Goal: Task Accomplishment & Management: Use online tool/utility

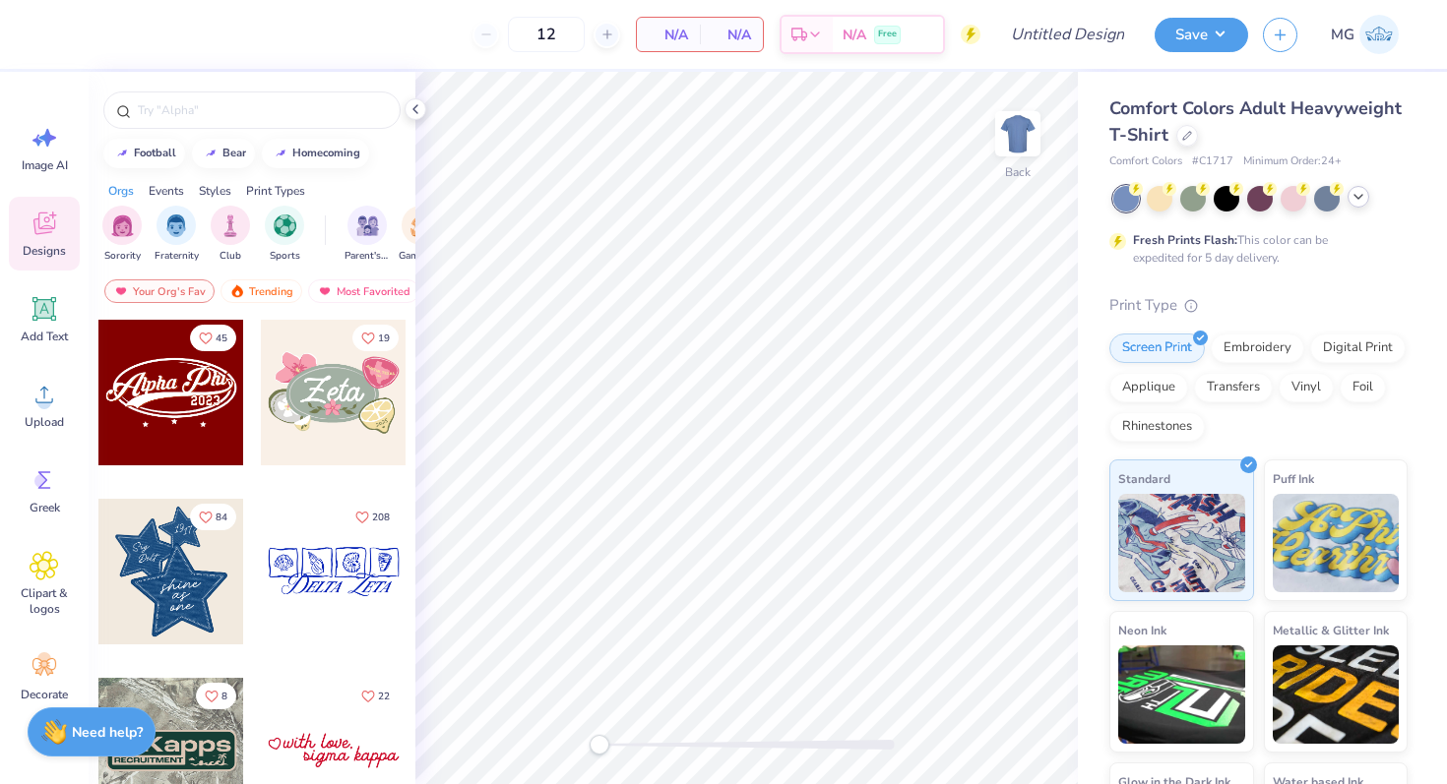
click at [1350, 196] on icon at bounding box center [1358, 197] width 16 height 16
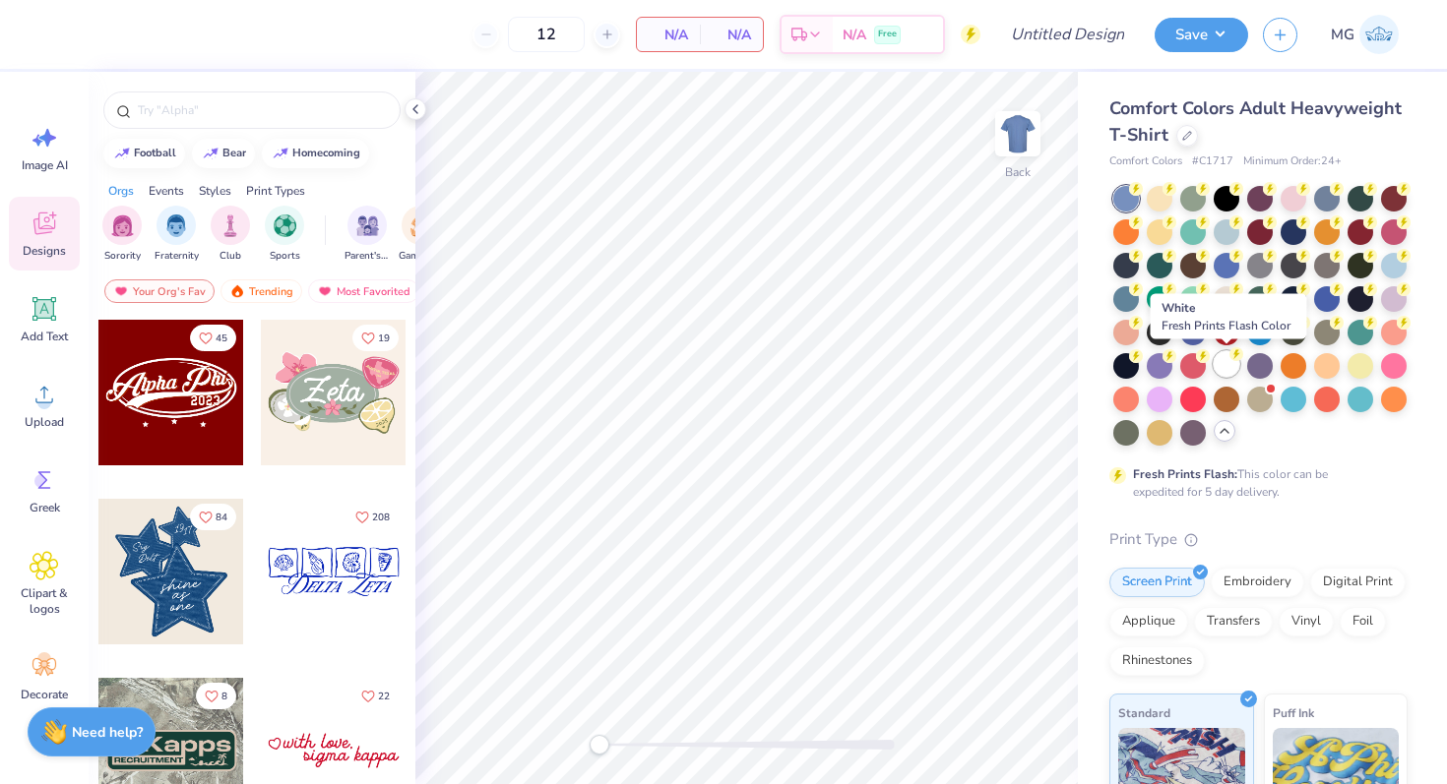
click at [1229, 359] on icon at bounding box center [1236, 354] width 14 height 14
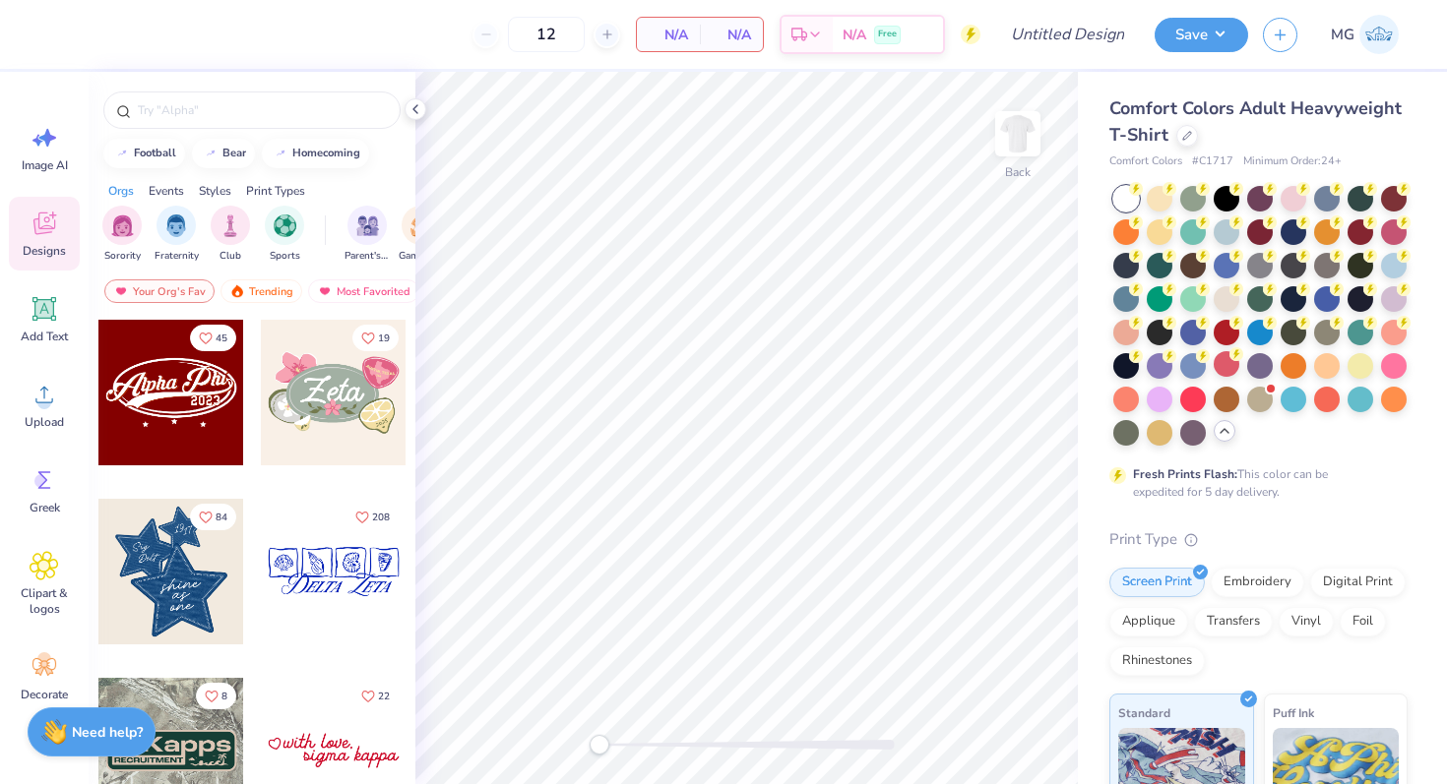
click at [211, 403] on div at bounding box center [171, 393] width 146 height 146
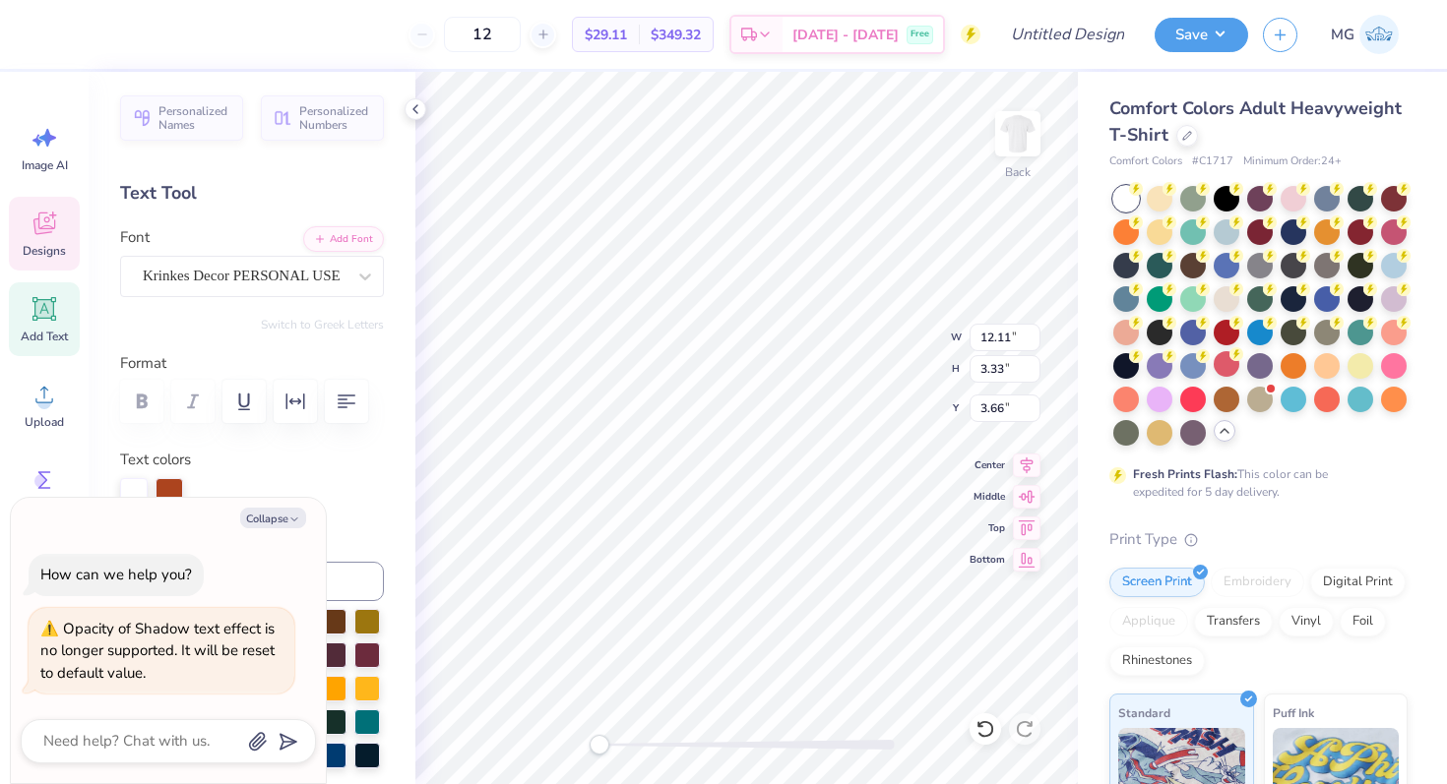
type textarea "x"
type textarea "A"
type textarea "x"
type textarea "Ag"
type textarea "x"
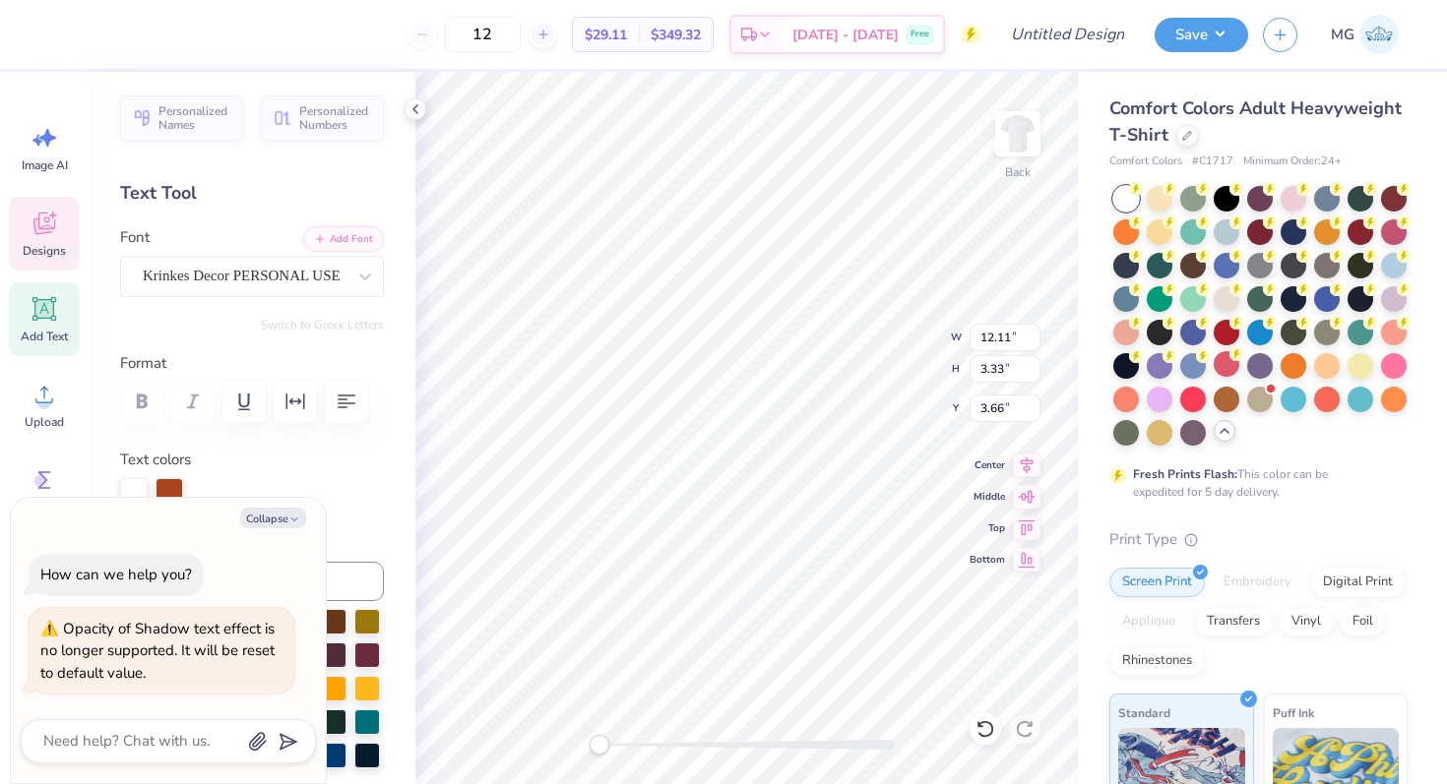
type textarea "Agg"
type textarea "x"
type textarea "Aggi"
type textarea "x"
type textarea "Aggie"
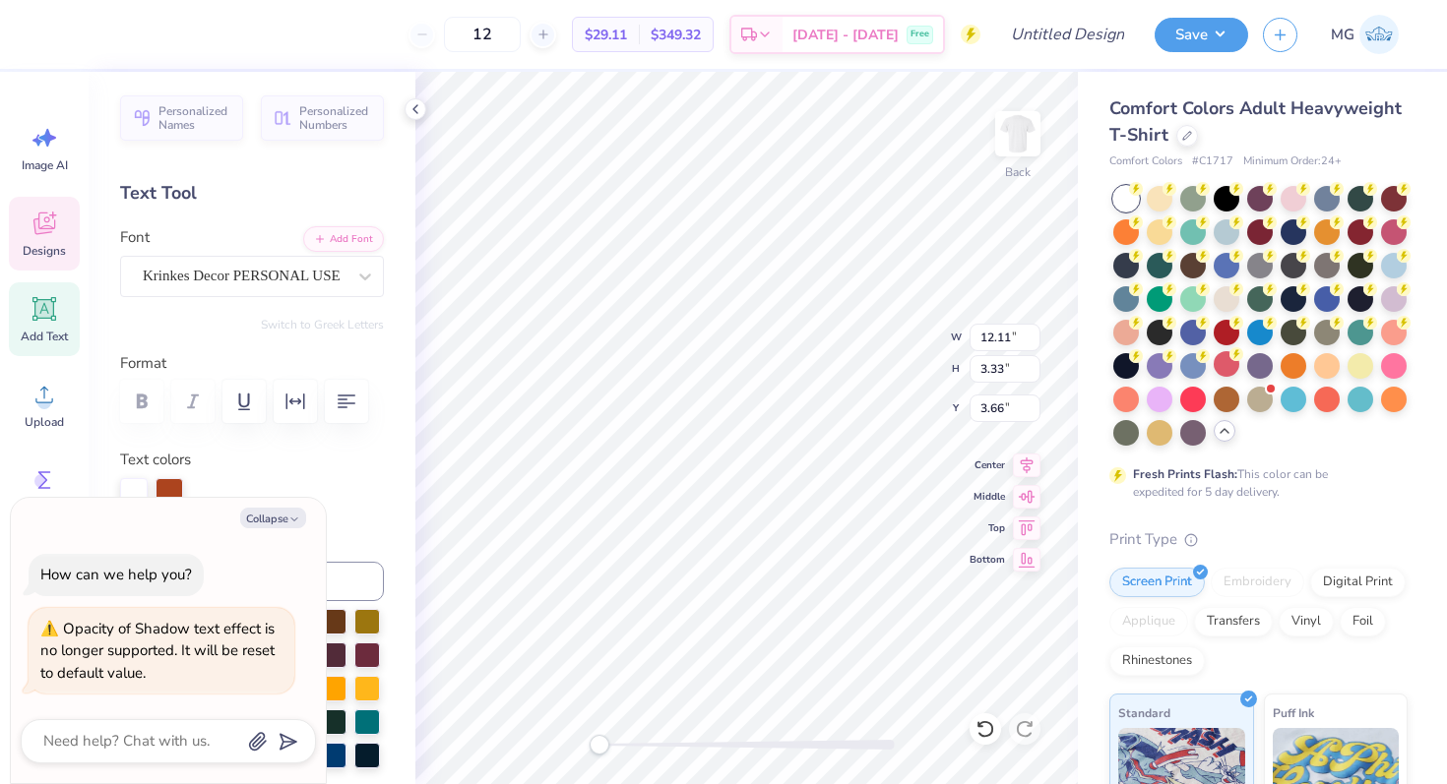
type textarea "x"
type textarea "Aggie"
type textarea "x"
type textarea "[PERSON_NAME]"
type textarea "x"
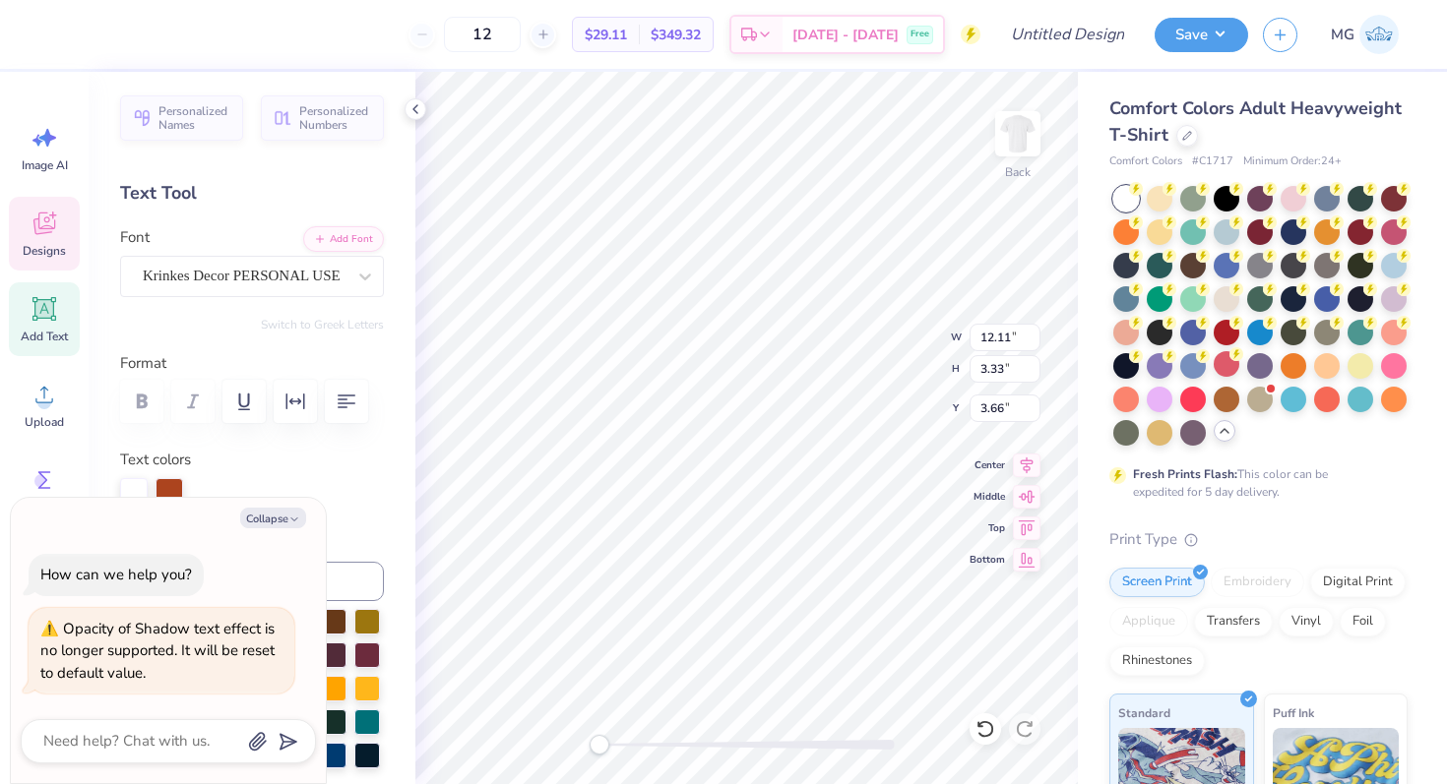
type textarea "[PERSON_NAME]"
type textarea "x"
type textarea "[PERSON_NAME]"
type textarea "x"
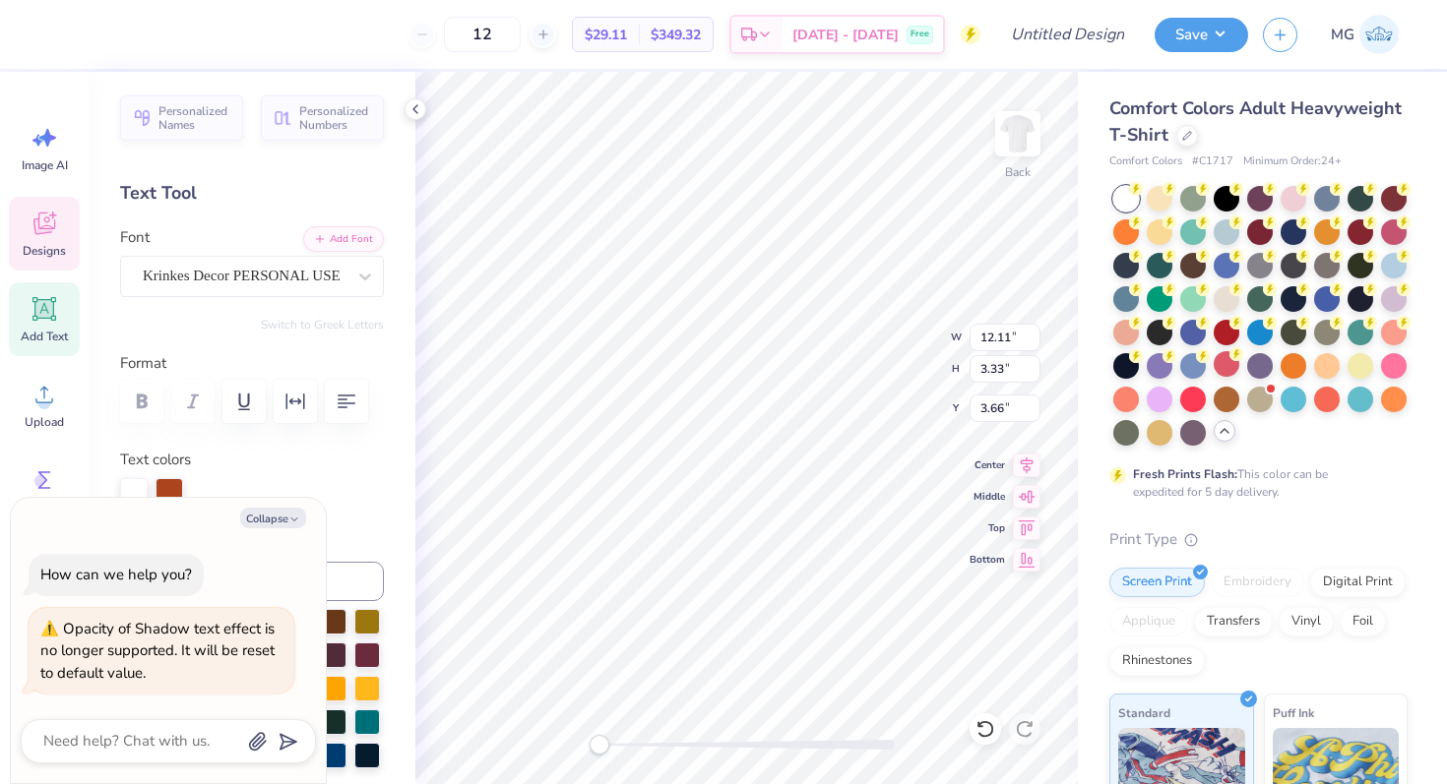
type textarea "Aggie Gems"
type textarea "x"
type textarea "AggieGems"
type textarea "x"
type textarea "Aggie Gems"
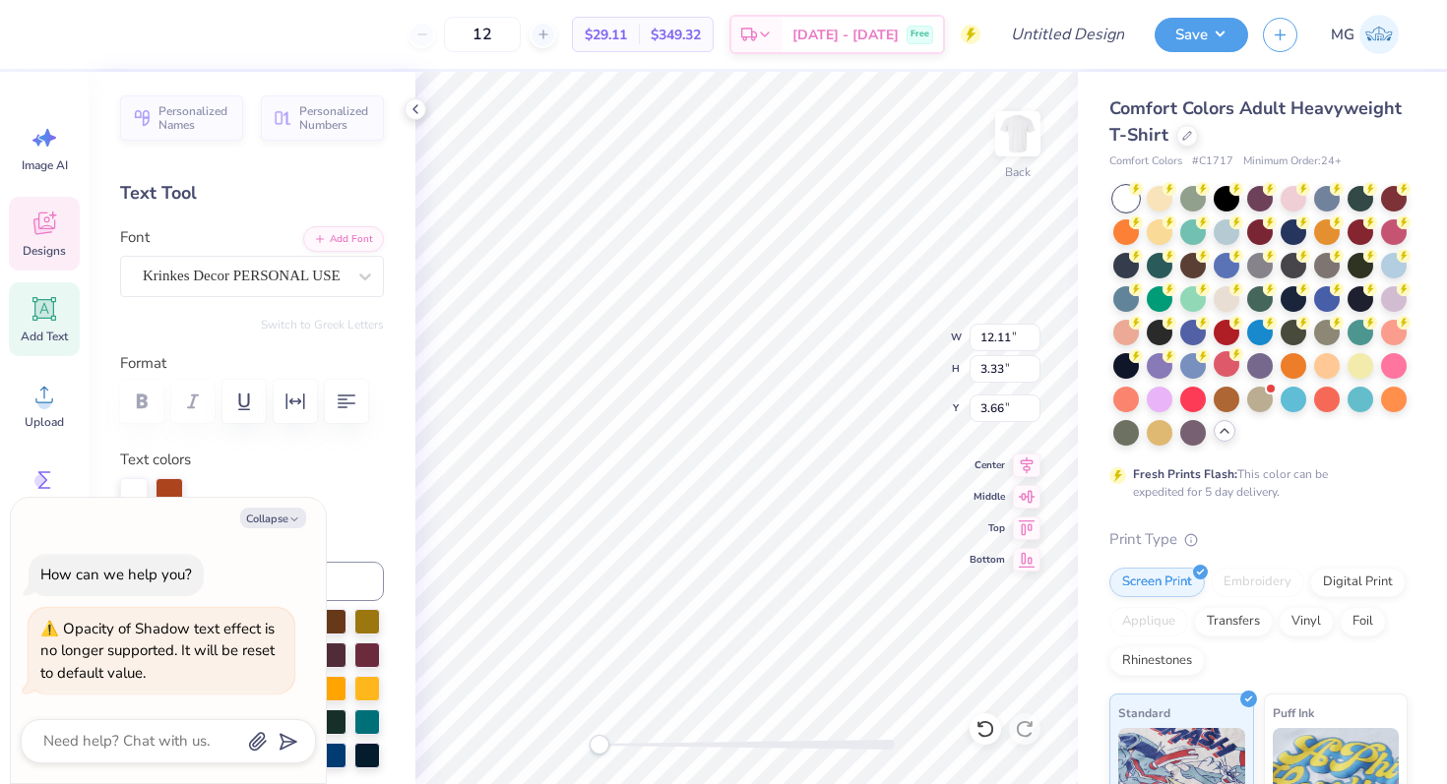
type textarea "x"
type input "2.75"
type input "1.02"
type input "6.48"
type textarea "x"
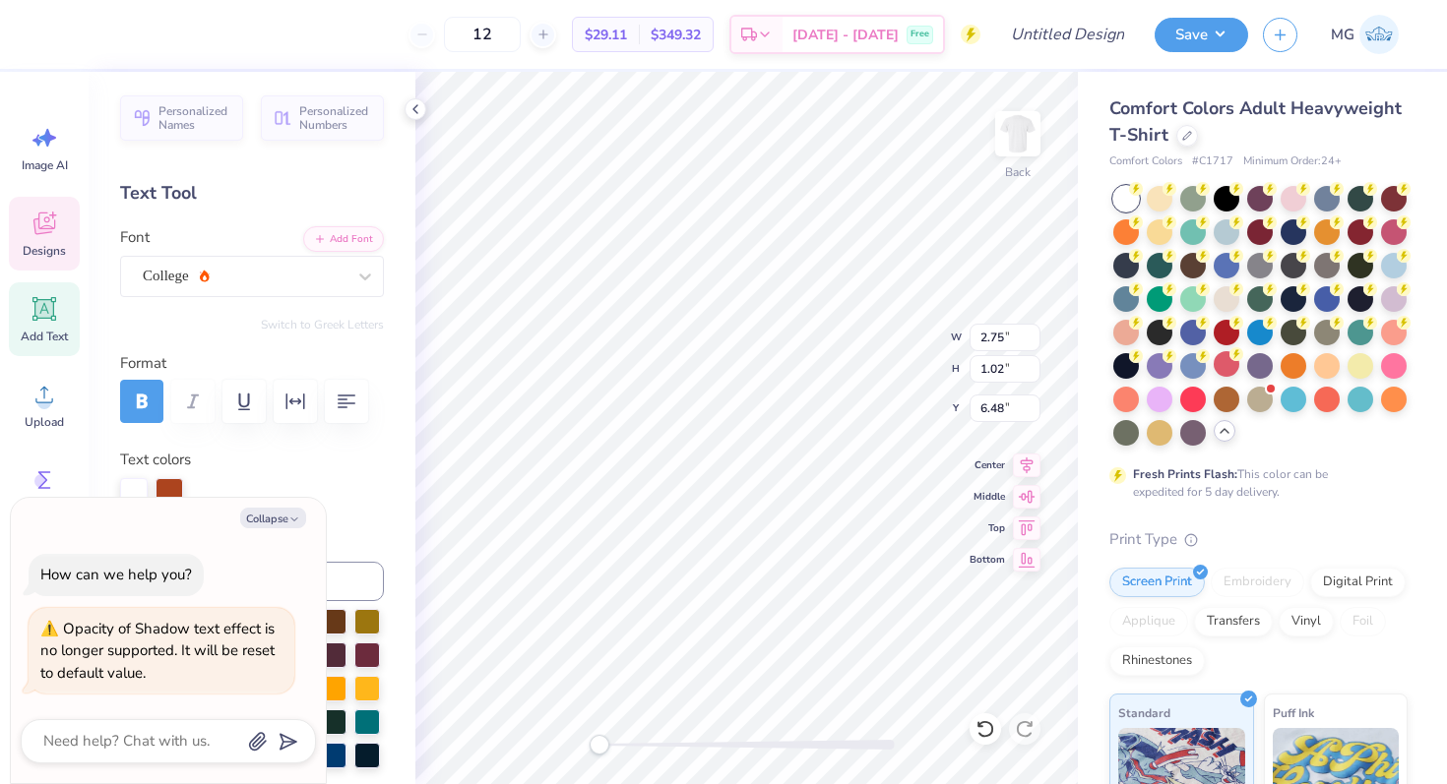
type textarea "2"
type textarea "x"
type textarea "20"
type textarea "x"
type textarea "201"
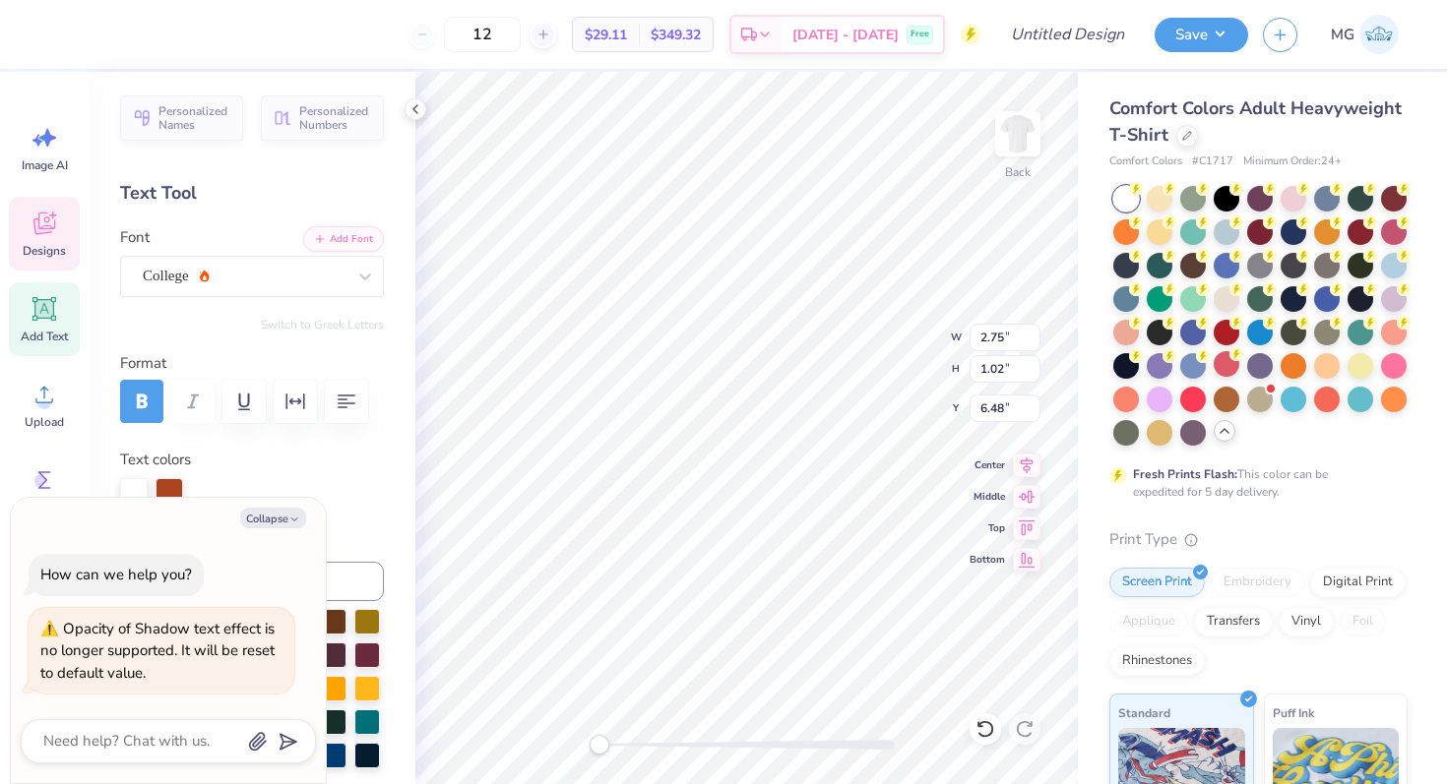
type textarea "x"
type textarea "2014"
type textarea "x"
type input "12.56"
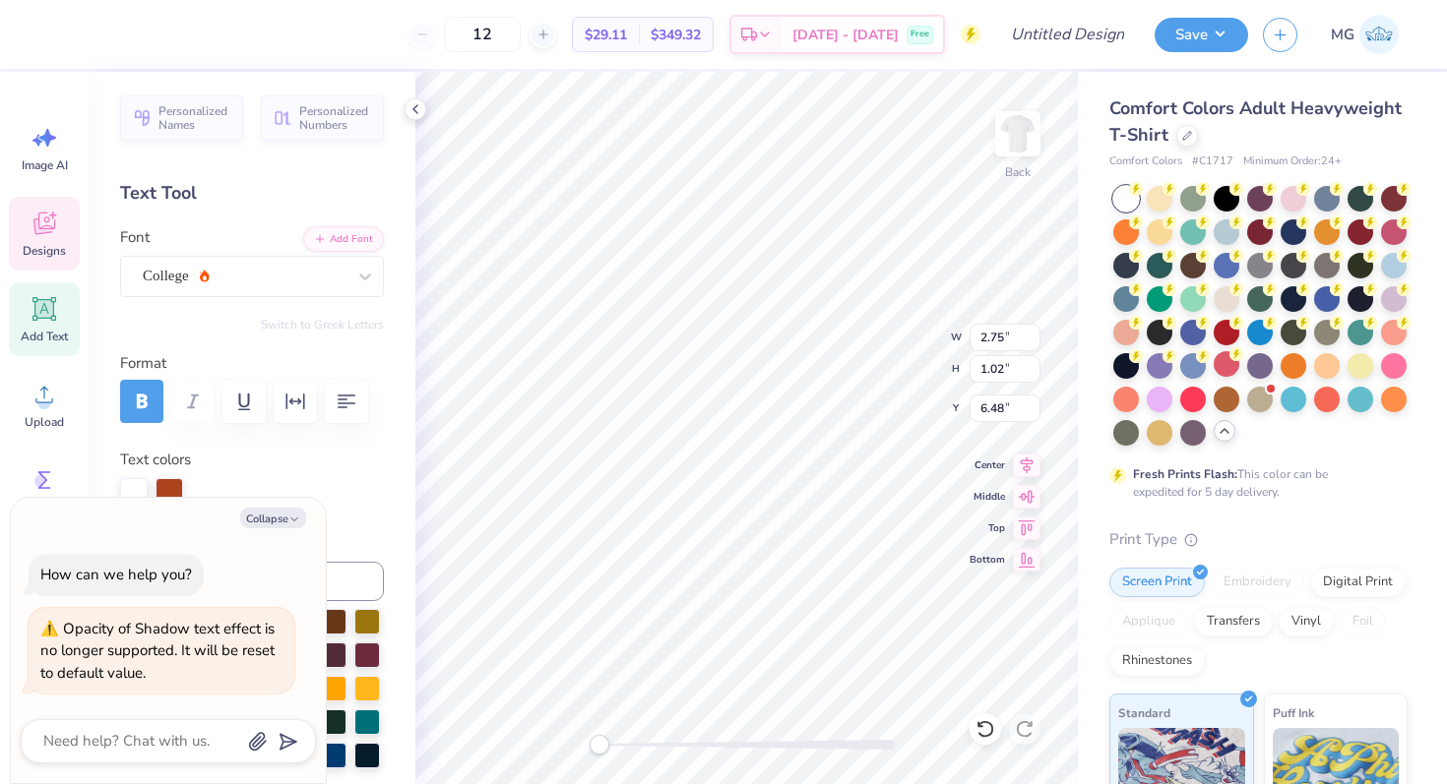
type input "3.24"
type input "3.66"
type textarea "x"
type input "11.24"
type input "2.90"
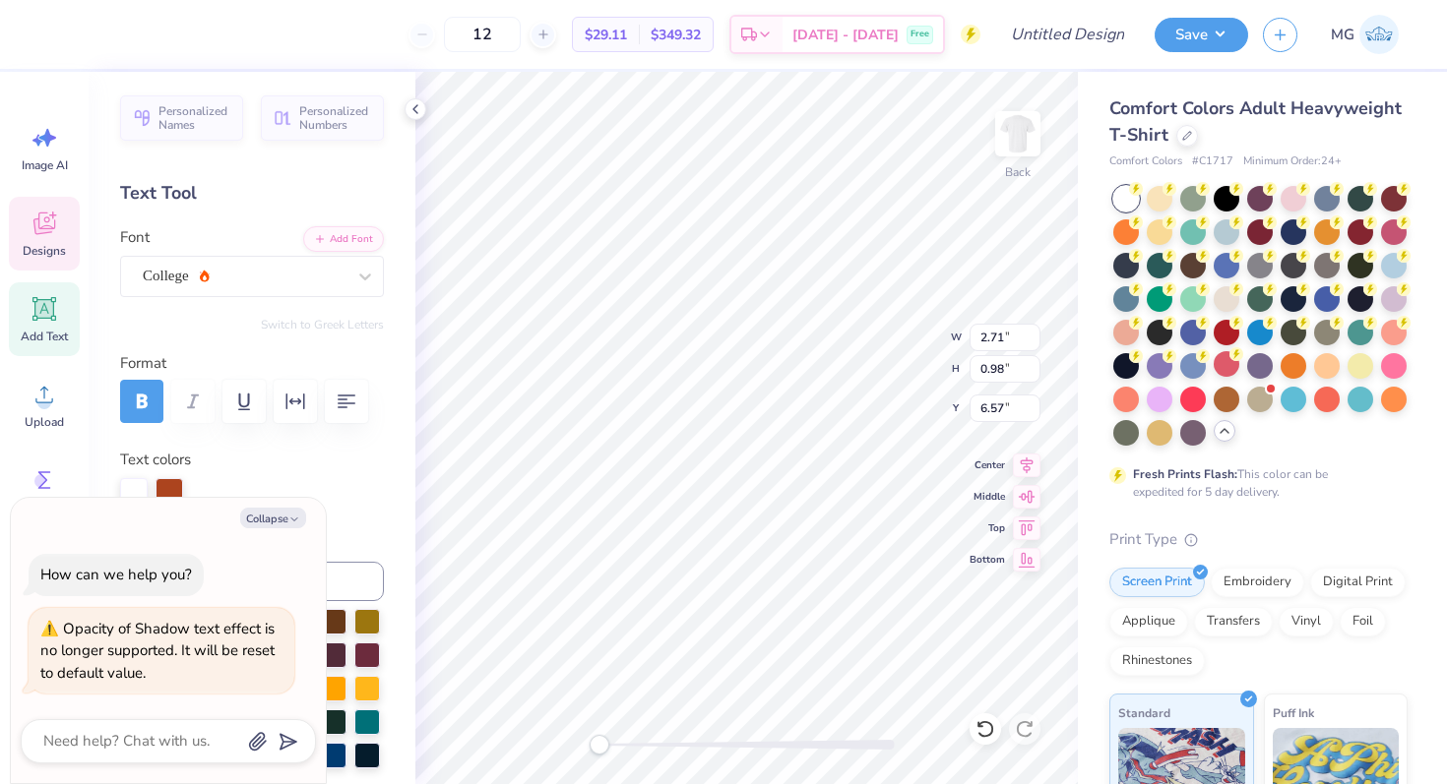
type input "3.67"
type textarea "x"
type input "11.24"
type input "2.90"
type input "3.94"
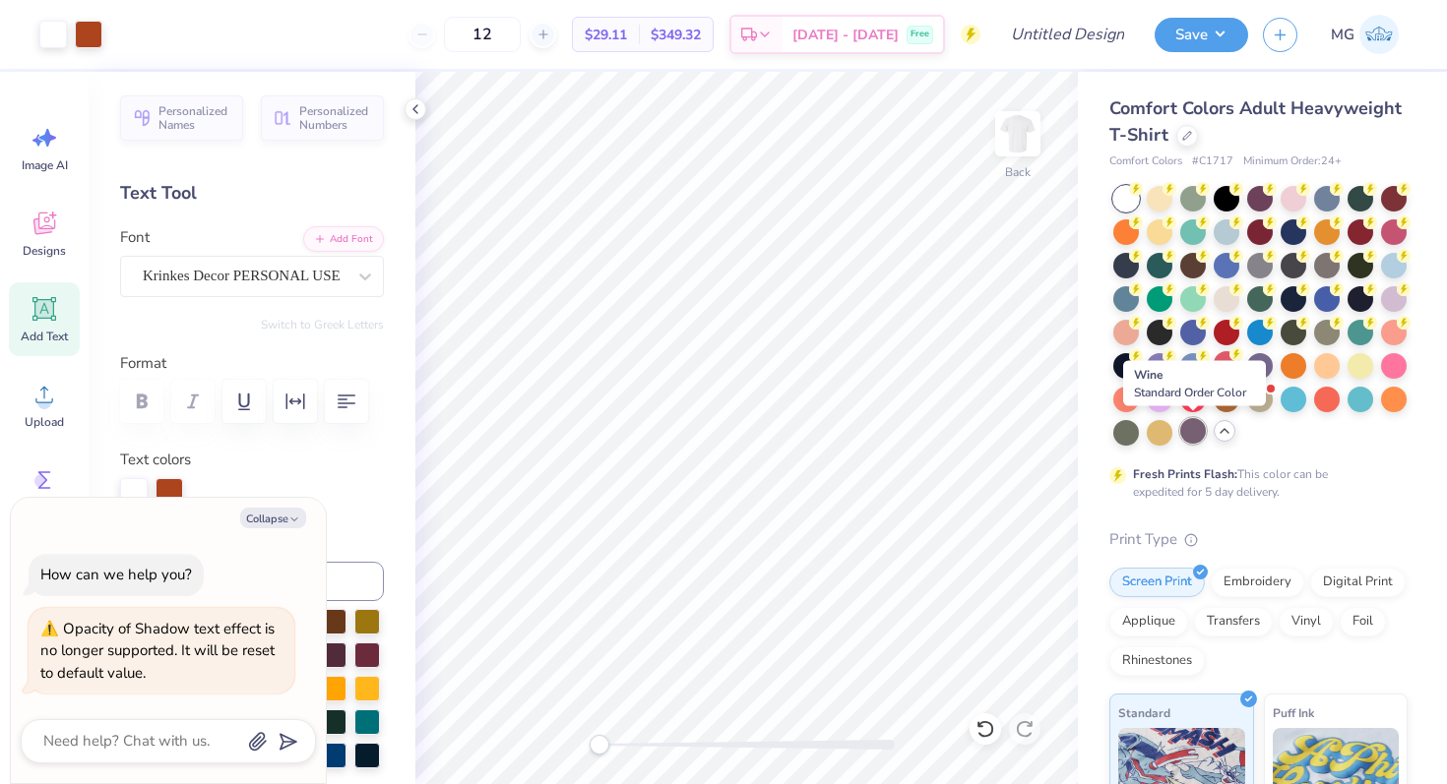
click at [1189, 434] on div at bounding box center [1193, 431] width 26 height 26
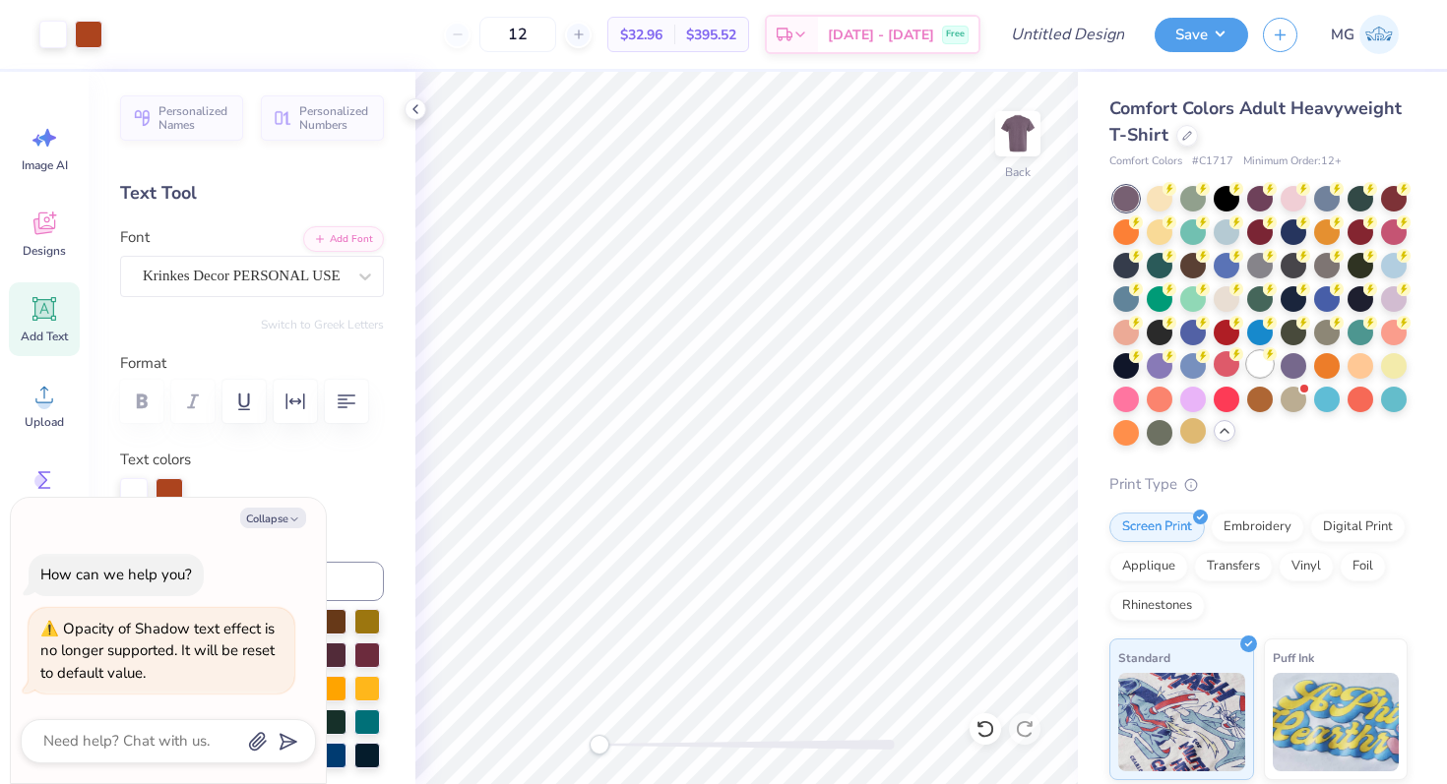
click at [1250, 367] on div at bounding box center [1260, 364] width 26 height 26
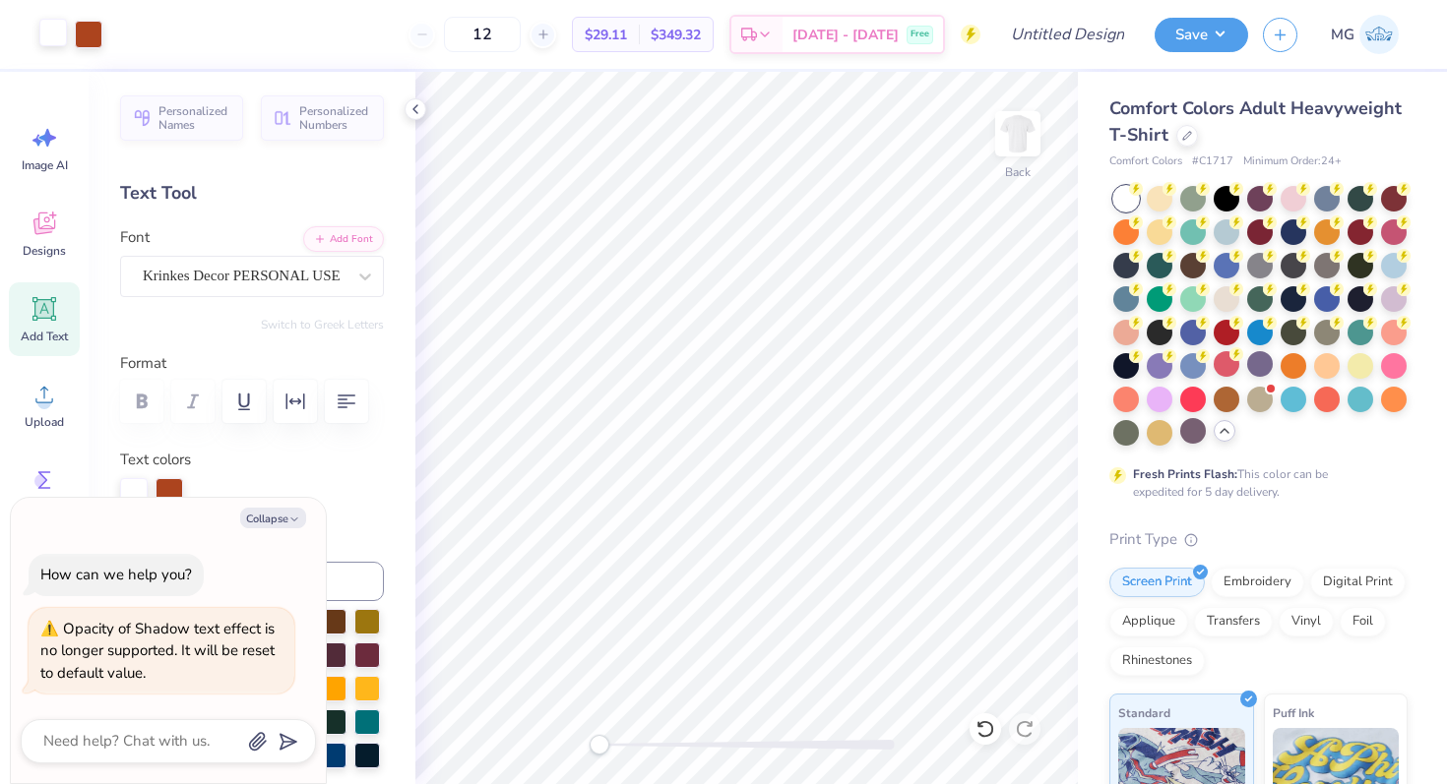
click at [62, 39] on div at bounding box center [53, 33] width 28 height 28
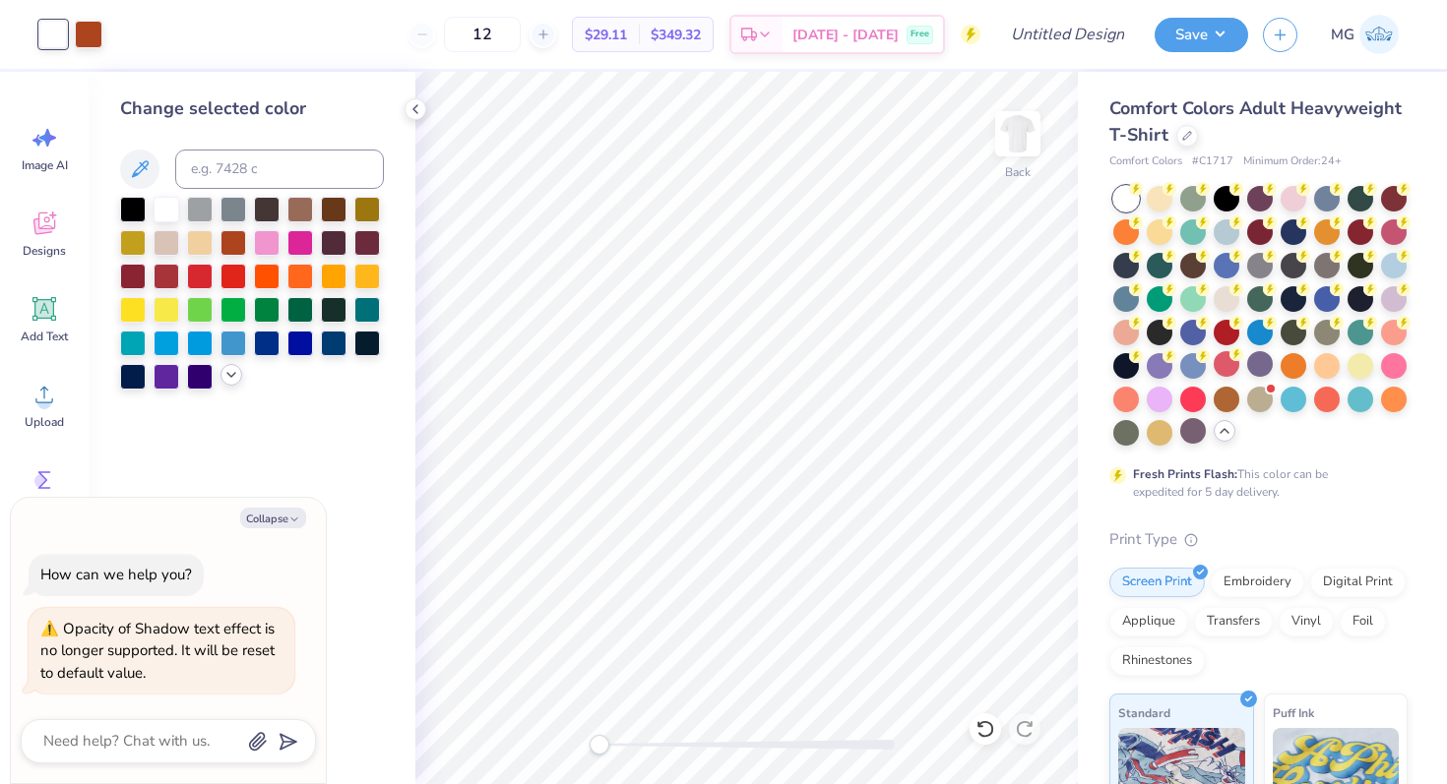
click at [232, 381] on icon at bounding box center [231, 375] width 16 height 16
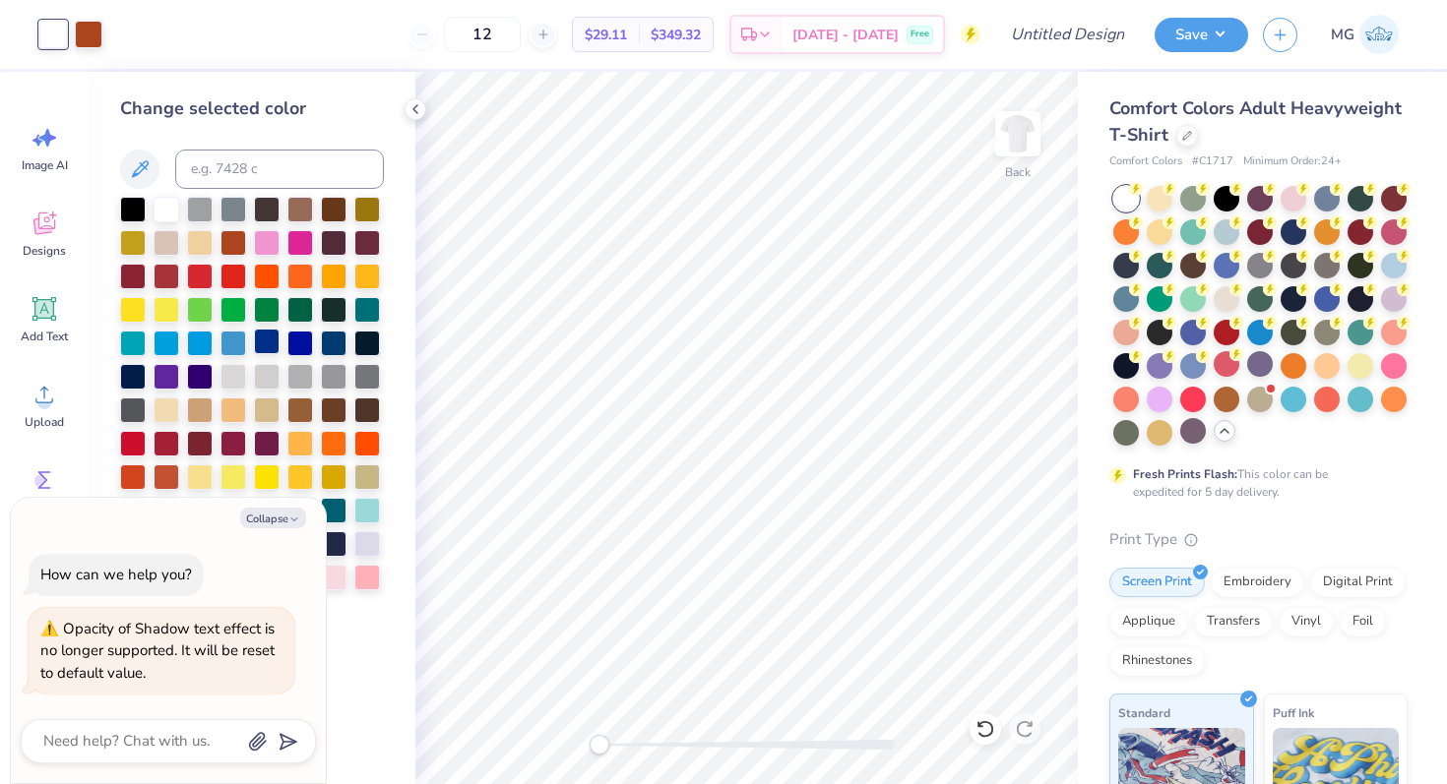
click at [265, 340] on div at bounding box center [267, 342] width 26 height 26
click at [96, 52] on div "Art colors" at bounding box center [51, 34] width 102 height 69
click at [92, 38] on div at bounding box center [89, 33] width 28 height 28
click at [308, 343] on div at bounding box center [300, 342] width 26 height 26
click at [336, 351] on div at bounding box center [334, 342] width 26 height 26
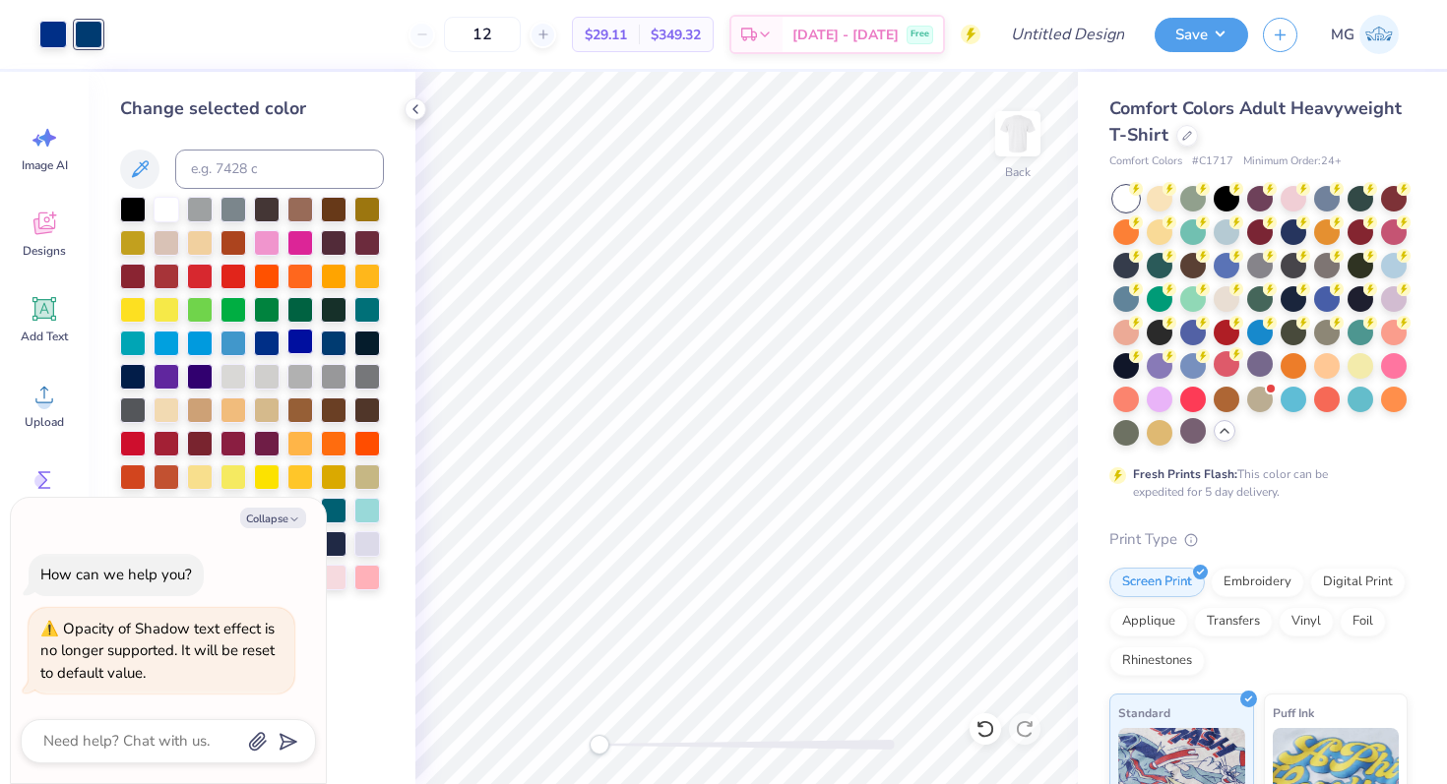
click at [287, 342] on div at bounding box center [300, 342] width 26 height 26
click at [271, 342] on div at bounding box center [267, 342] width 26 height 26
click at [162, 205] on div at bounding box center [167, 208] width 26 height 26
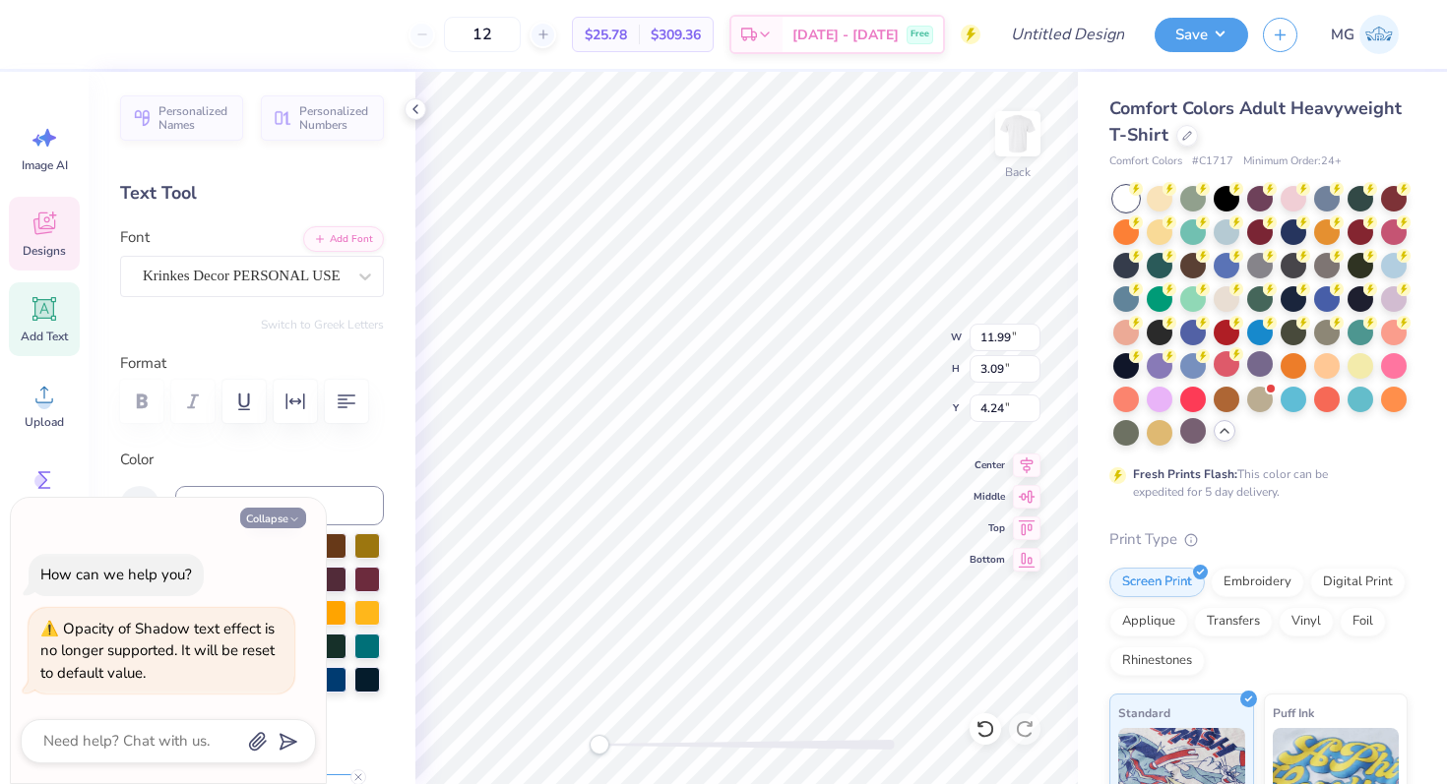
click at [305, 518] on button "Collapse" at bounding box center [273, 518] width 66 height 21
type textarea "x"
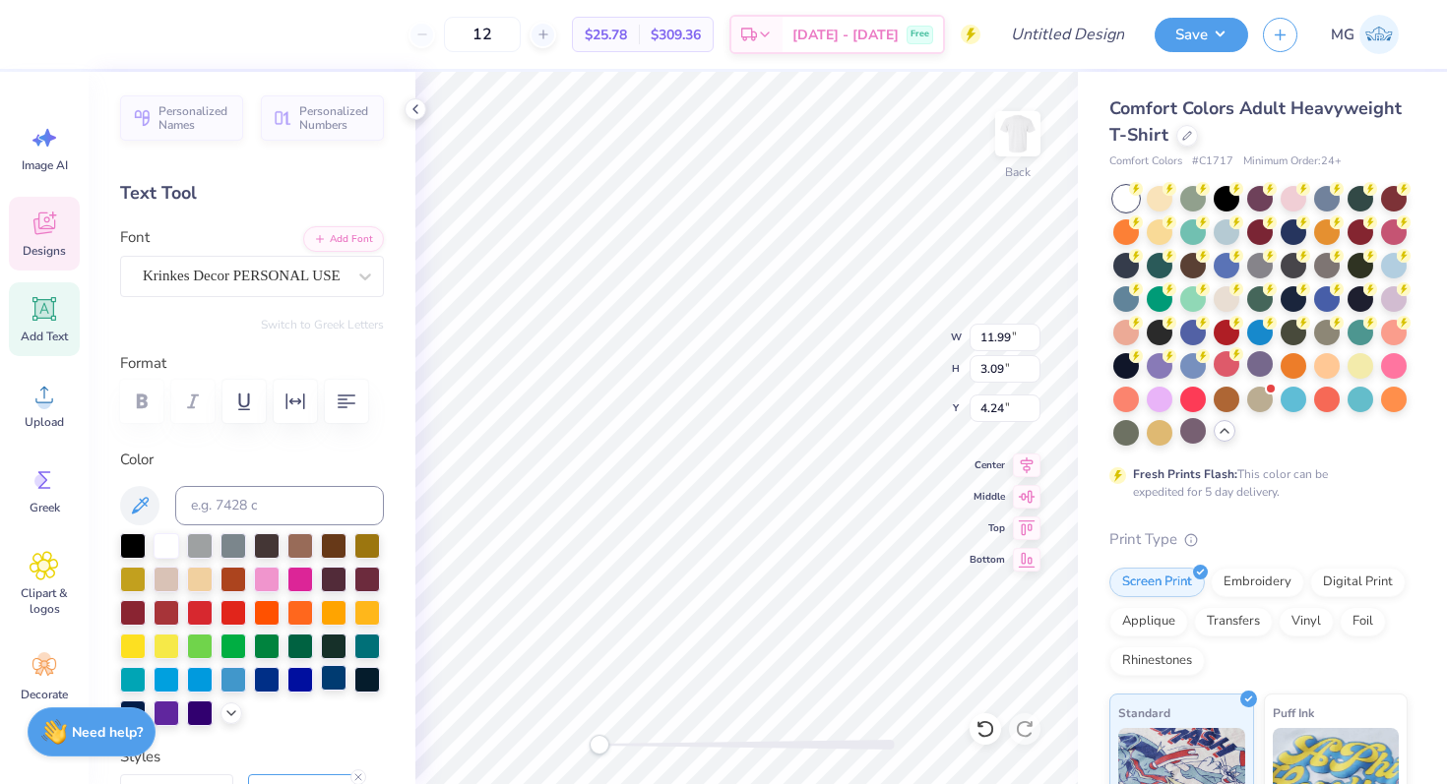
click at [332, 665] on div at bounding box center [334, 678] width 26 height 26
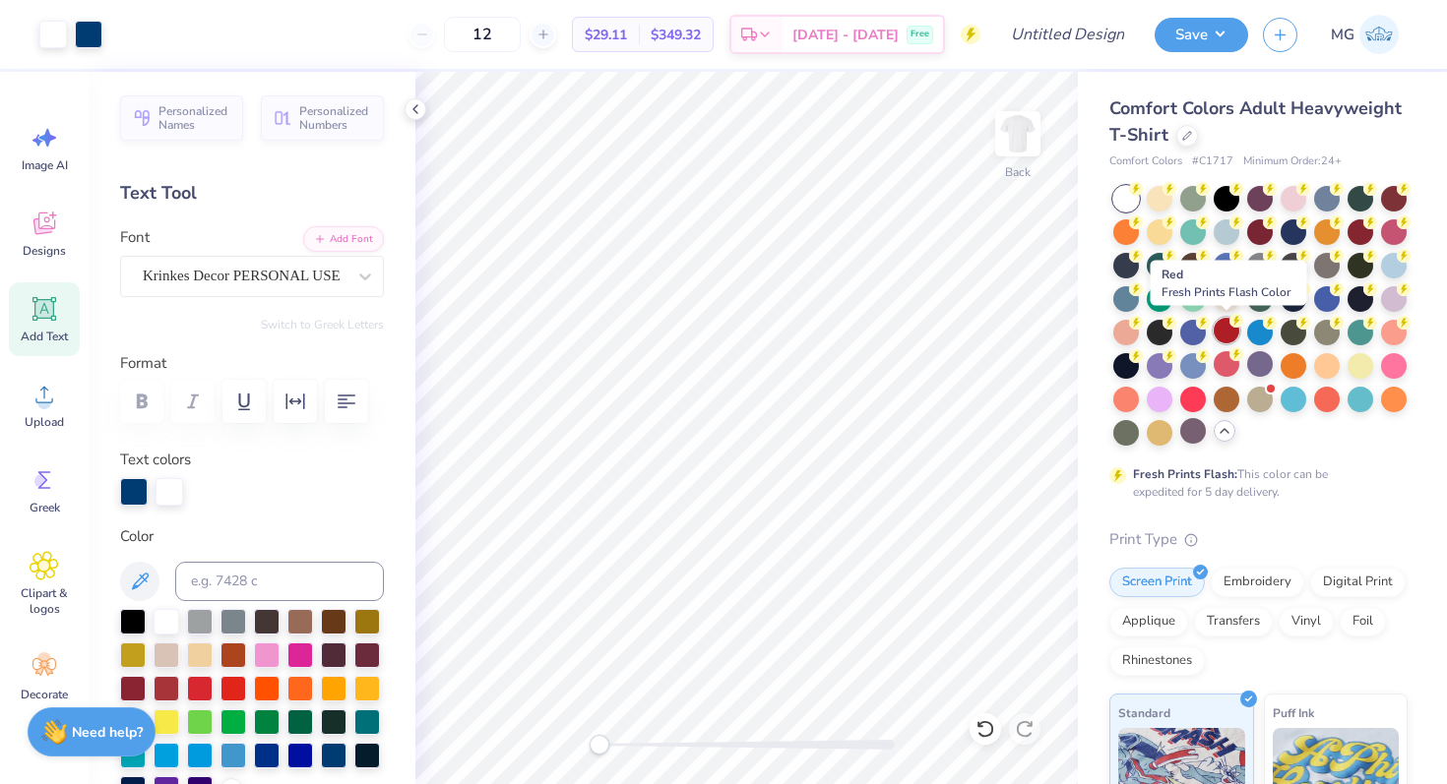
click at [1222, 318] on div at bounding box center [1227, 331] width 26 height 26
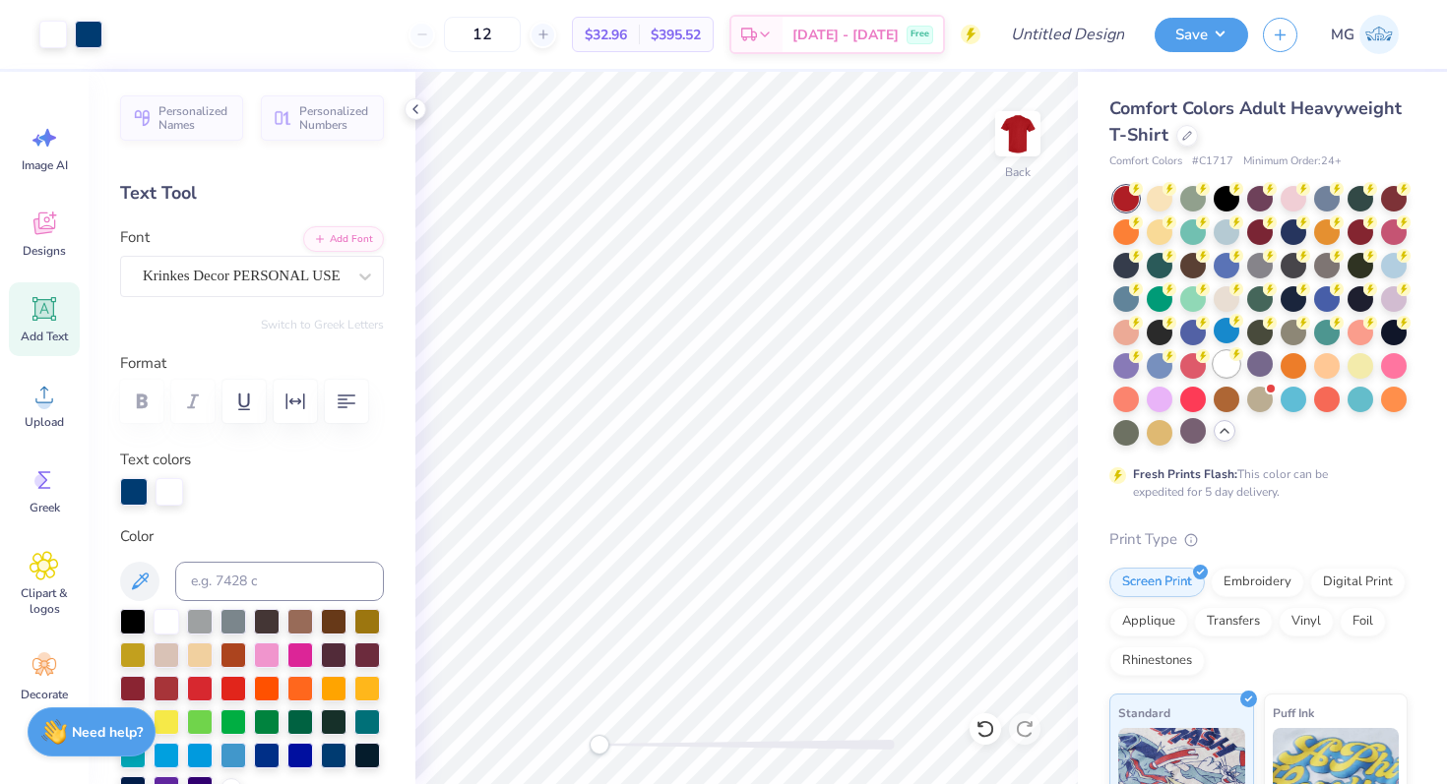
click at [1231, 353] on circle at bounding box center [1236, 354] width 14 height 14
click at [49, 37] on div at bounding box center [53, 33] width 28 height 28
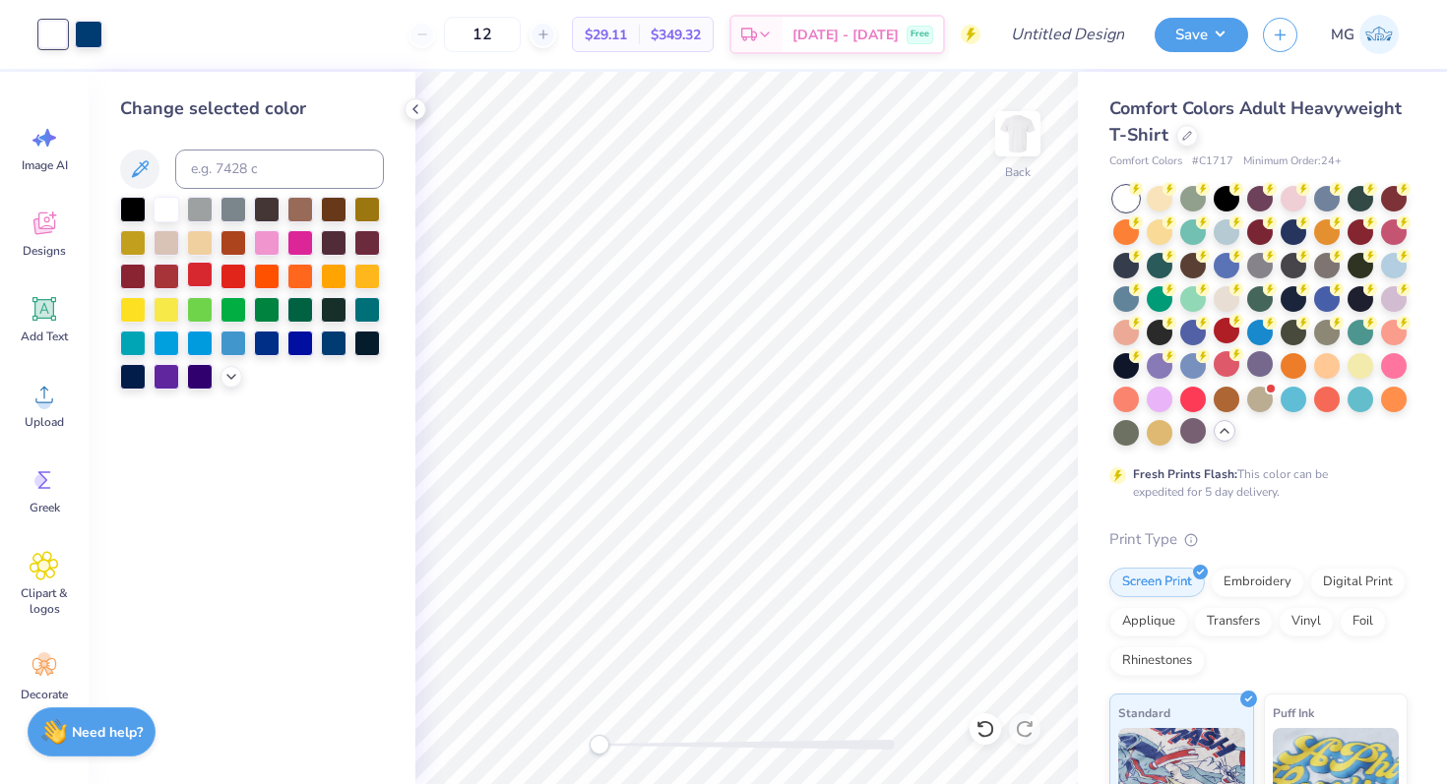
click at [203, 279] on div at bounding box center [200, 275] width 26 height 26
click at [235, 234] on div at bounding box center [233, 241] width 26 height 26
click at [88, 44] on div at bounding box center [89, 33] width 28 height 28
click at [198, 273] on div at bounding box center [200, 275] width 26 height 26
click at [59, 32] on div at bounding box center [53, 33] width 28 height 28
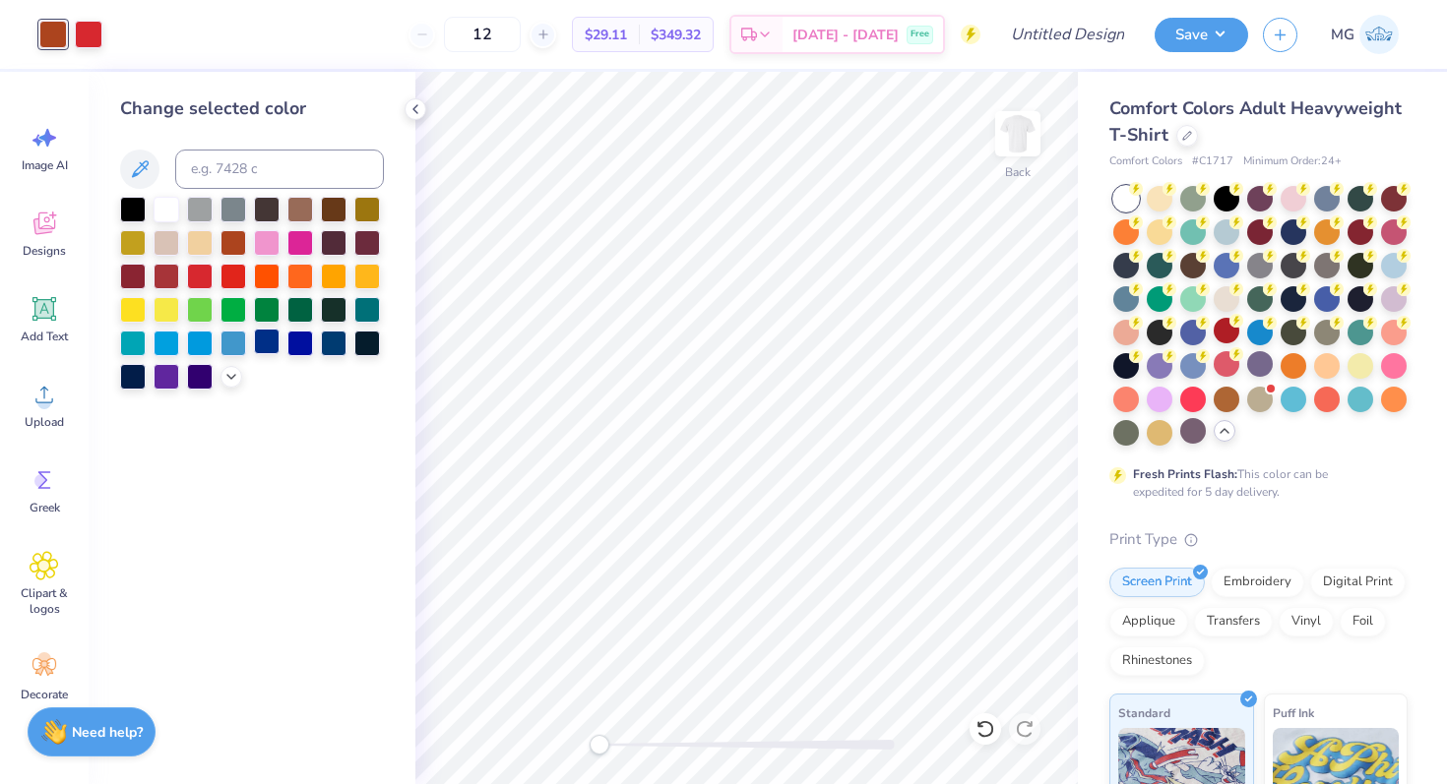
click at [275, 338] on div at bounding box center [267, 342] width 26 height 26
click at [311, 343] on div at bounding box center [300, 342] width 26 height 26
click at [270, 352] on div at bounding box center [267, 342] width 26 height 26
click at [197, 378] on div at bounding box center [200, 375] width 26 height 26
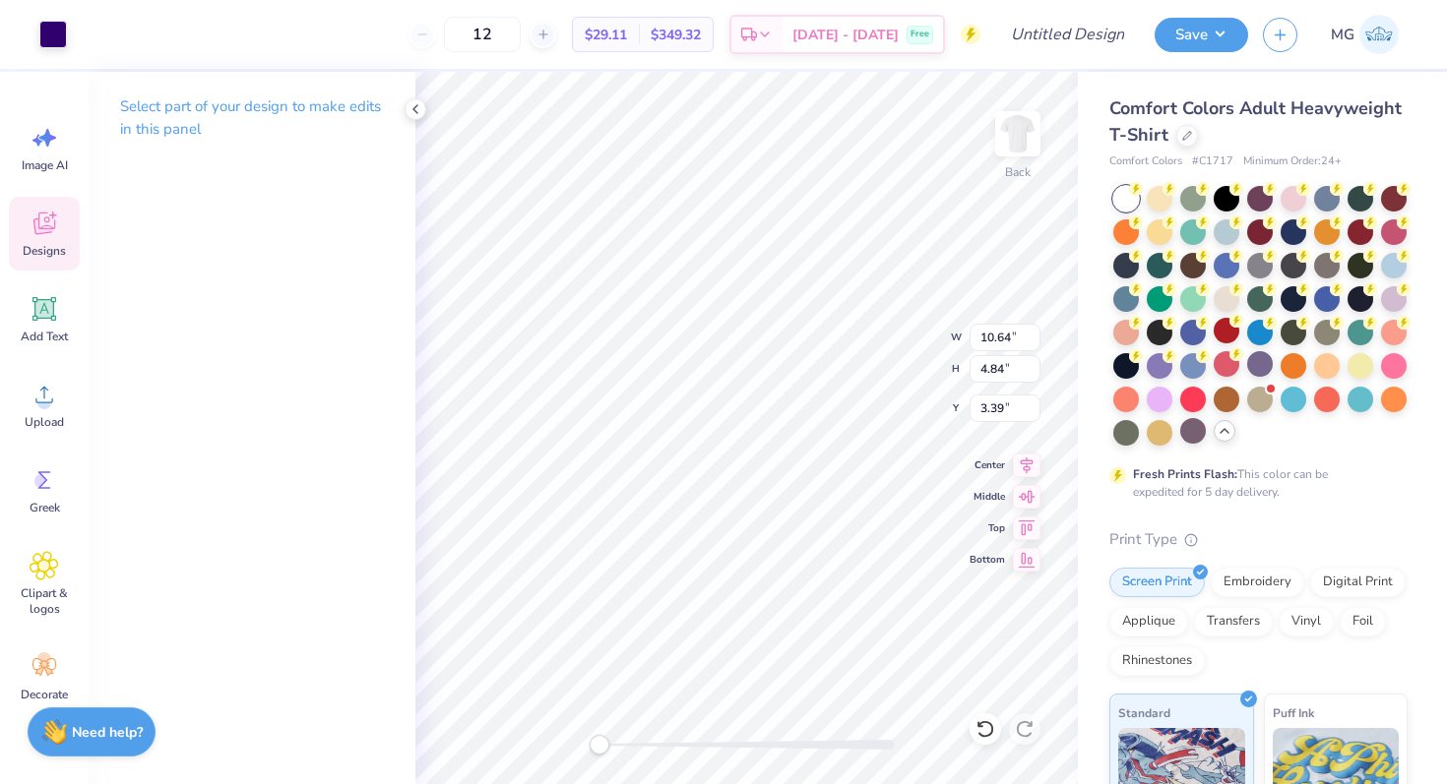
type input "11.99"
type input "3.09"
type input "4.24"
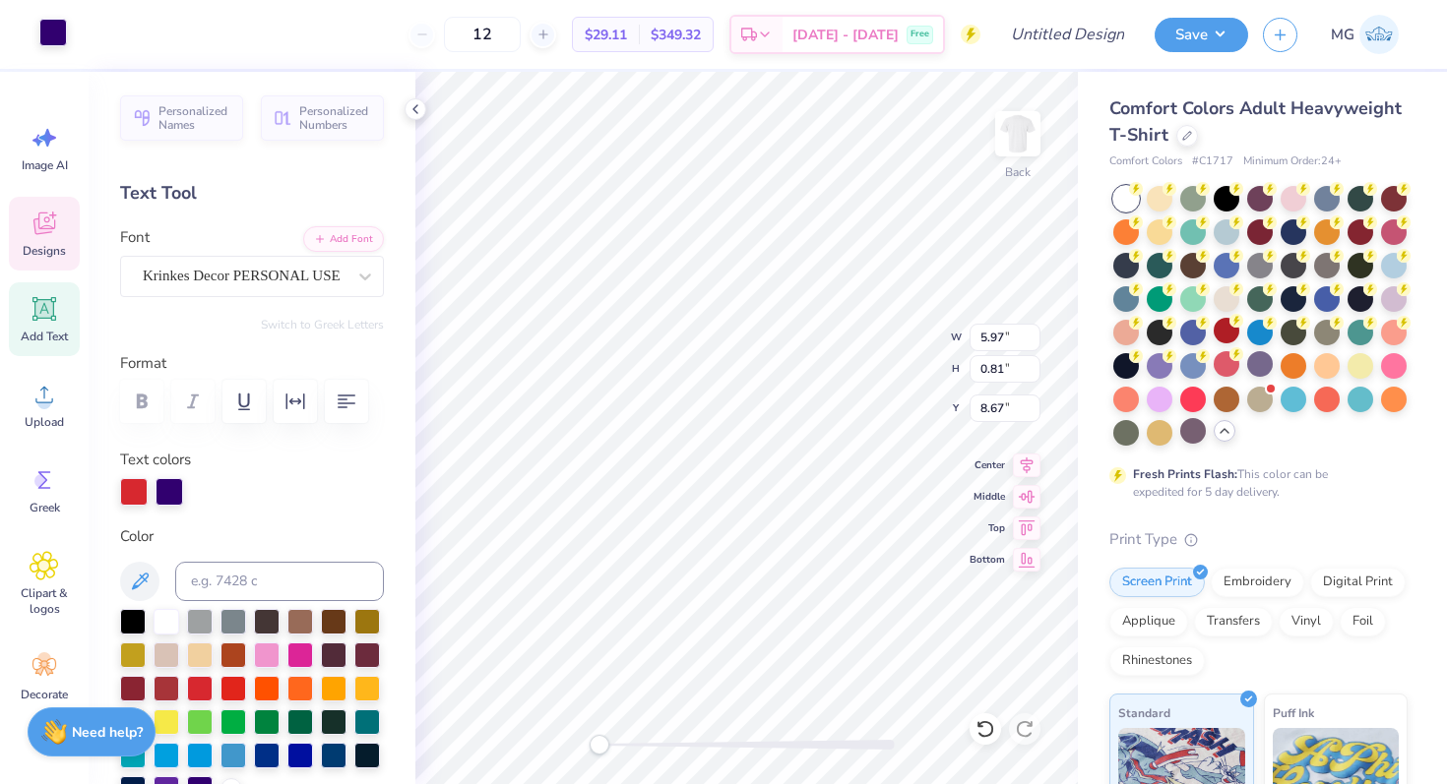
click at [40, 28] on div at bounding box center [53, 33] width 28 height 28
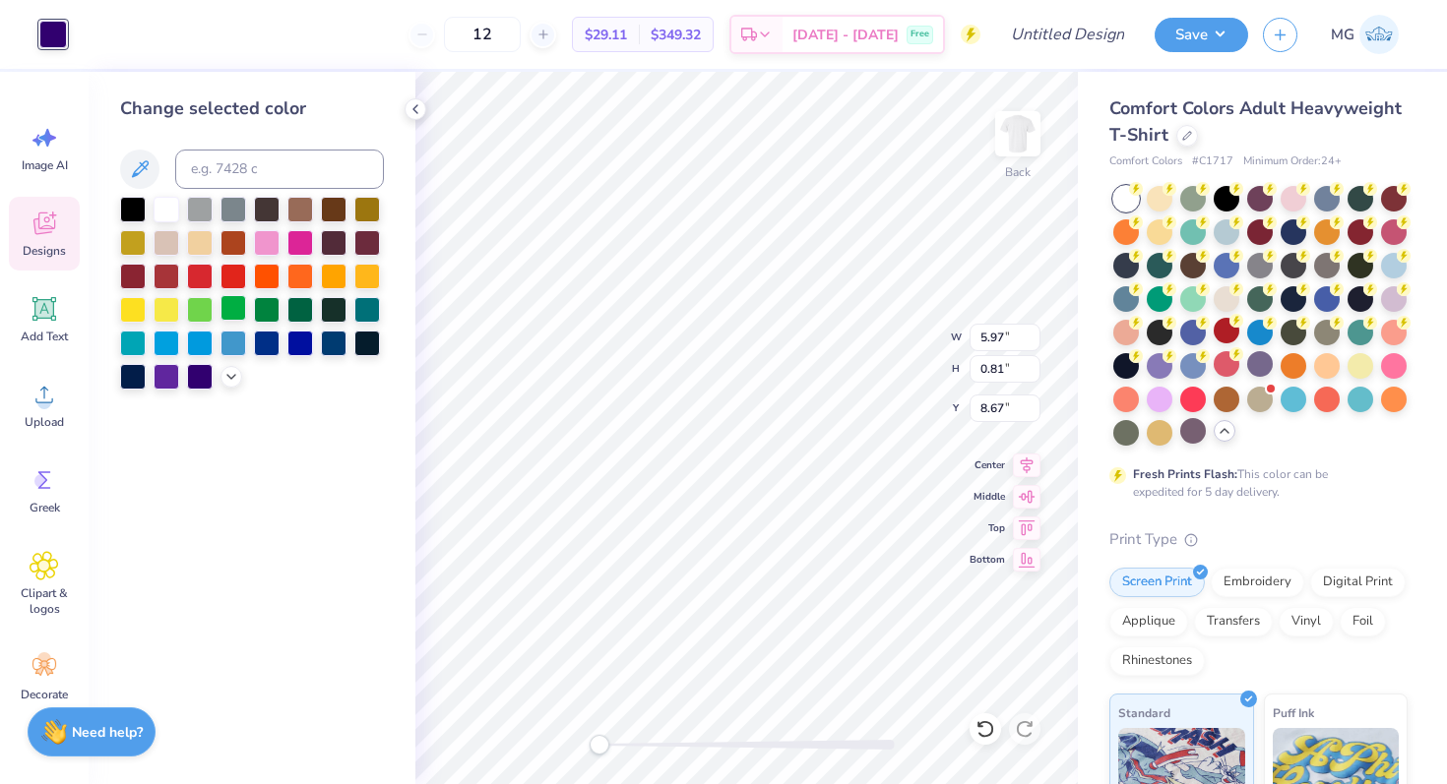
click at [232, 297] on div at bounding box center [233, 308] width 26 height 26
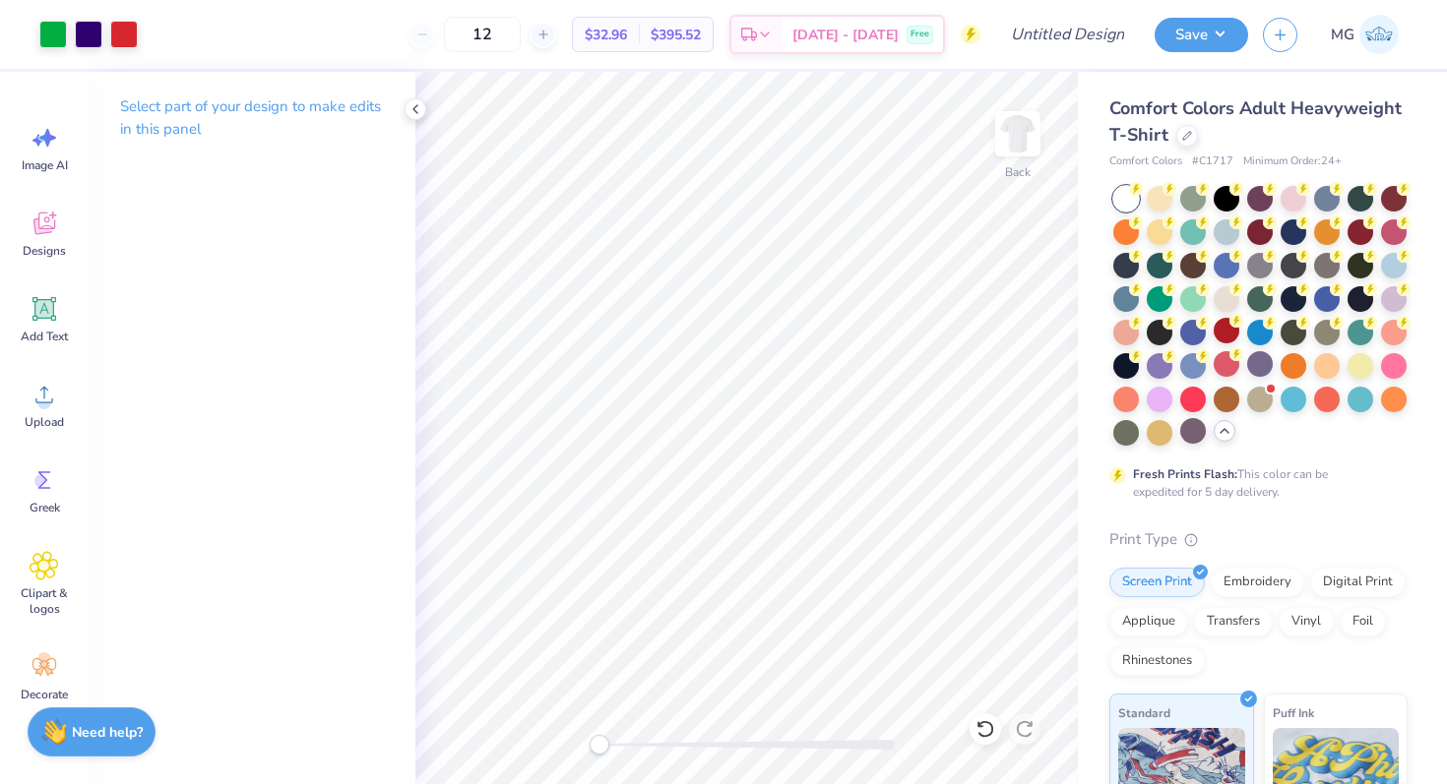
click at [1175, 404] on div at bounding box center [1260, 316] width 294 height 260
click at [1198, 403] on div at bounding box center [1193, 398] width 26 height 26
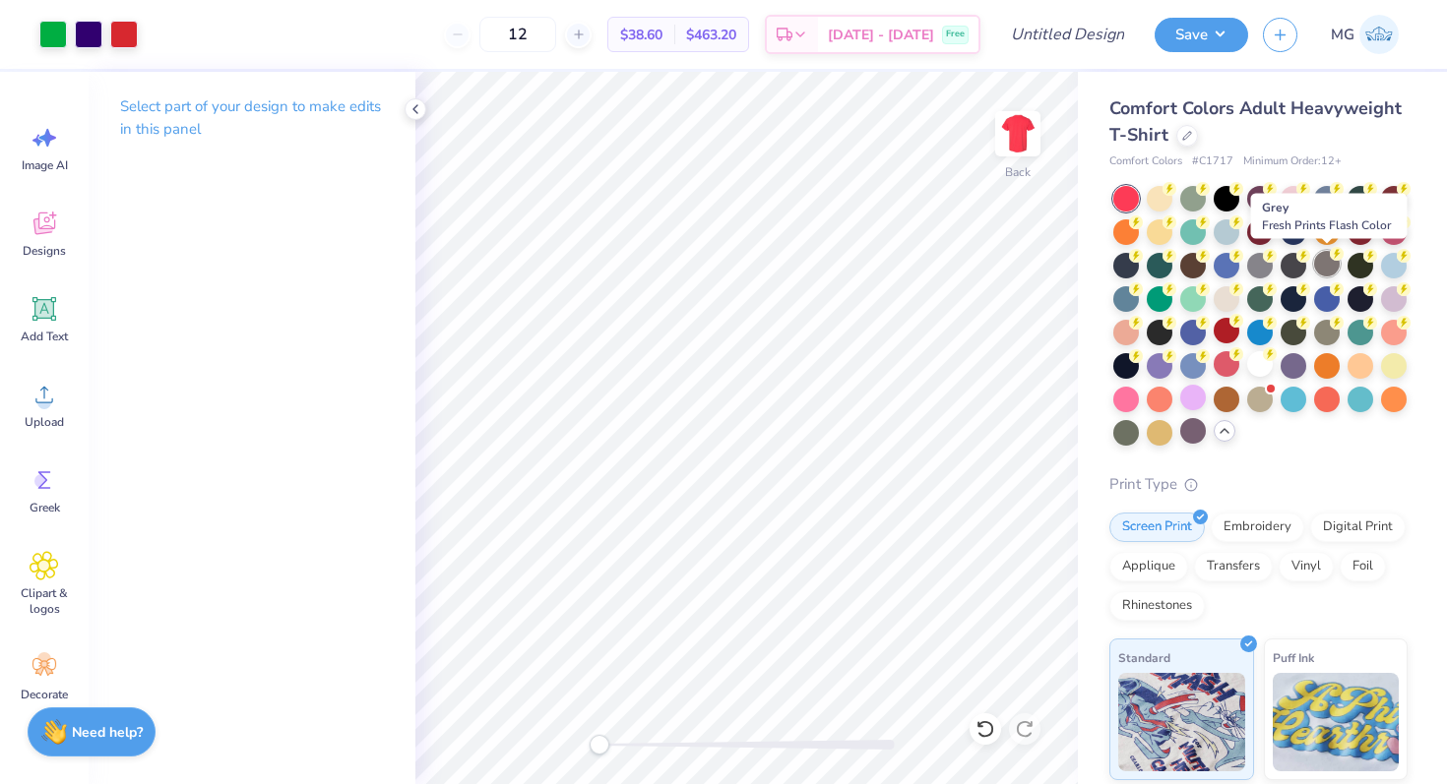
click at [1319, 266] on div at bounding box center [1327, 264] width 26 height 26
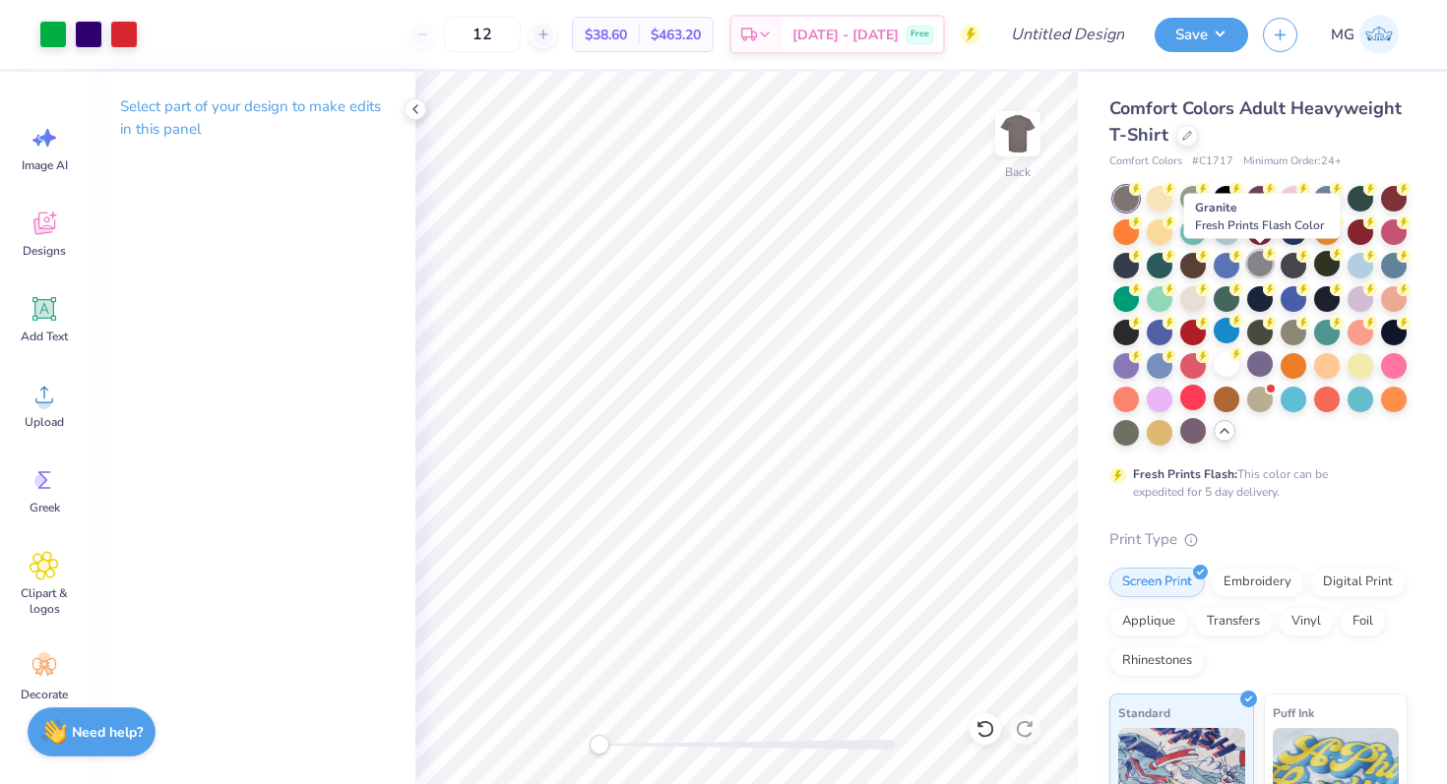
click at [1252, 266] on div at bounding box center [1260, 264] width 26 height 26
click at [1294, 312] on div at bounding box center [1293, 299] width 26 height 26
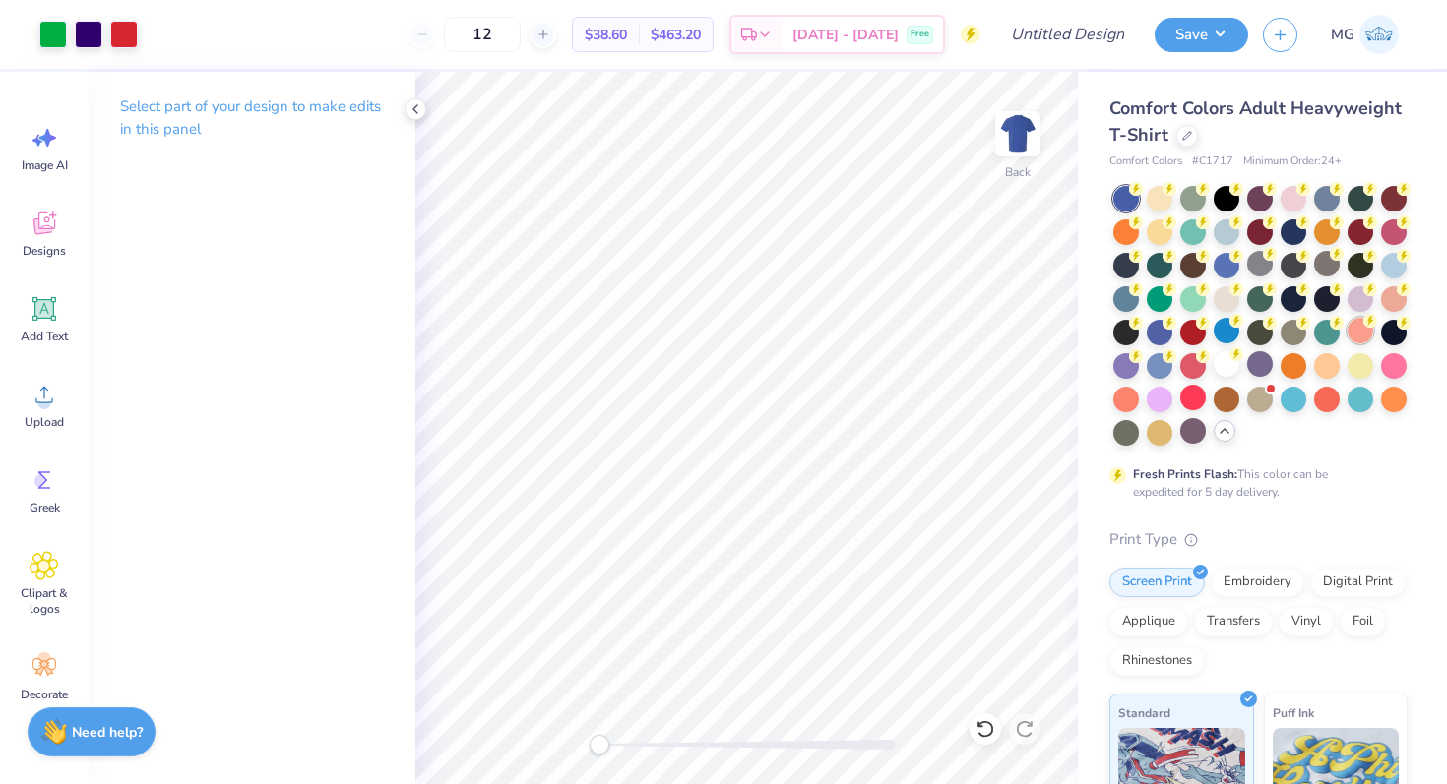
click at [1354, 339] on div at bounding box center [1360, 331] width 26 height 26
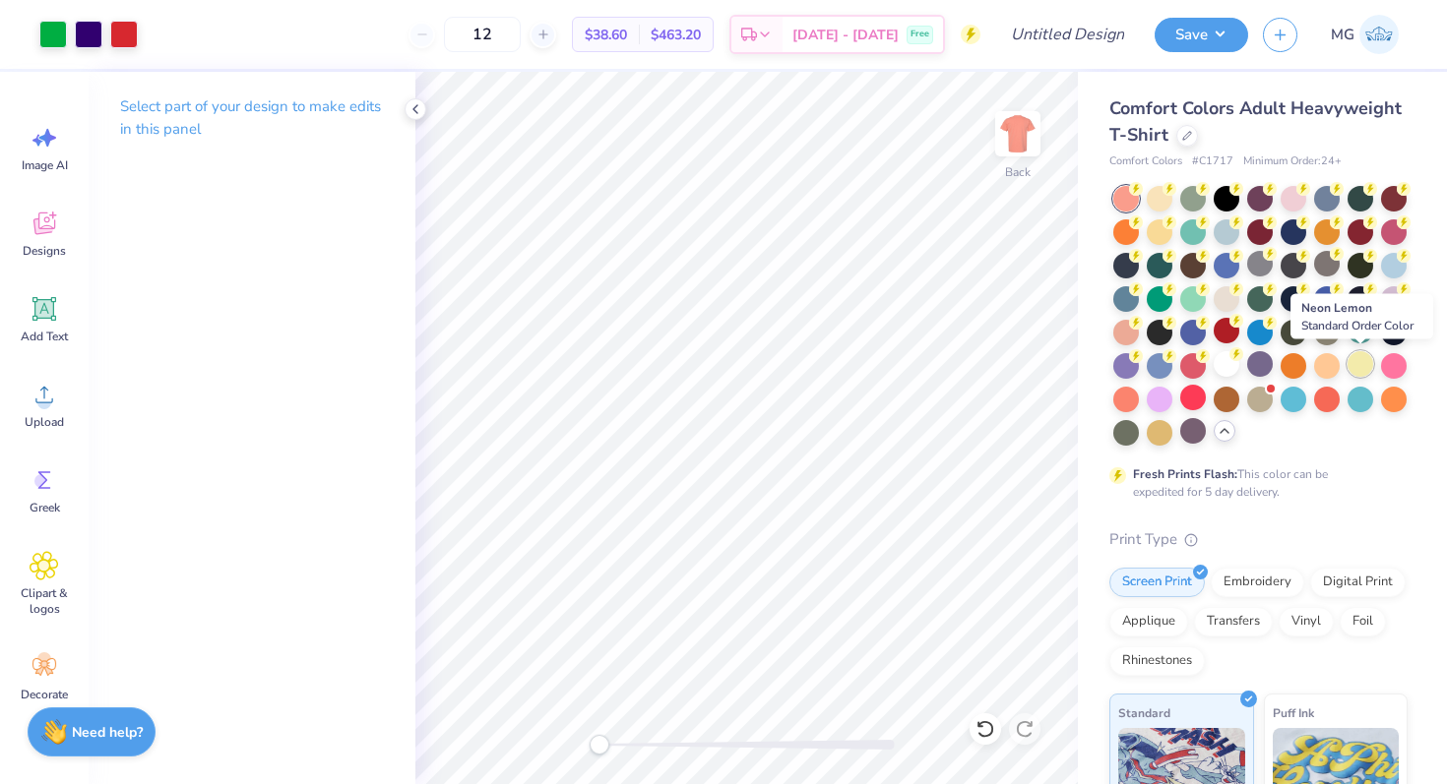
click at [1362, 373] on div at bounding box center [1360, 364] width 26 height 26
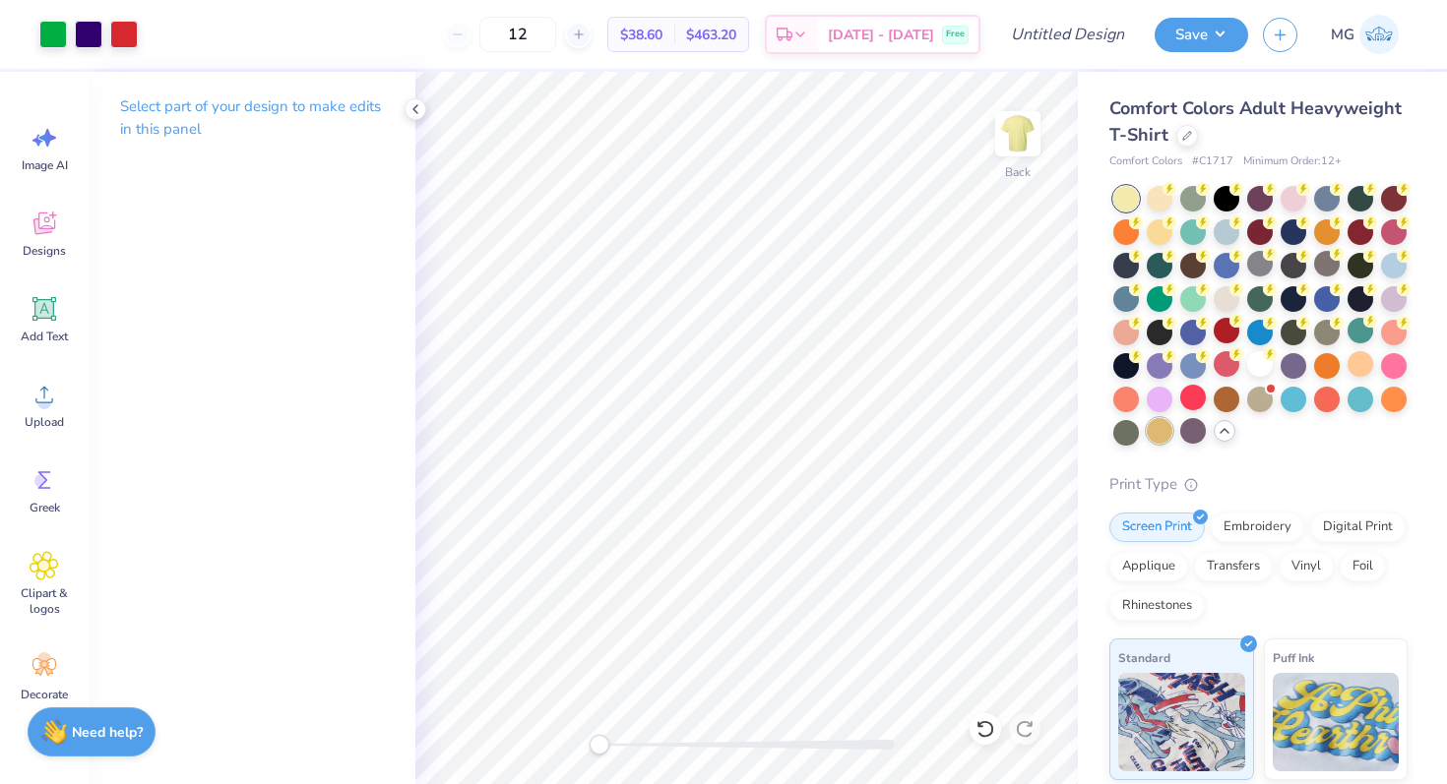
click at [1163, 421] on div at bounding box center [1160, 431] width 26 height 26
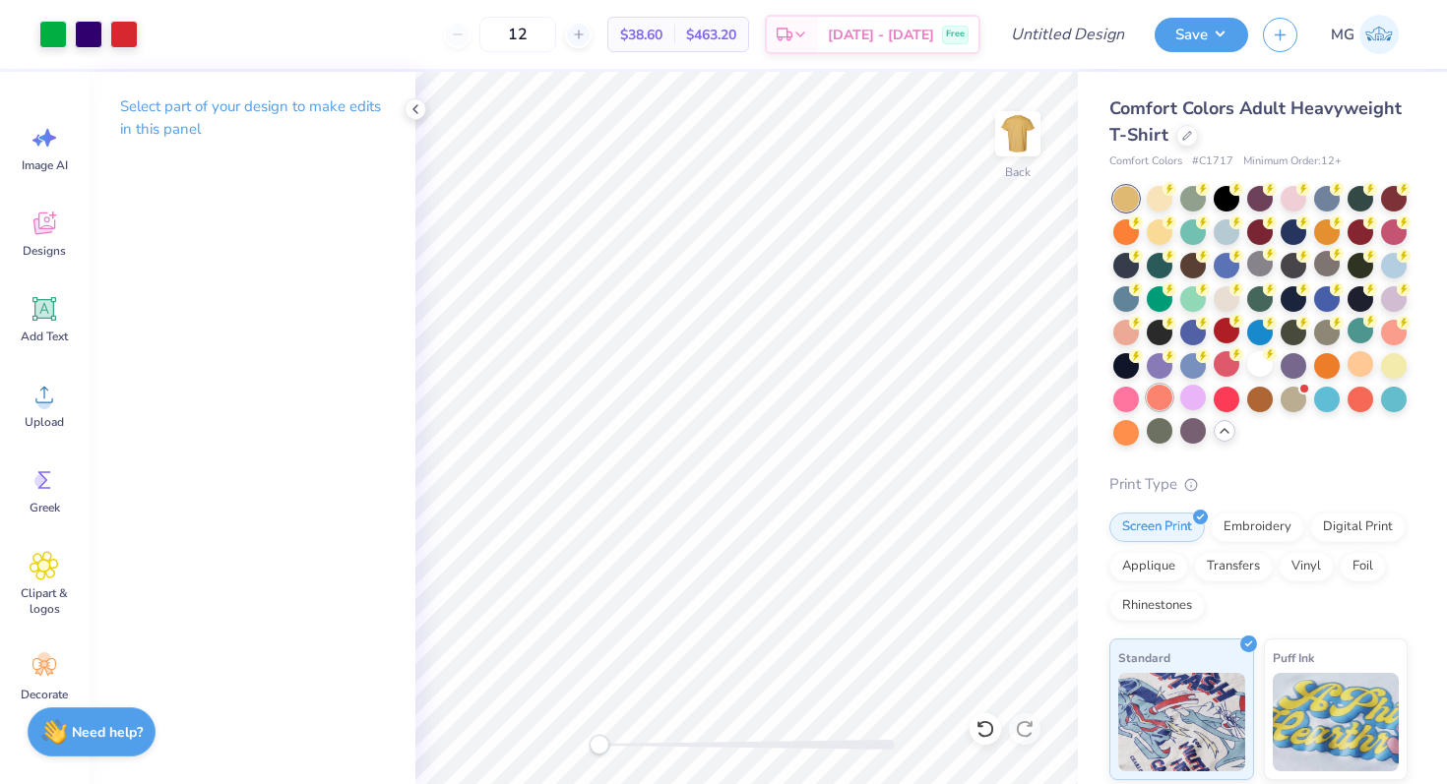
click at [1166, 396] on div at bounding box center [1160, 398] width 26 height 26
click at [1182, 136] on icon at bounding box center [1187, 134] width 10 height 10
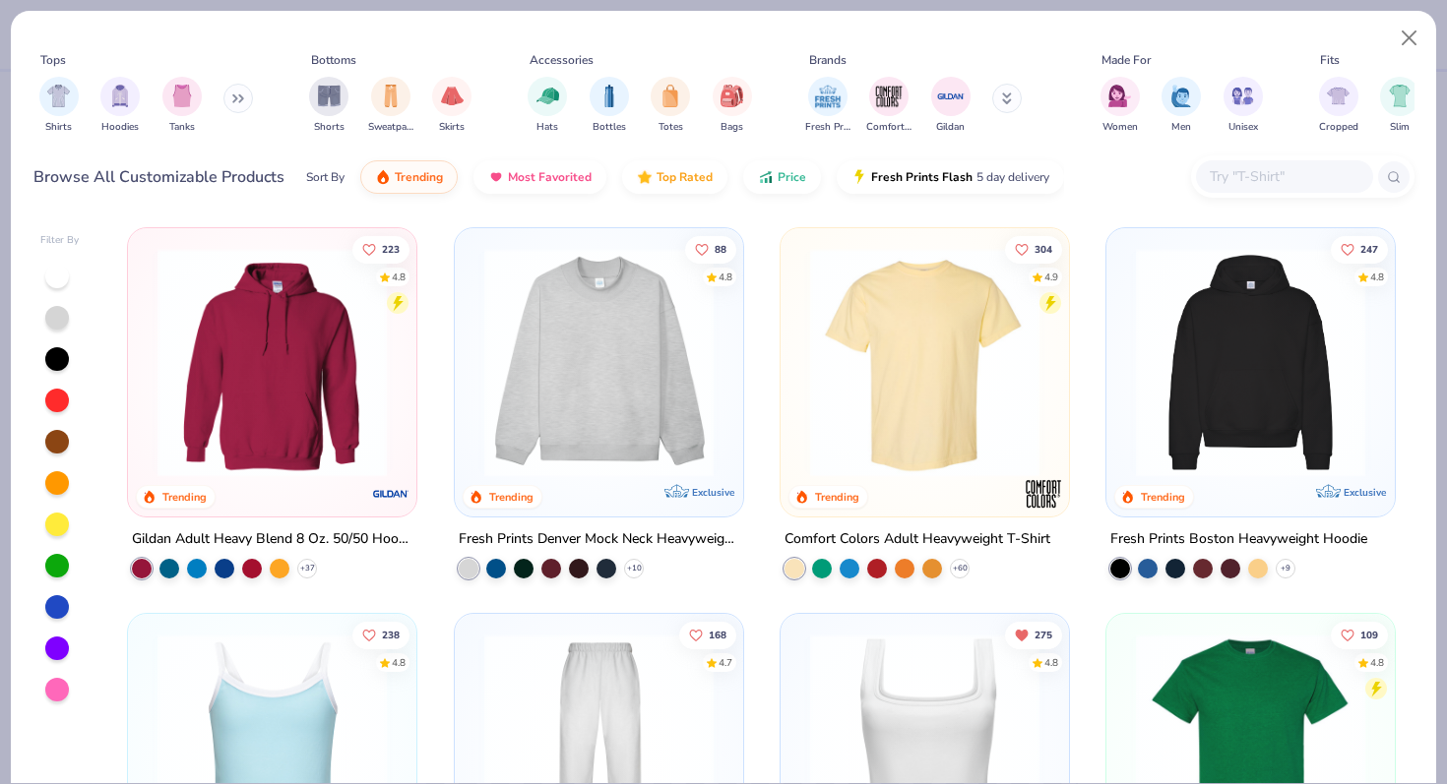
click at [1263, 183] on input "text" at bounding box center [1284, 176] width 152 height 23
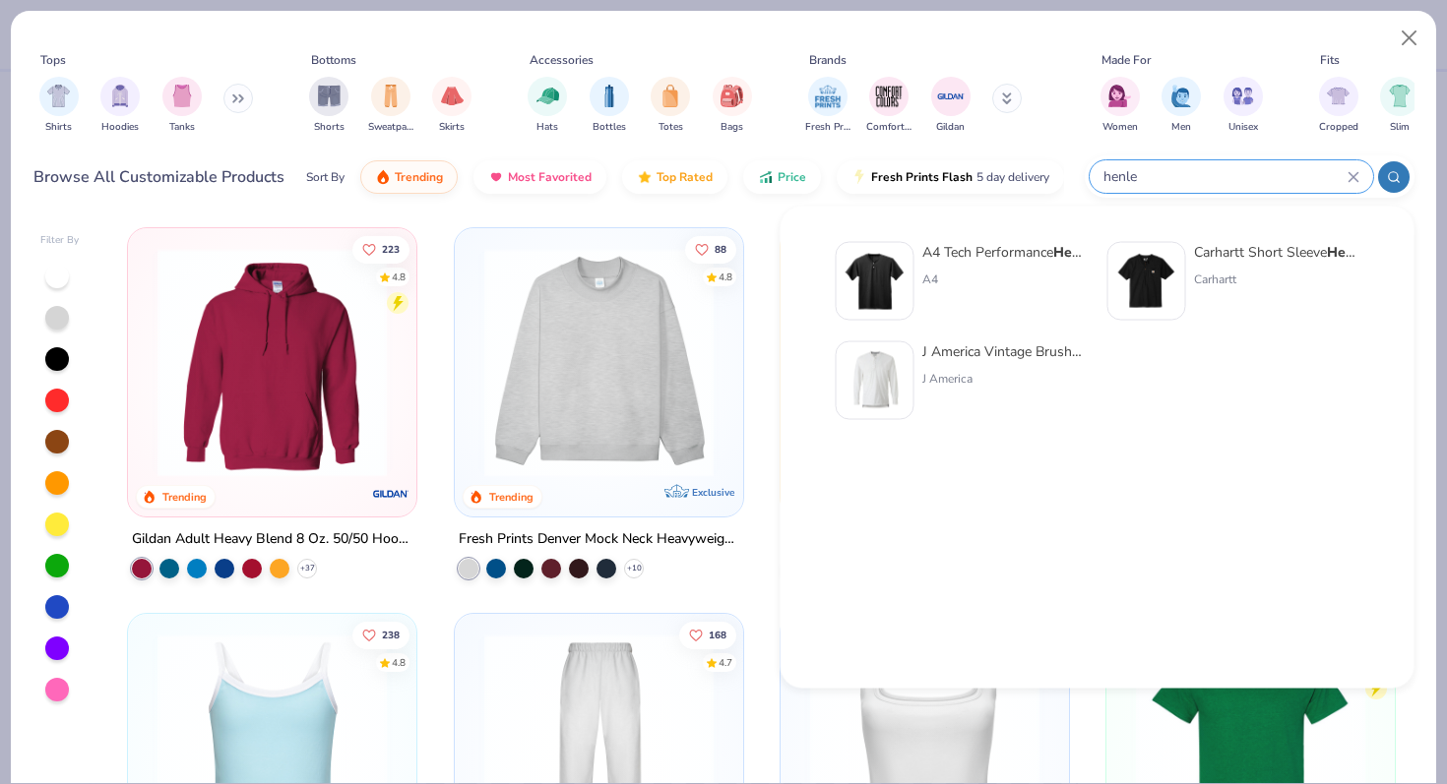
type input "henle"
click at [898, 281] on img at bounding box center [874, 281] width 61 height 61
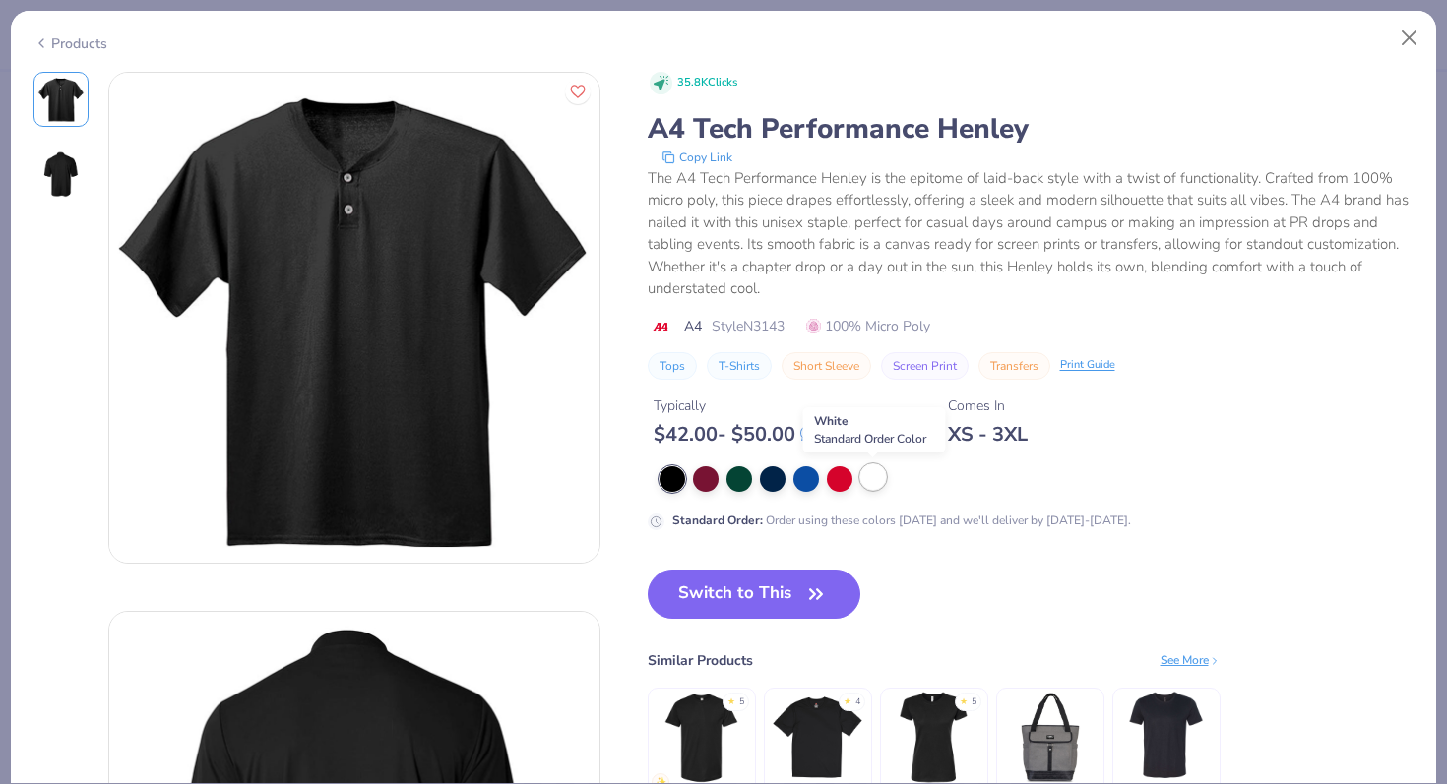
click at [864, 476] on div at bounding box center [873, 478] width 26 height 26
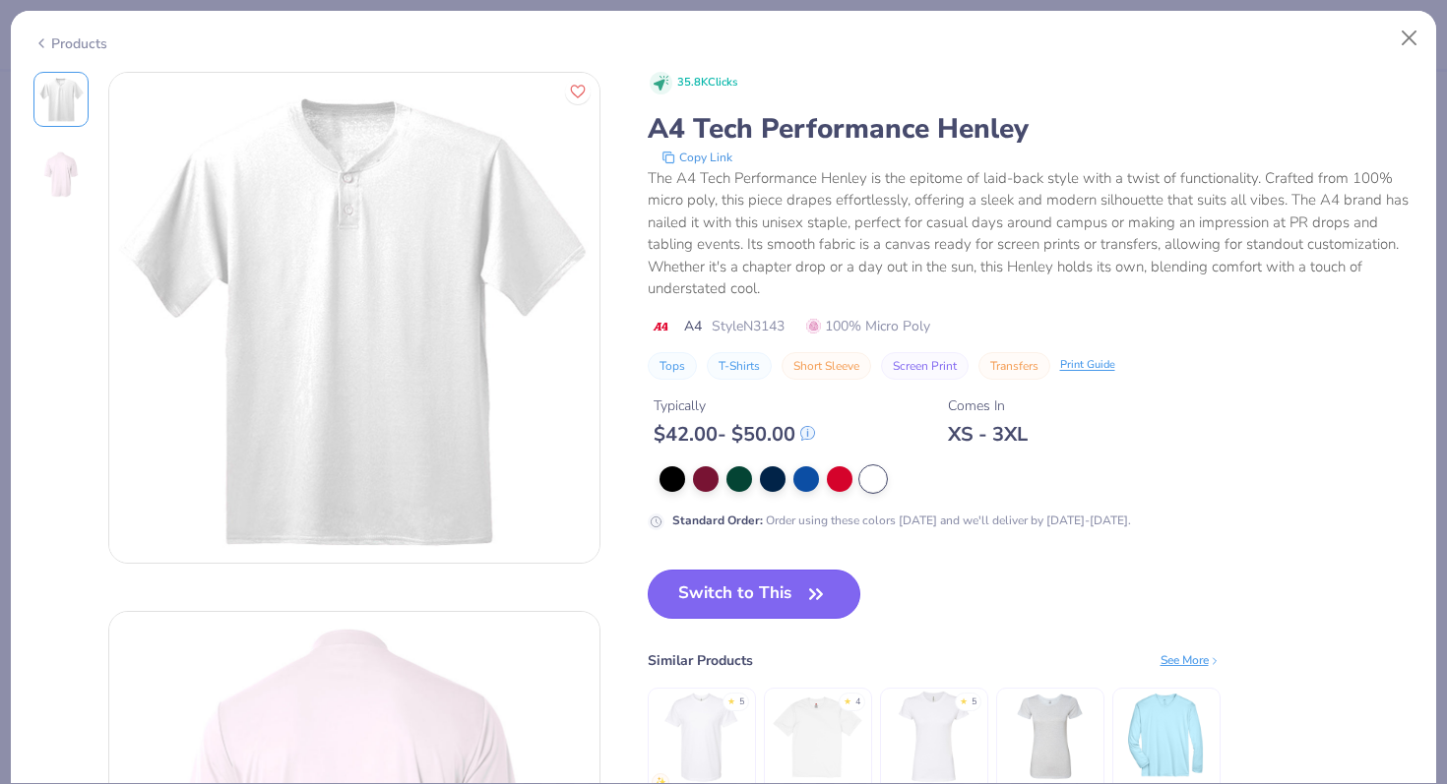
click at [764, 585] on button "Switch to This" at bounding box center [755, 594] width 214 height 49
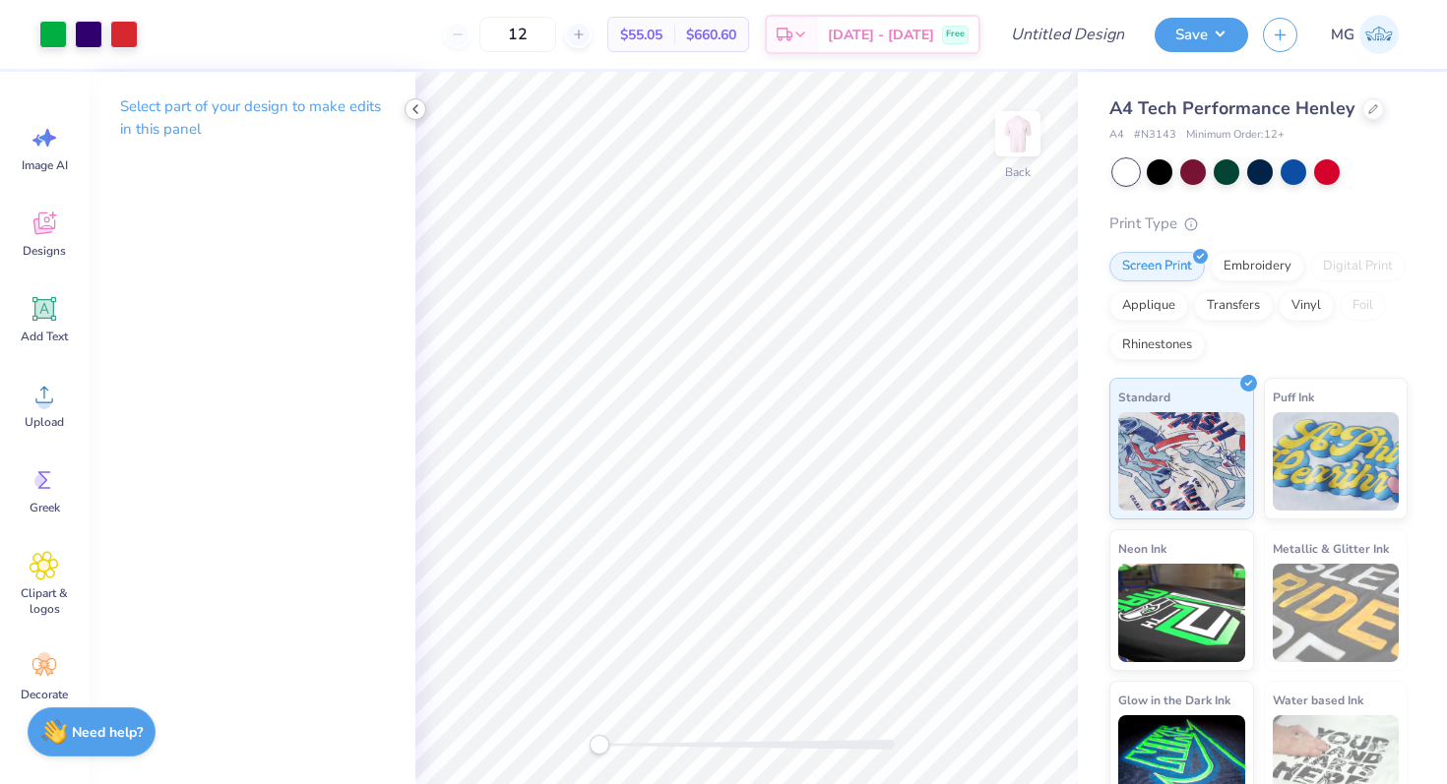
click at [415, 109] on icon at bounding box center [415, 109] width 16 height 16
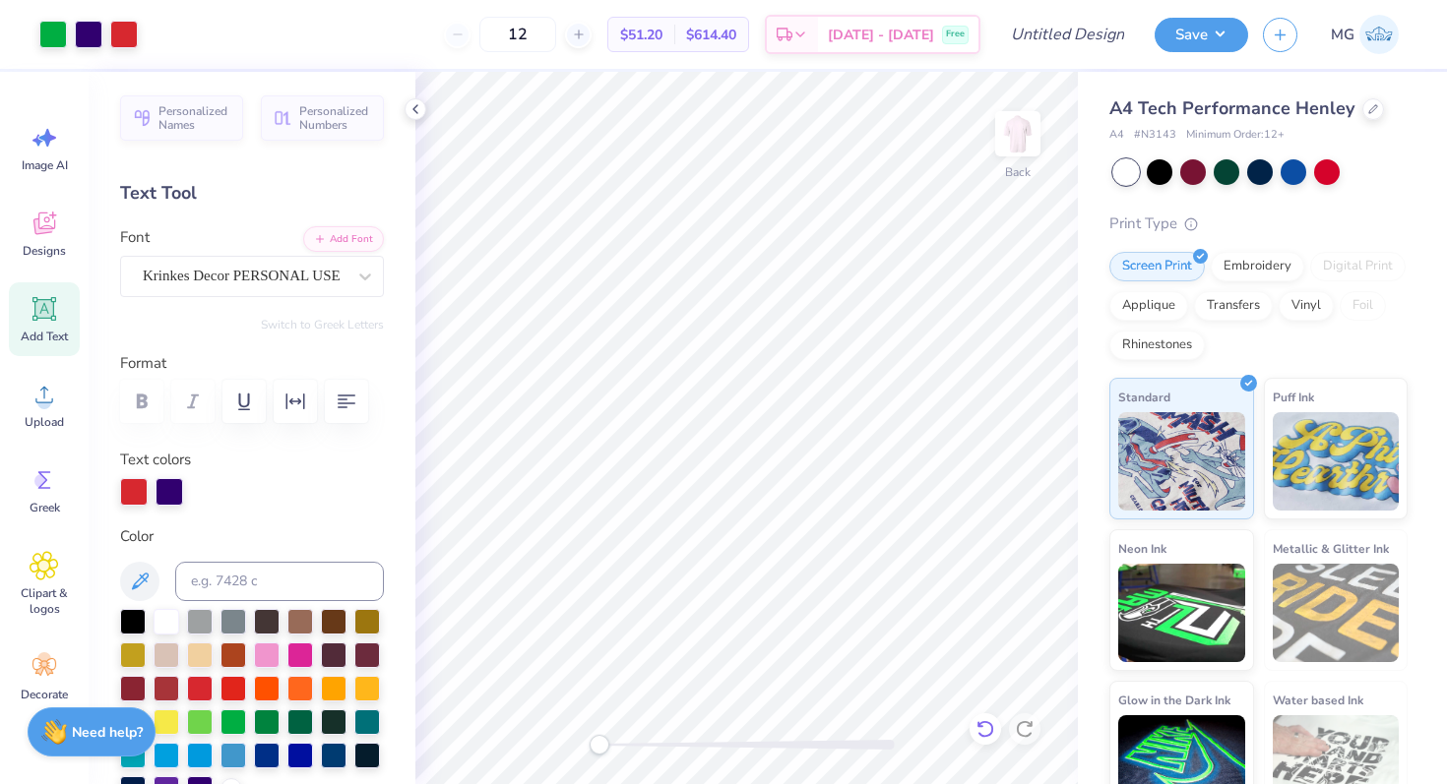
click at [990, 731] on icon at bounding box center [985, 729] width 20 height 20
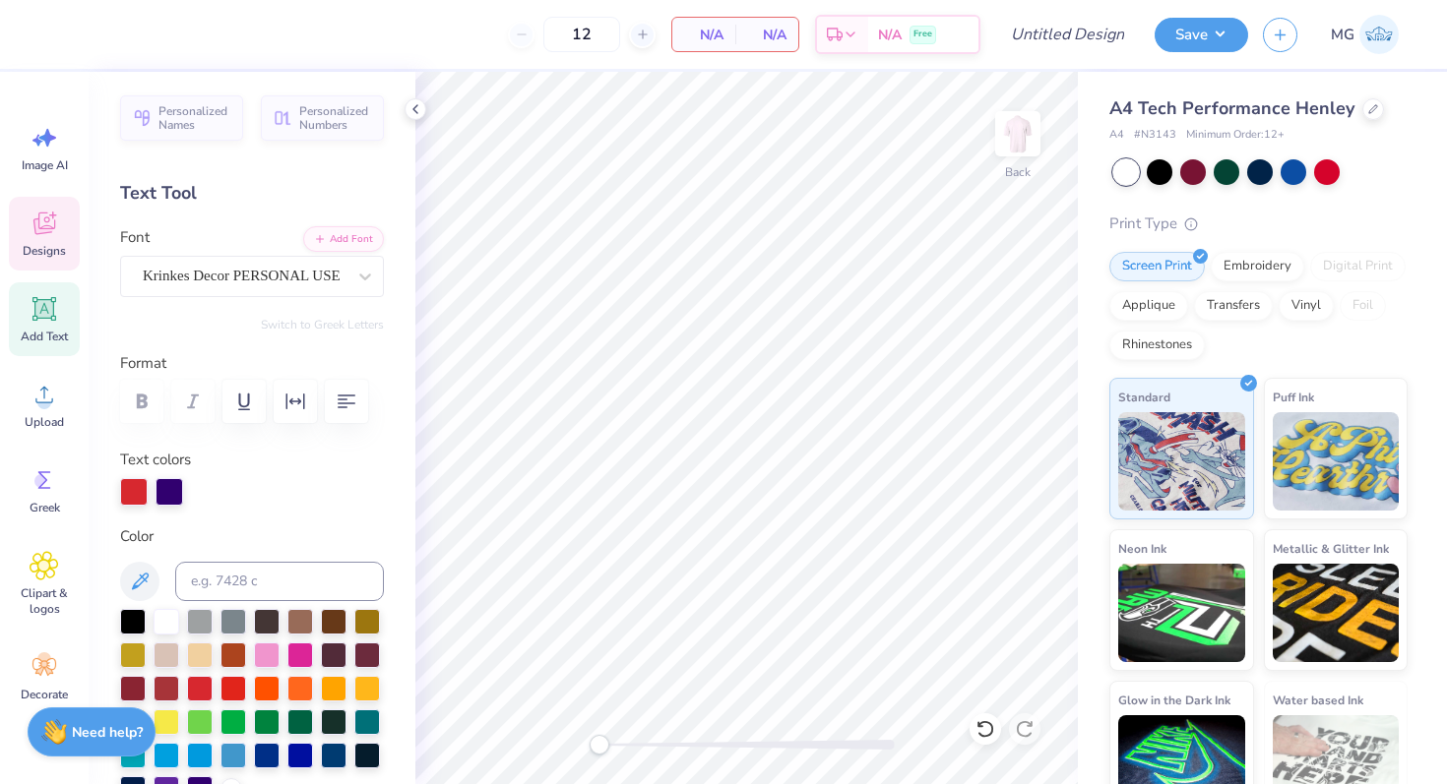
click at [46, 225] on icon at bounding box center [44, 224] width 22 height 23
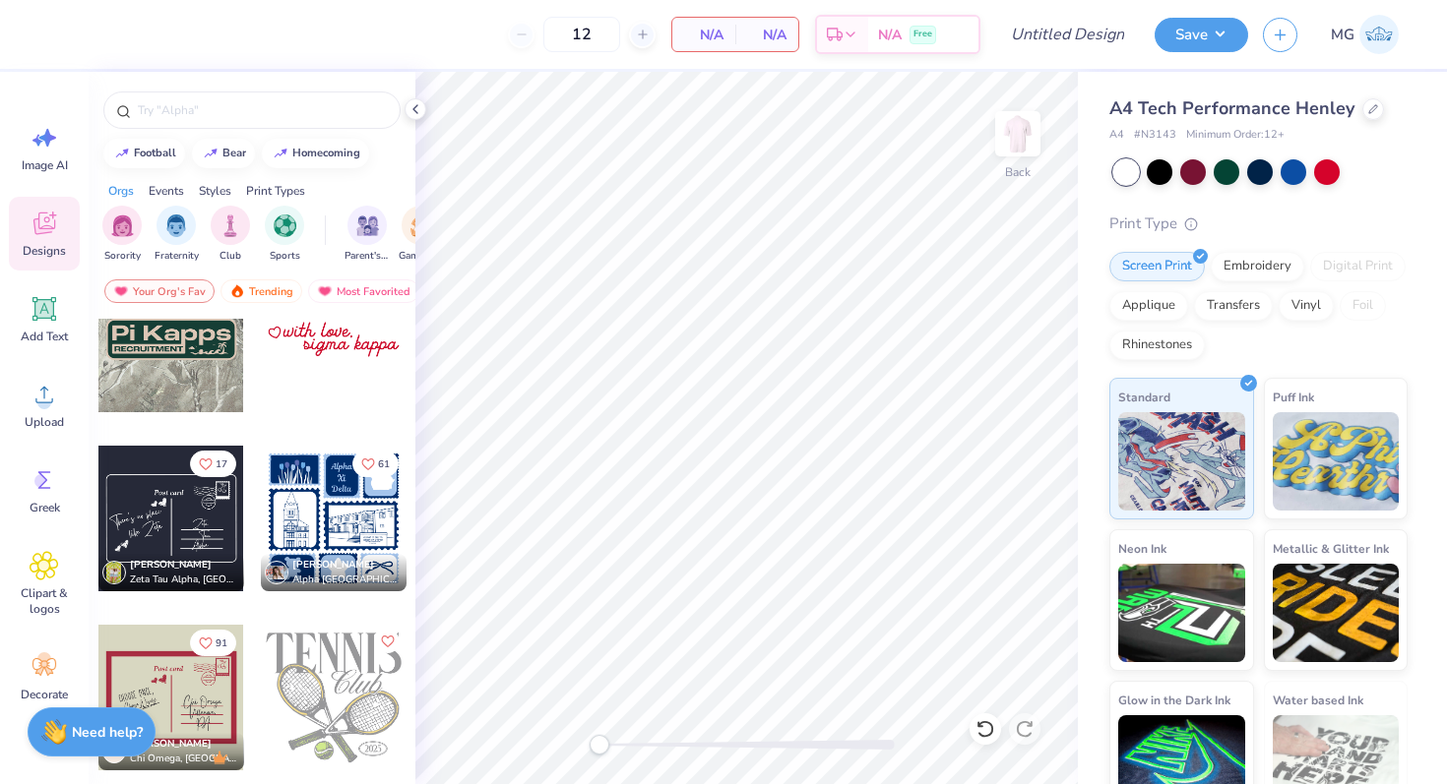
scroll to position [672, 0]
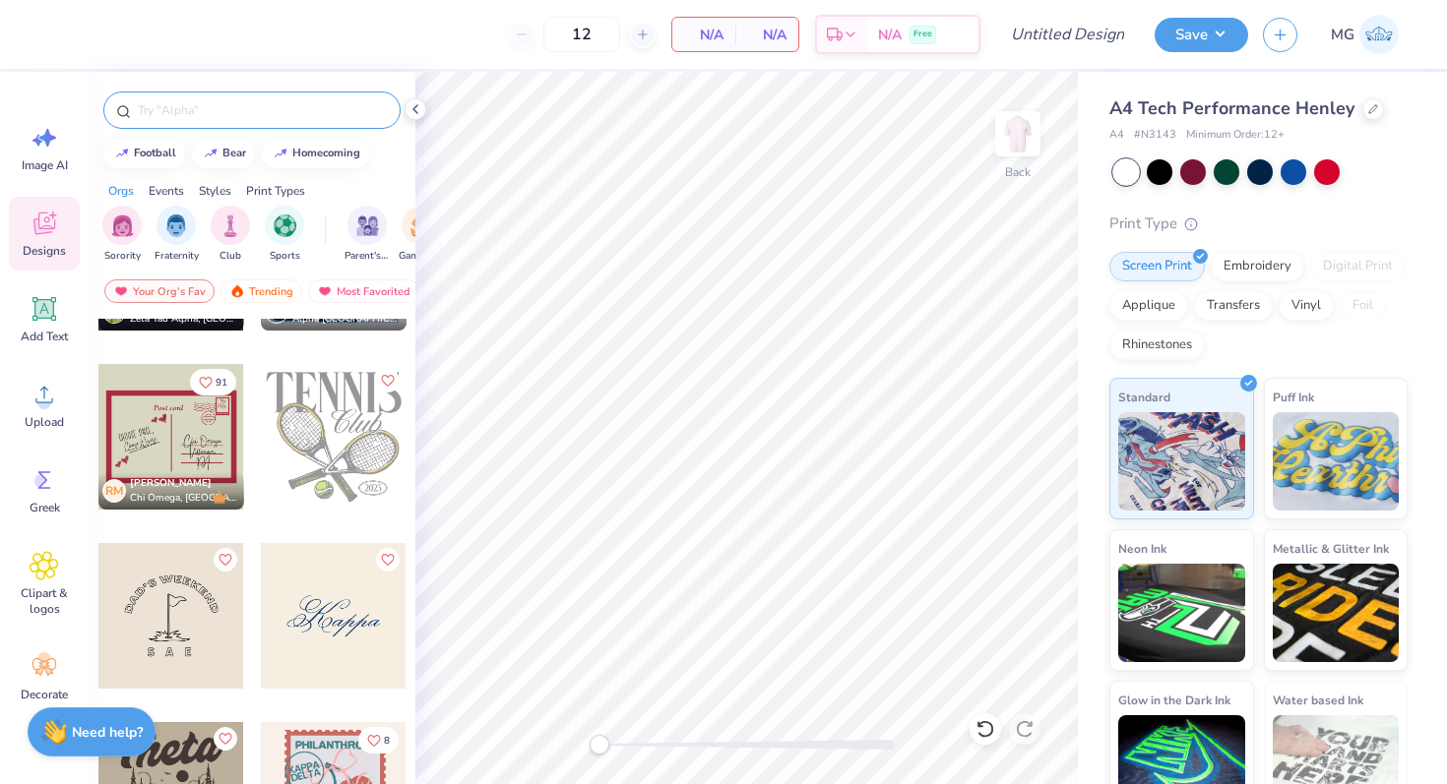
click at [199, 116] on input "text" at bounding box center [262, 110] width 252 height 20
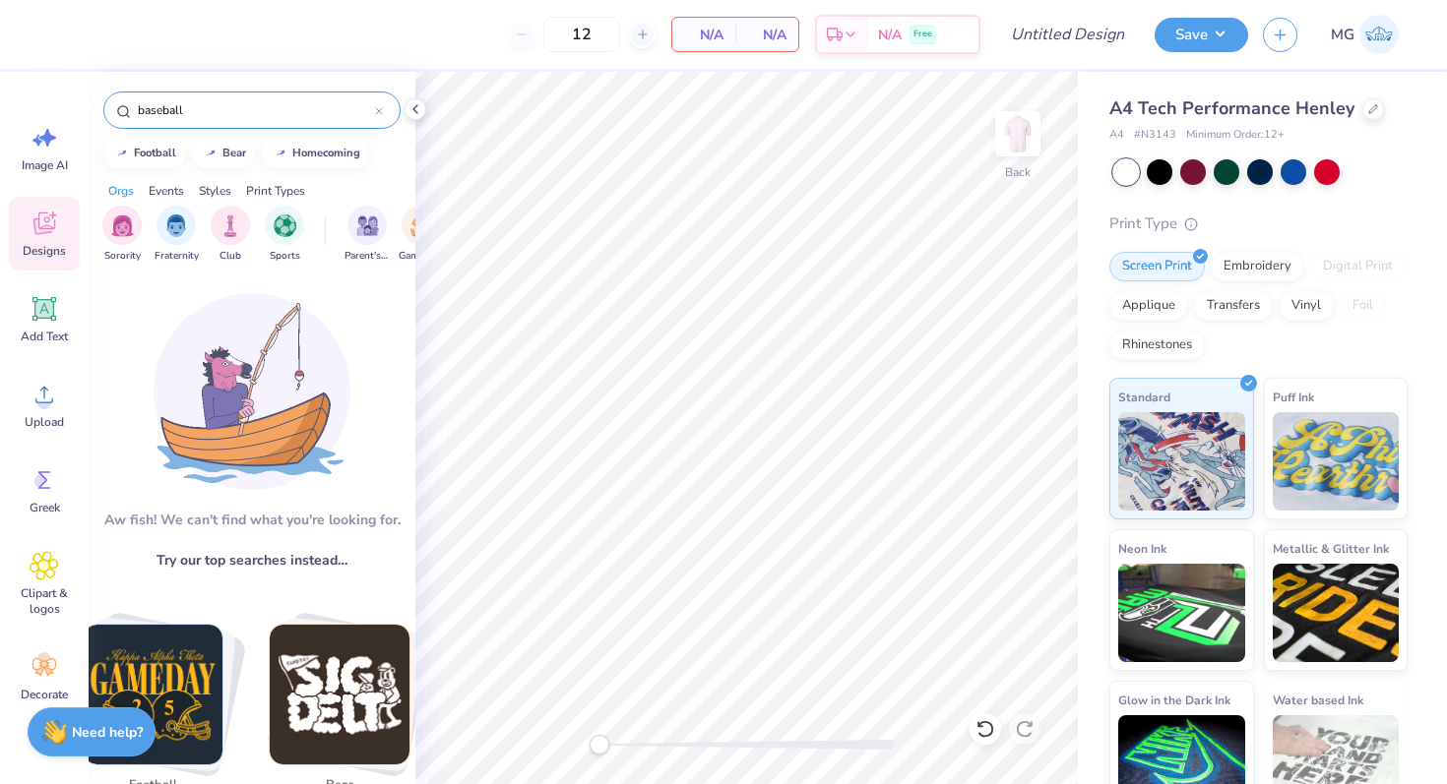
type input "baseball"
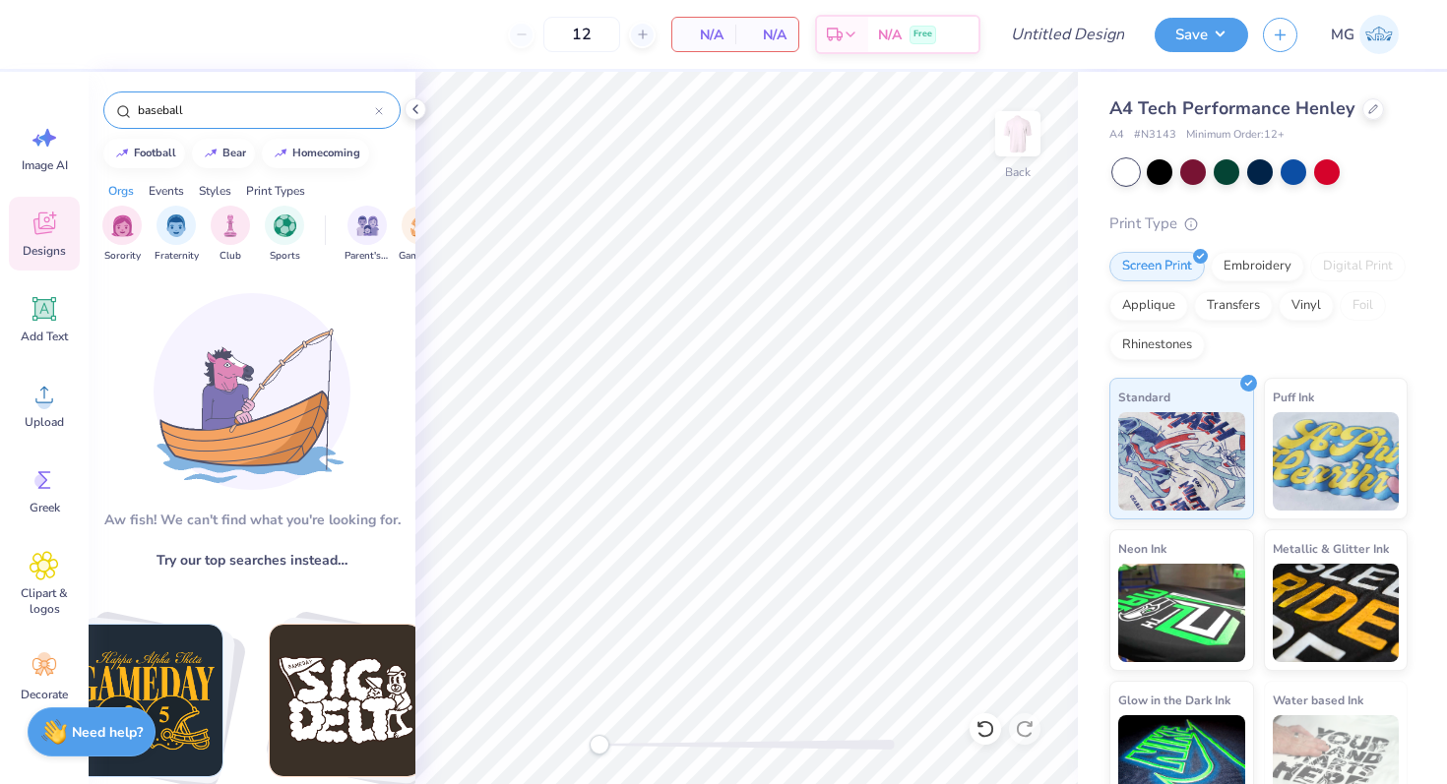
click at [167, 125] on div "baseball" at bounding box center [251, 110] width 297 height 37
click at [167, 116] on input "baseball" at bounding box center [255, 110] width 239 height 20
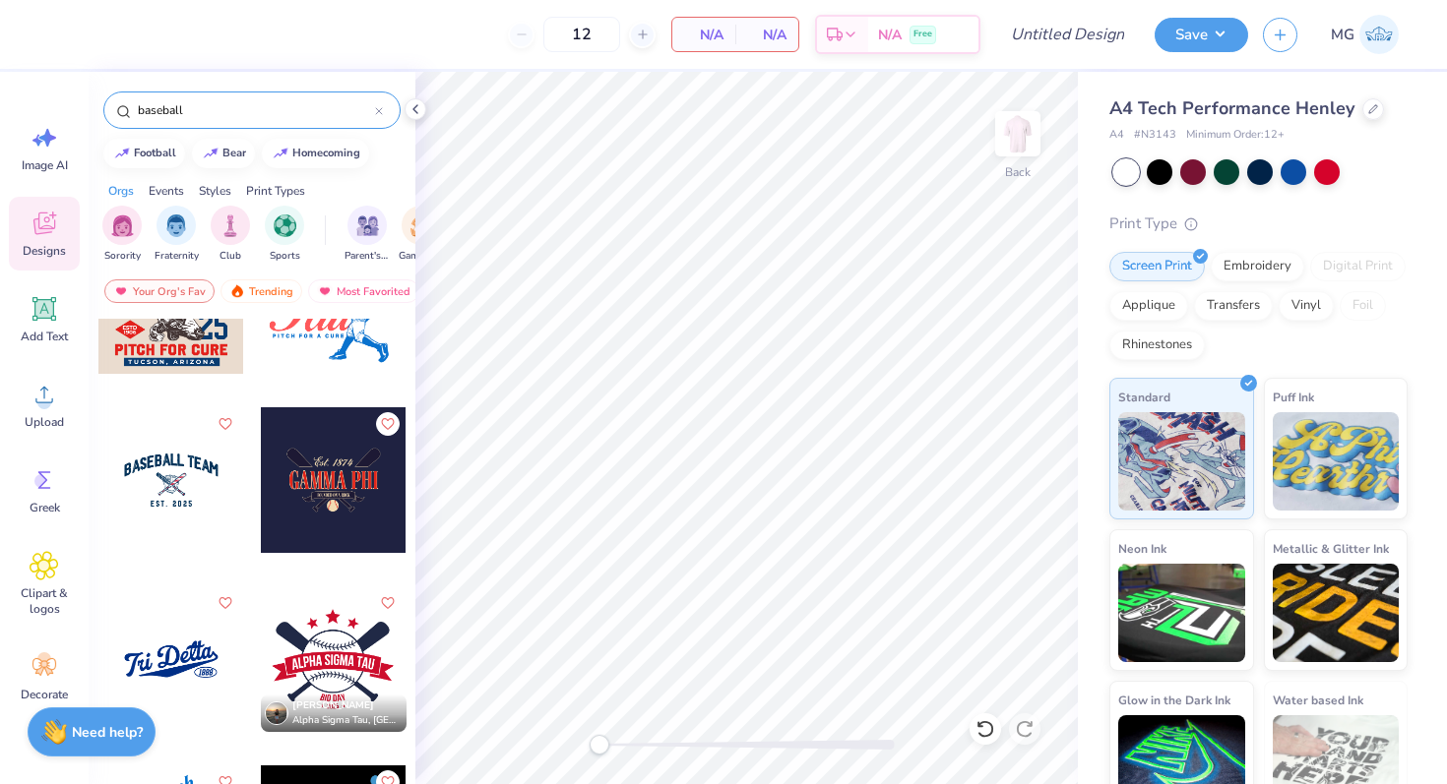
scroll to position [282, 0]
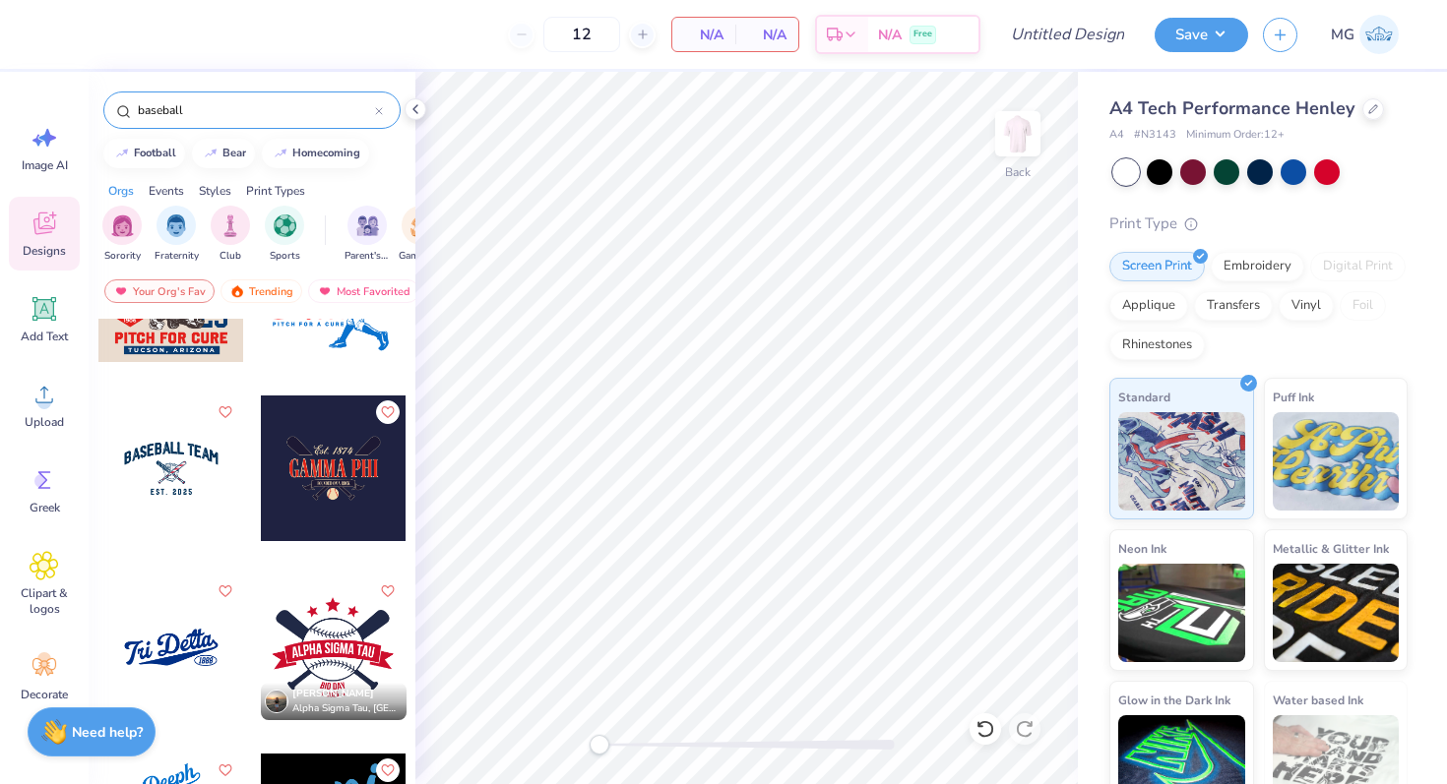
click at [150, 661] on div at bounding box center [171, 648] width 146 height 146
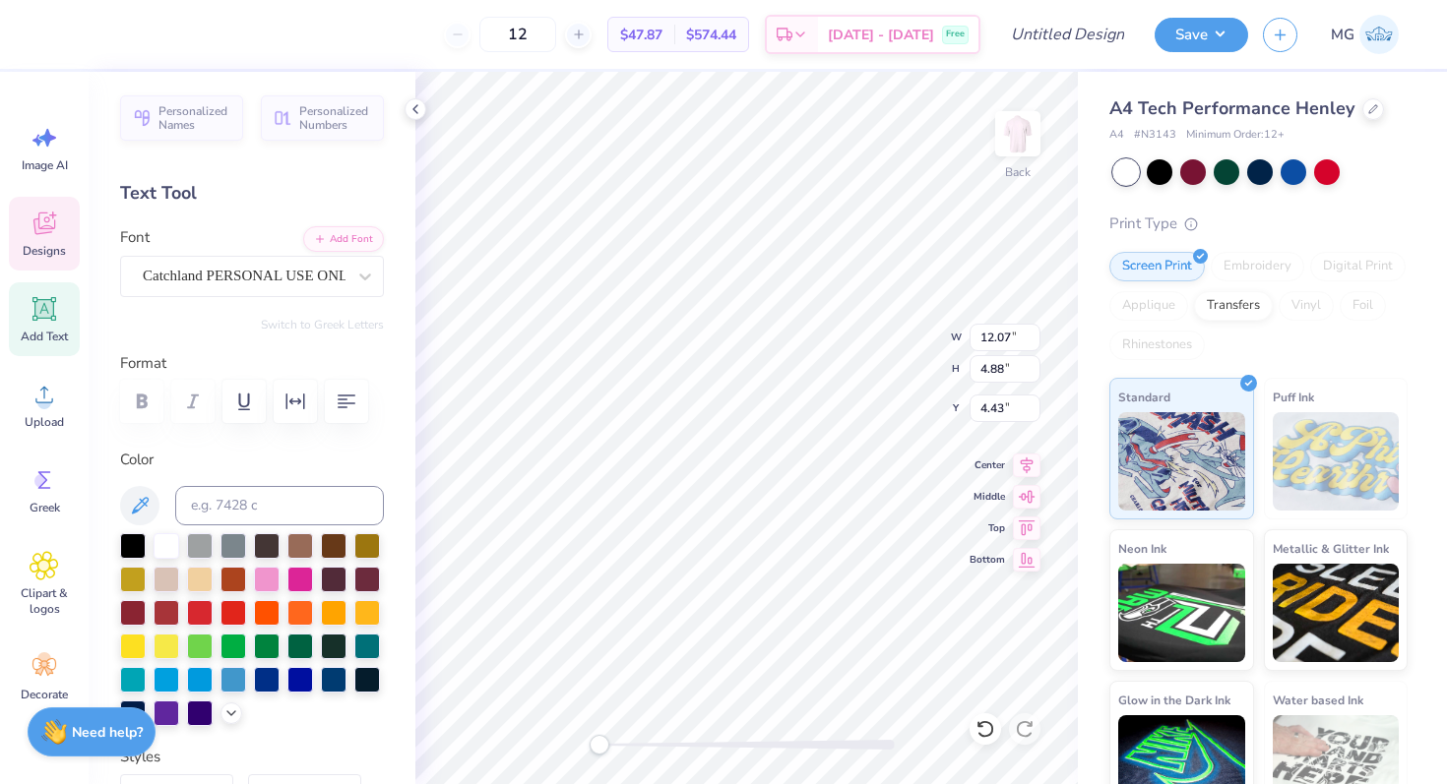
scroll to position [0, 4]
type textarea "Aggie Gems"
type input "14.67"
type input "6.00"
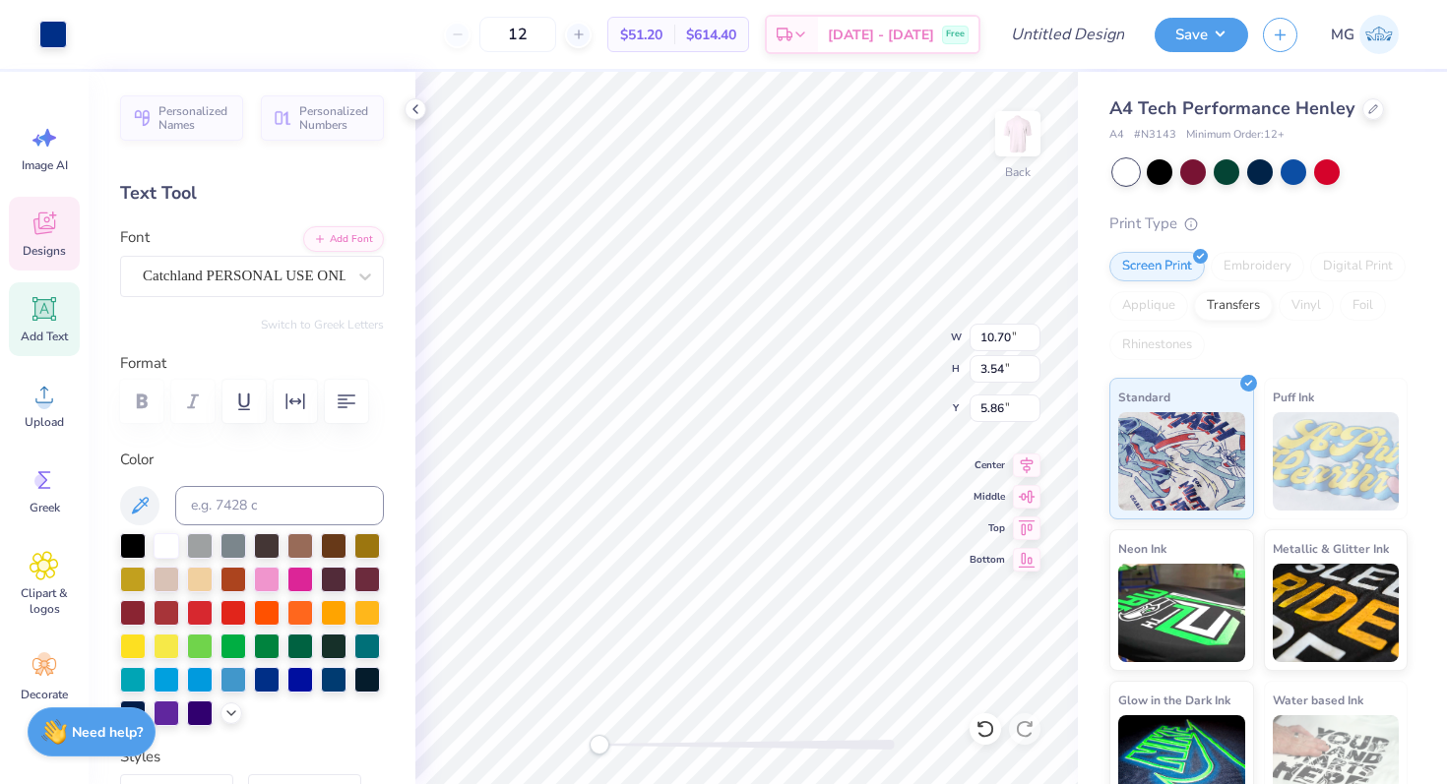
type input "4.17"
type input "1.95"
type input "0.83"
type input "8.31"
type textarea "2014"
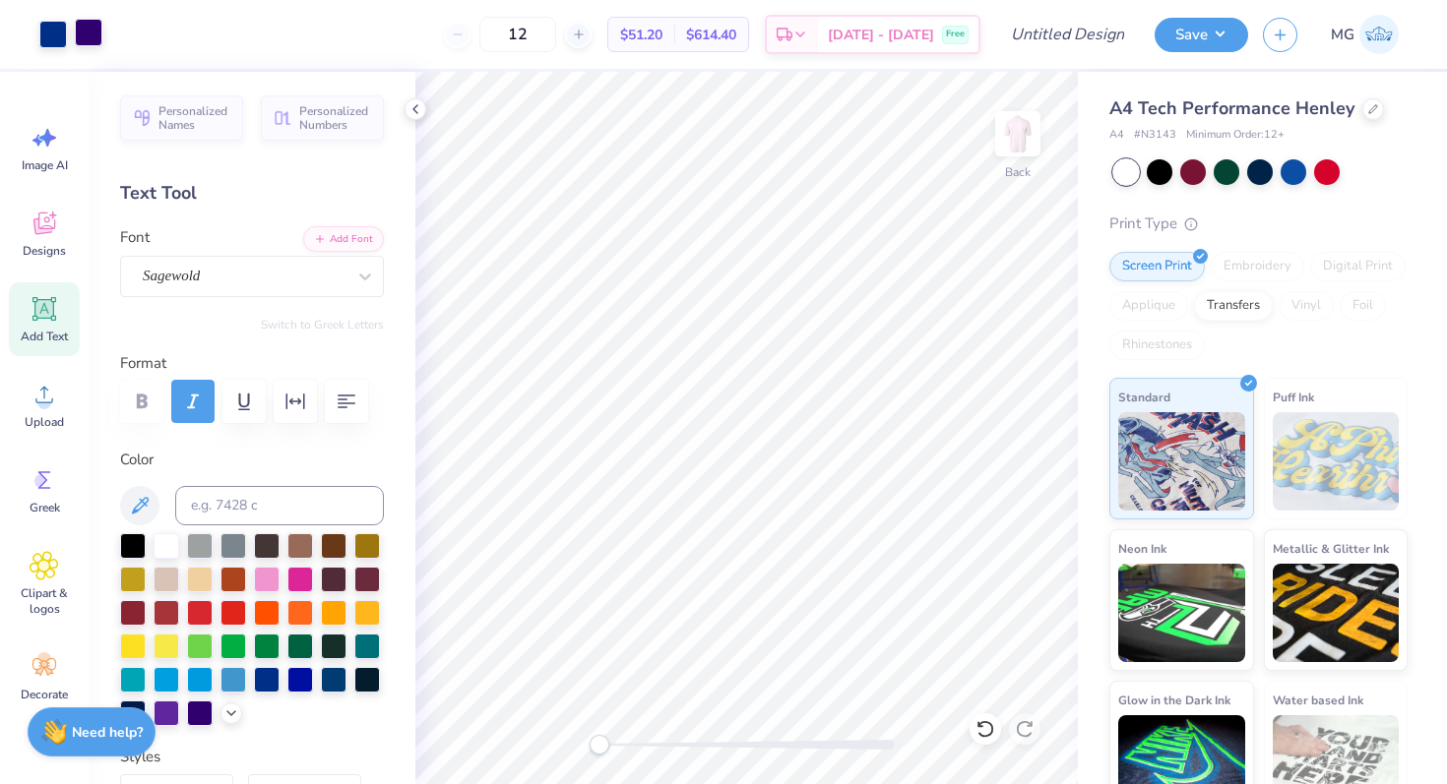
click at [94, 36] on div at bounding box center [89, 33] width 28 height 28
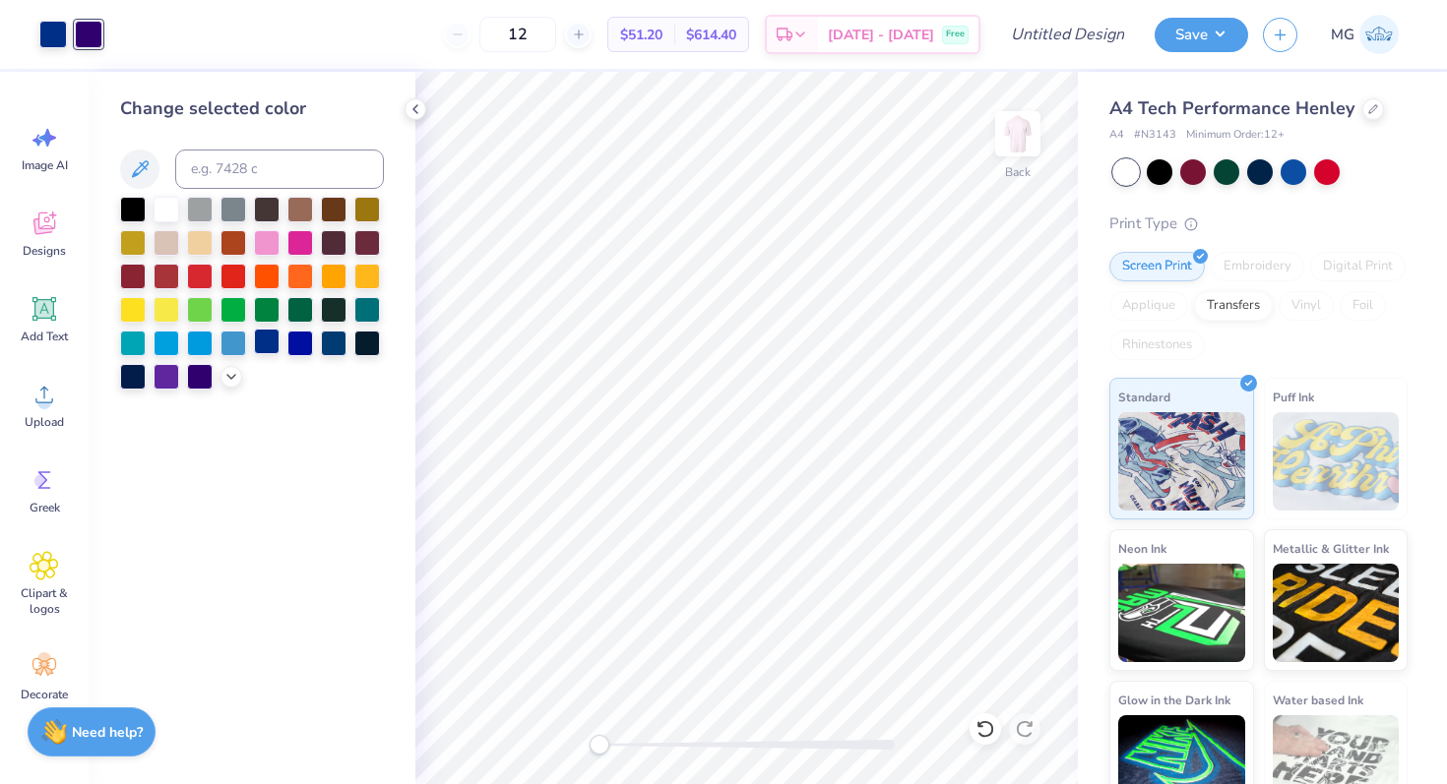
click at [261, 341] on div at bounding box center [267, 342] width 26 height 26
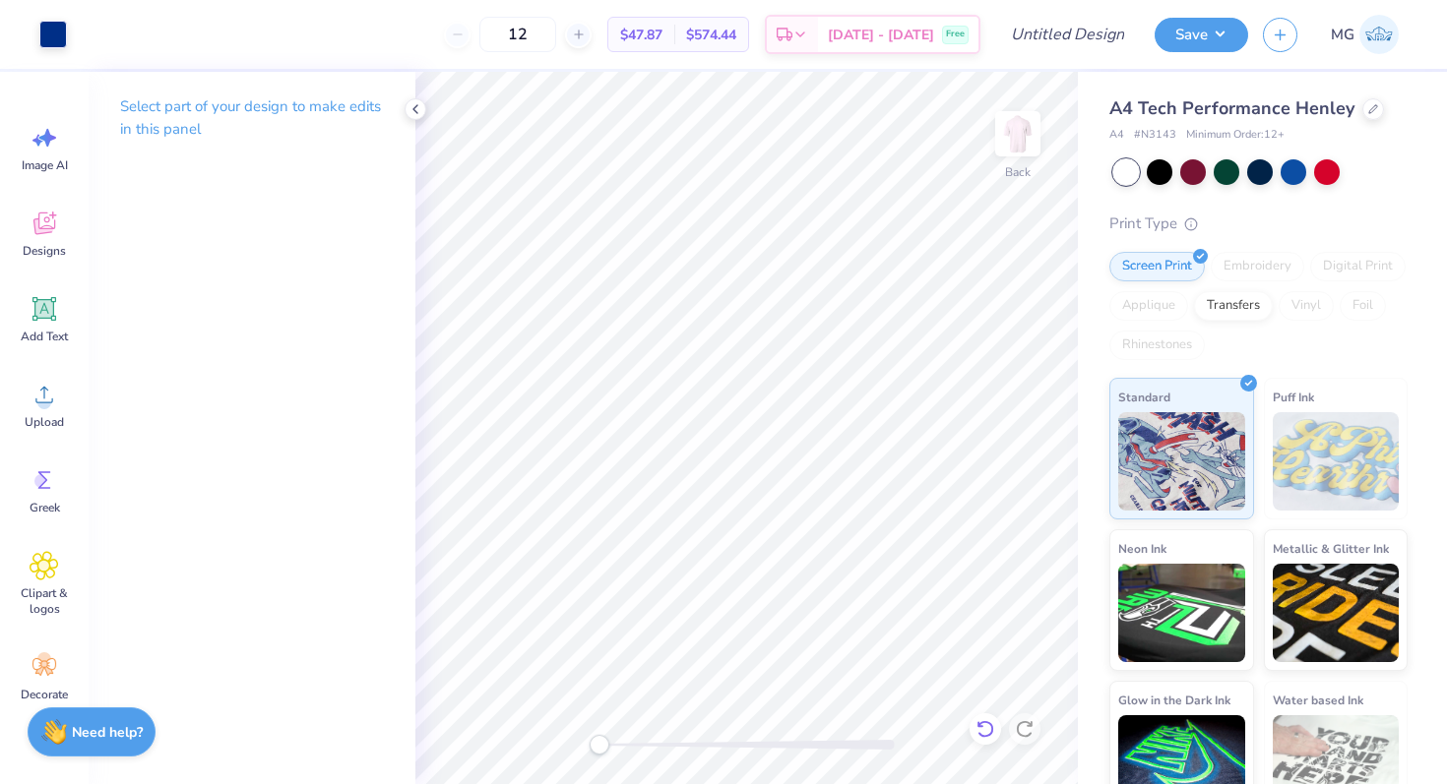
click at [986, 739] on div at bounding box center [984, 729] width 31 height 31
click at [980, 728] on icon at bounding box center [985, 729] width 20 height 20
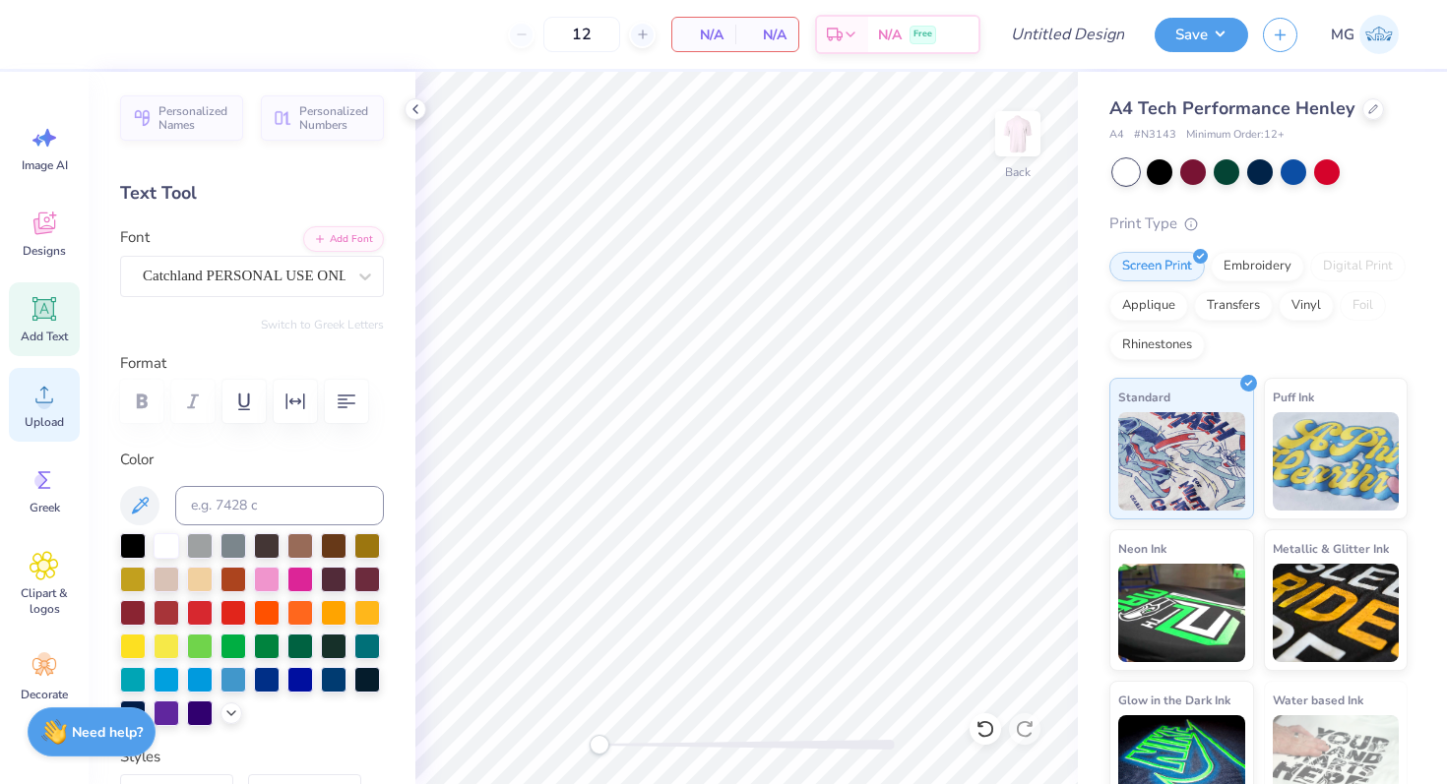
click at [64, 369] on div "Upload" at bounding box center [44, 405] width 71 height 74
click at [37, 225] on icon at bounding box center [43, 226] width 19 height 16
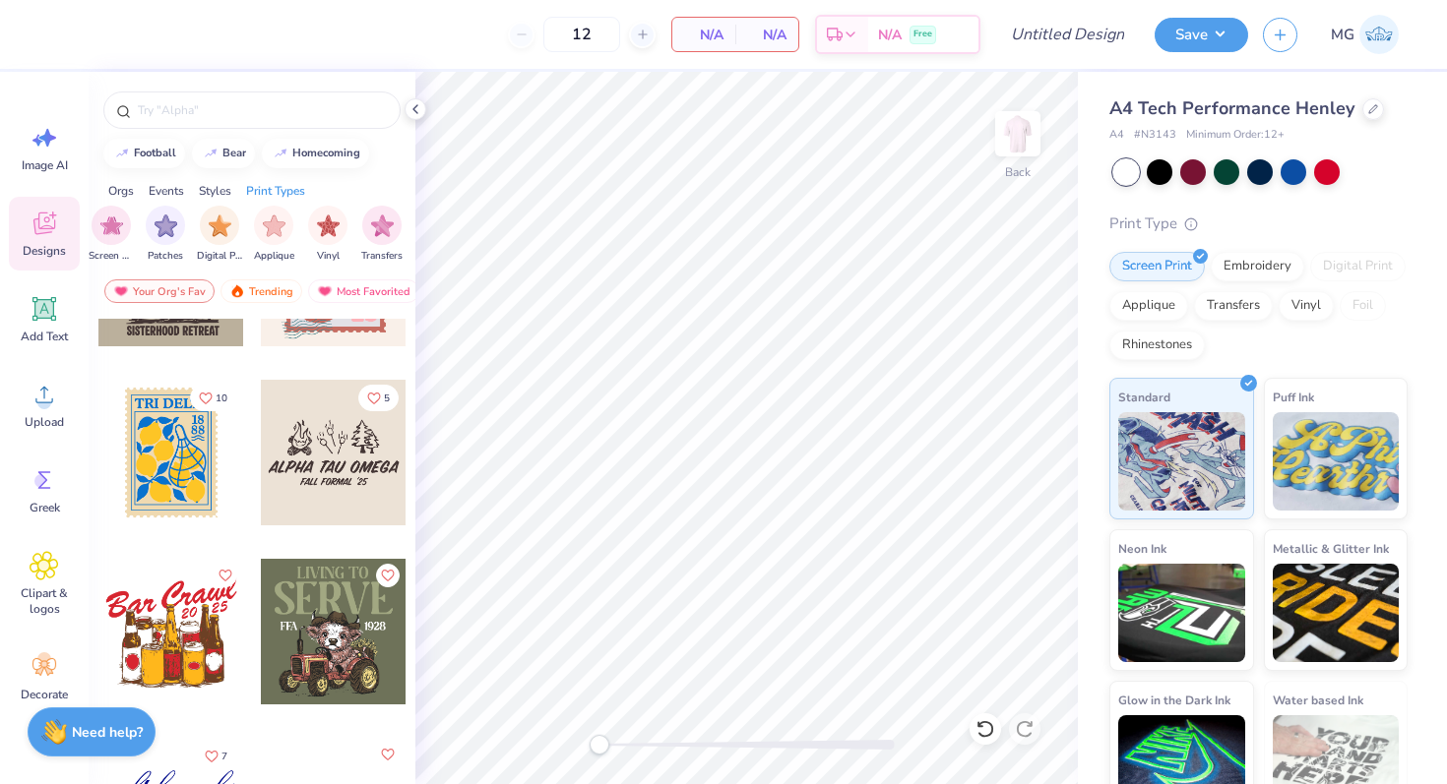
scroll to position [1252, 0]
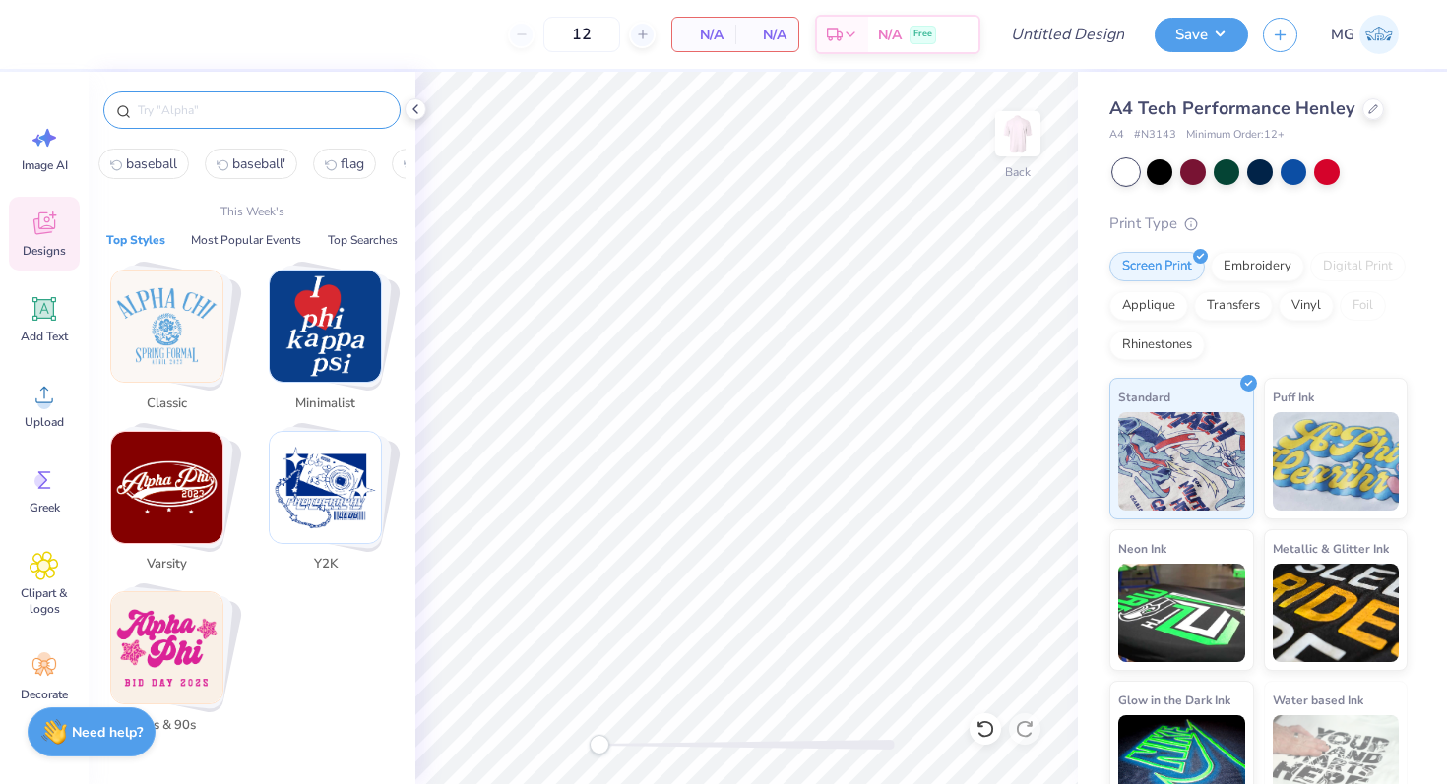
click at [224, 106] on input "text" at bounding box center [262, 110] width 252 height 20
click at [167, 323] on img "Stack Card Button Classic" at bounding box center [166, 326] width 111 height 111
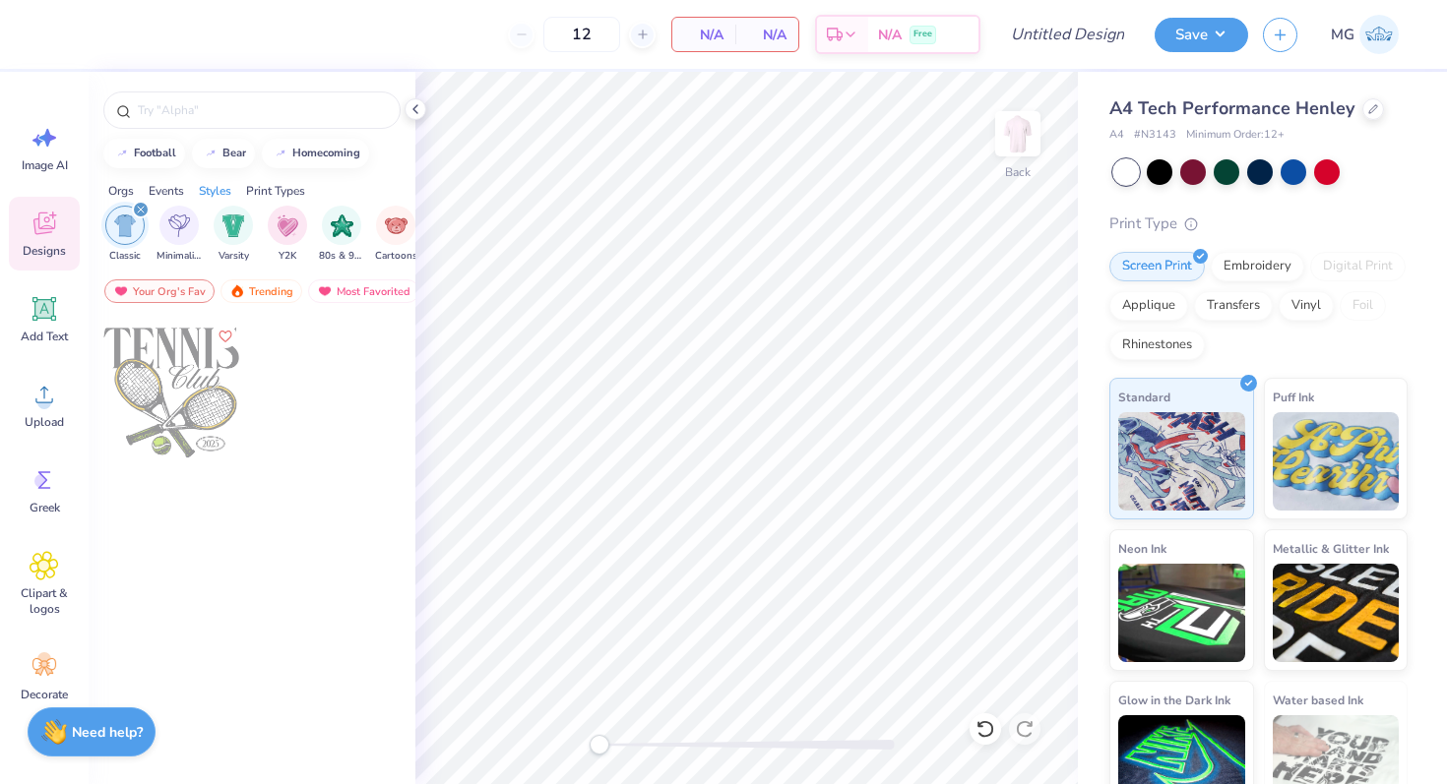
scroll to position [0, 1031]
click at [280, 290] on div "Trending" at bounding box center [261, 292] width 82 height 24
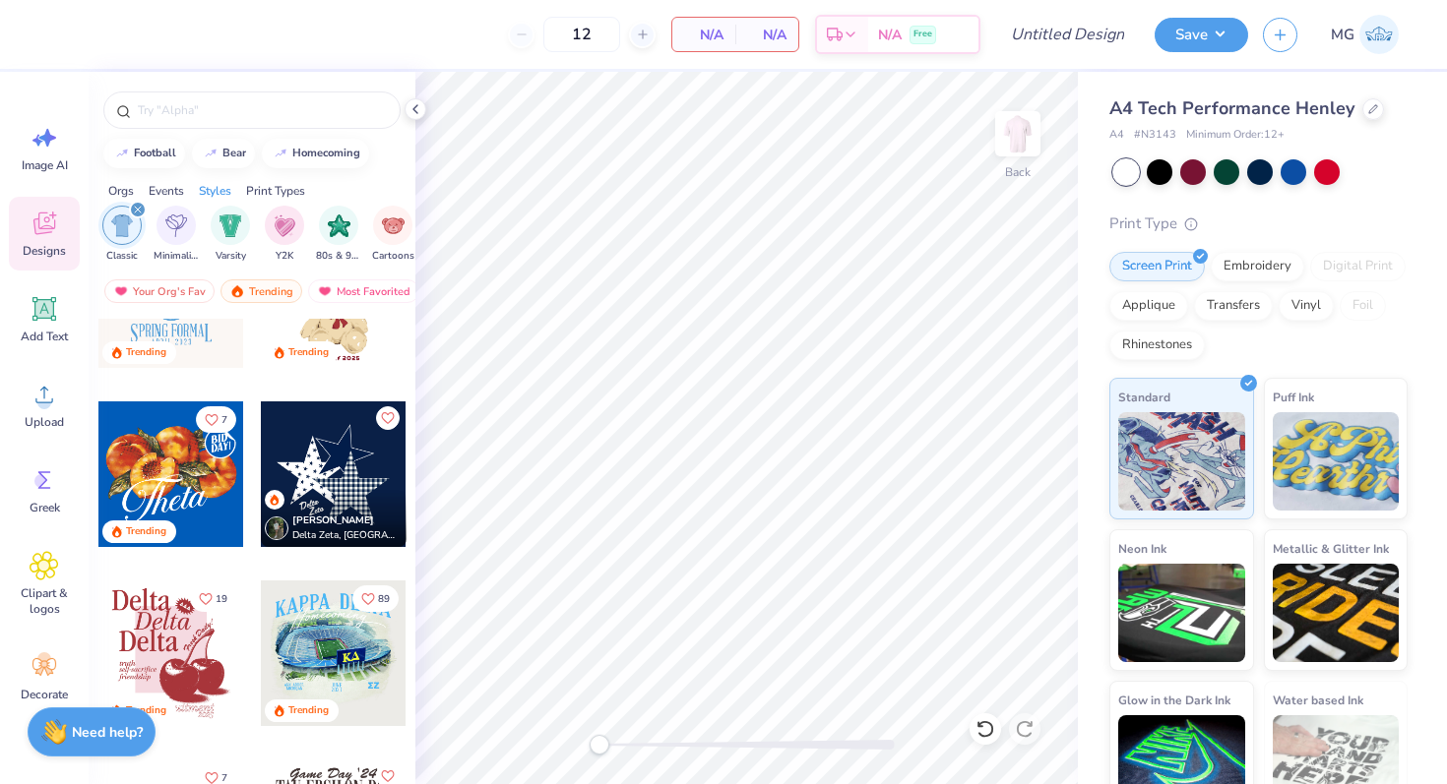
scroll to position [105, 0]
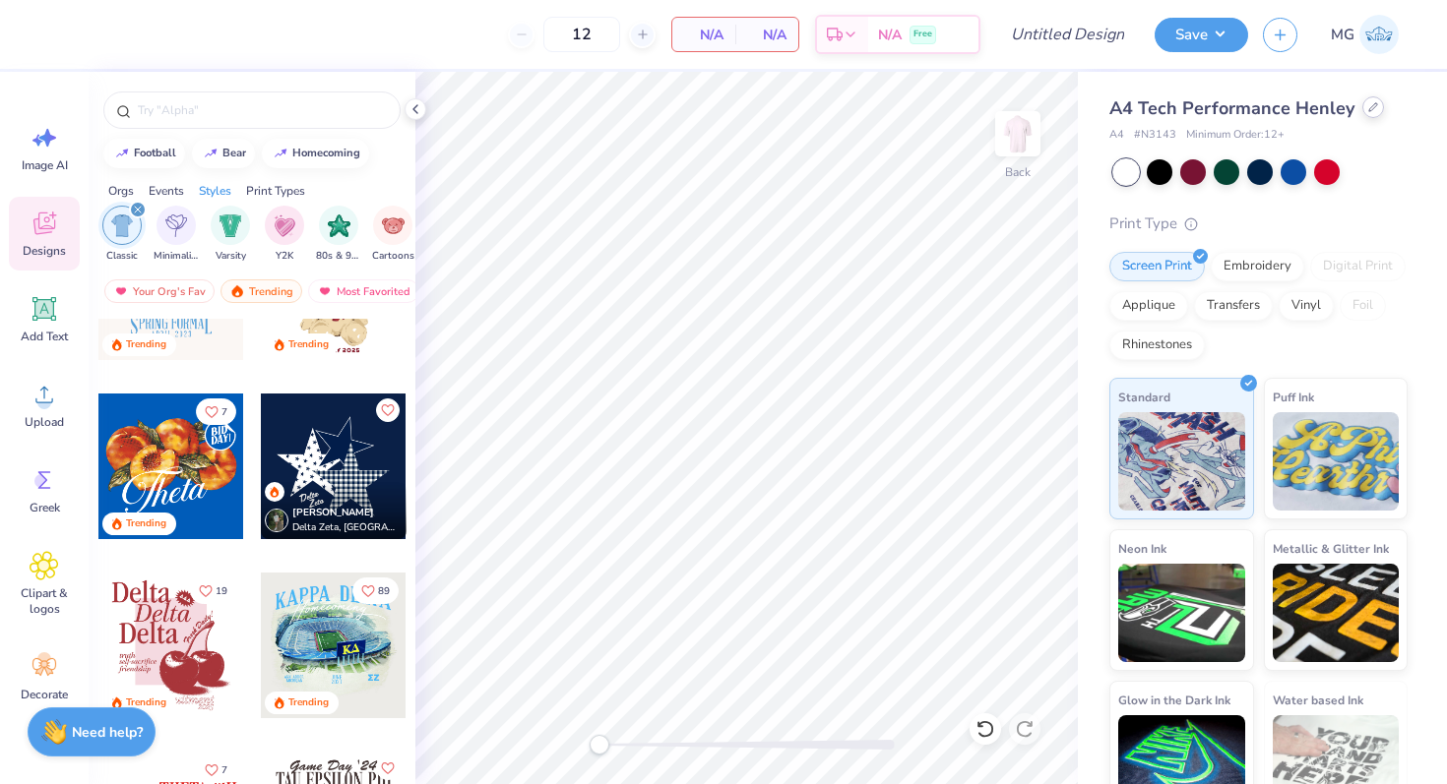
click at [1375, 111] on div at bounding box center [1373, 107] width 22 height 22
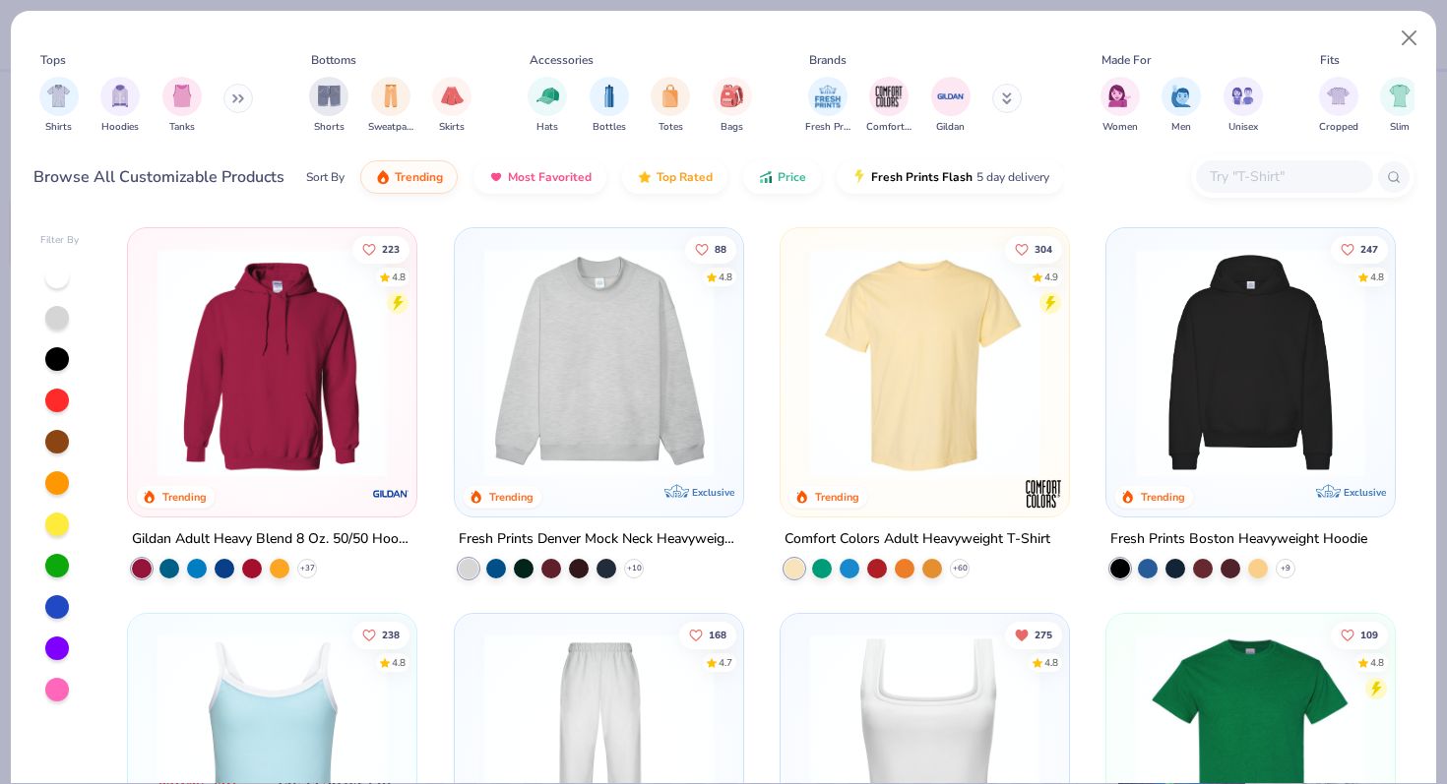
click at [928, 345] on img at bounding box center [924, 362] width 249 height 229
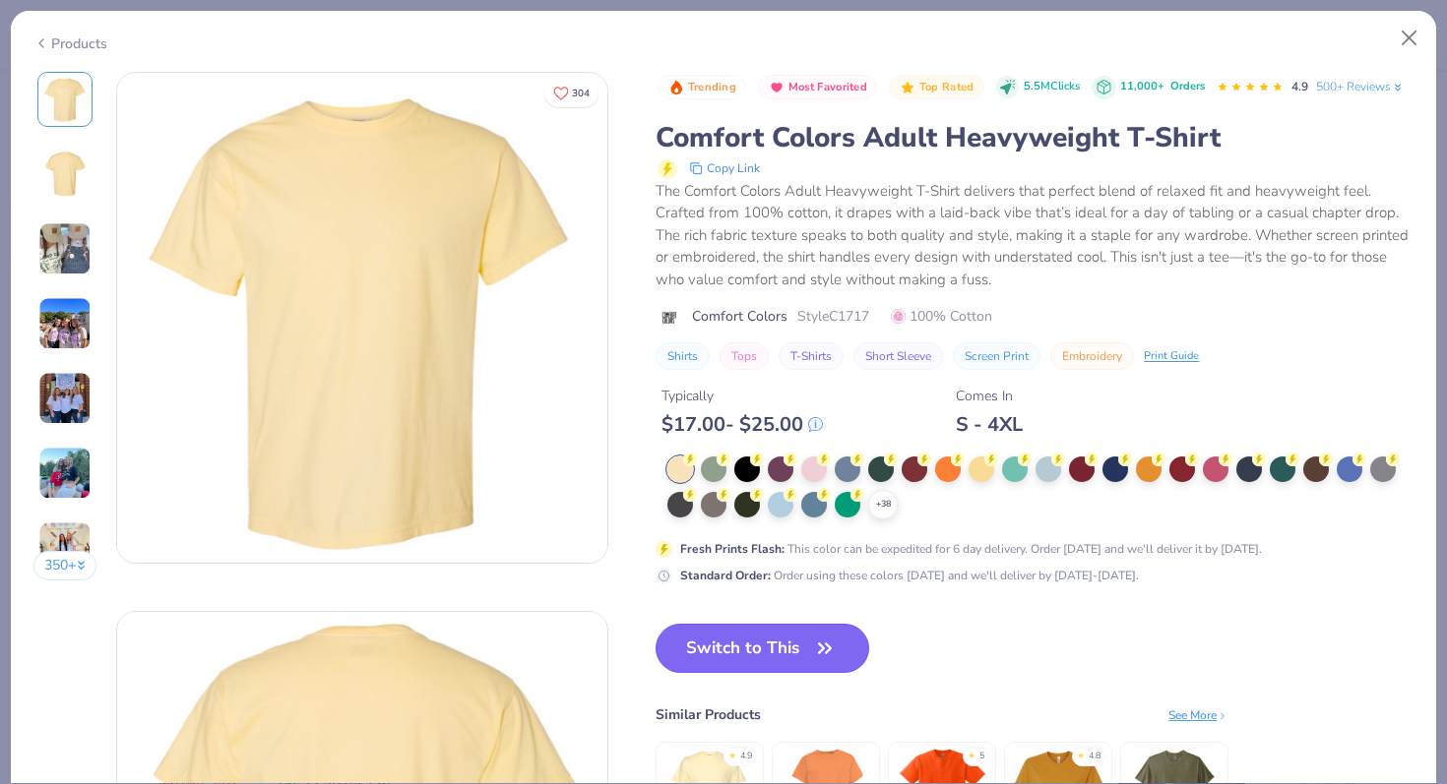
click at [800, 654] on button "Switch to This" at bounding box center [762, 648] width 214 height 49
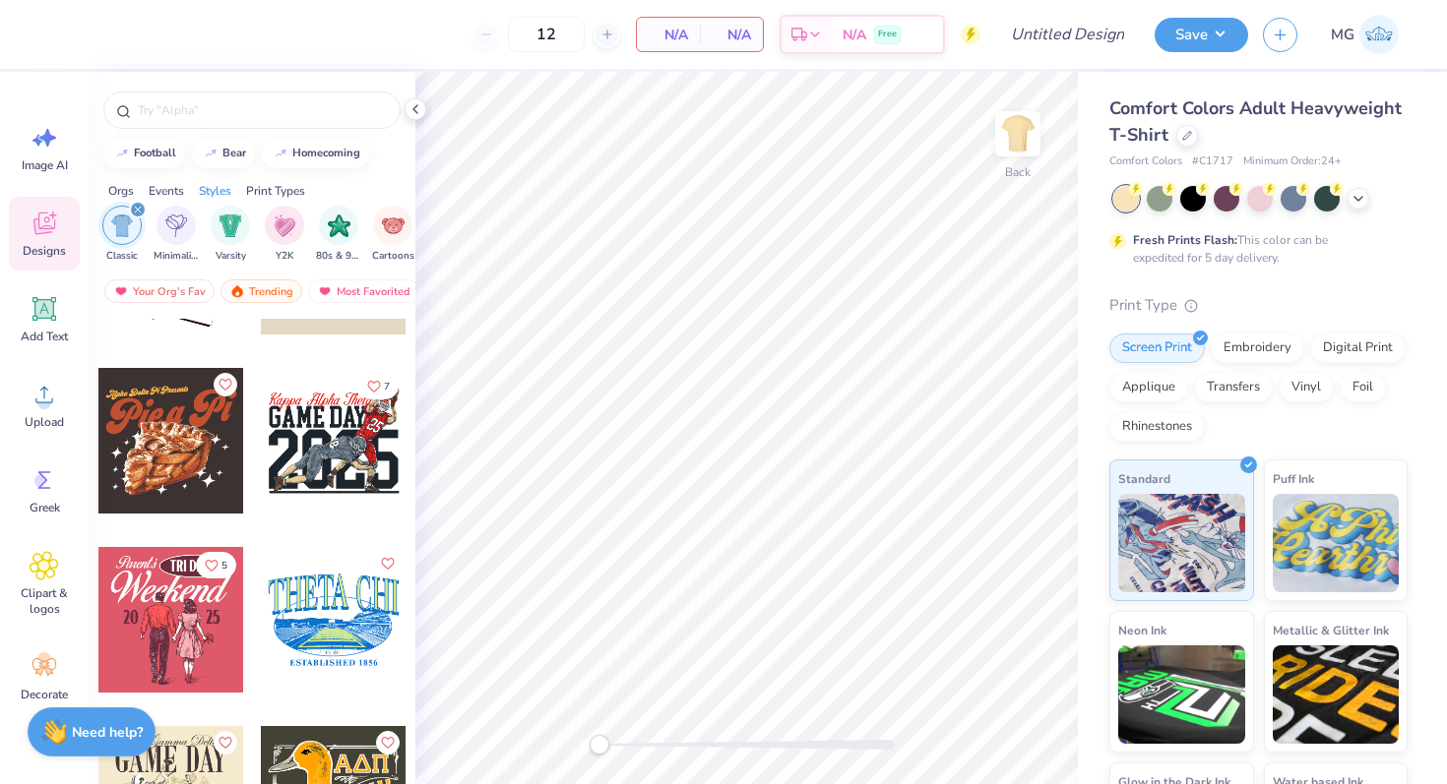
scroll to position [3182, 0]
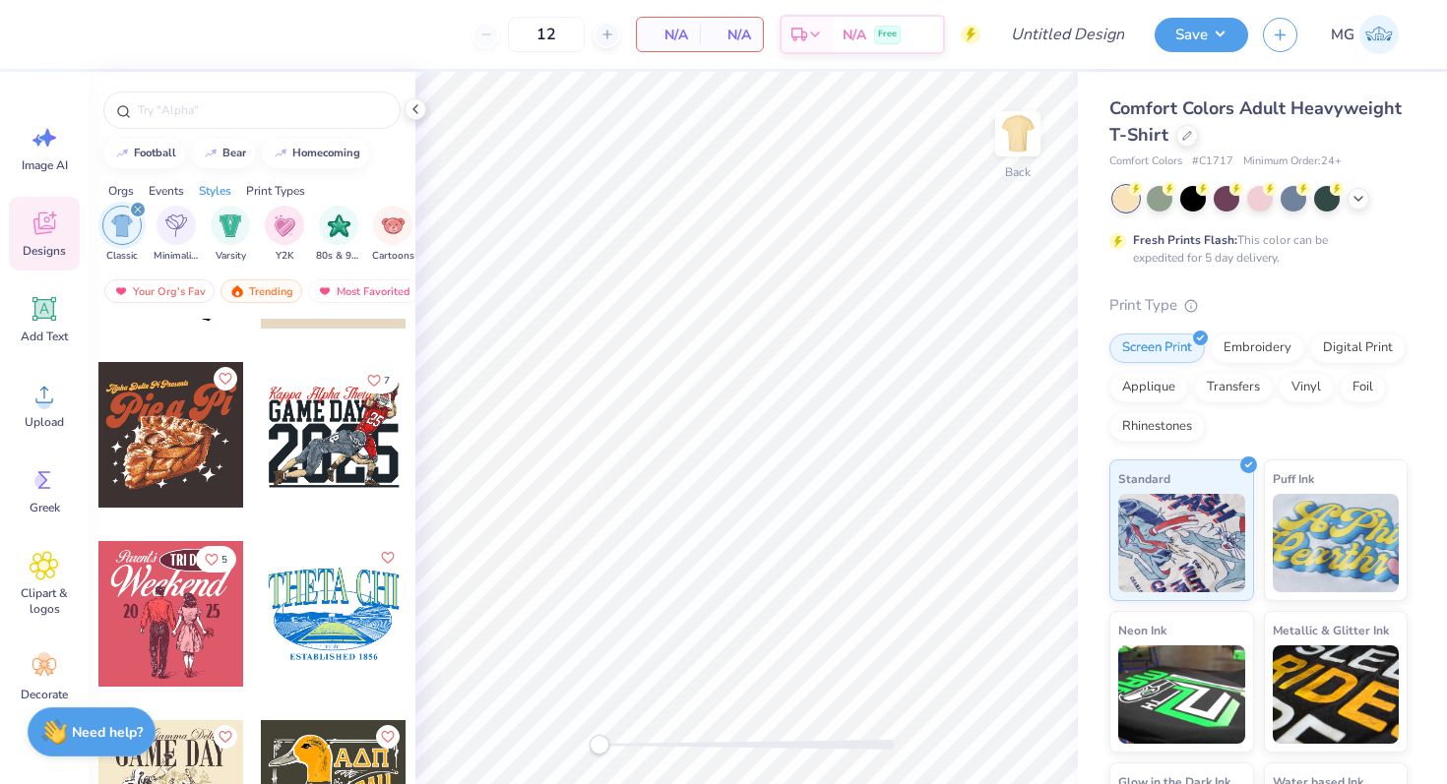
click at [364, 429] on div at bounding box center [334, 435] width 146 height 146
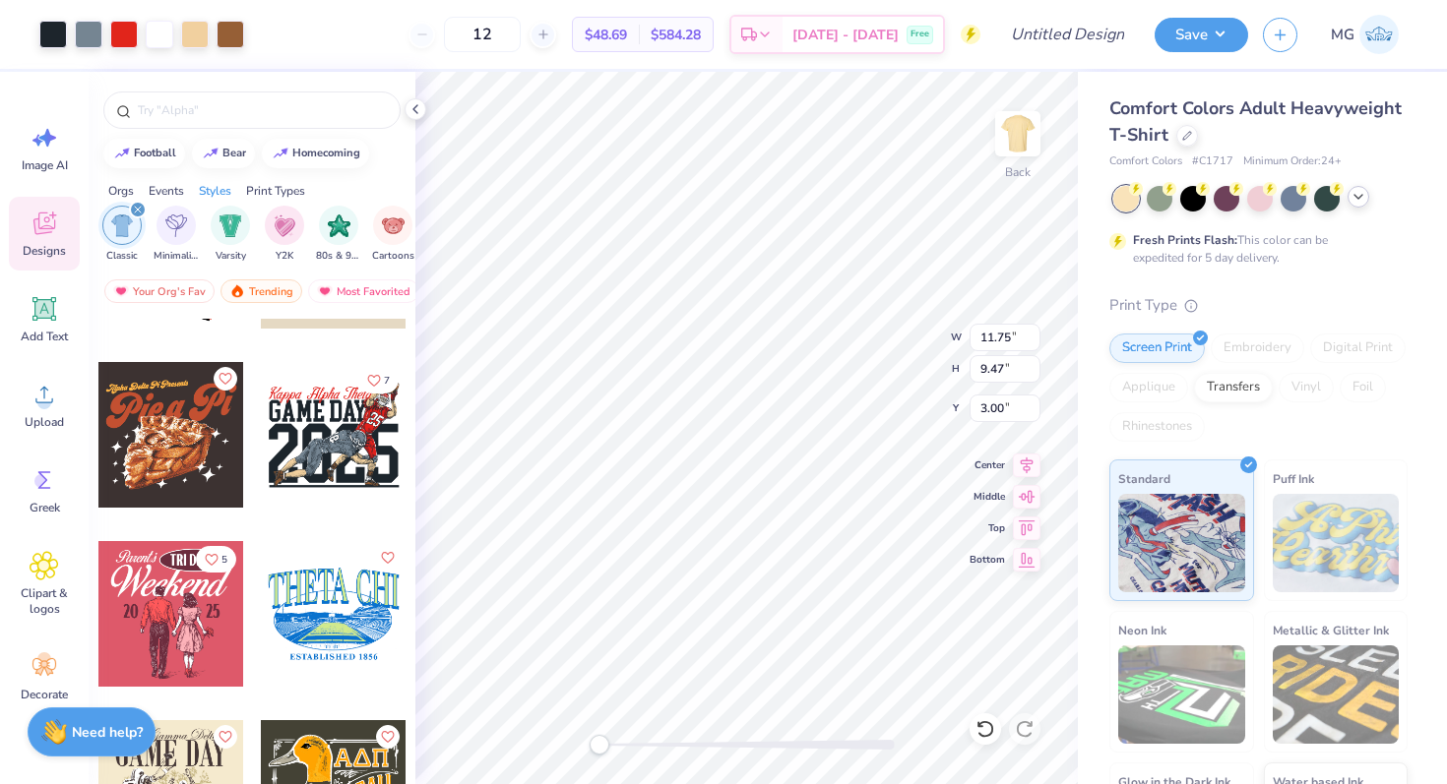
click at [1352, 199] on icon at bounding box center [1358, 197] width 16 height 16
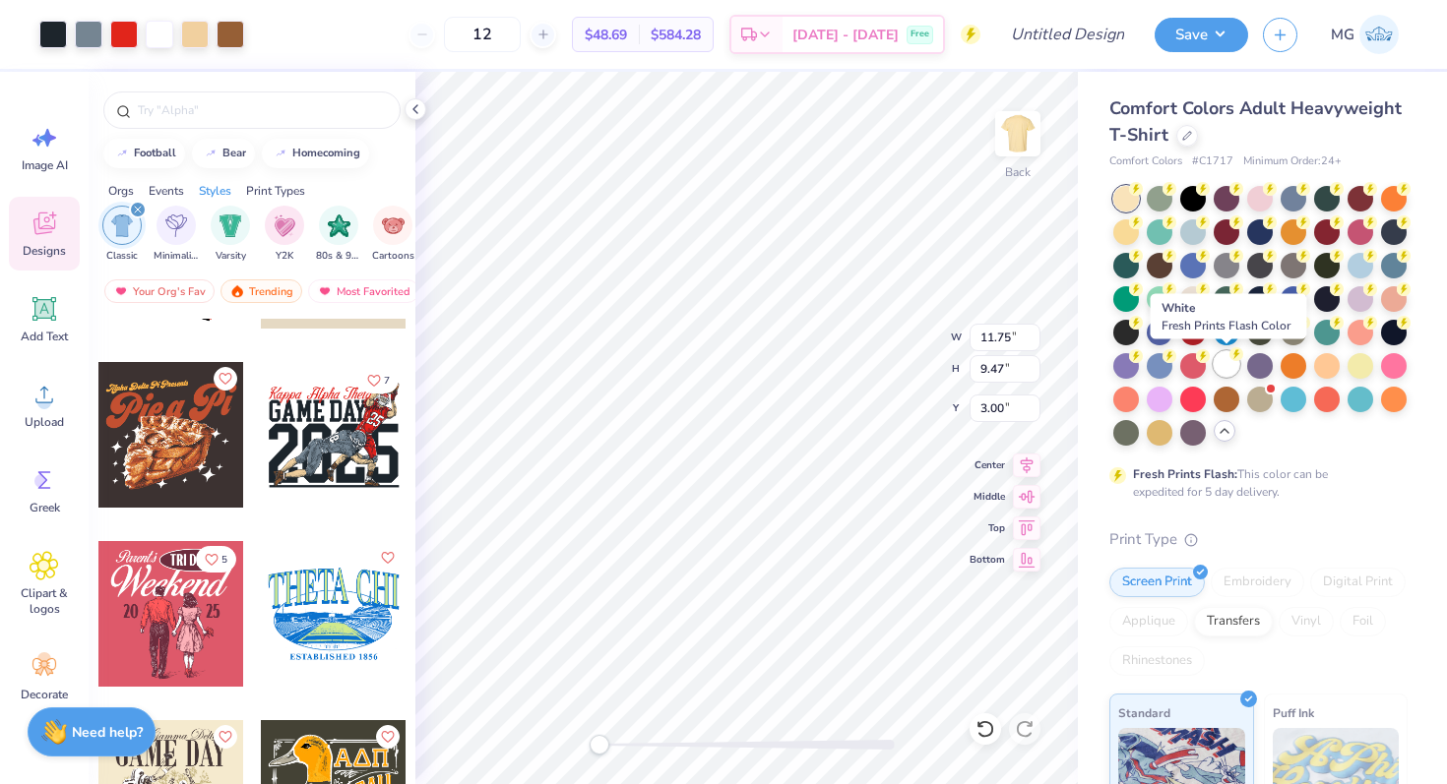
click at [1223, 371] on div at bounding box center [1227, 364] width 26 height 26
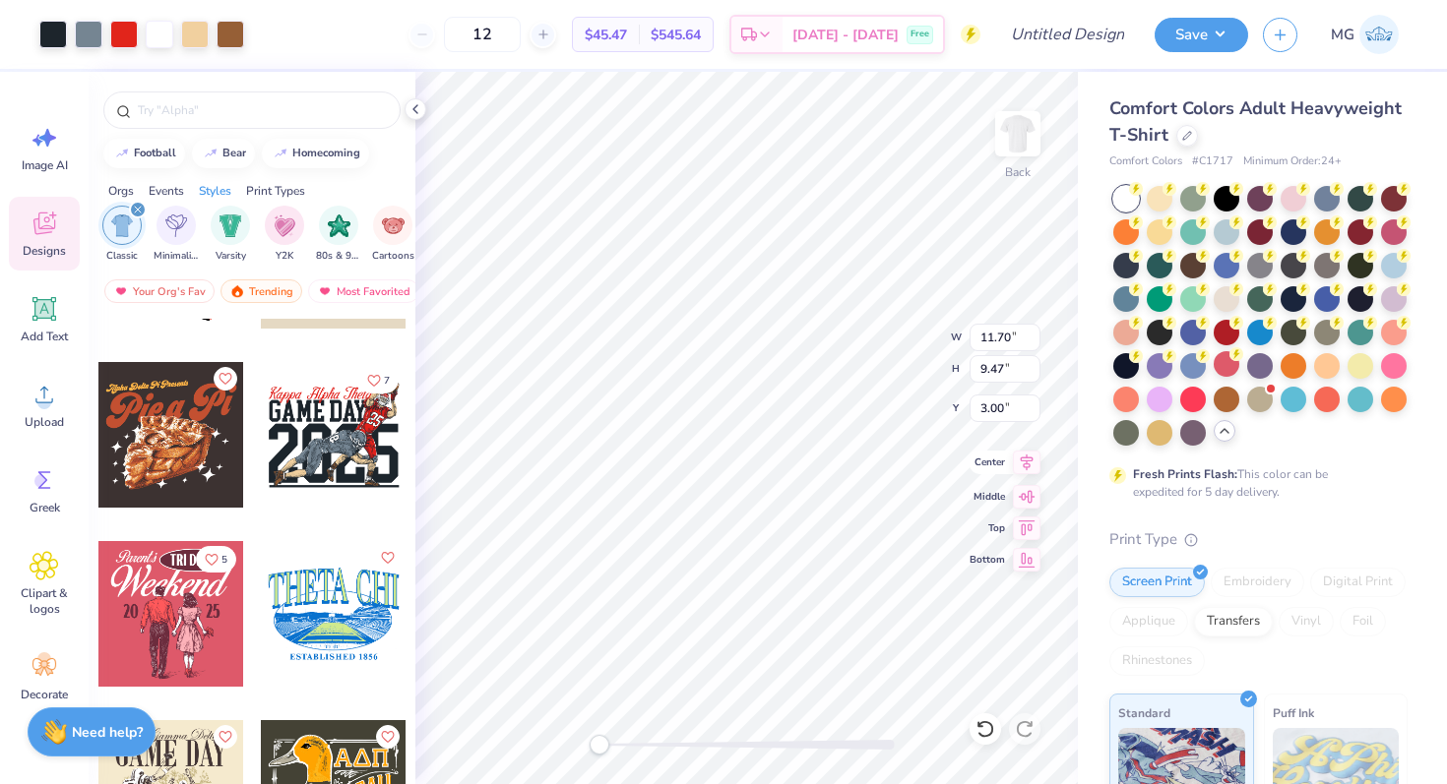
type input "8.08"
type input "1.27"
type input "3.37"
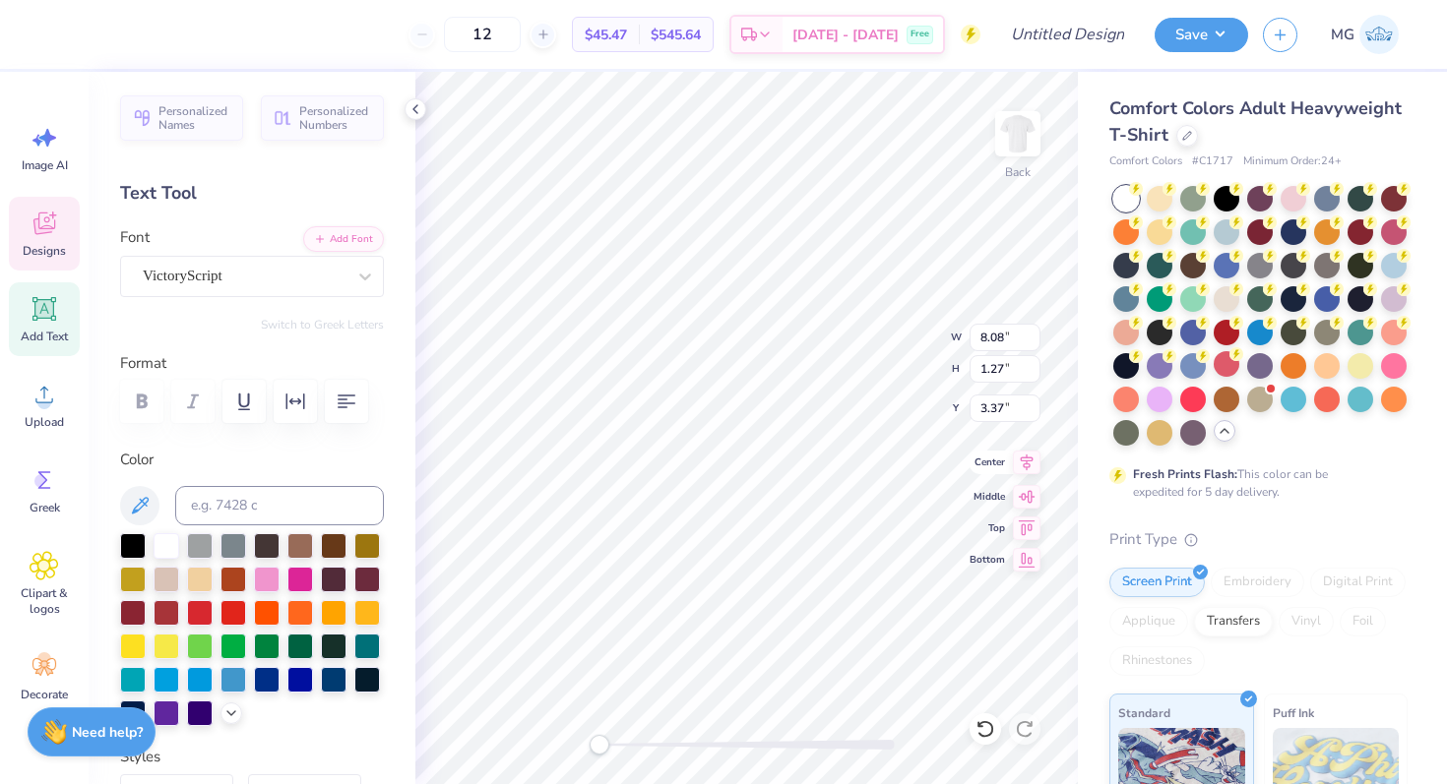
scroll to position [0, 0]
type textarea "Aggie Gems"
type input "10.61"
type input "8.60"
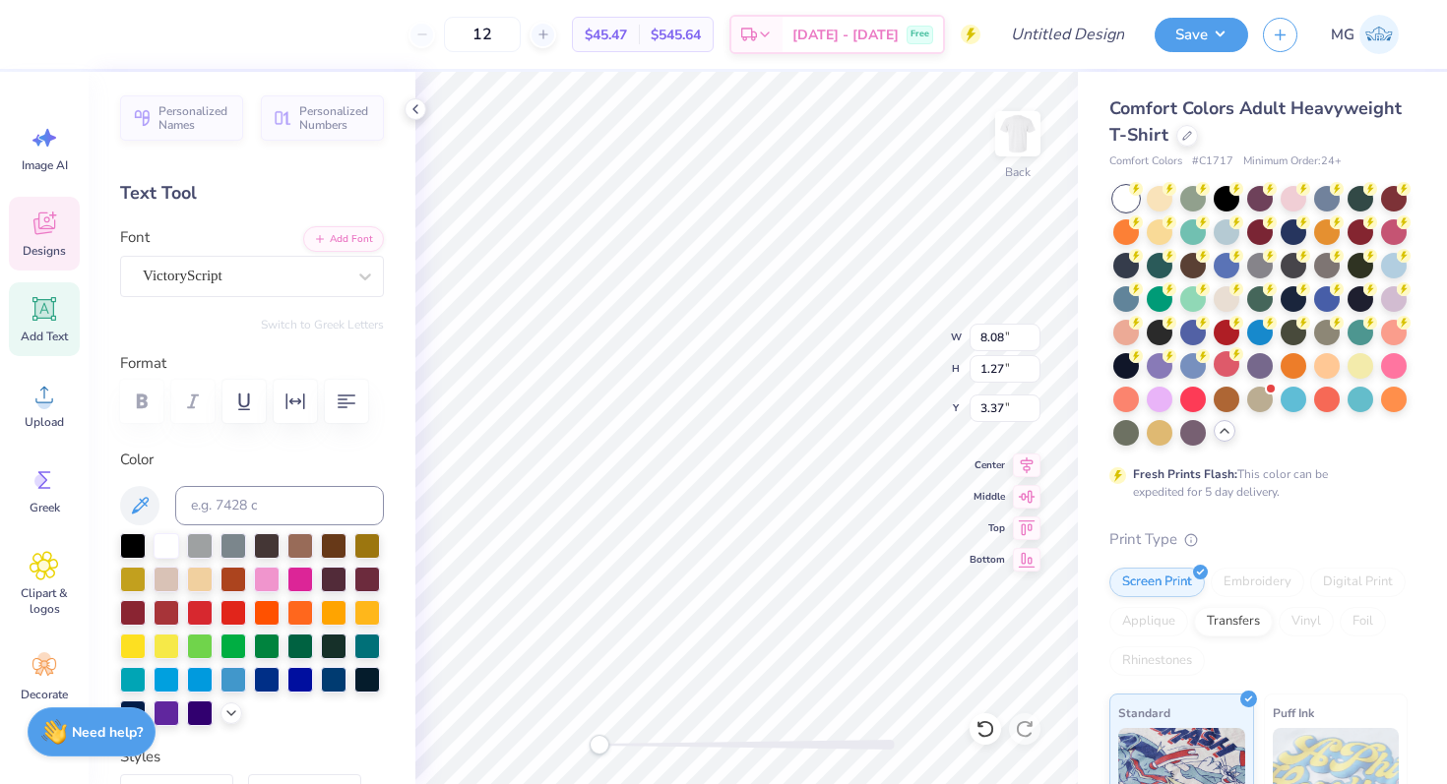
type input "3.00"
click at [47, 31] on div at bounding box center [53, 33] width 28 height 28
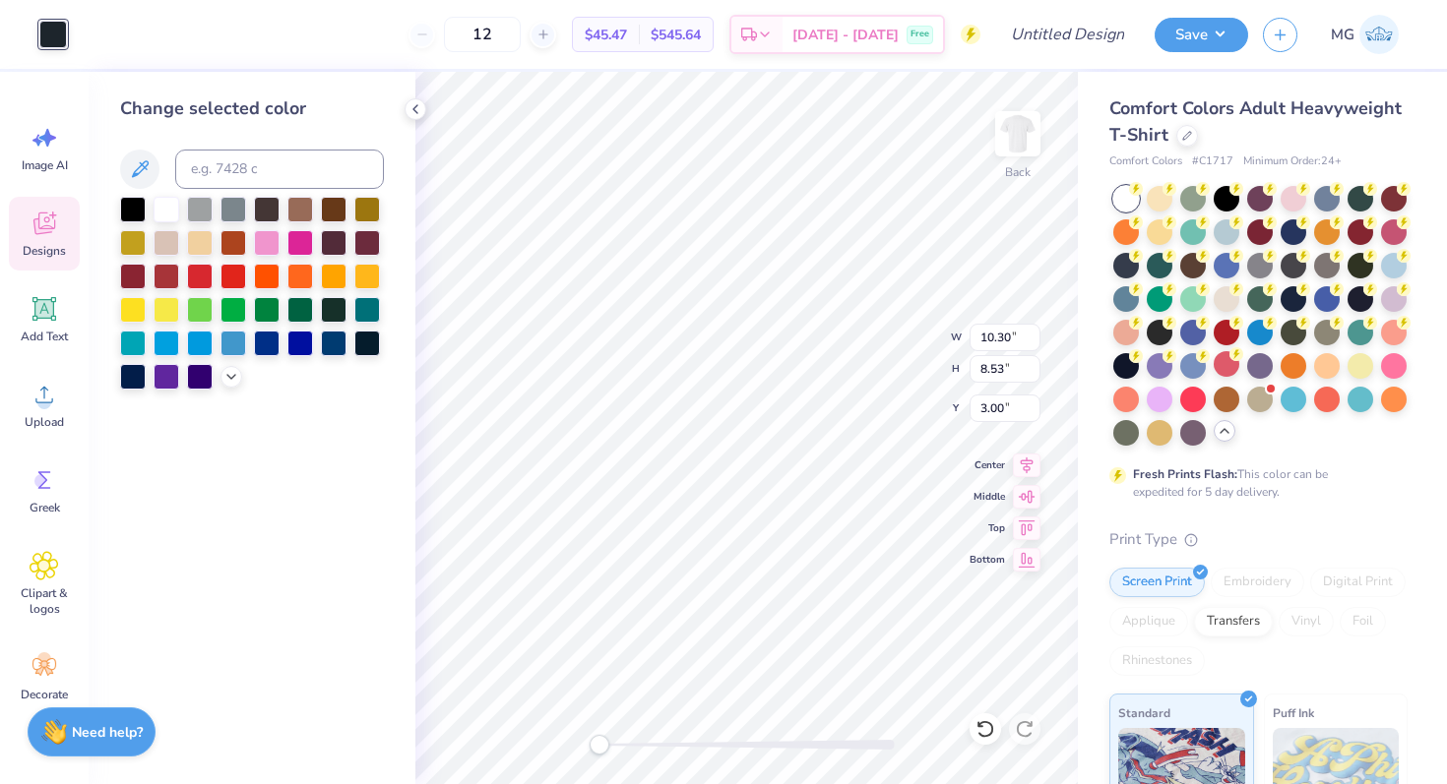
type input "4.99"
type input "3.84"
type input "6.87"
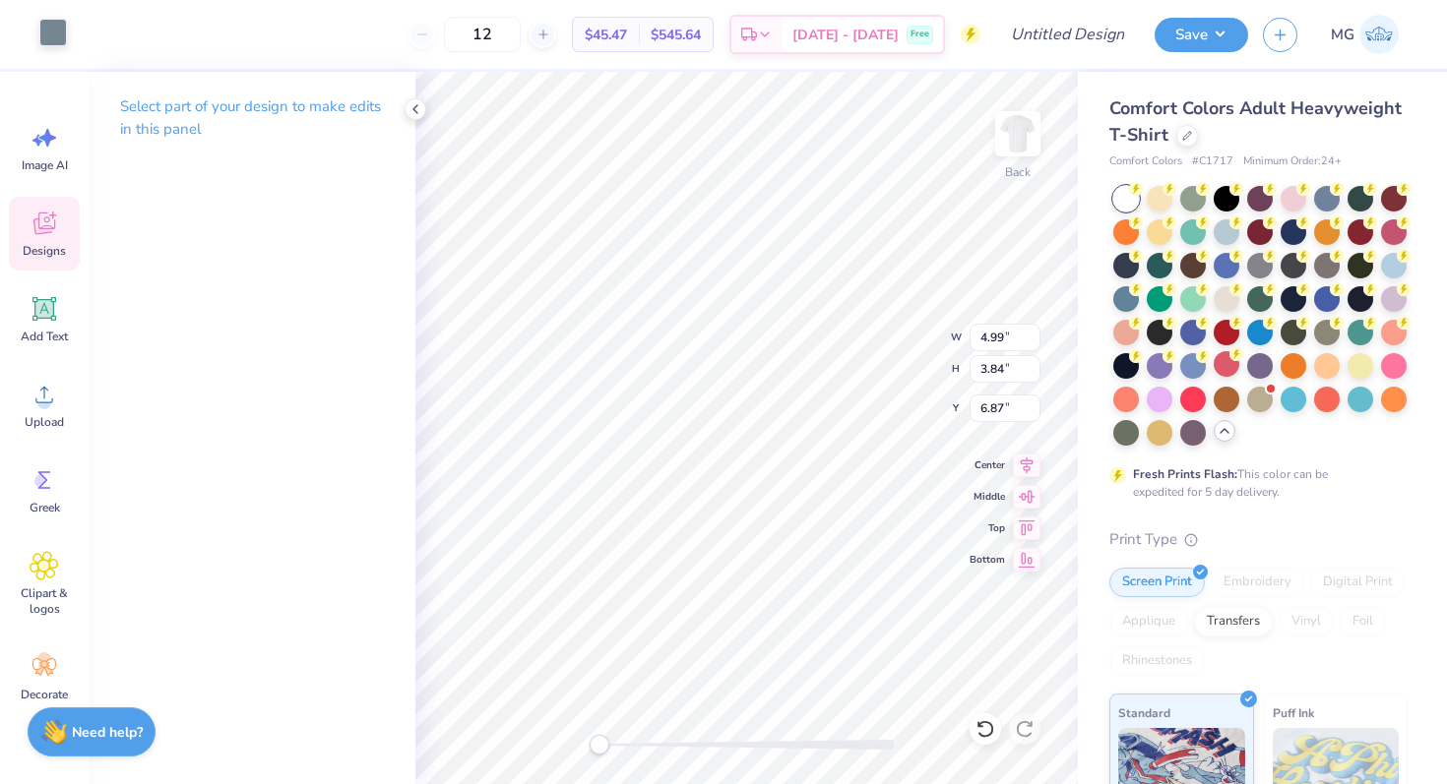
click at [48, 39] on div at bounding box center [53, 33] width 28 height 28
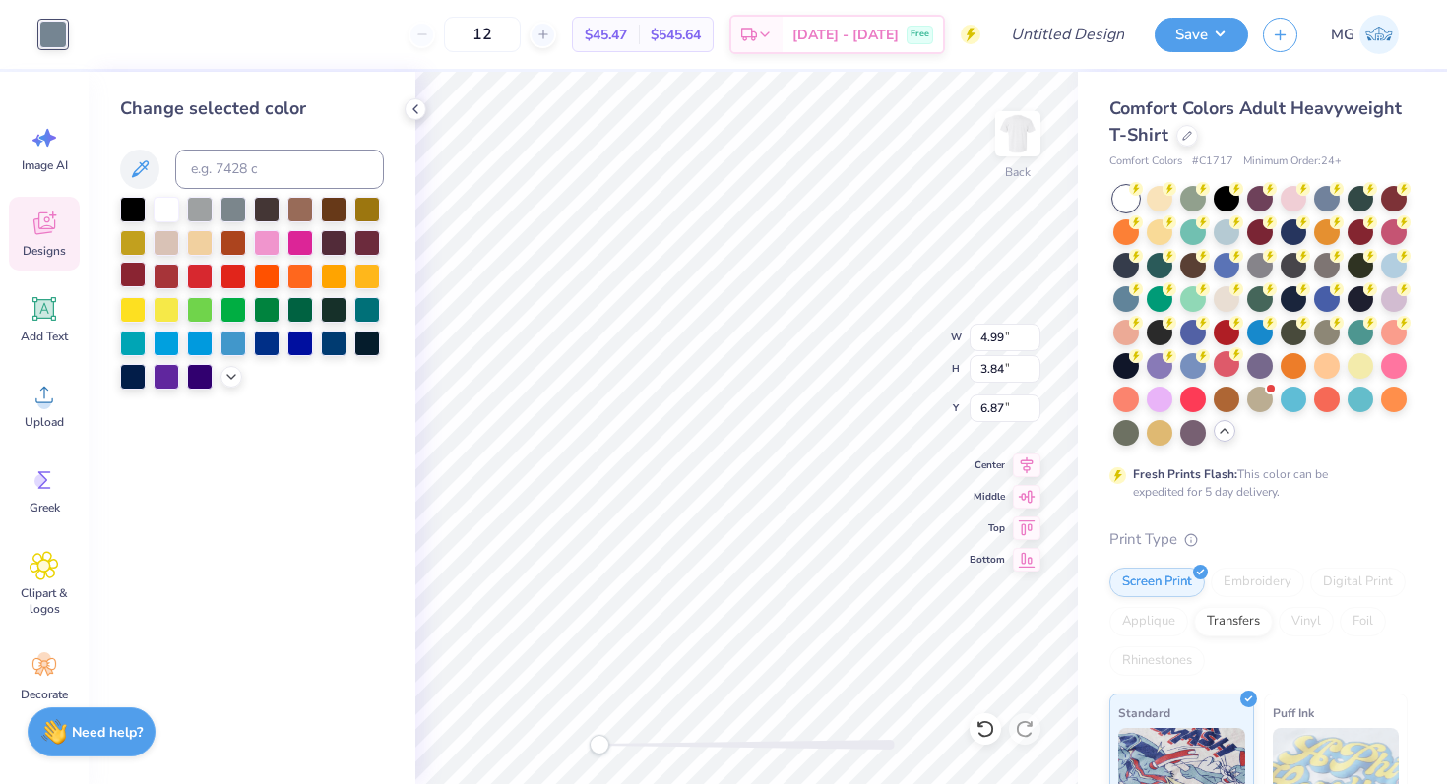
click at [138, 274] on div at bounding box center [133, 275] width 26 height 26
type input "10.30"
type input "8.53"
type input "3.00"
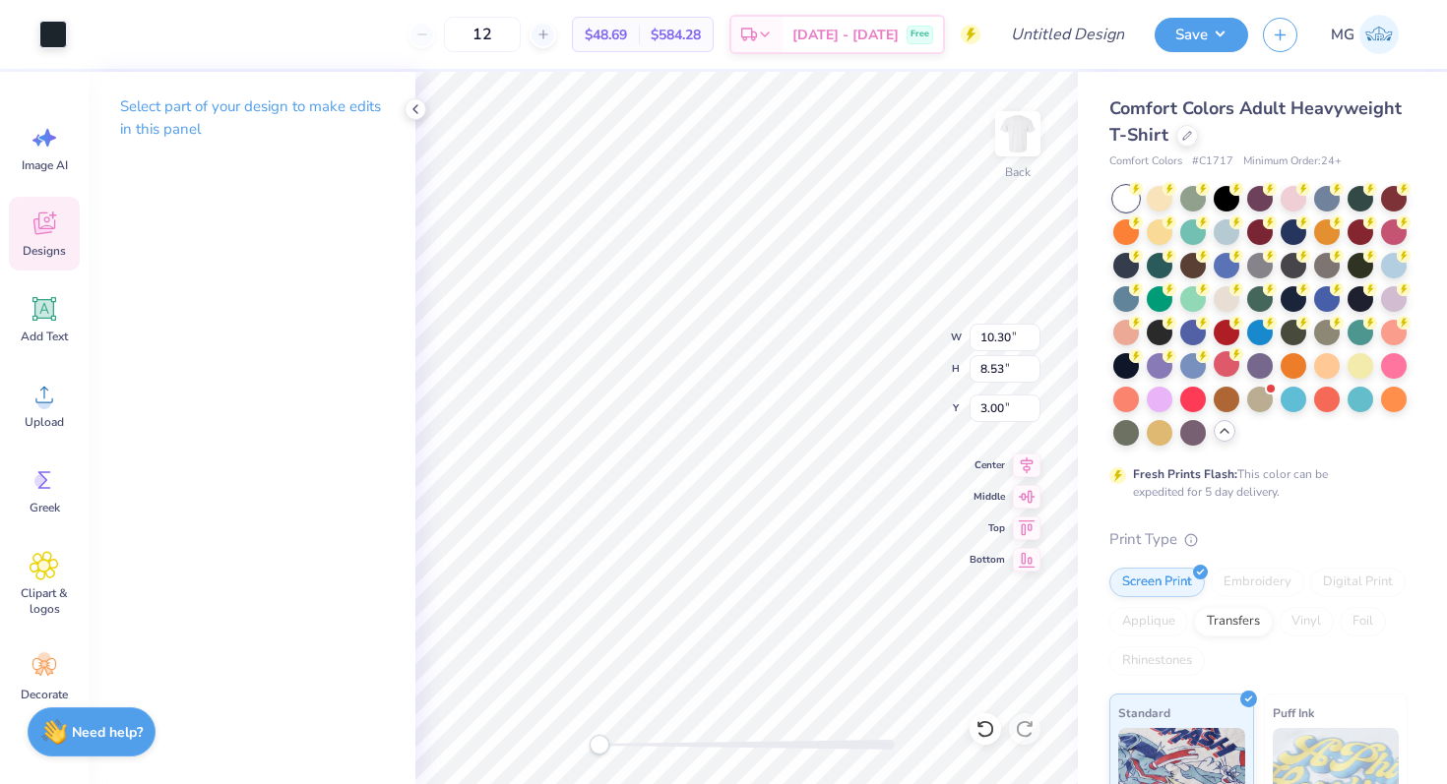
type input "3.11"
type input "5.04"
type input "4.25"
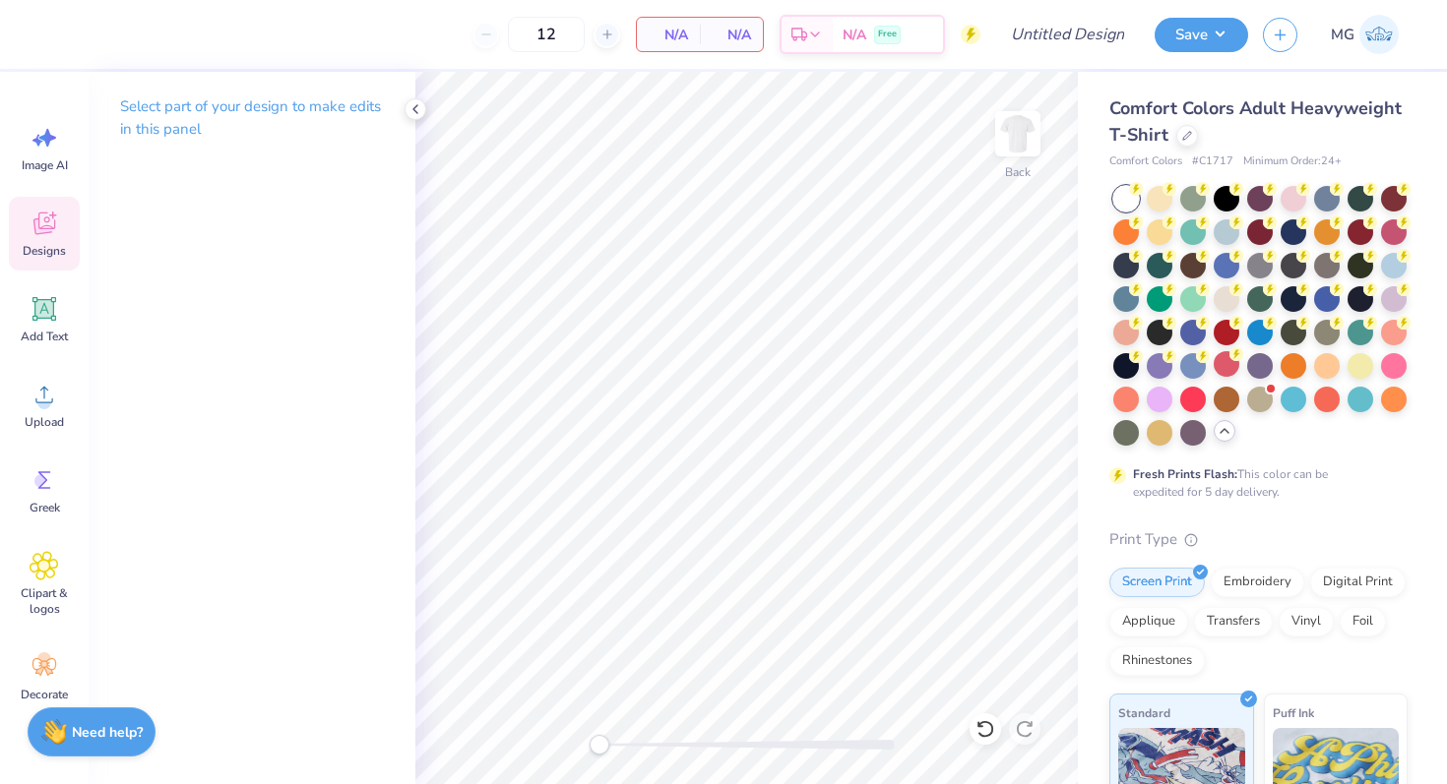
click at [35, 237] on div "Designs" at bounding box center [44, 234] width 71 height 74
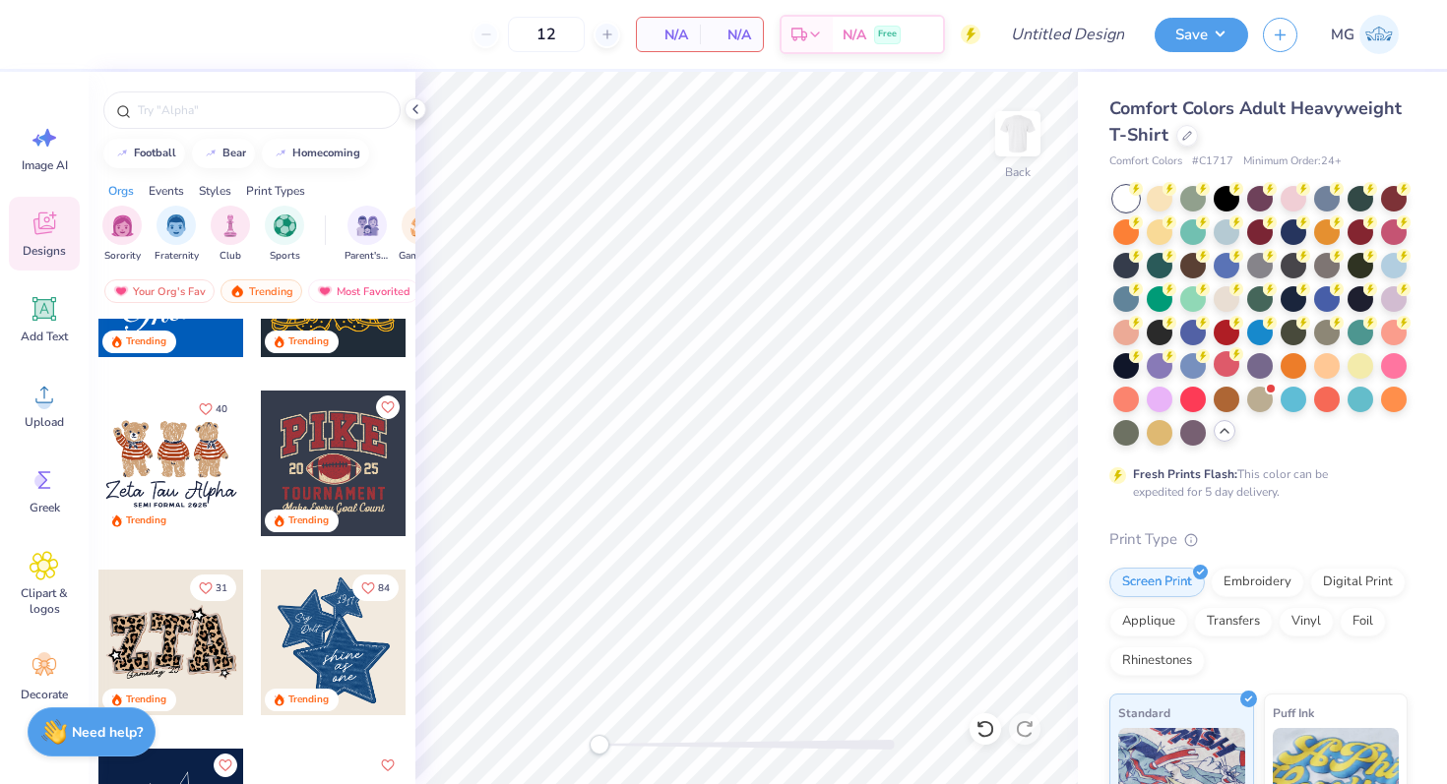
scroll to position [1333, 0]
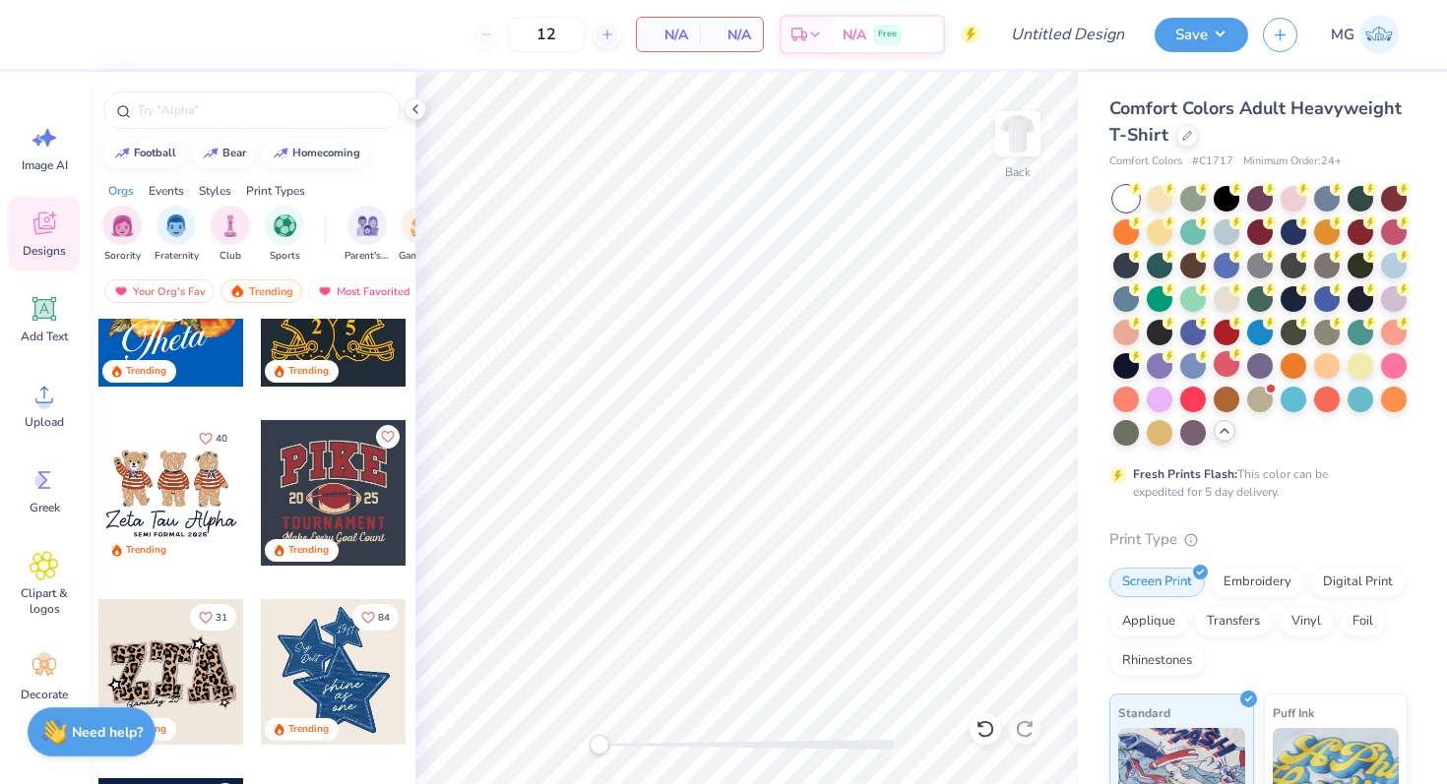
click at [327, 461] on div at bounding box center [334, 493] width 146 height 146
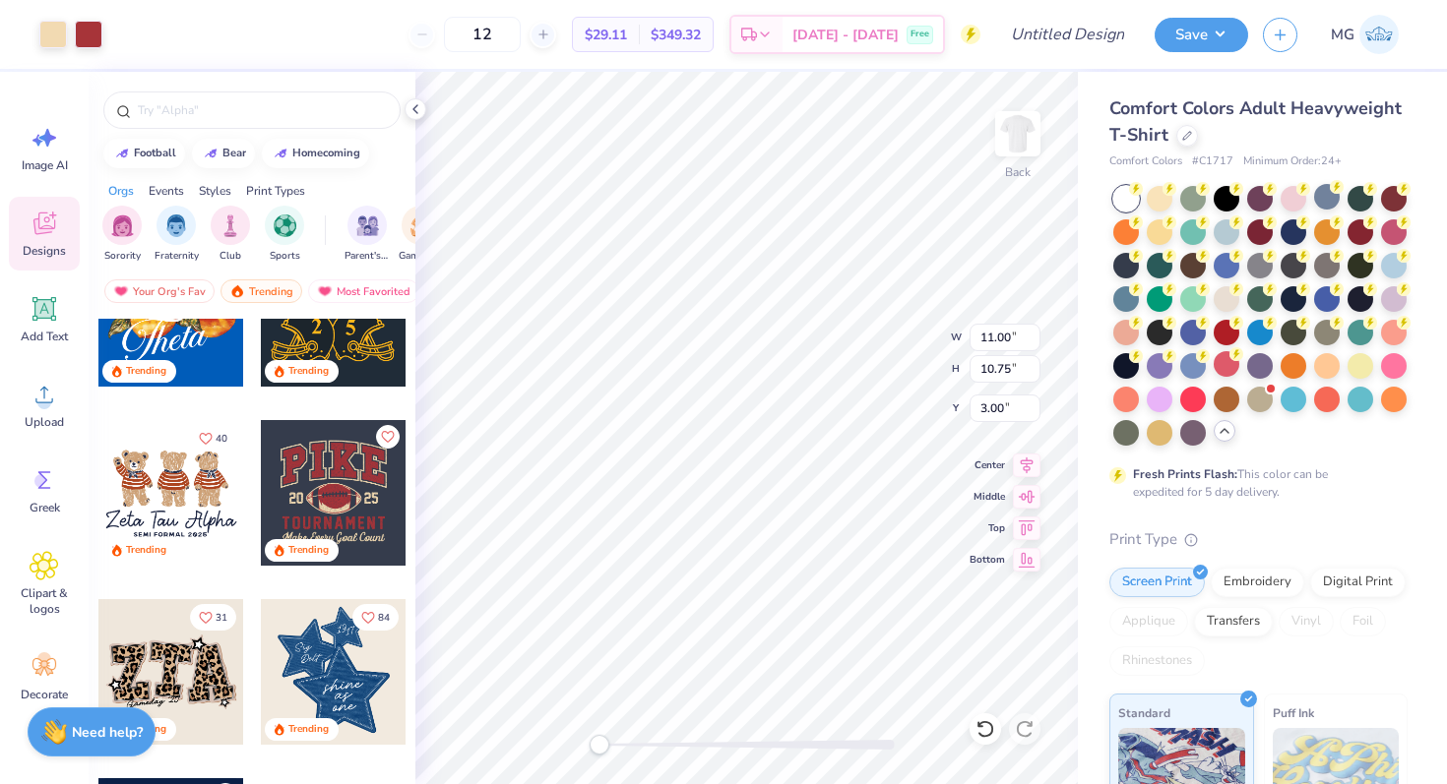
click at [1316, 208] on div at bounding box center [1327, 197] width 26 height 26
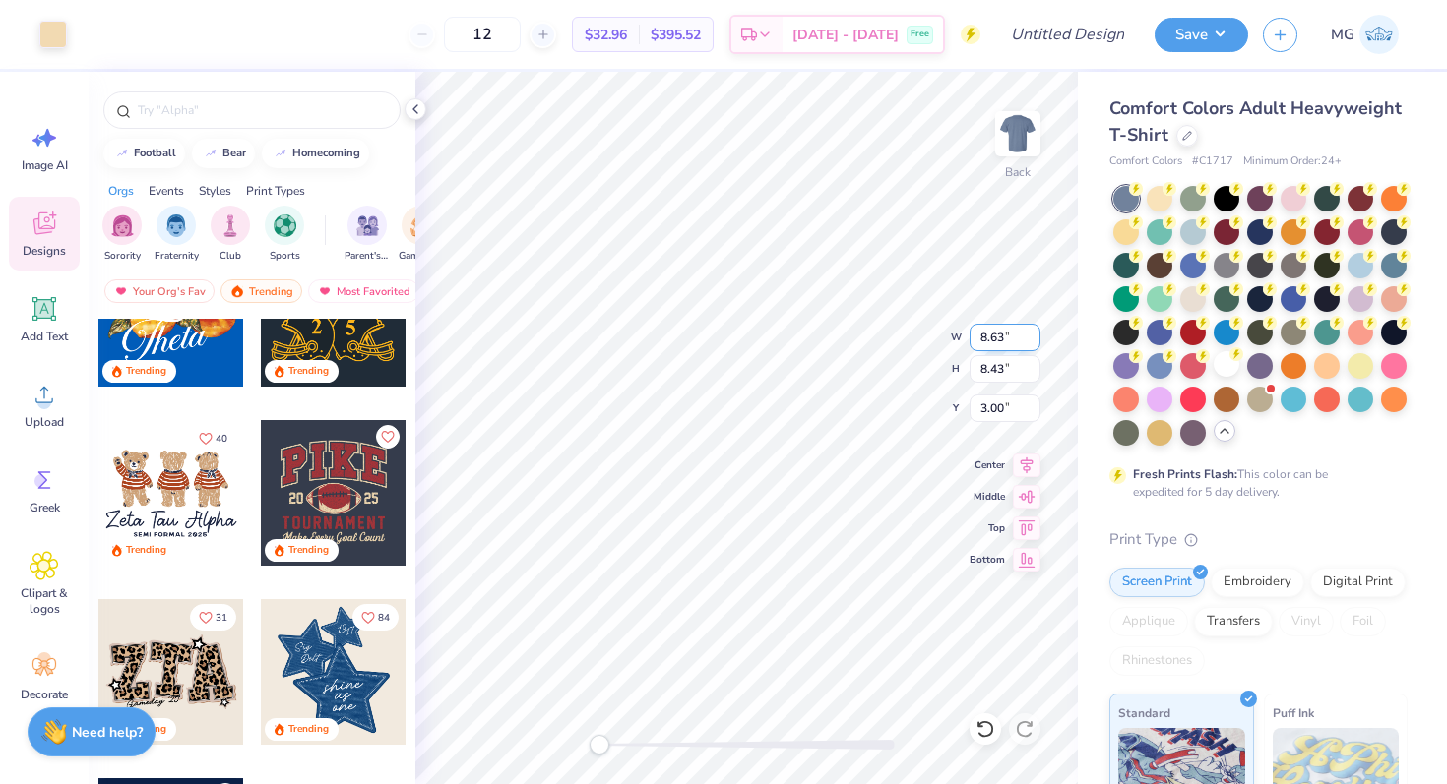
type input "8.63"
type input "8.43"
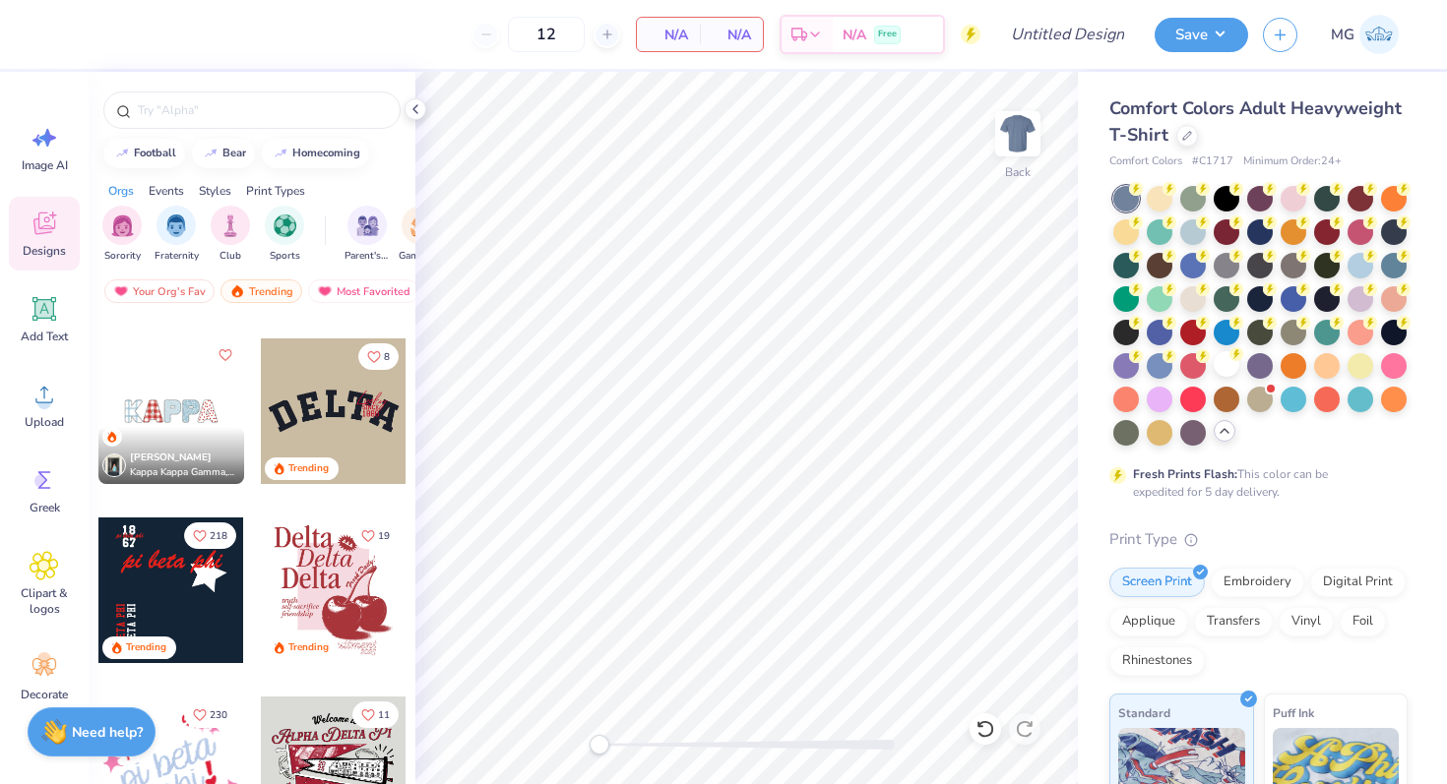
scroll to position [2492, 0]
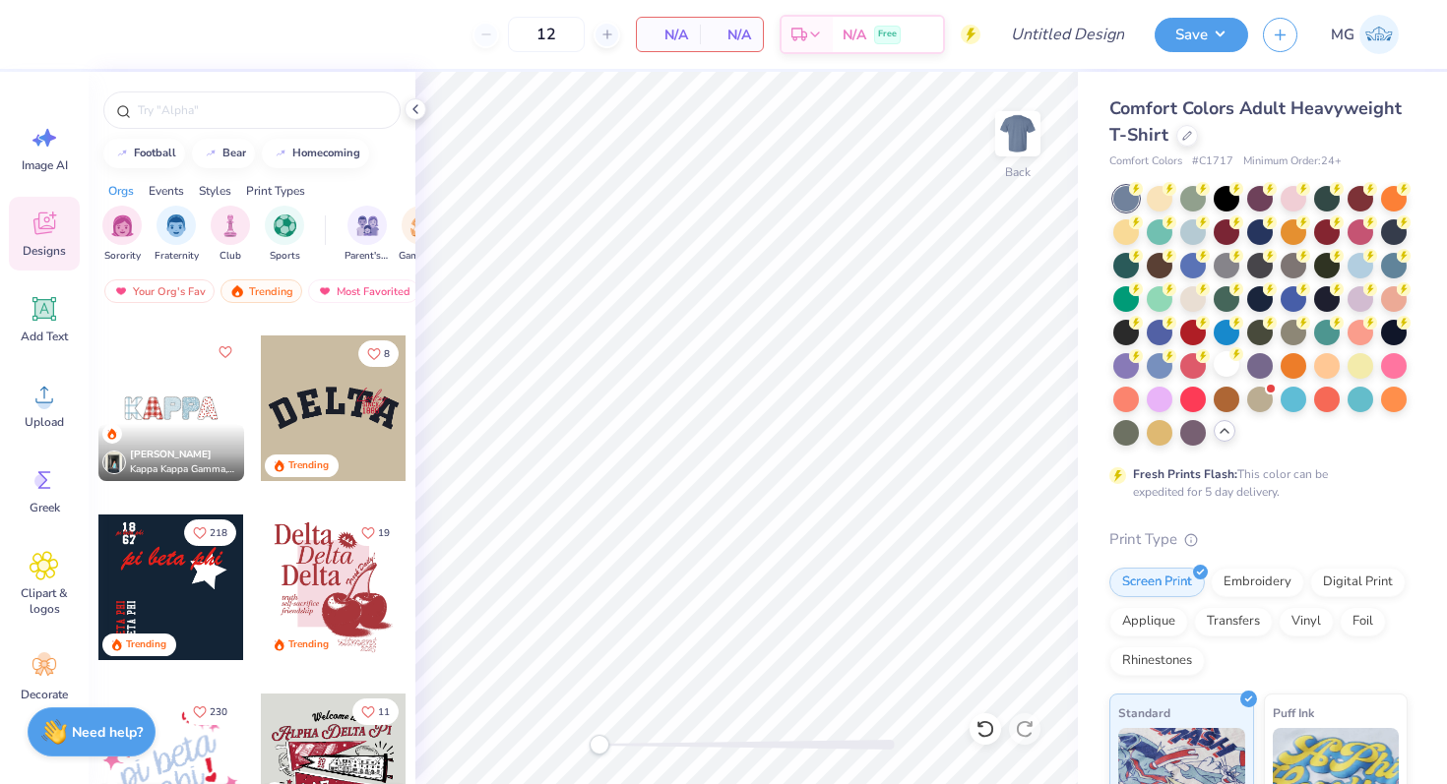
click at [166, 575] on div at bounding box center [171, 588] width 146 height 146
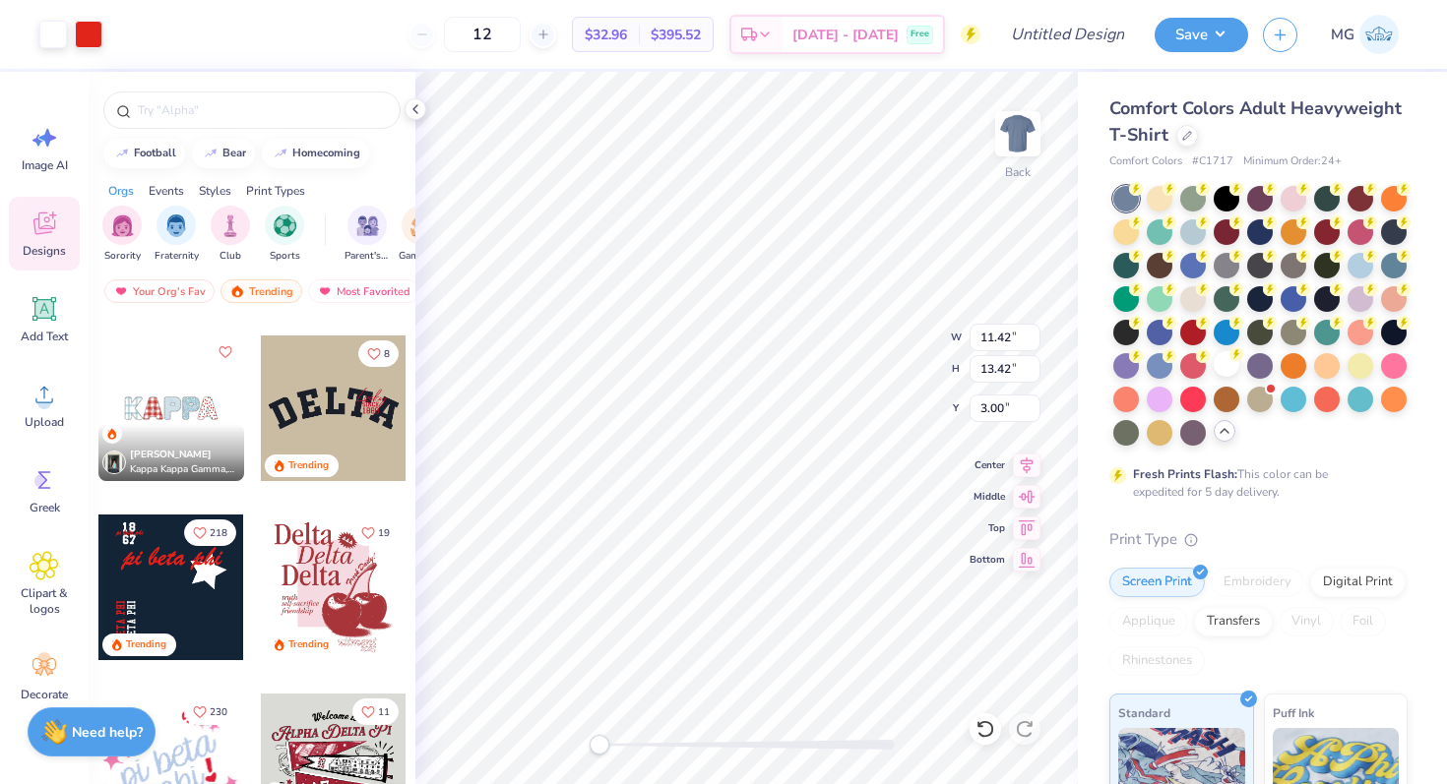
type input "1.13"
type input "0.91"
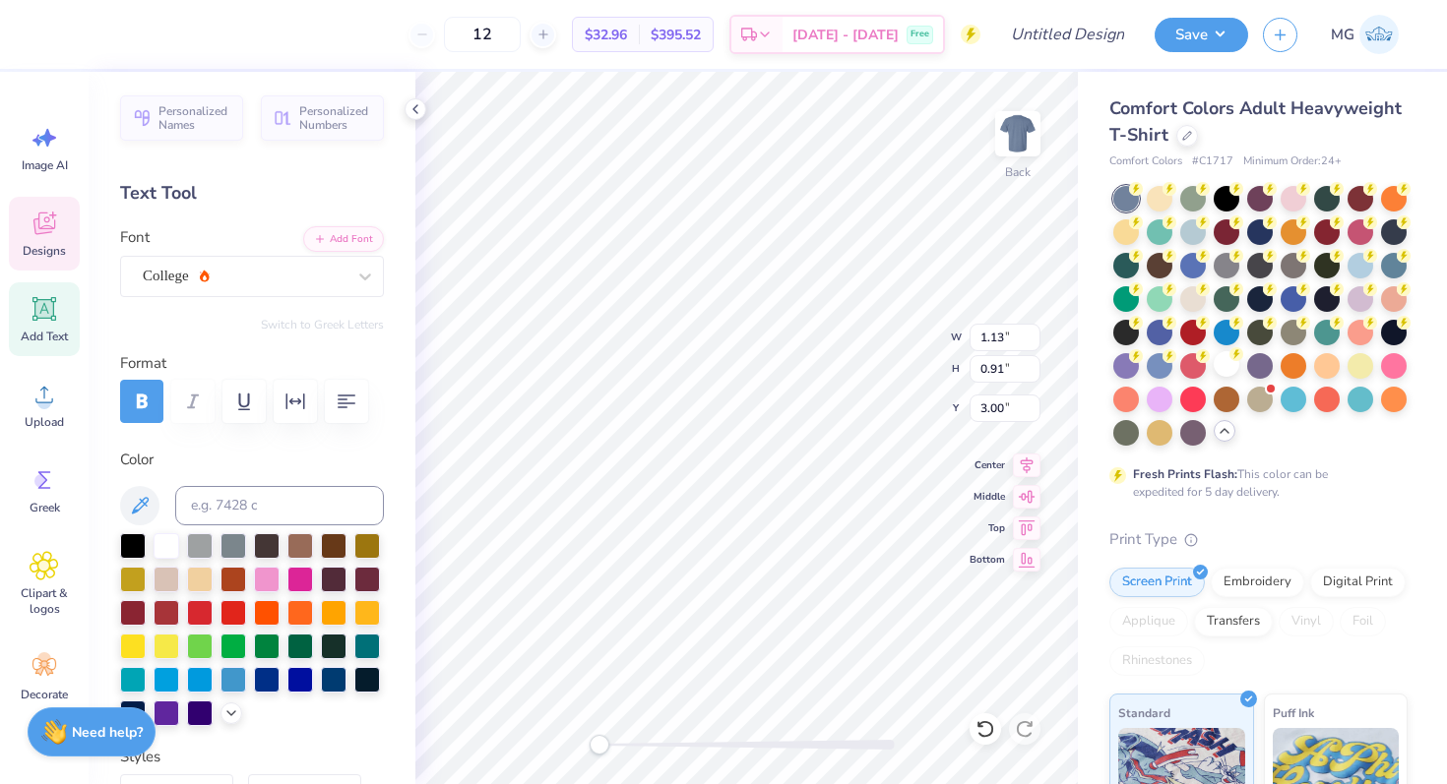
type textarea "20"
type input "1.22"
type input "4.20"
type textarea "14"
type input "2.63"
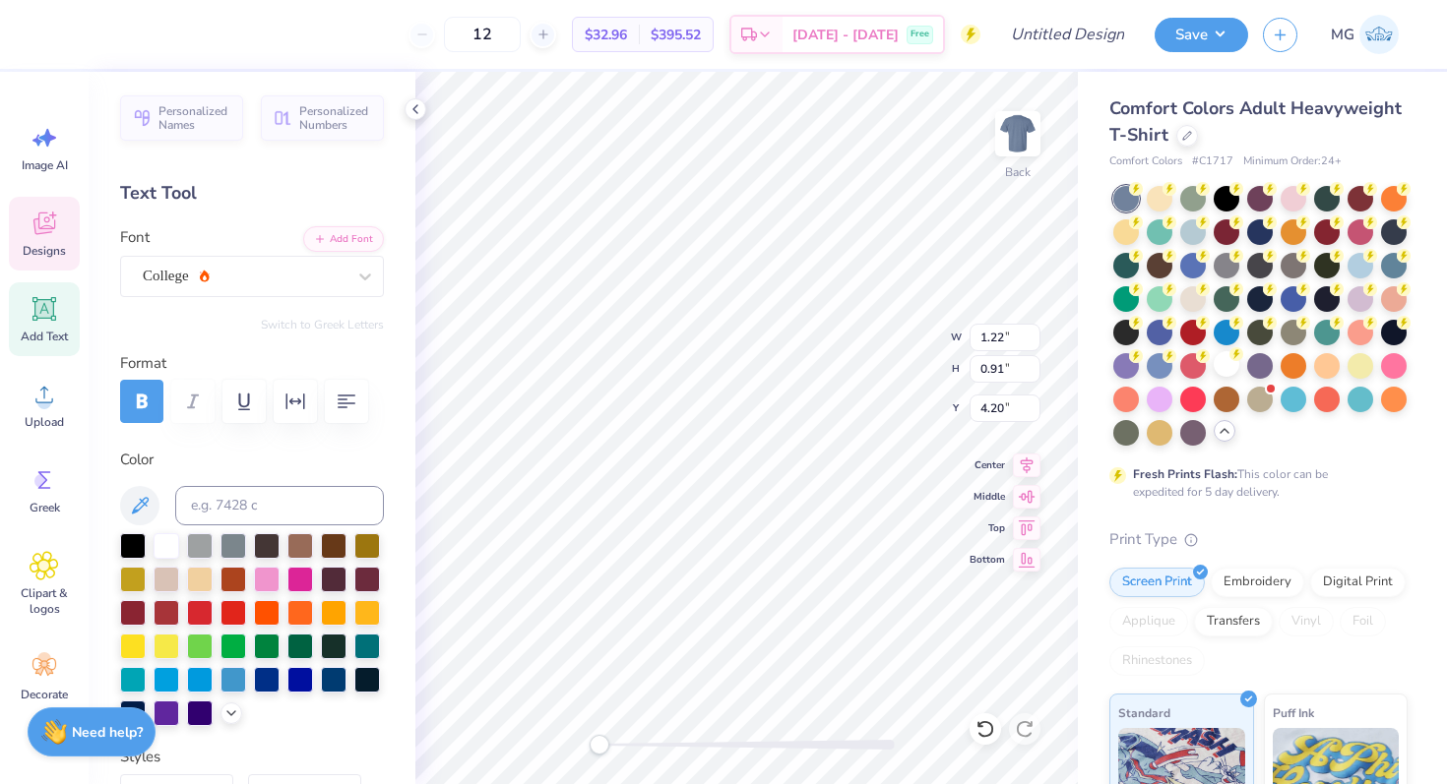
type input "0.61"
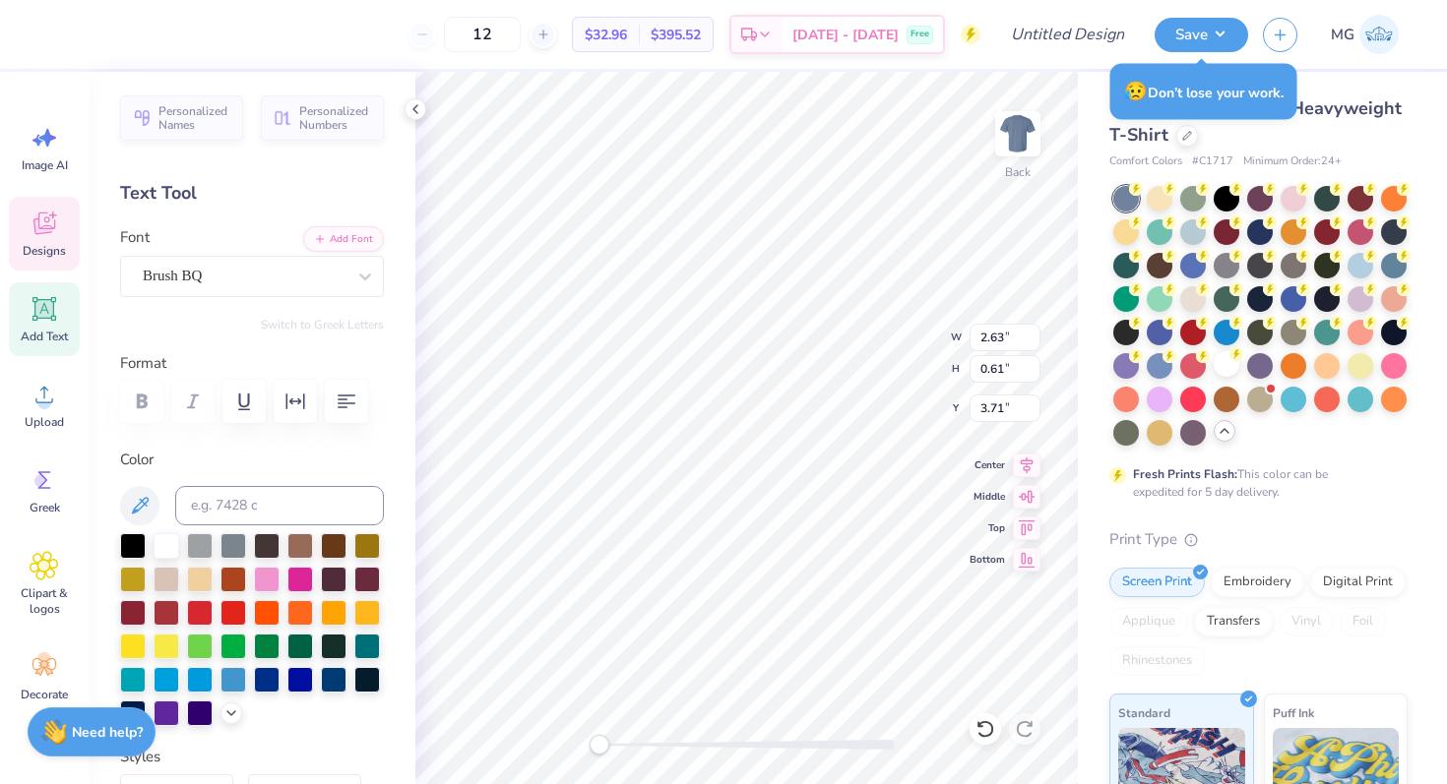
scroll to position [0, 2]
type input "3.59"
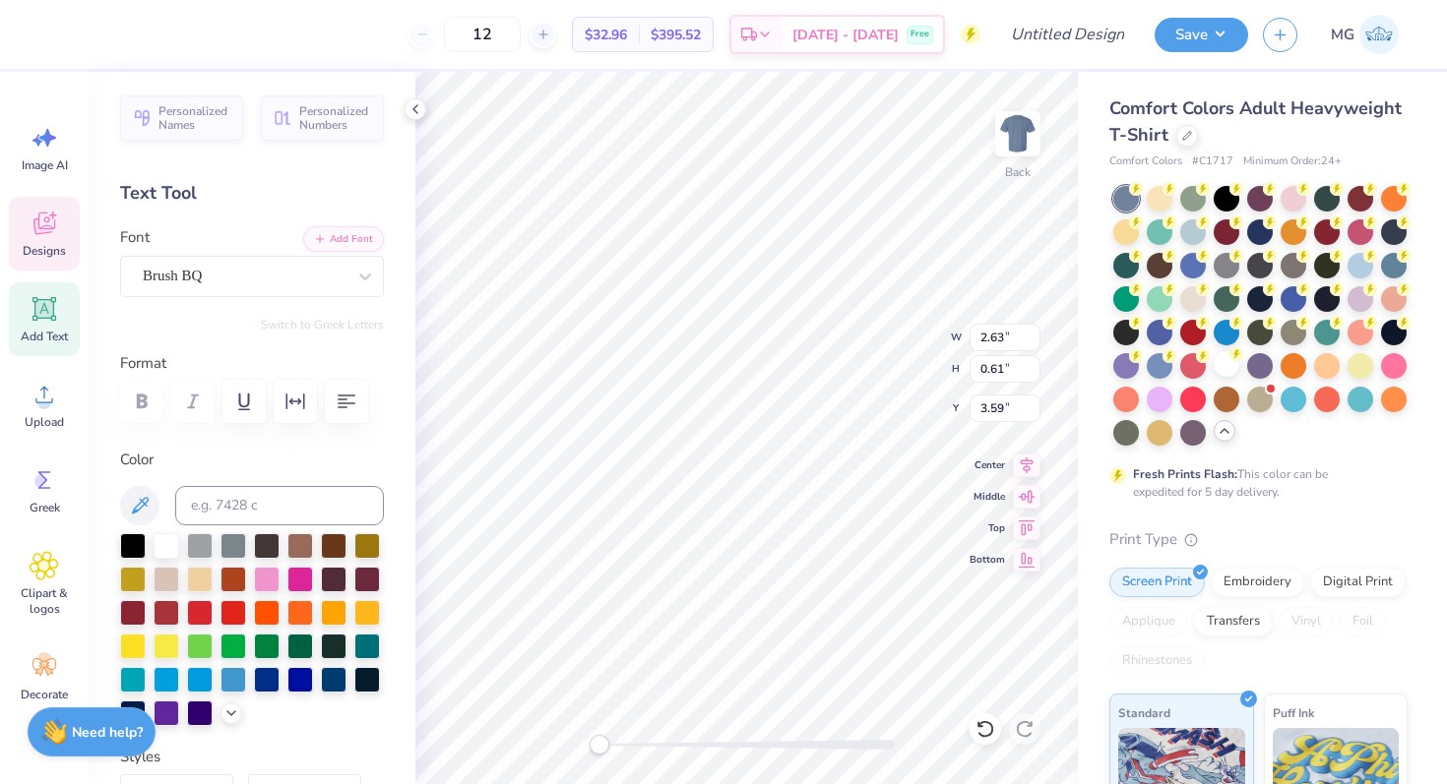
scroll to position [0, 0]
type textarea "p"
type textarea "a"
type textarea "Aggie Gems"
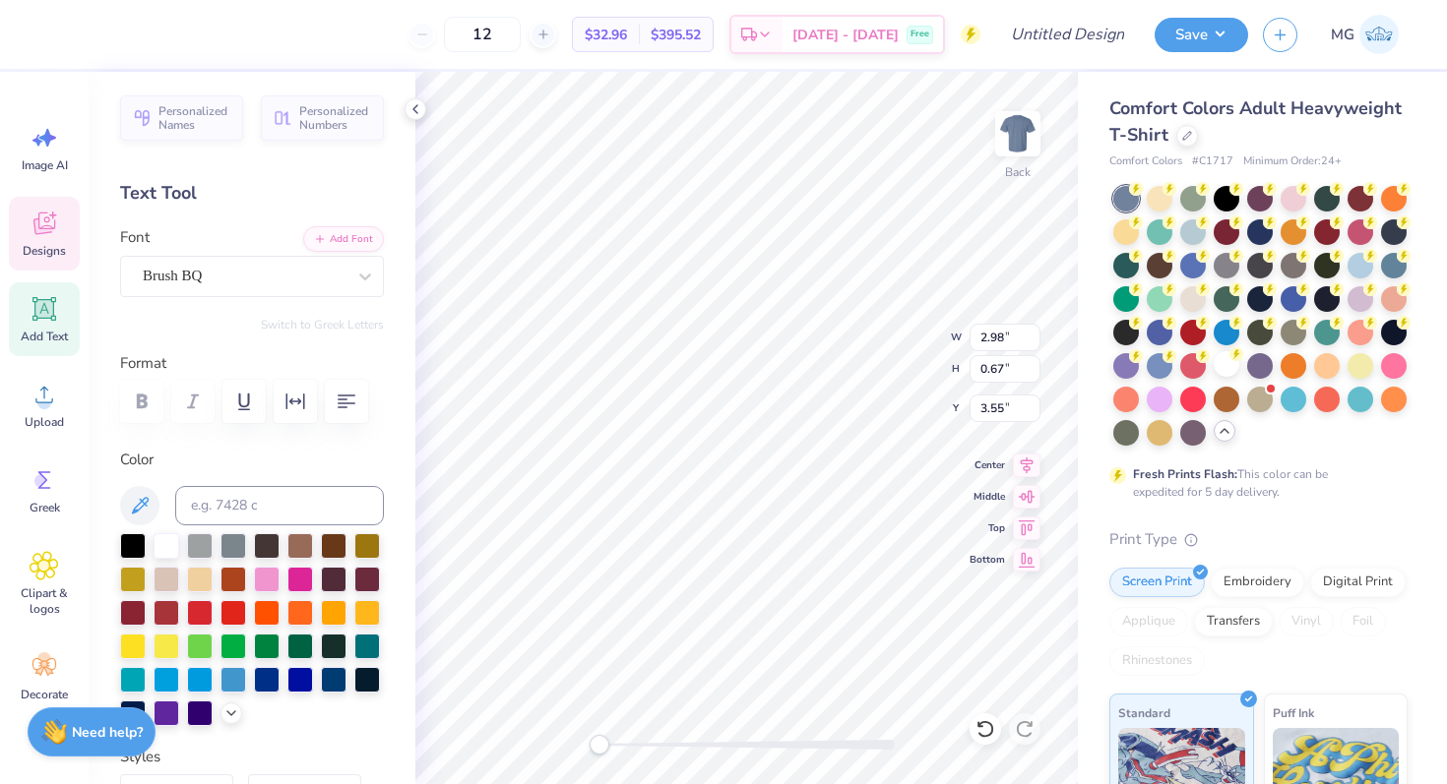
type input "9.65"
type input "2.23"
type input "5.33"
type textarea "Aggie Gems"
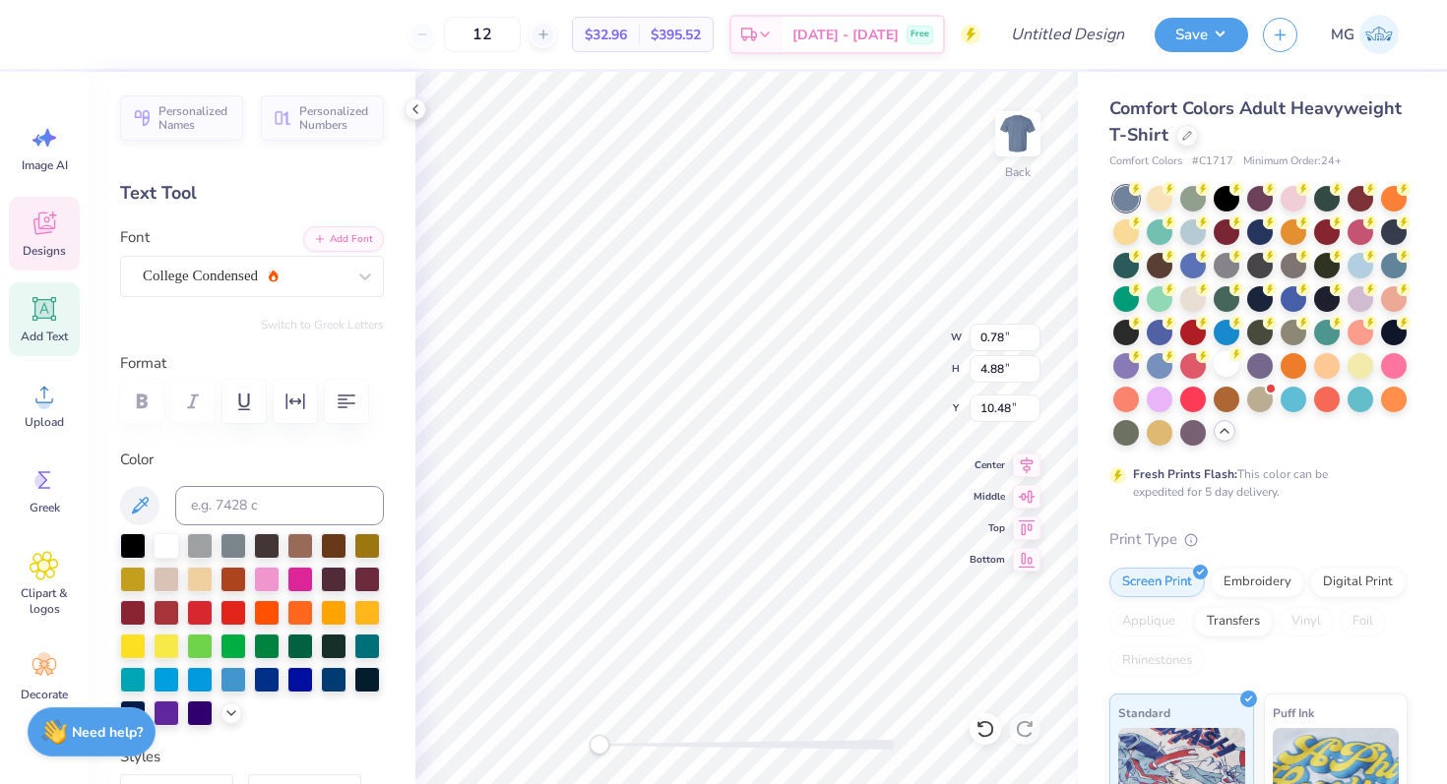
type textarea "Aggie gems"
type textarea "P"
type textarea "aggie gems"
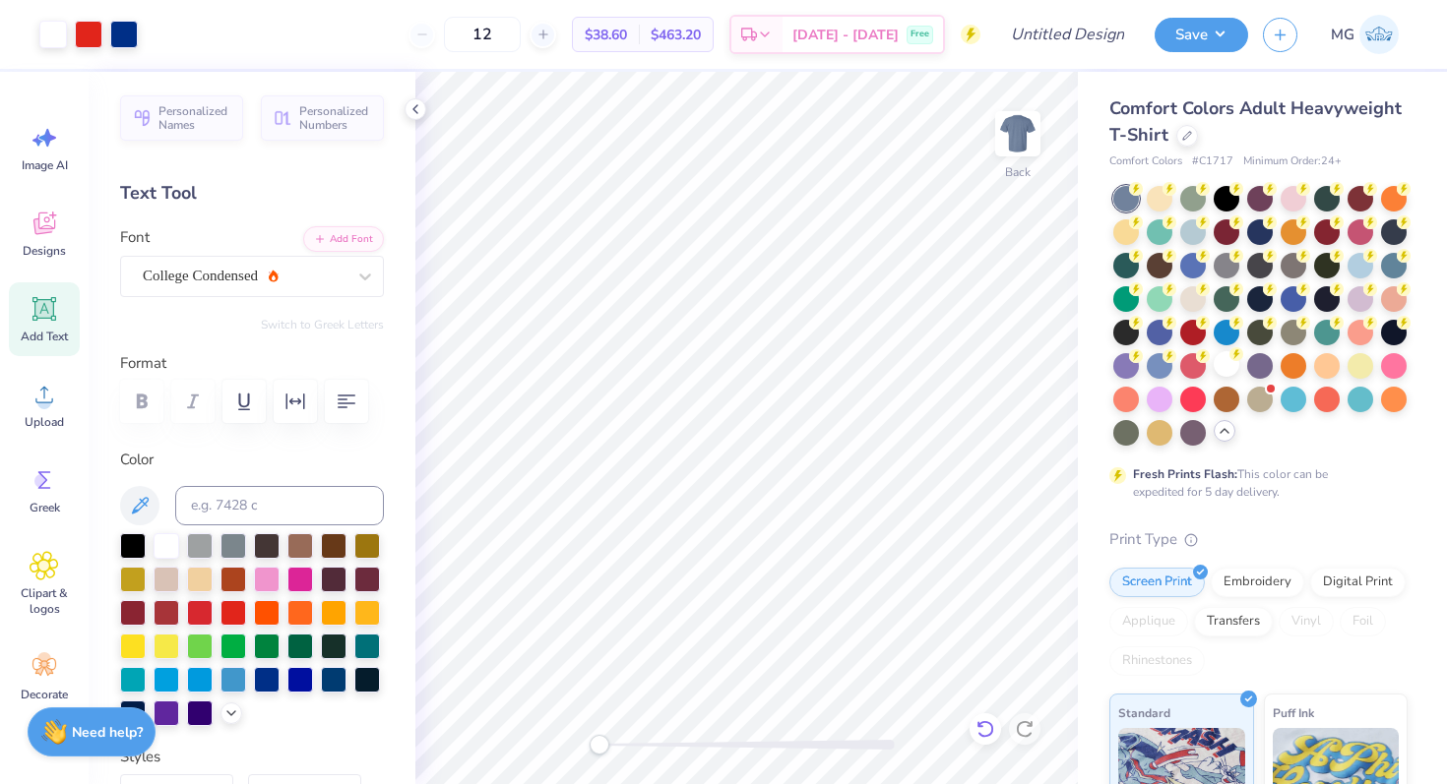
click at [978, 733] on icon at bounding box center [985, 729] width 20 height 20
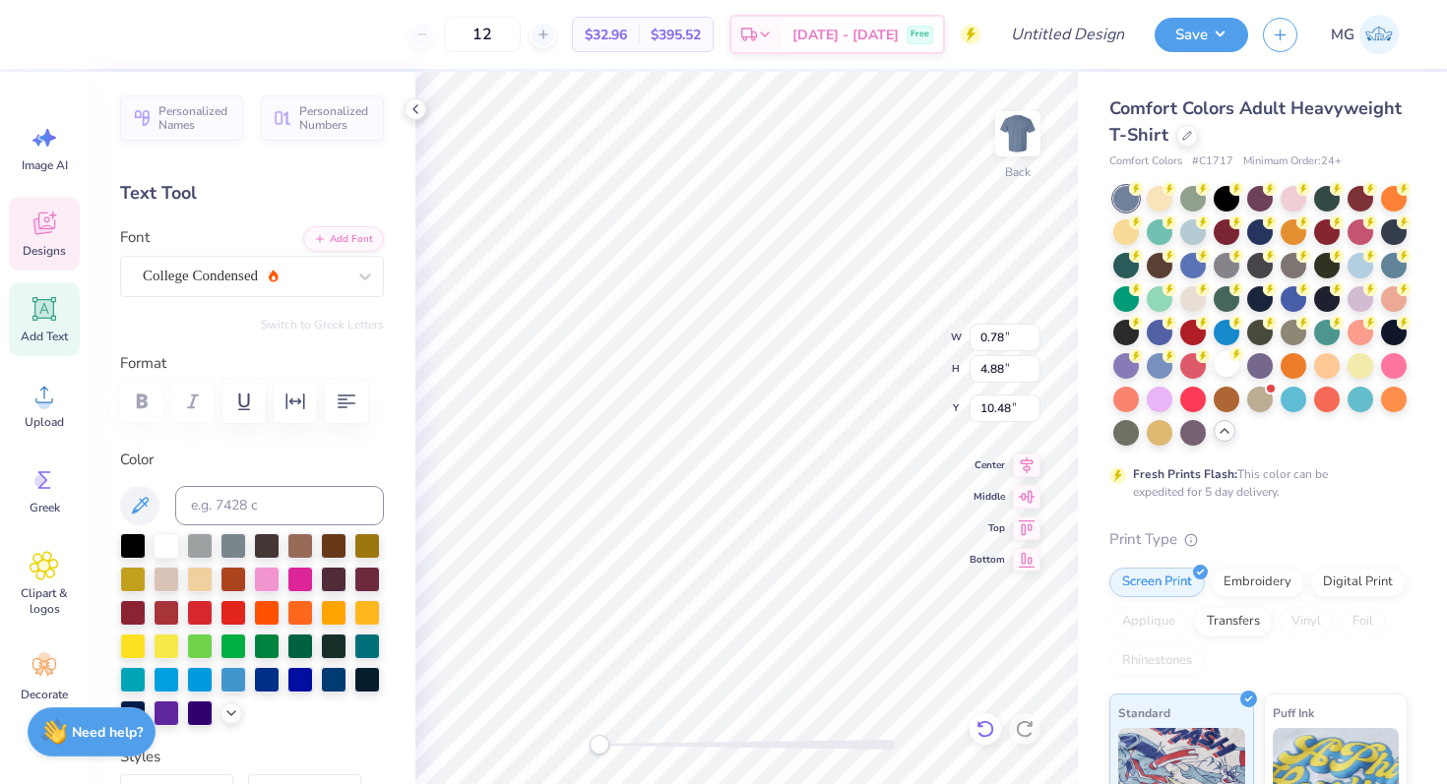
scroll to position [0, 0]
type textarea "Aggie gems"
type textarea "aggie gems"
click at [161, 545] on div at bounding box center [167, 544] width 26 height 26
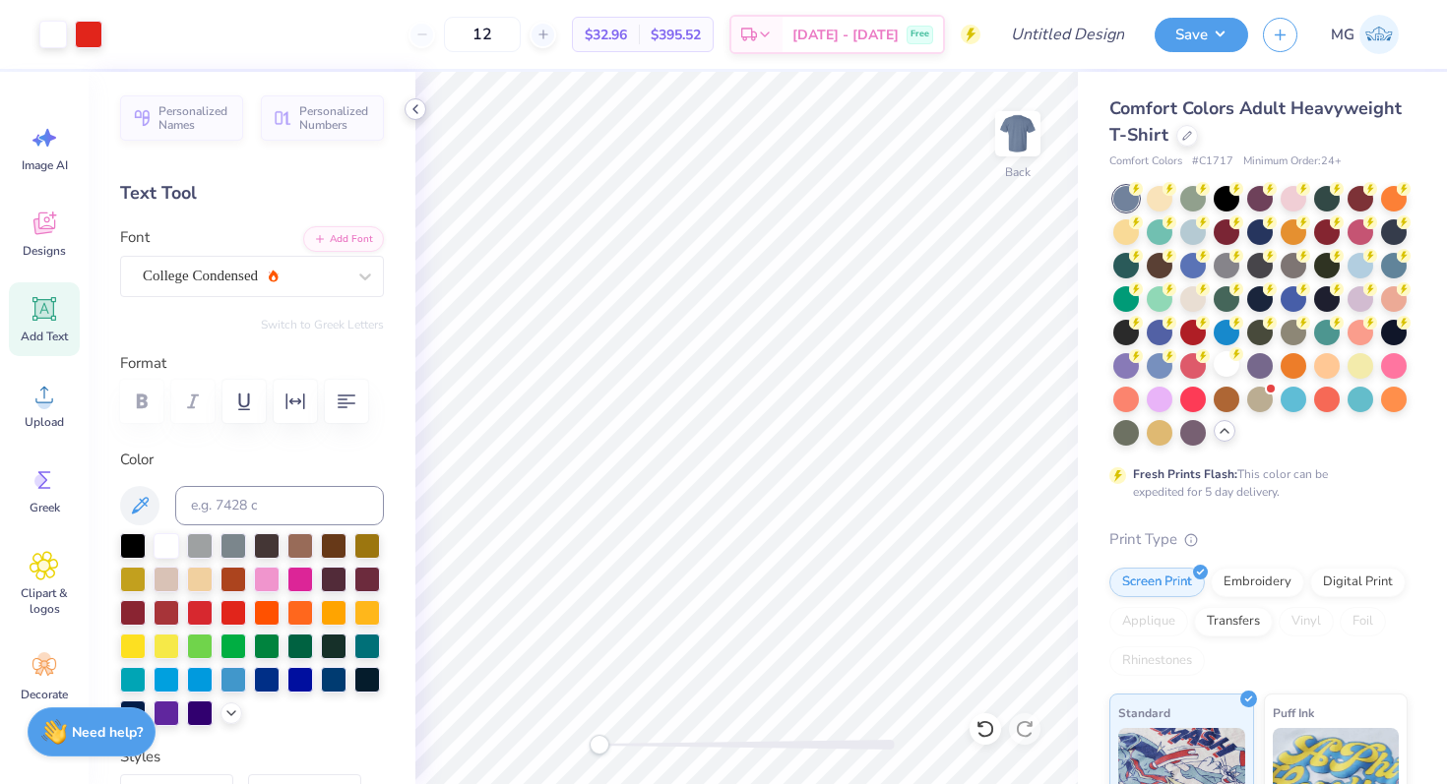
click at [412, 109] on icon at bounding box center [415, 109] width 16 height 16
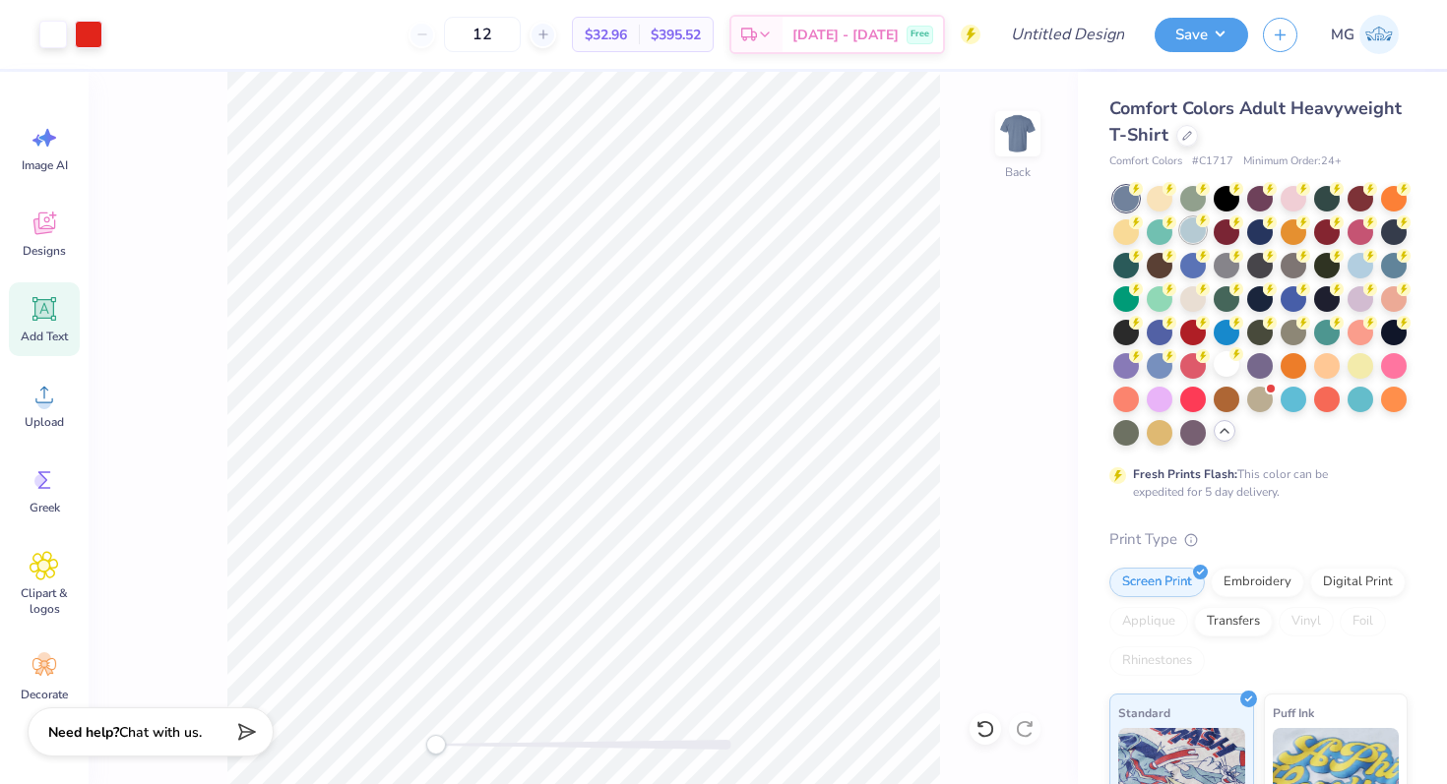
click at [1190, 236] on div at bounding box center [1193, 231] width 26 height 26
click at [1397, 267] on div at bounding box center [1394, 264] width 26 height 26
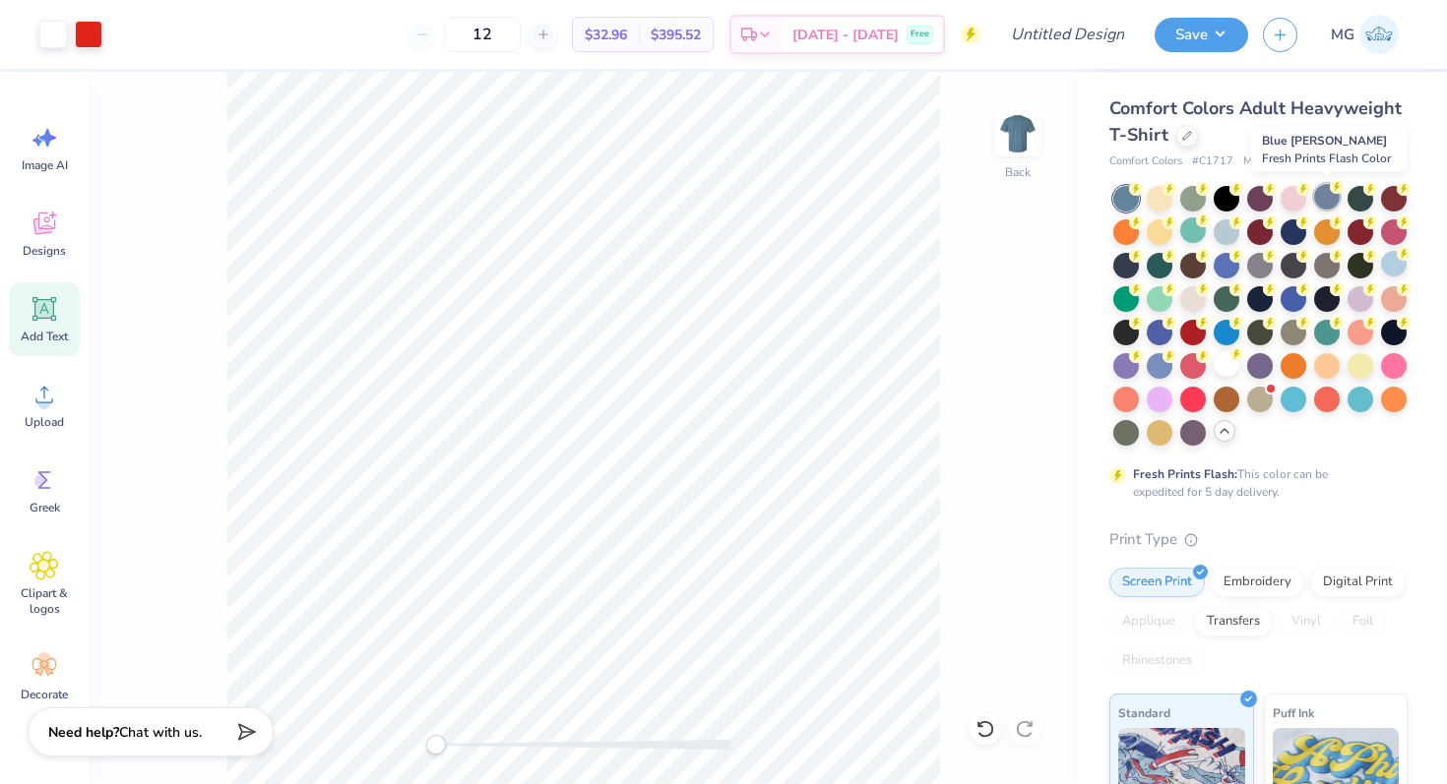
click at [1329, 197] on div at bounding box center [1327, 197] width 26 height 26
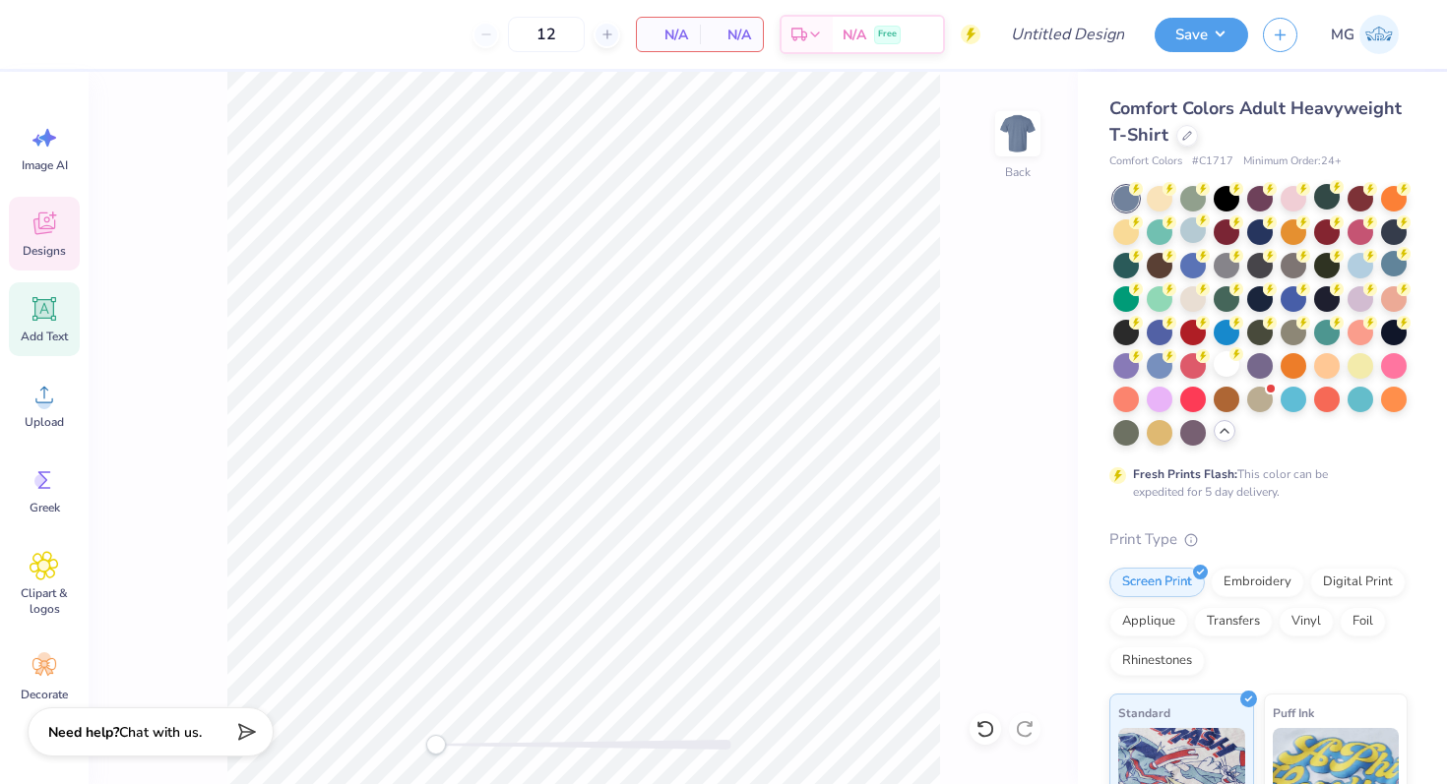
click at [54, 237] on icon at bounding box center [45, 224] width 30 height 30
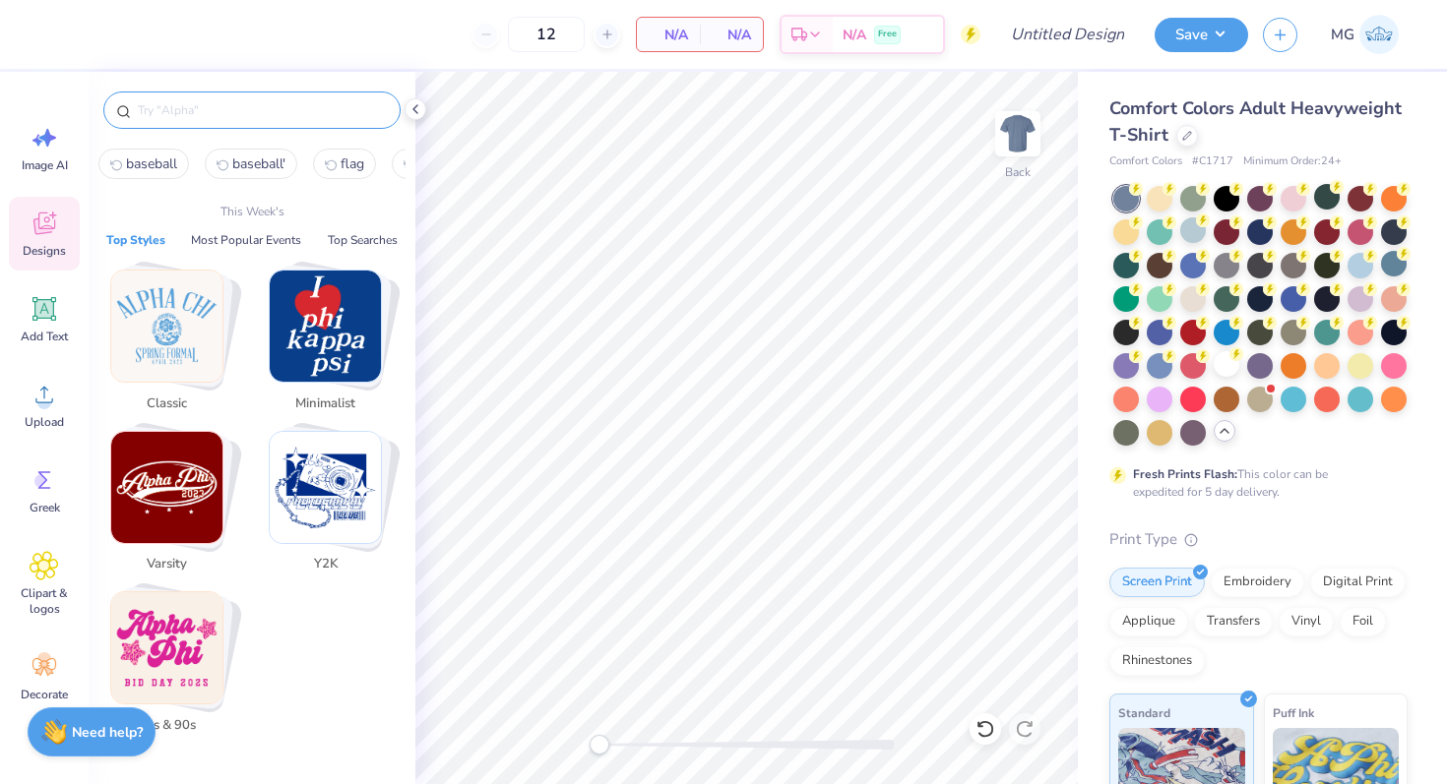
click at [253, 117] on input "text" at bounding box center [262, 110] width 252 height 20
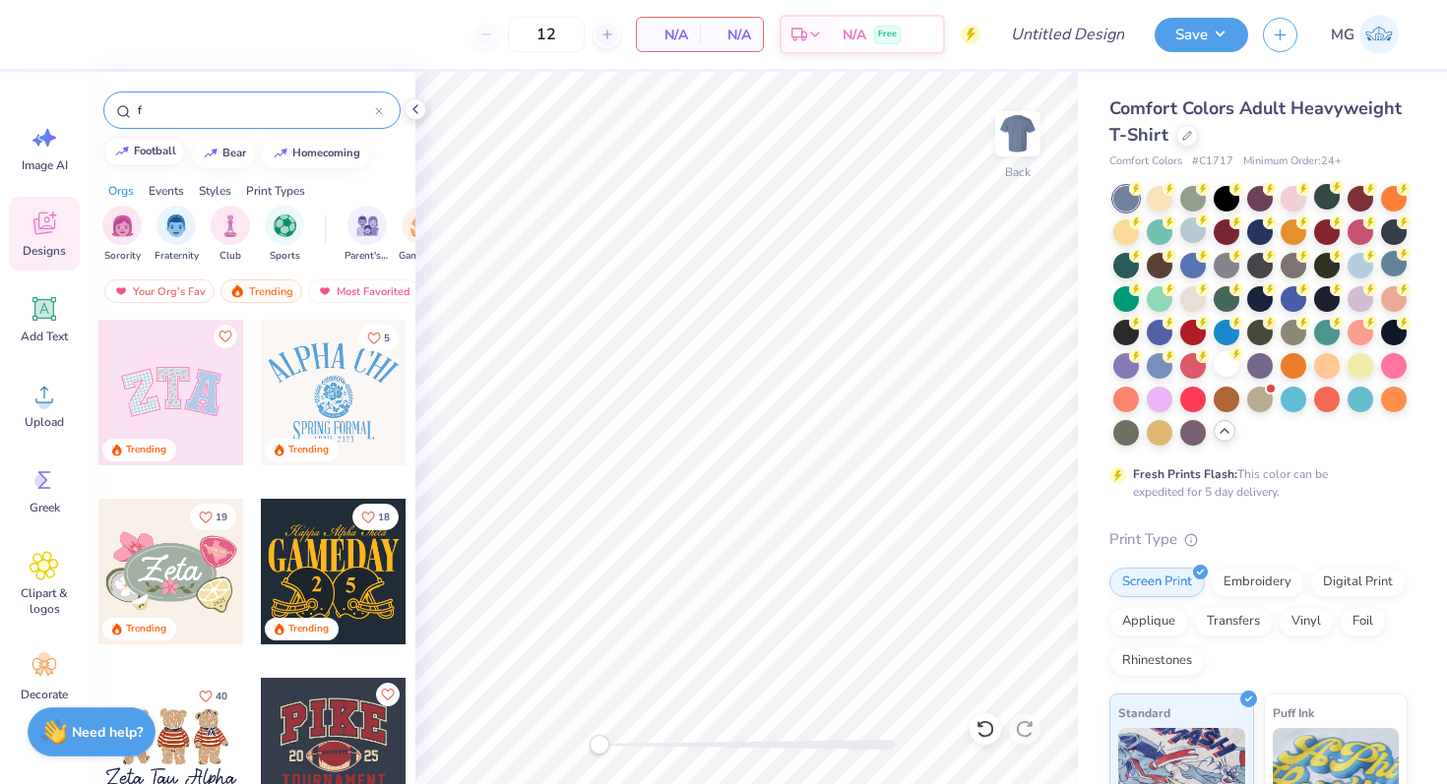
click at [149, 155] on div "football" at bounding box center [155, 151] width 42 height 11
type input "football"
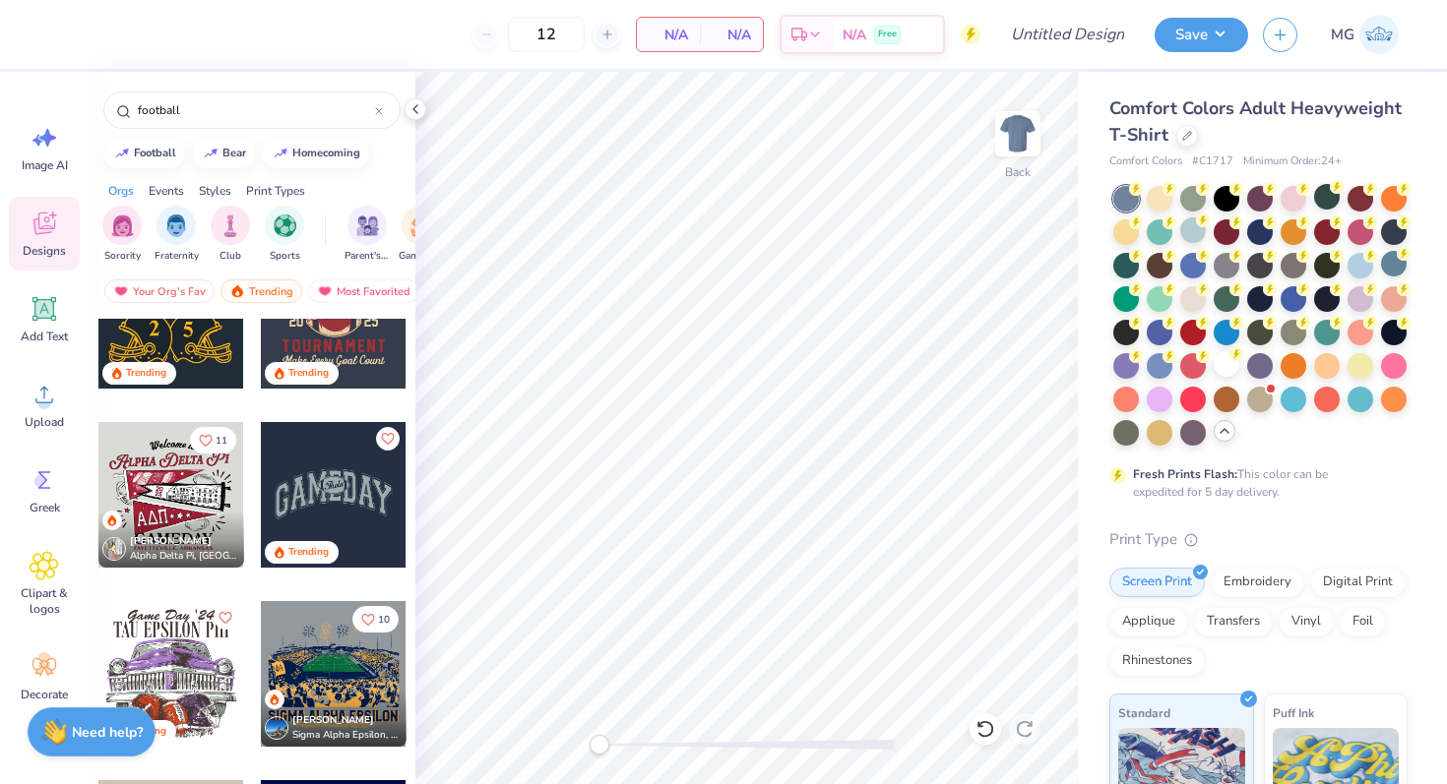
scroll to position [145, 0]
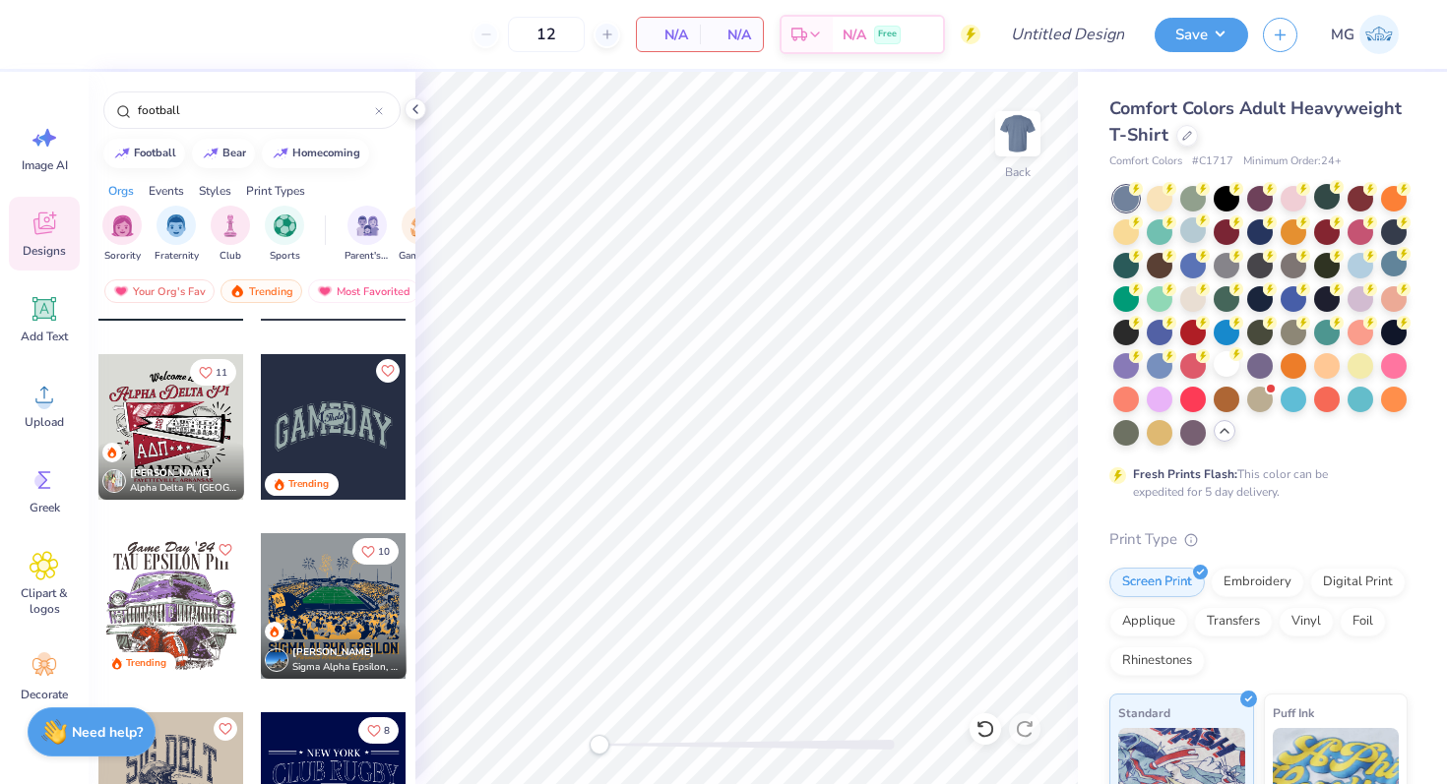
click at [353, 440] on div at bounding box center [334, 427] width 146 height 146
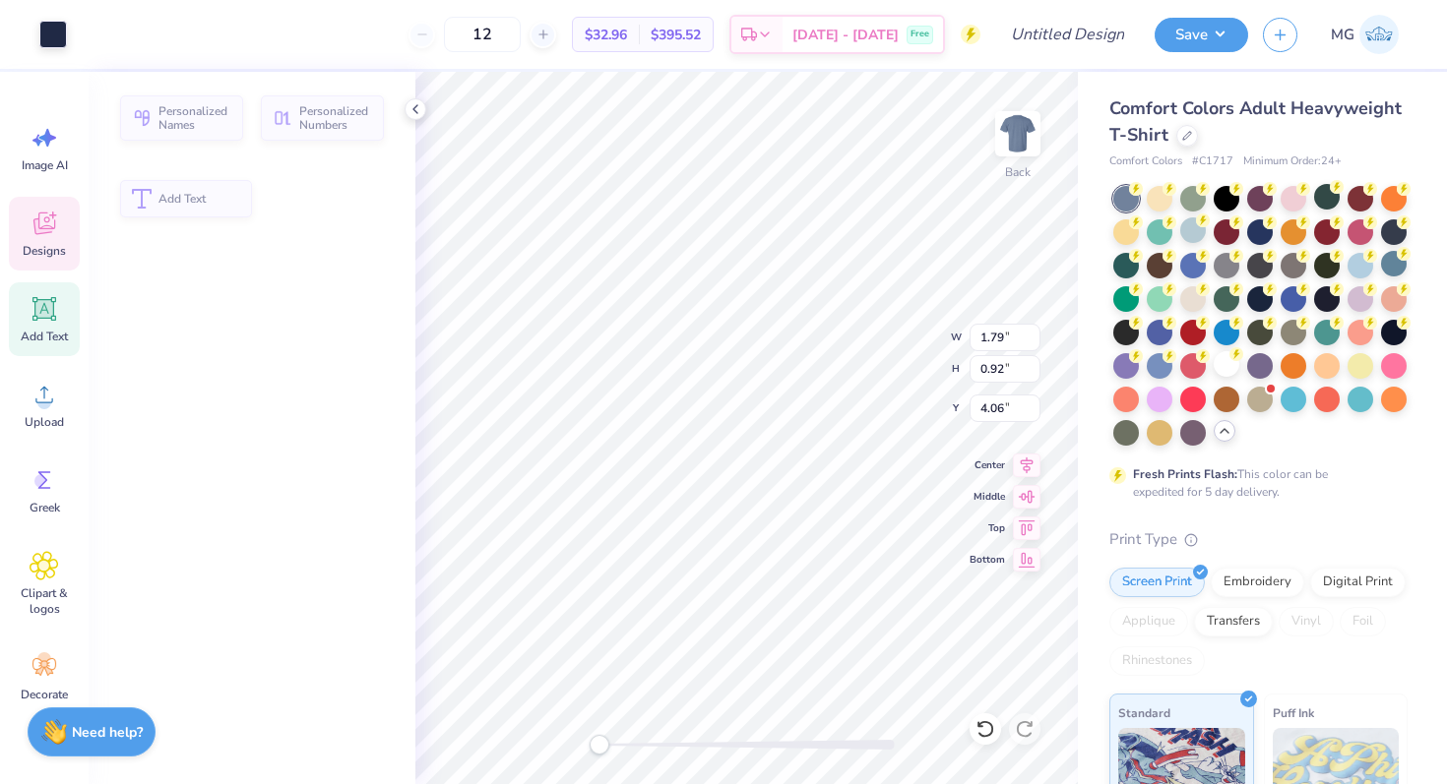
type input "1.79"
type input "0.92"
type input "4.06"
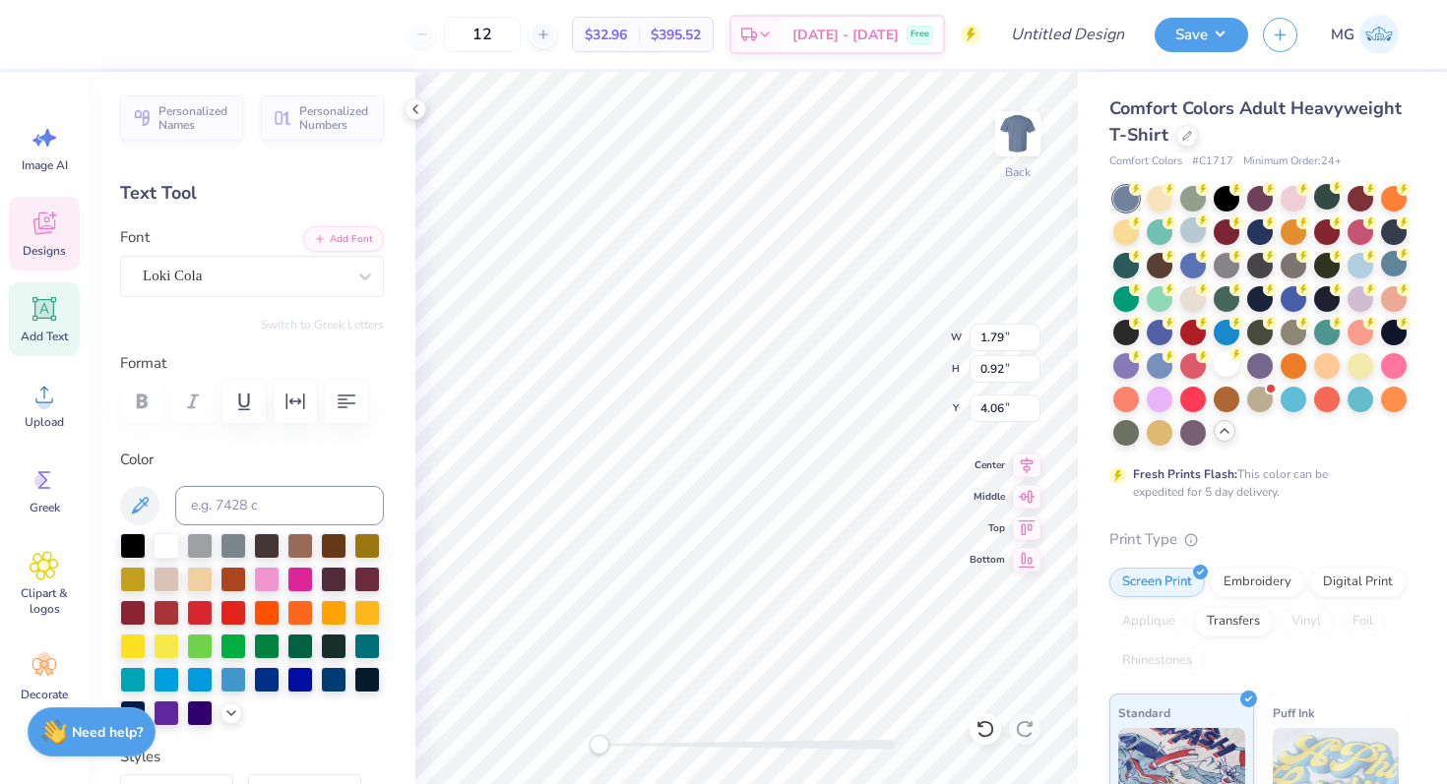
type textarea "g"
type textarea "Gems"
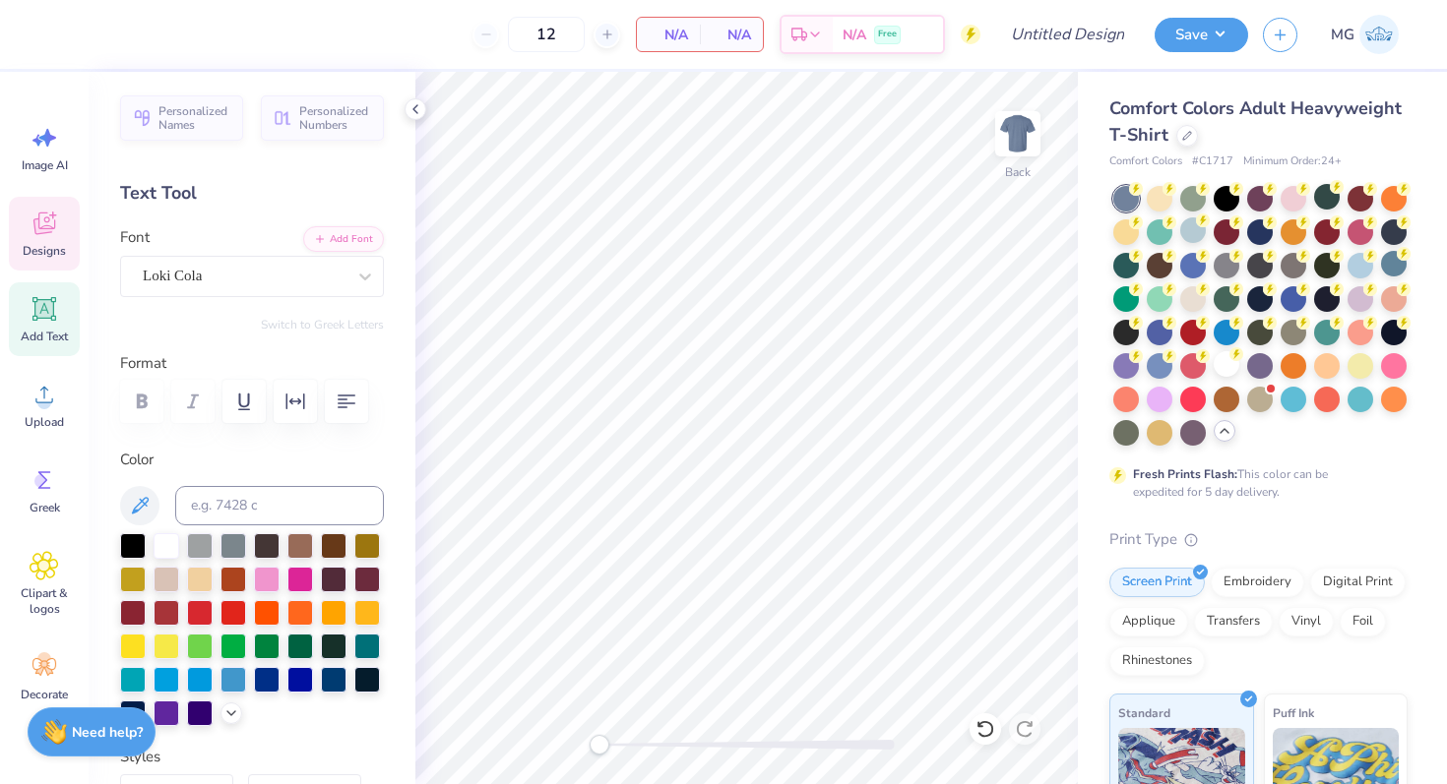
click at [38, 203] on div "Designs" at bounding box center [44, 234] width 71 height 74
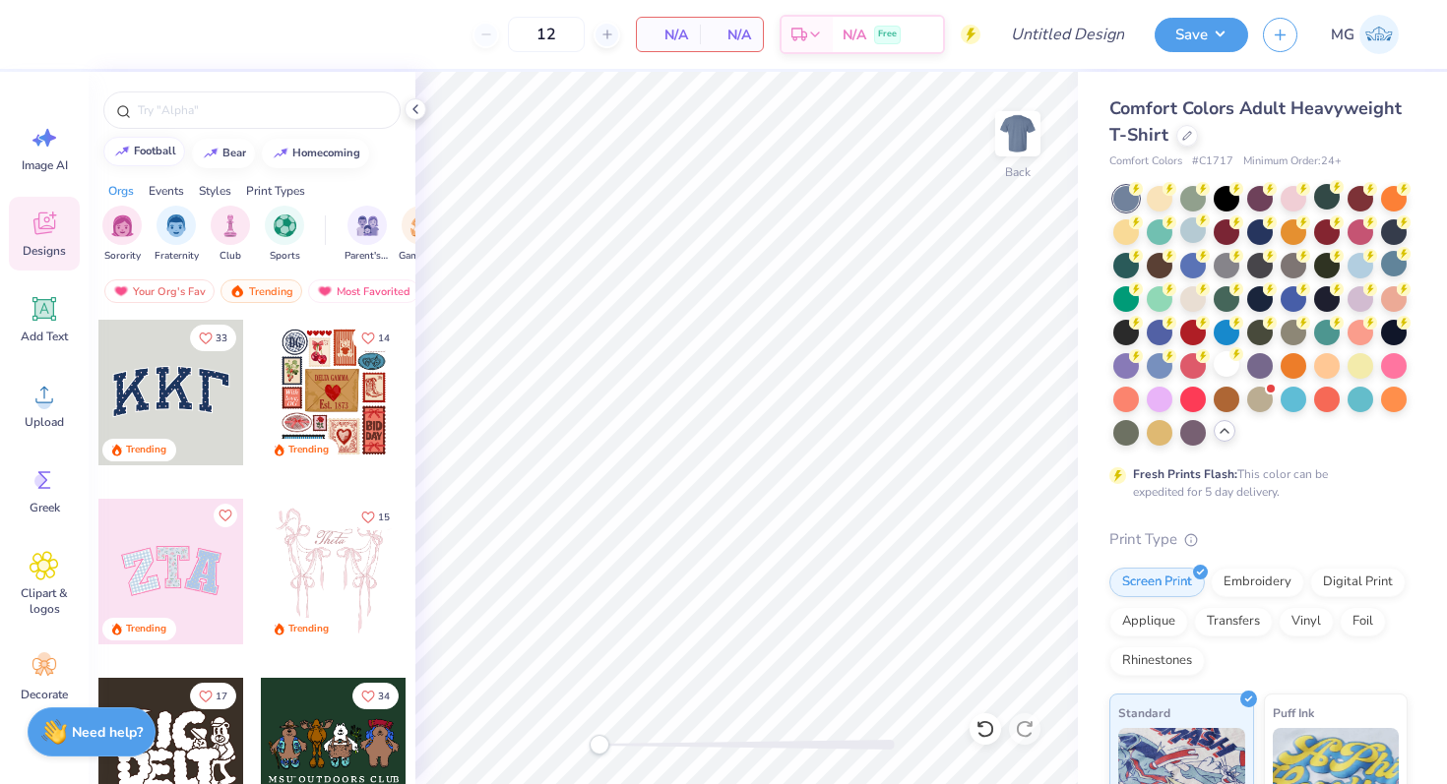
click at [156, 147] on div "football" at bounding box center [155, 151] width 42 height 11
type input "football"
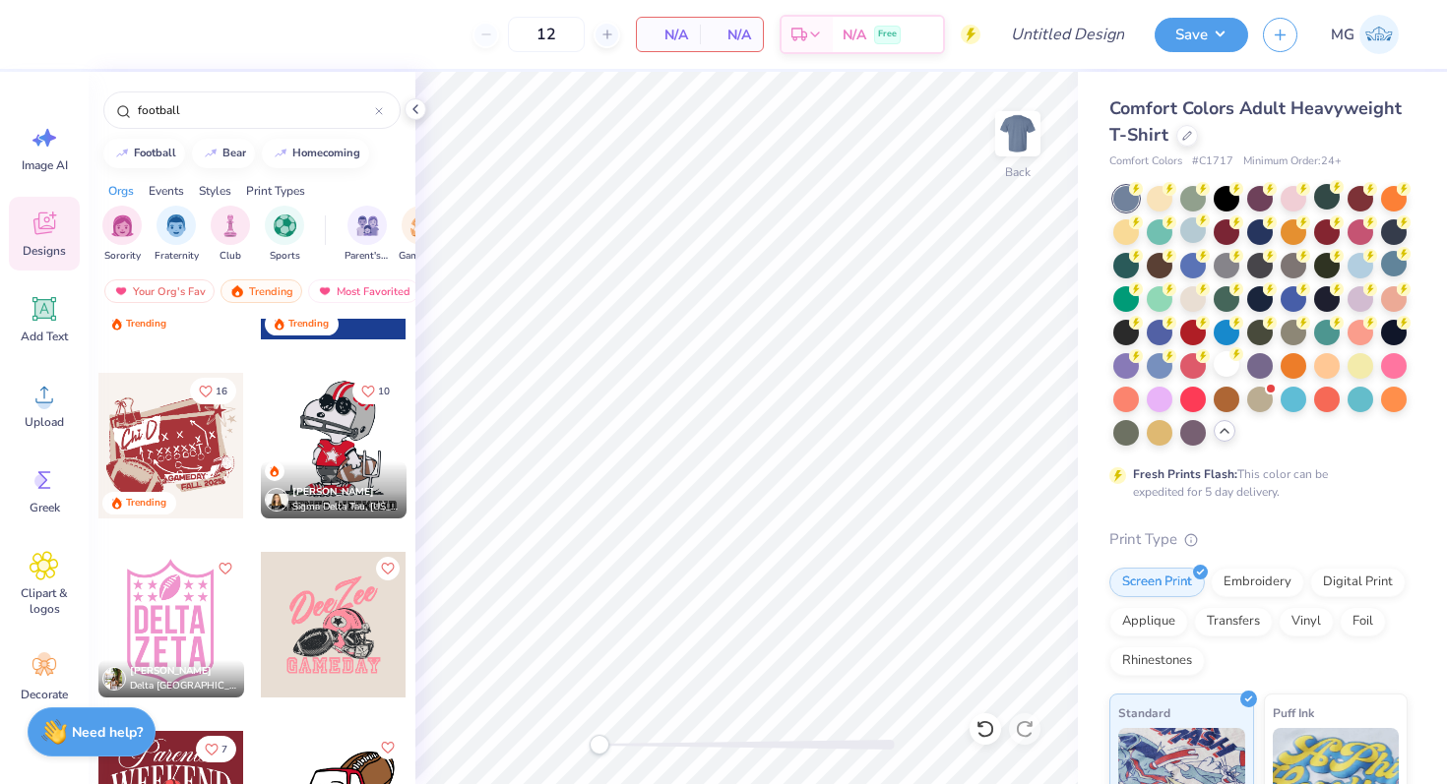
scroll to position [892, 0]
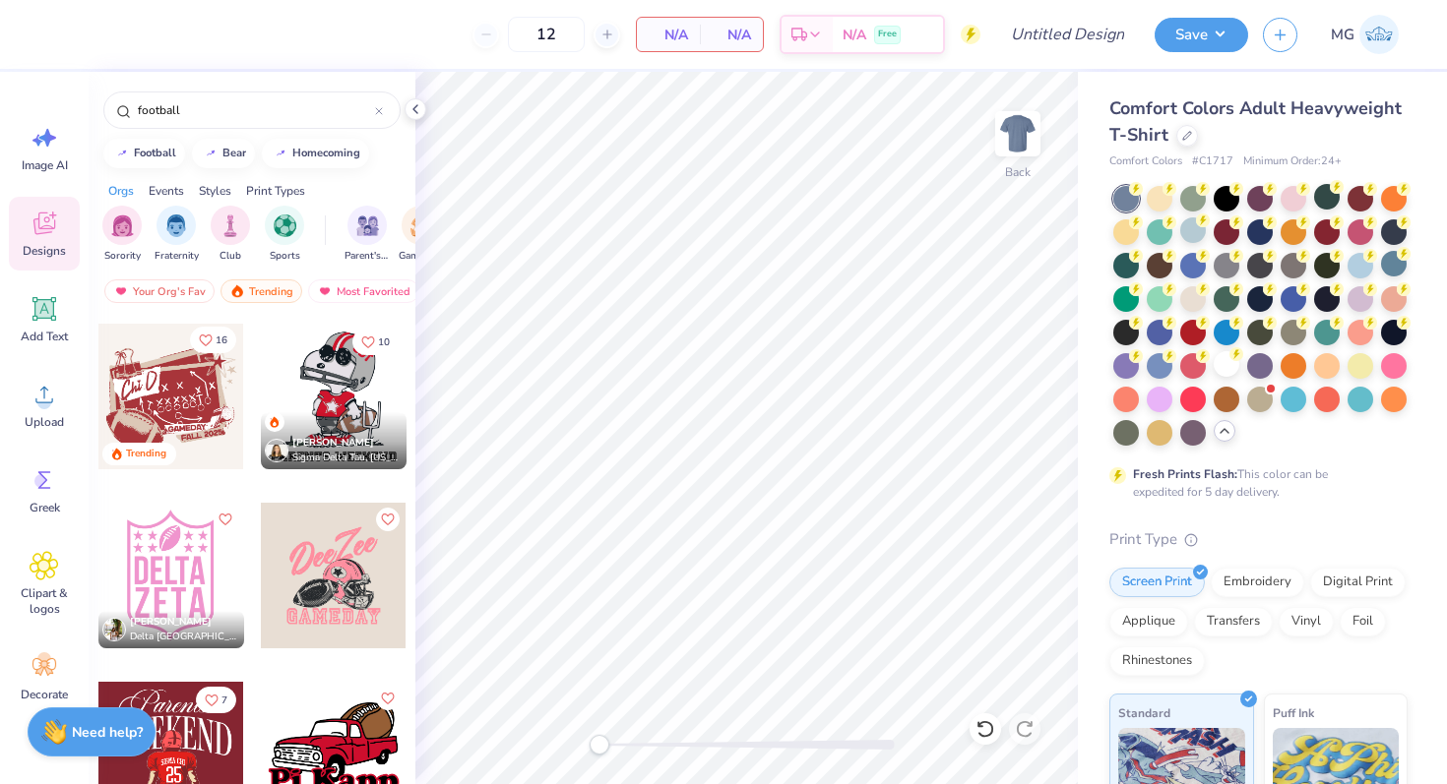
click at [204, 339] on icon "Like" at bounding box center [206, 341] width 14 height 14
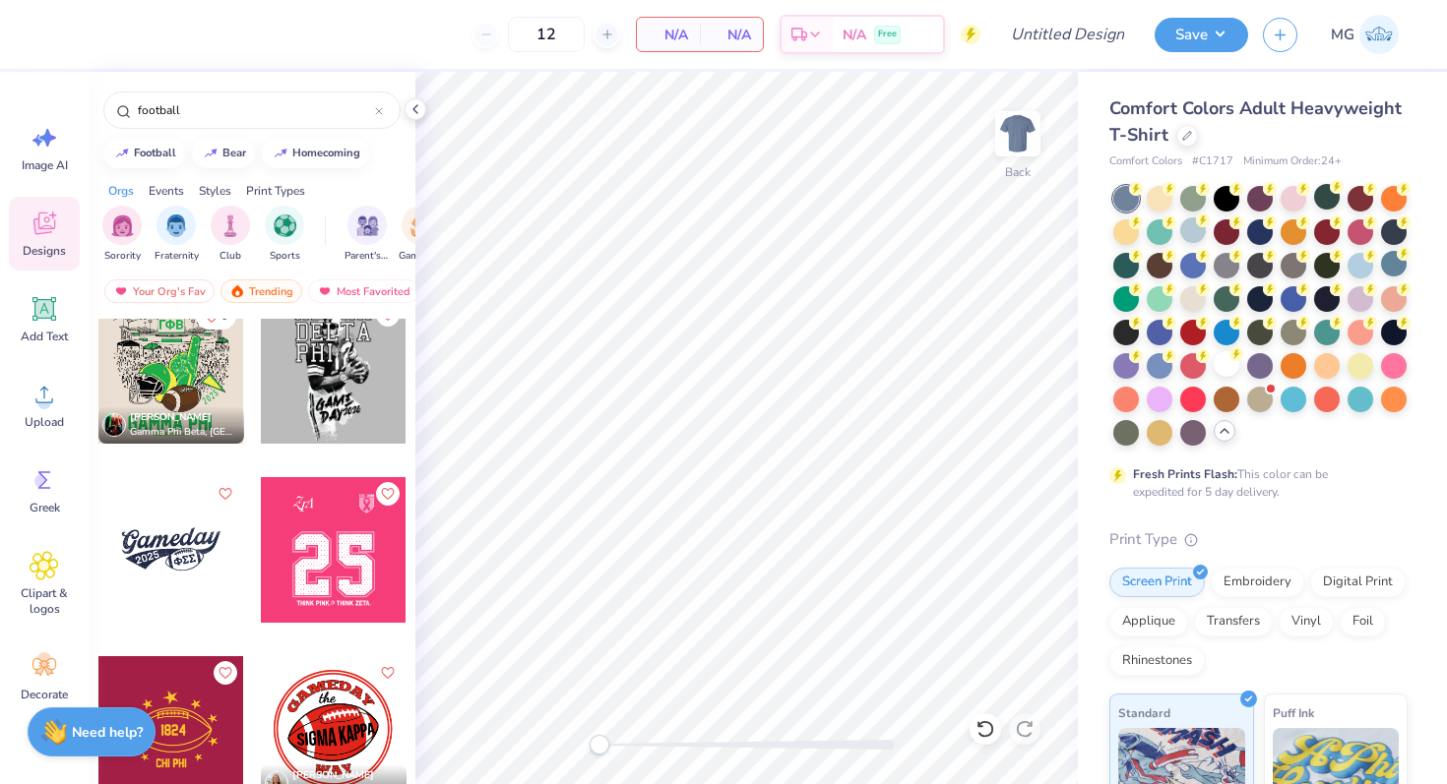
scroll to position [2414, 0]
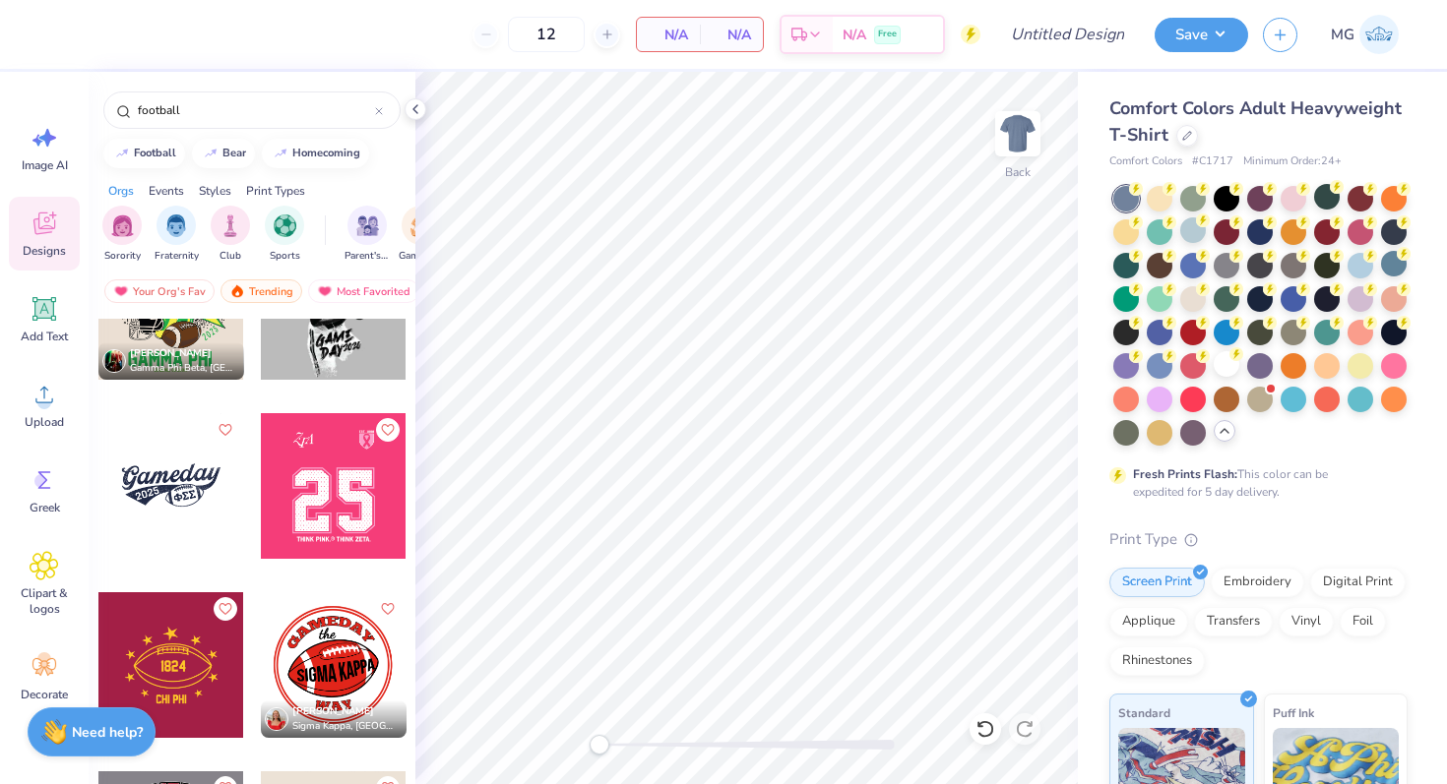
click at [183, 501] on div at bounding box center [171, 486] width 146 height 146
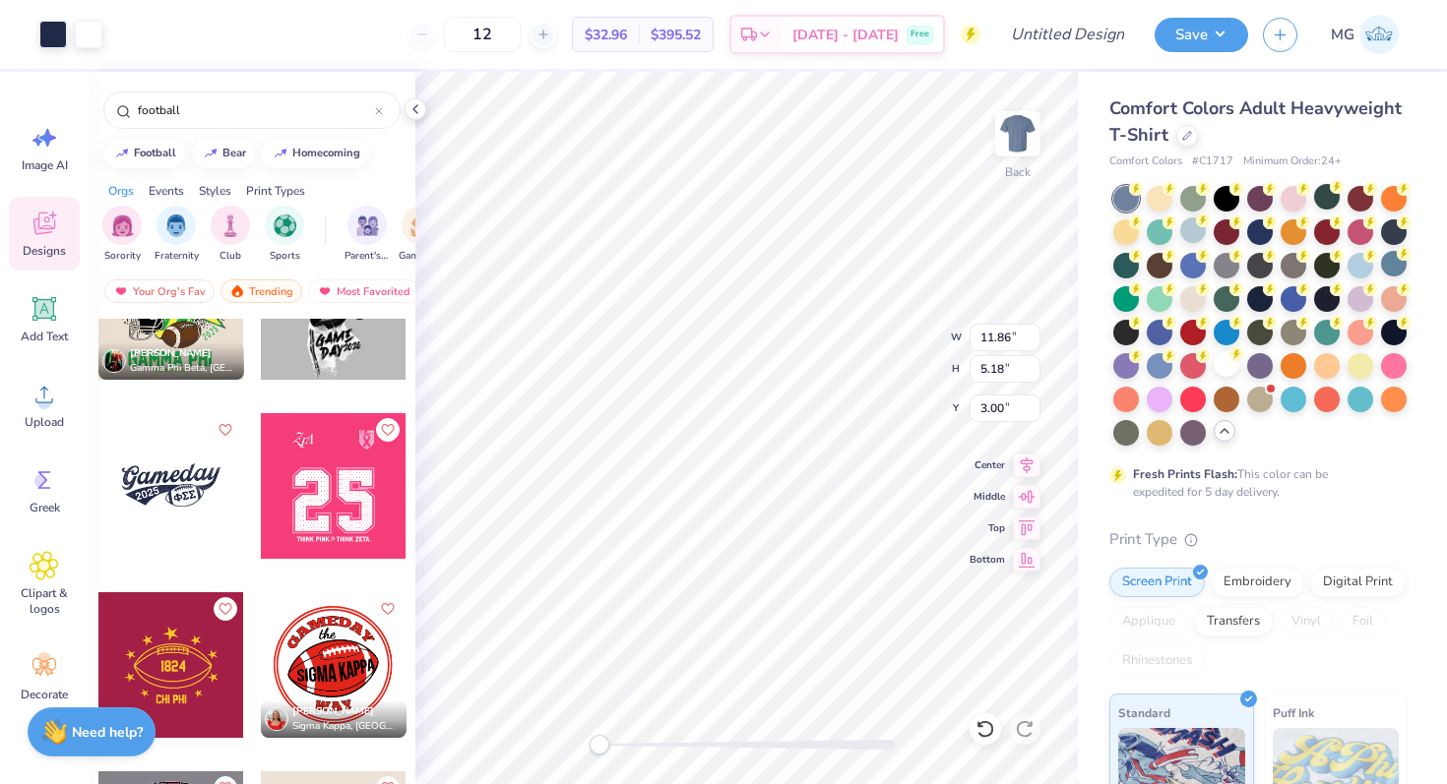
type input "9.33"
type input "3.94"
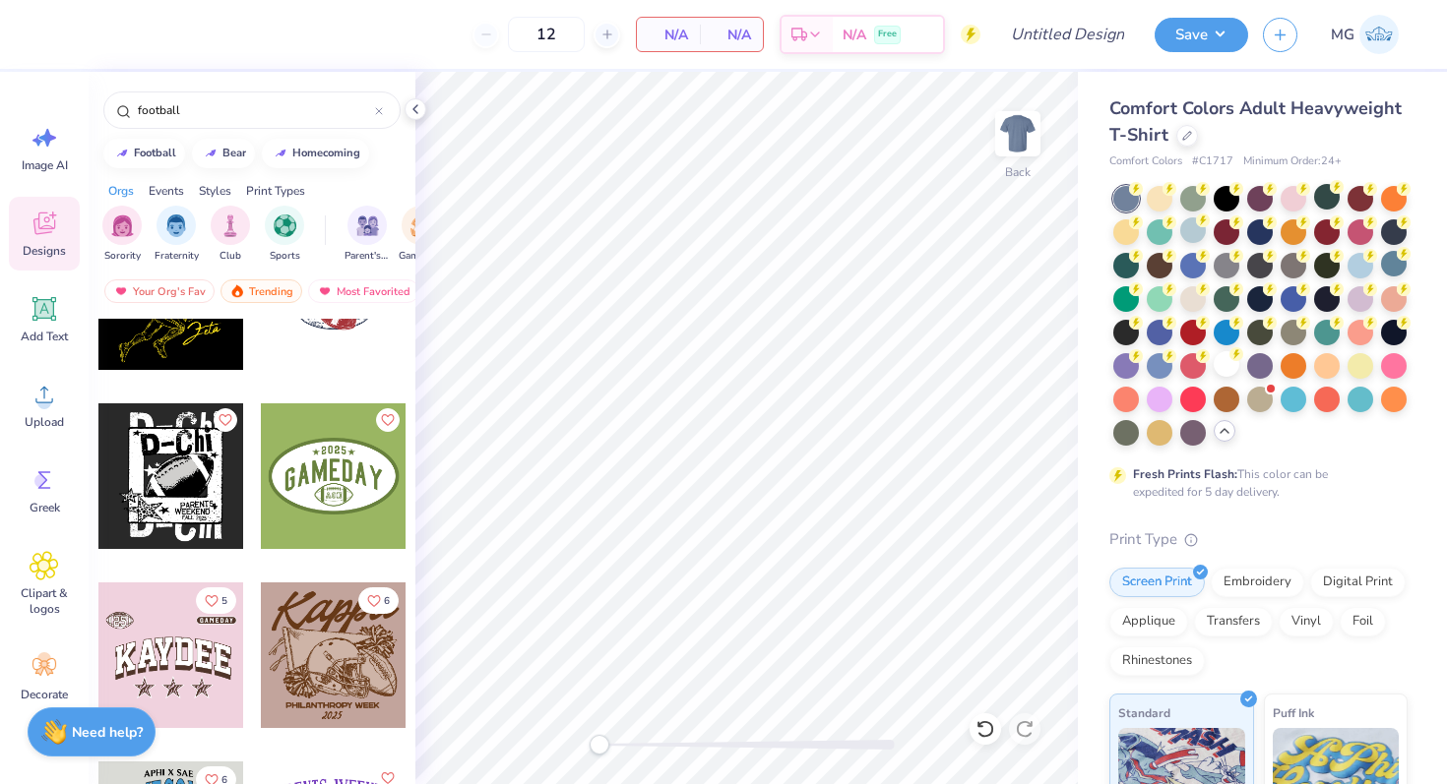
scroll to position [2996, 0]
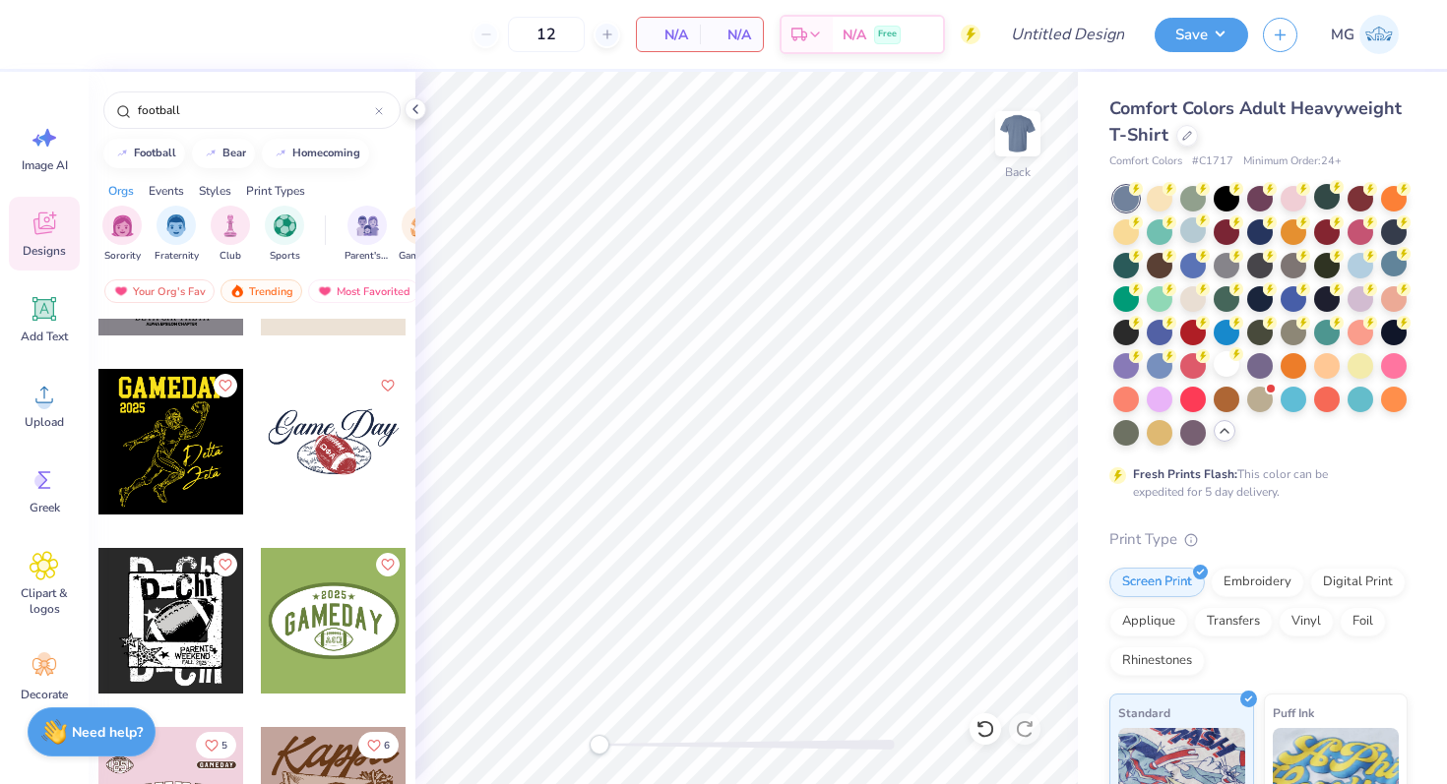
click at [368, 484] on div at bounding box center [334, 442] width 146 height 146
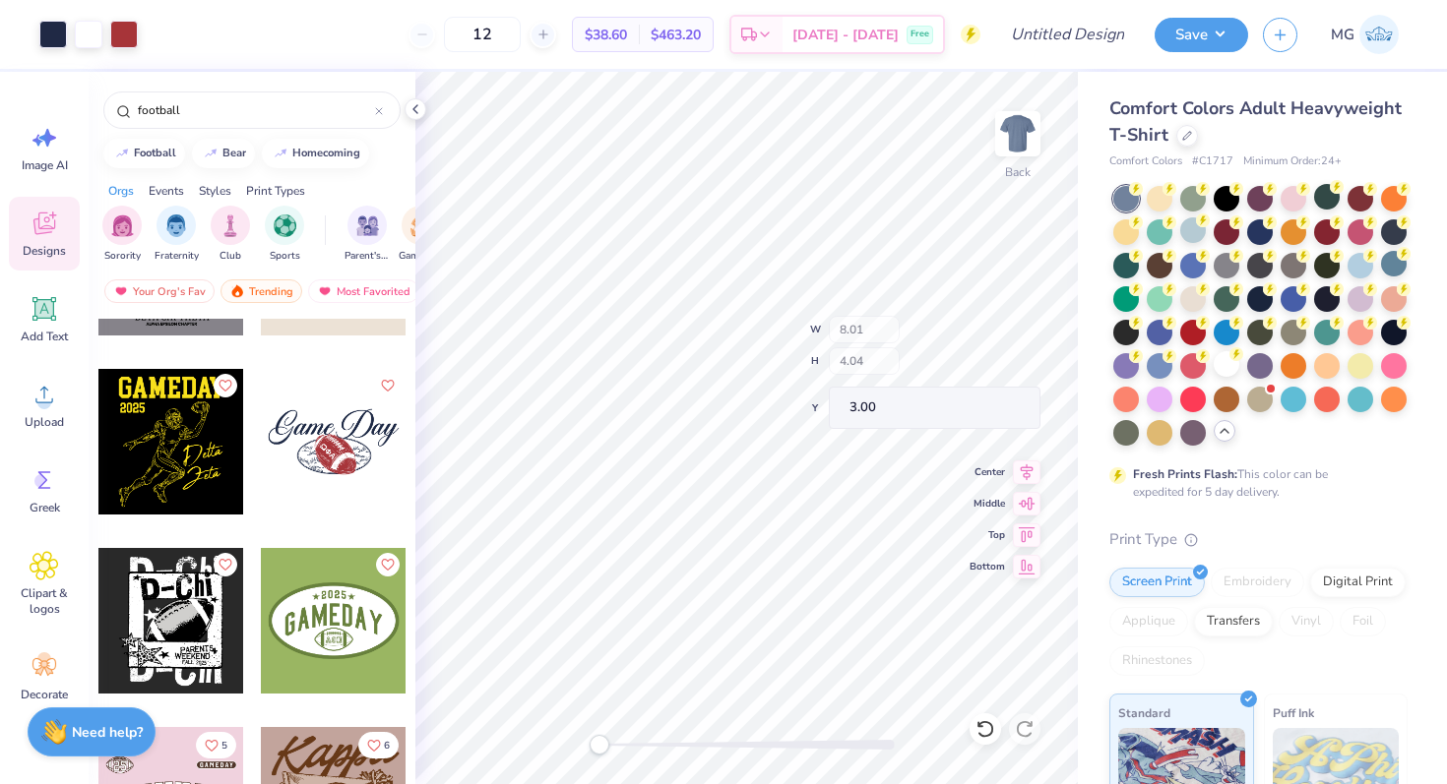
type input "2.07"
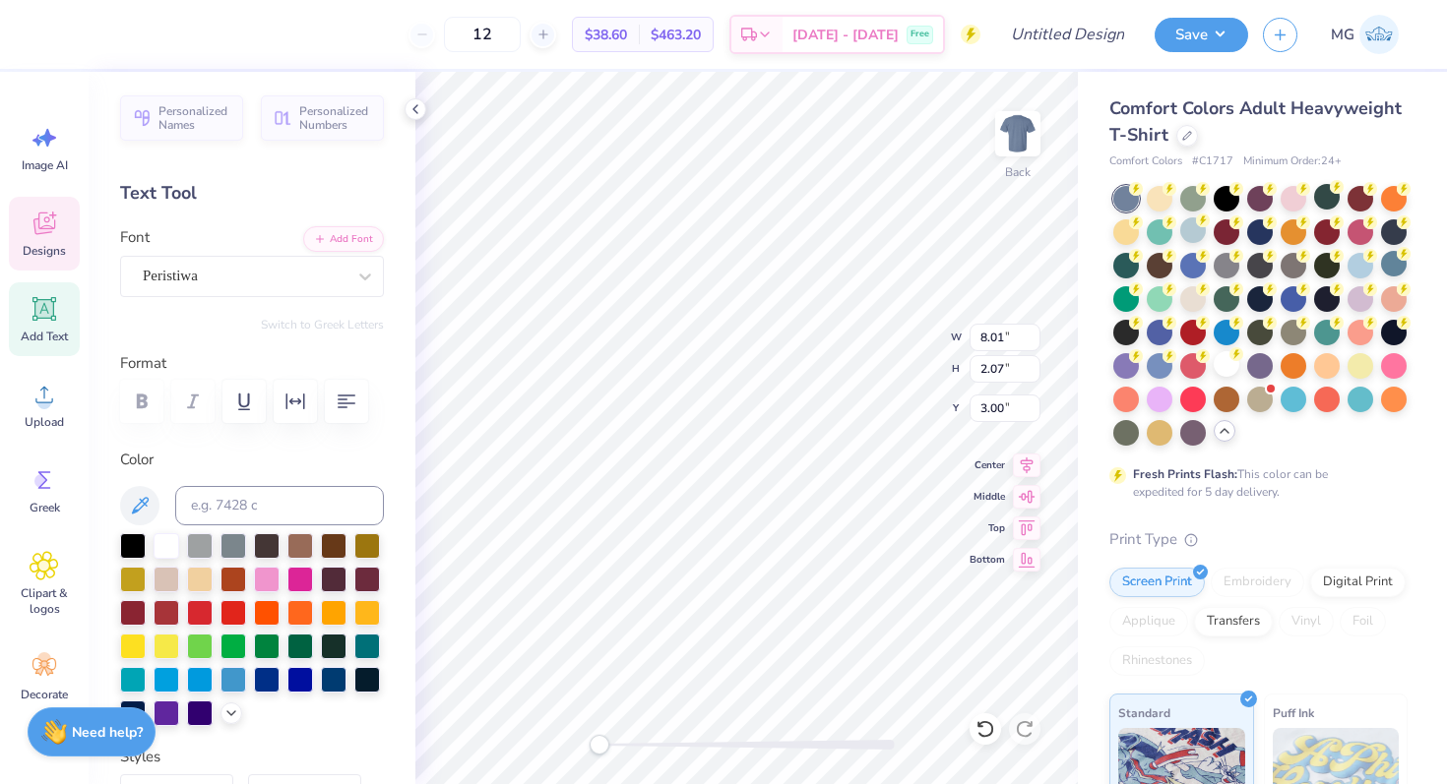
type textarea "Aggie Gems"
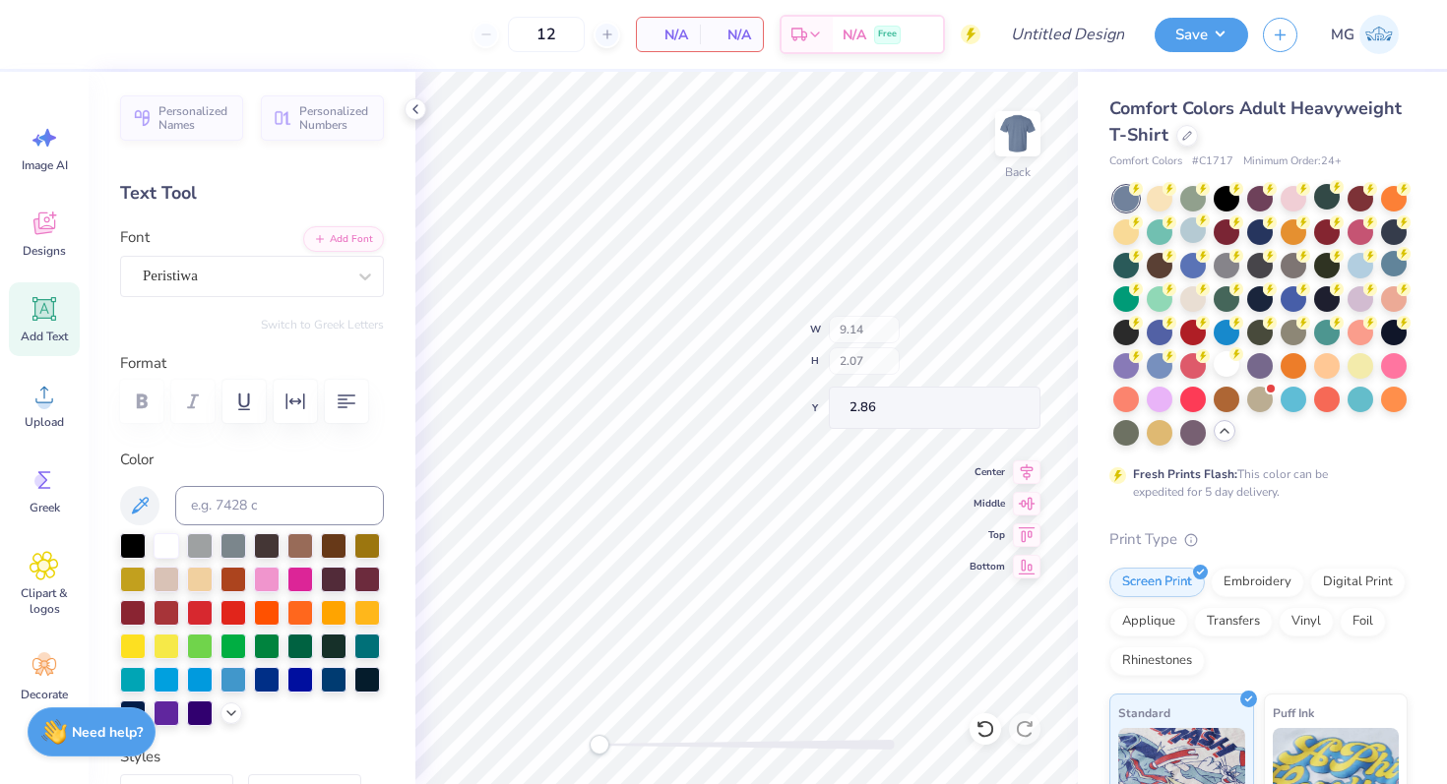
type input "9.14"
type input "4.18"
type input "2.86"
click at [40, 230] on icon at bounding box center [43, 226] width 19 height 16
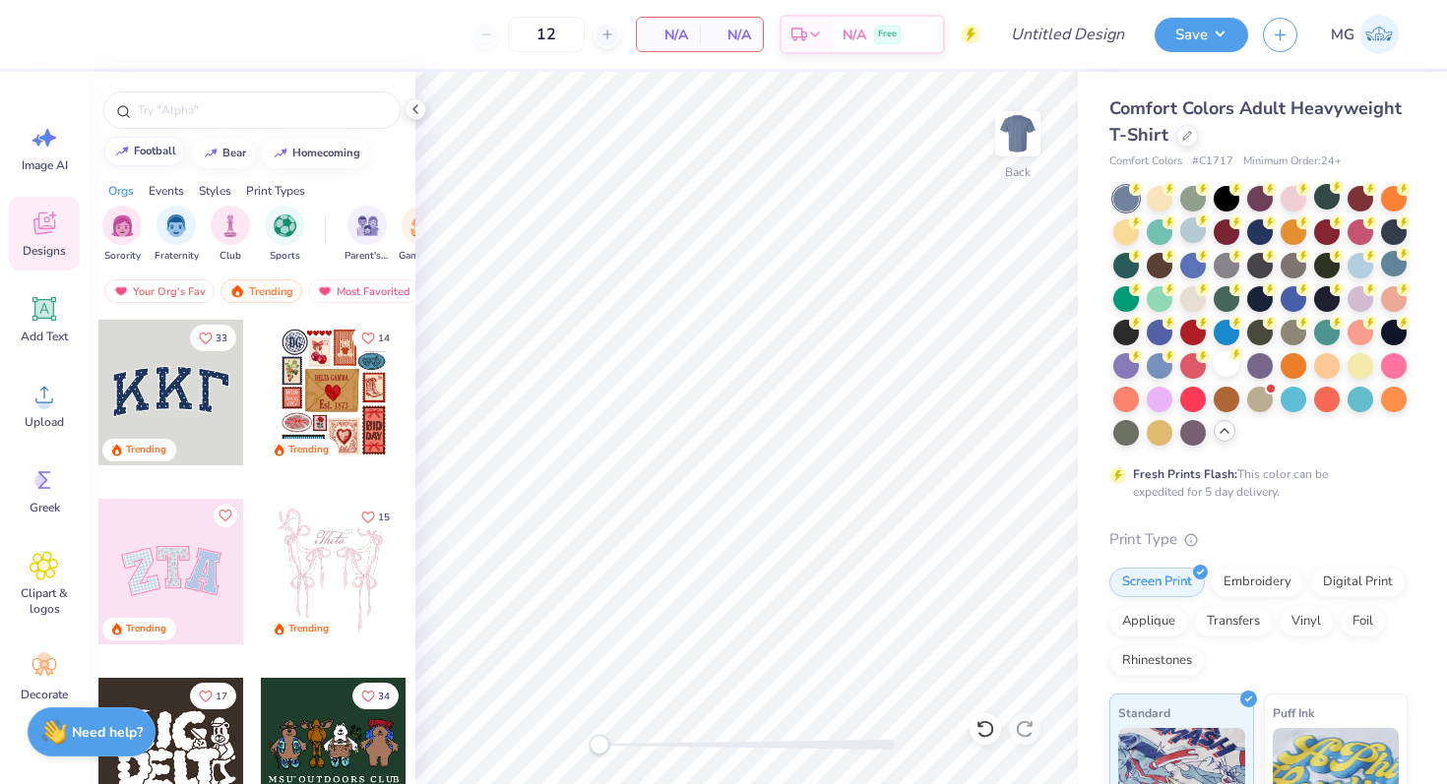
click at [163, 146] on div "football" at bounding box center [155, 151] width 42 height 11
type input "football"
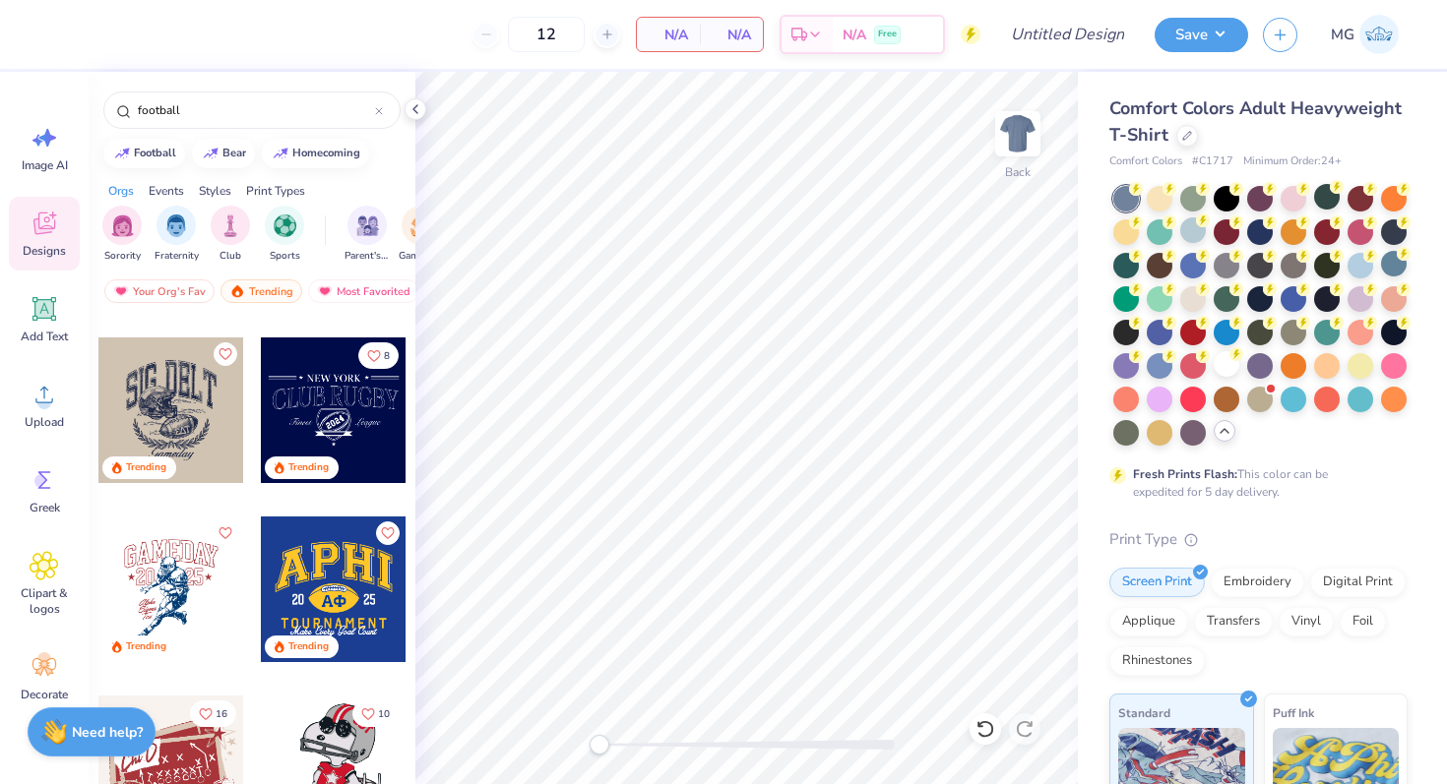
scroll to position [496, 0]
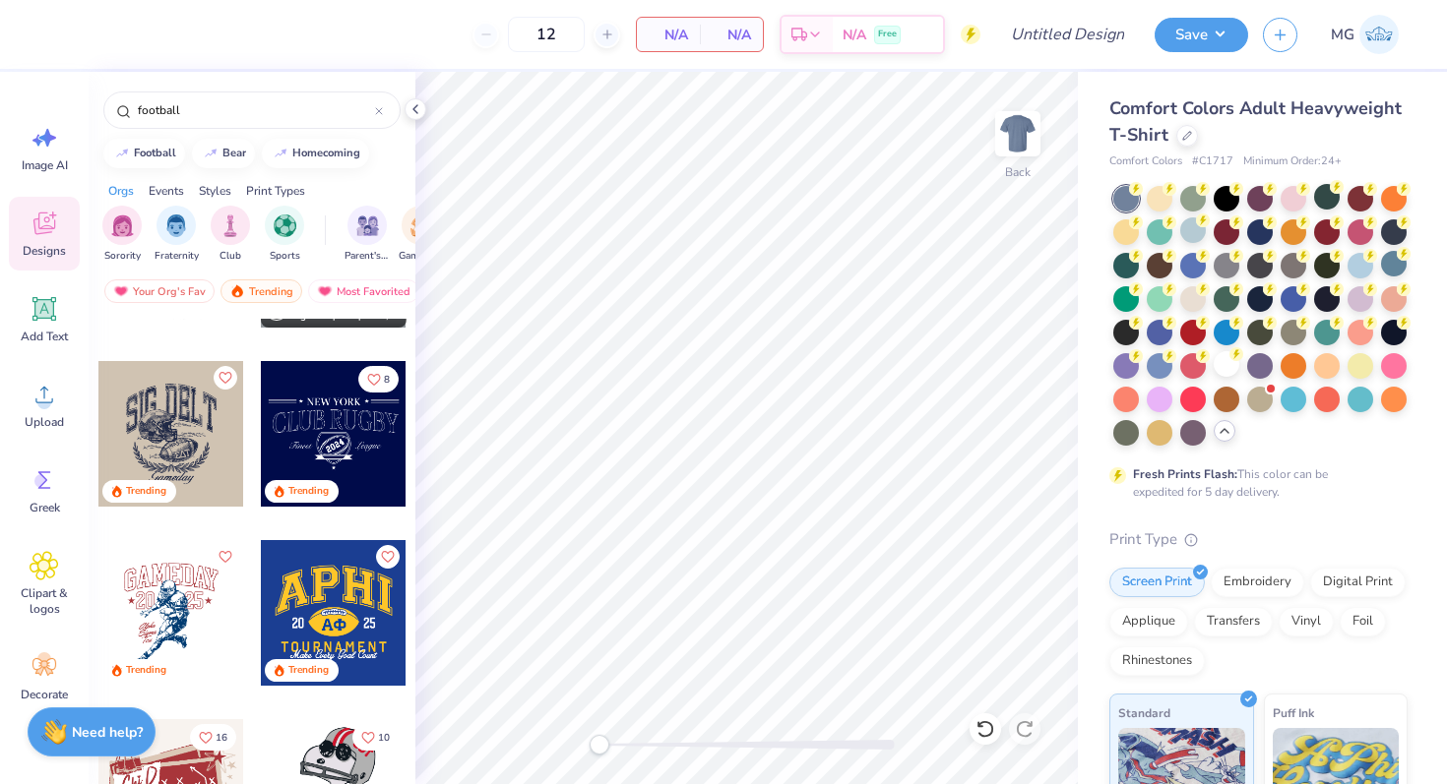
click at [182, 465] on div at bounding box center [171, 434] width 146 height 146
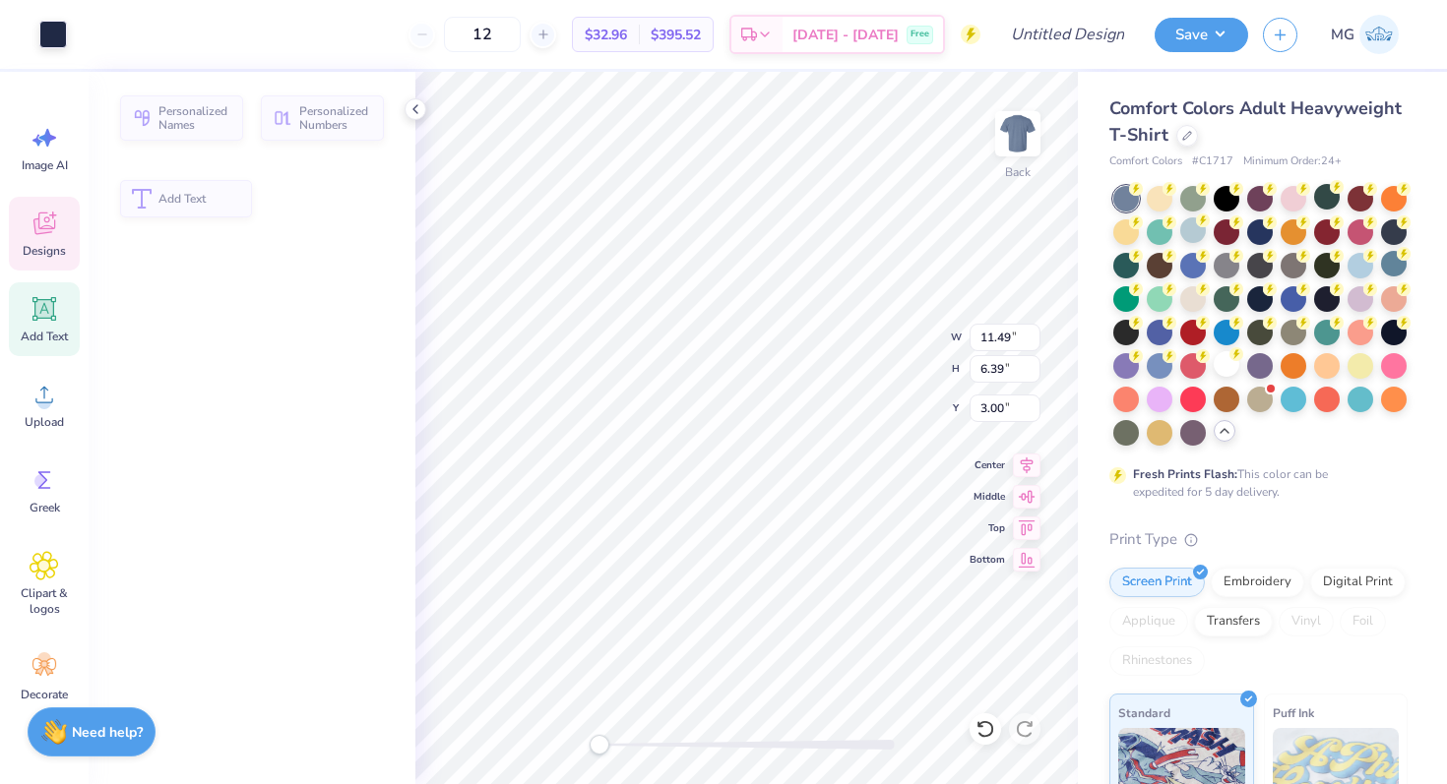
type input "6.39"
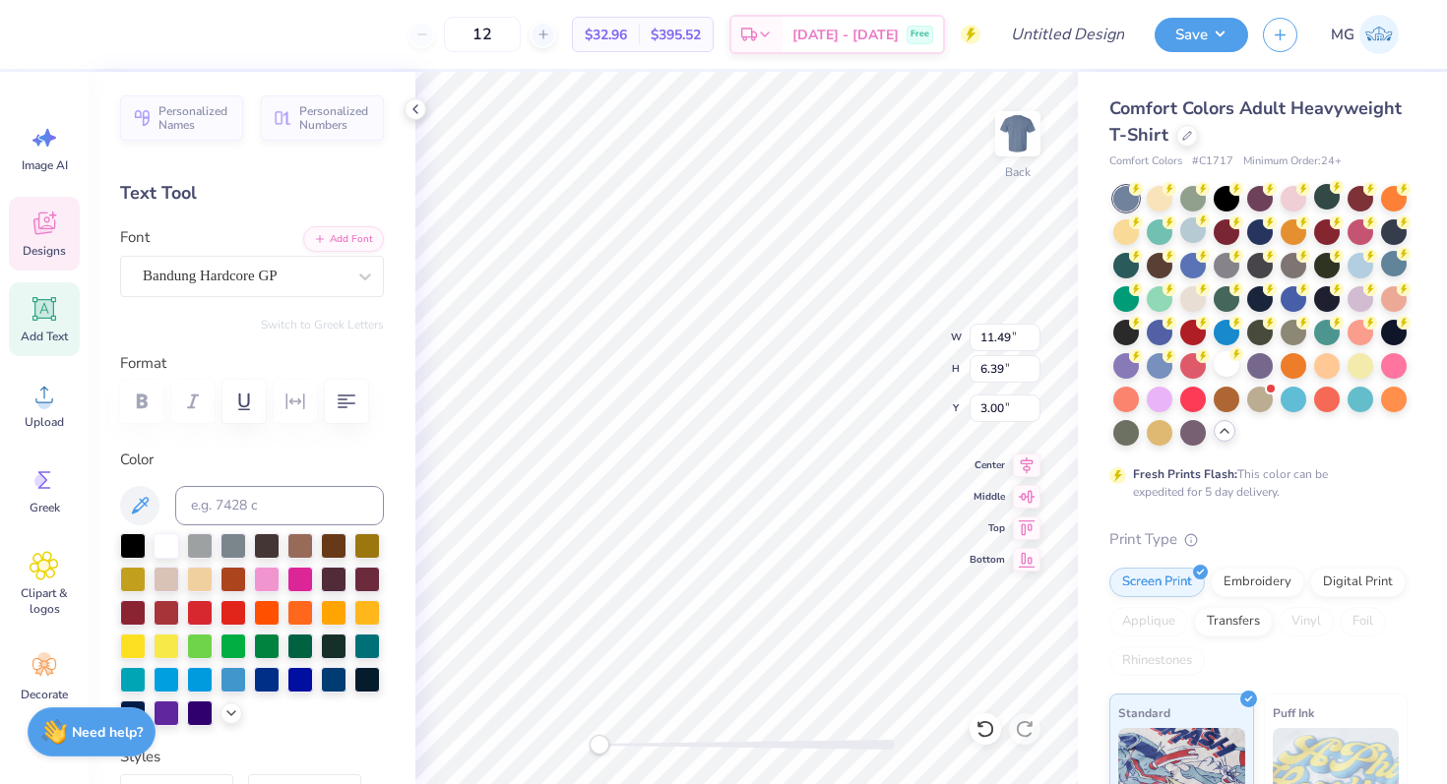
scroll to position [0, 0]
type textarea "aggie gems"
type input "4.87"
type input "3.16"
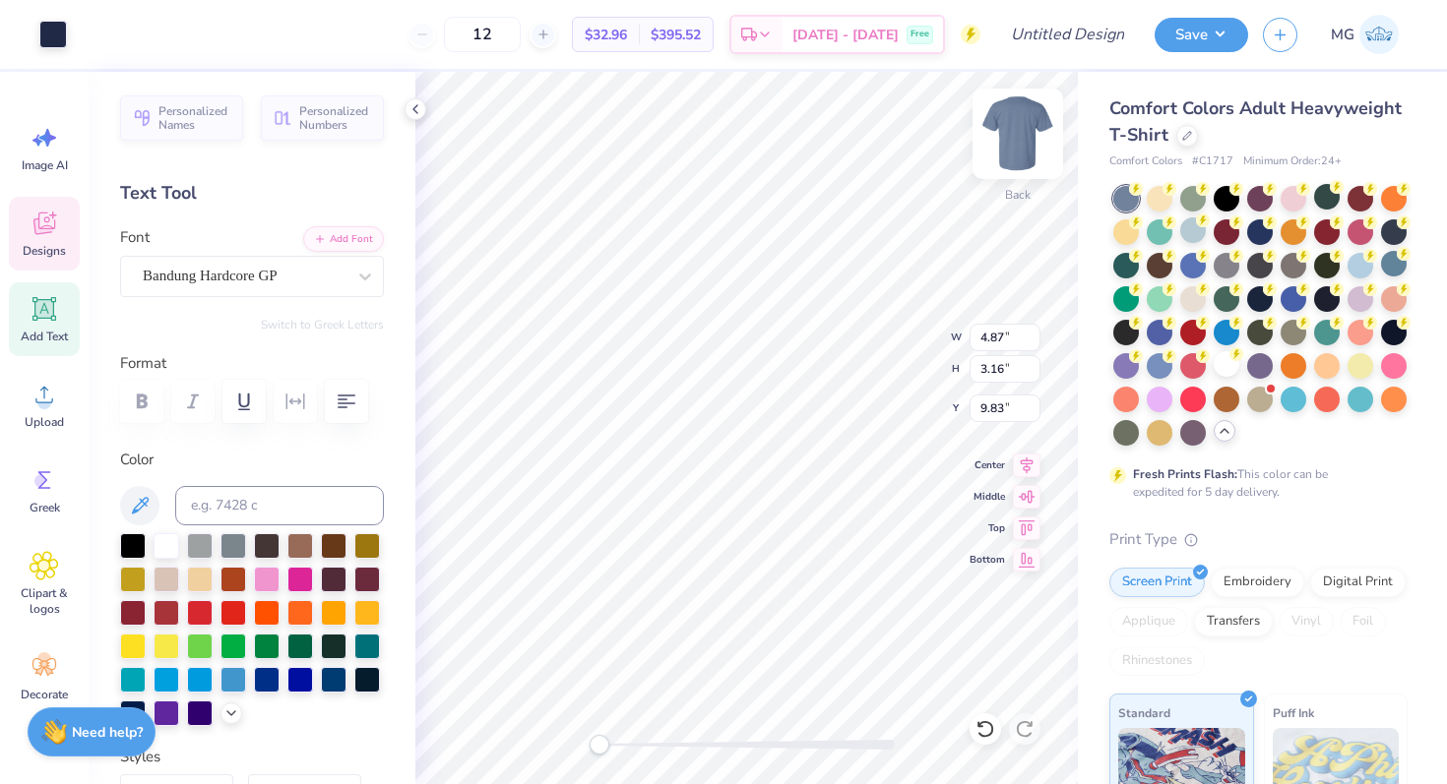
type input "9.83"
type input "1.94"
type input "1.19"
type input "11.31"
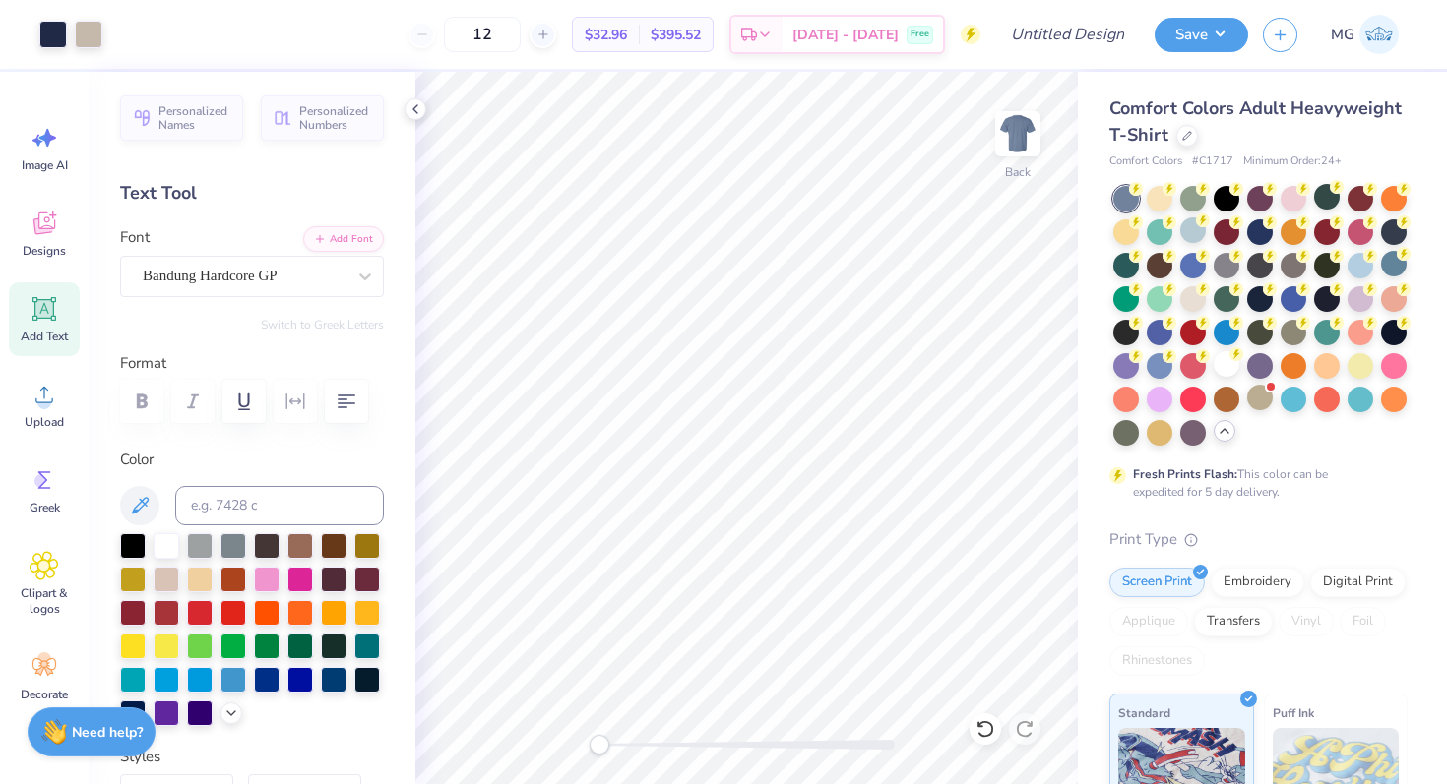
scroll to position [49, 0]
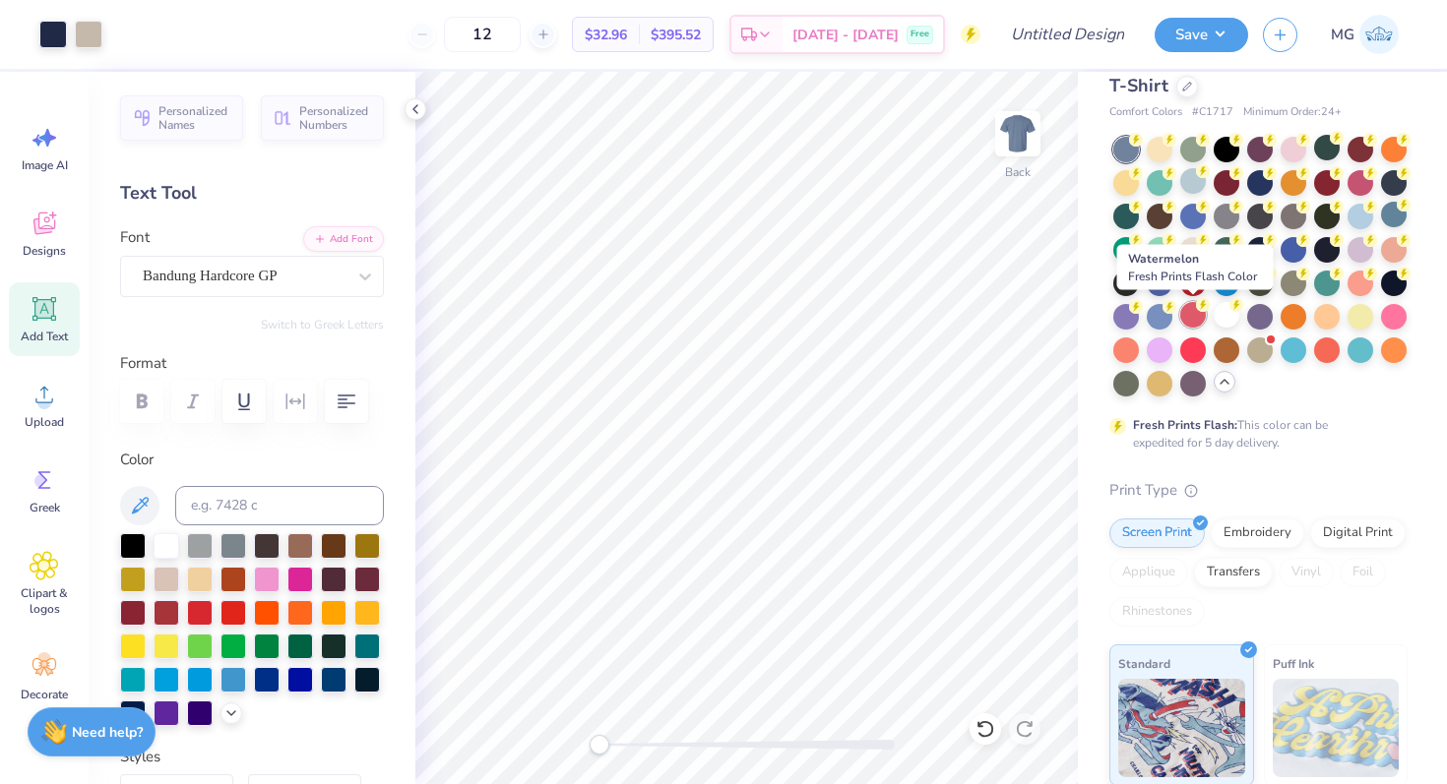
click at [1200, 319] on div at bounding box center [1193, 315] width 26 height 26
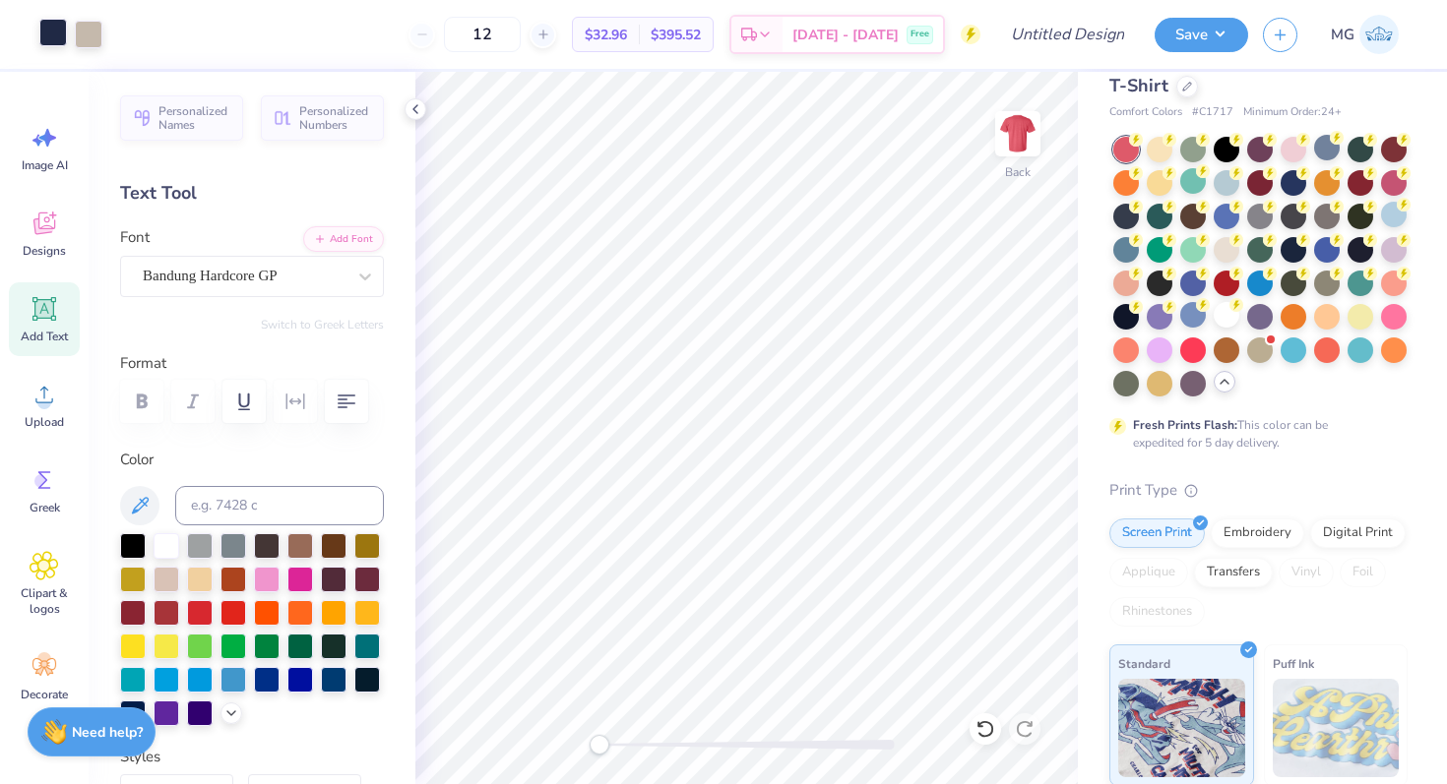
click at [52, 43] on div at bounding box center [53, 33] width 28 height 28
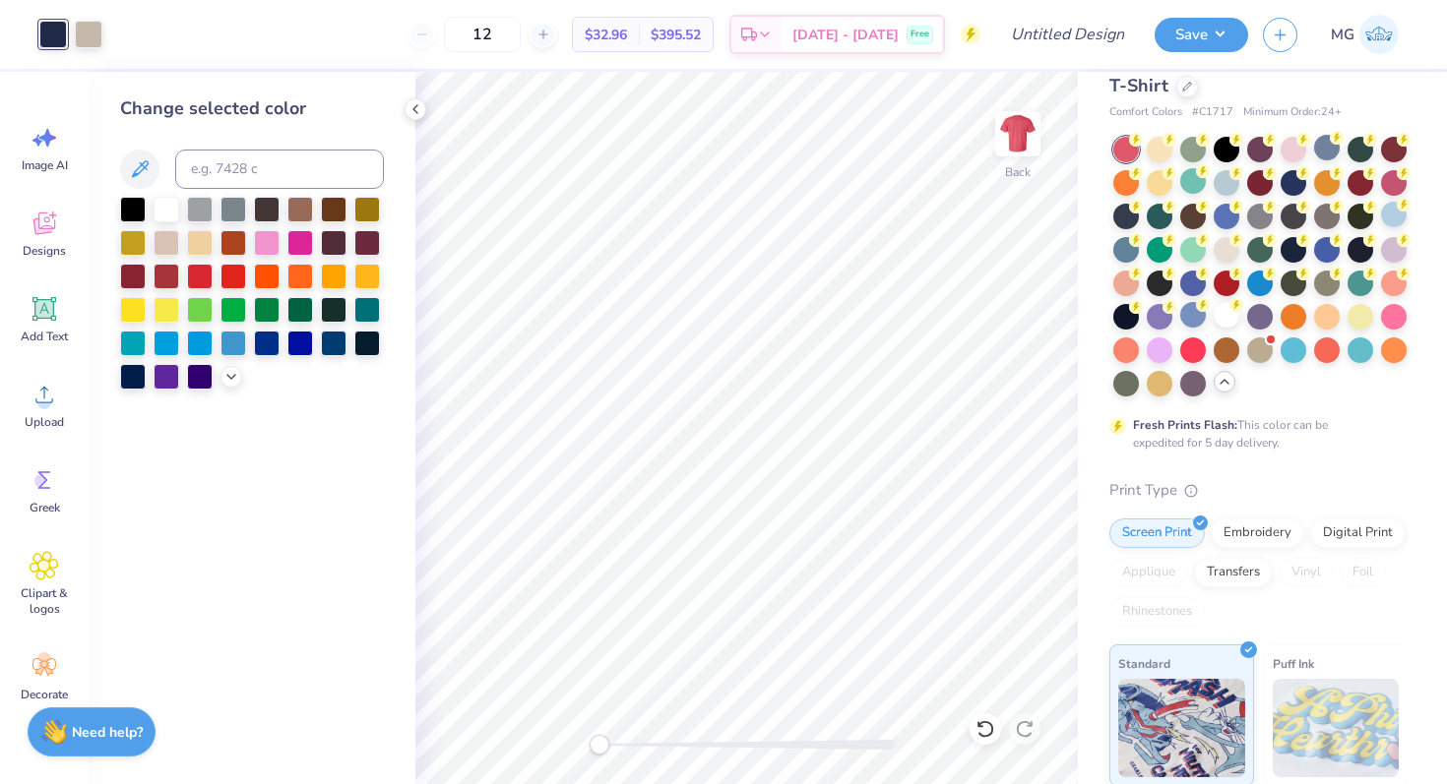
click at [172, 234] on div at bounding box center [167, 243] width 26 height 26
click at [89, 46] on div at bounding box center [89, 33] width 28 height 28
click at [170, 208] on div at bounding box center [167, 208] width 26 height 26
click at [242, 384] on div at bounding box center [252, 293] width 264 height 193
click at [235, 380] on icon at bounding box center [231, 375] width 16 height 16
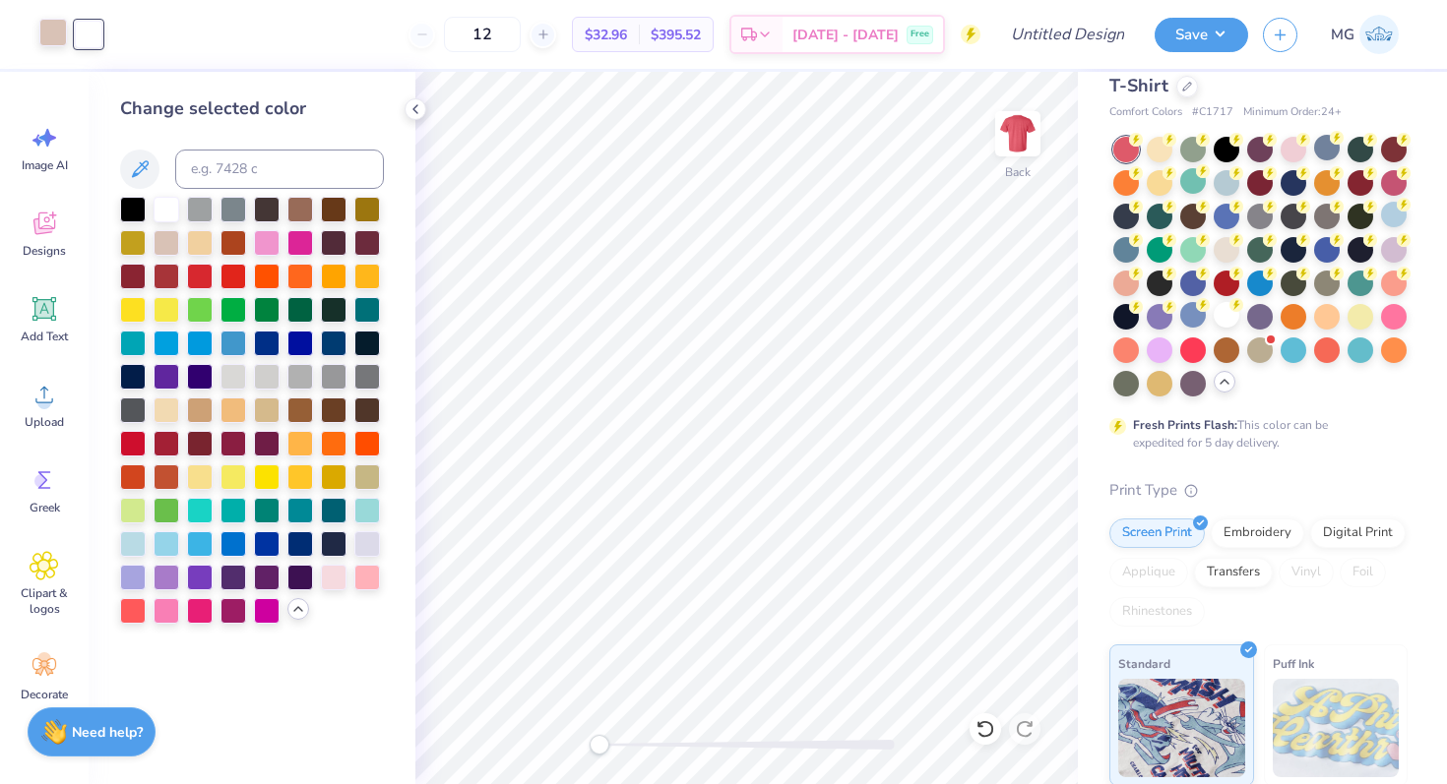
click at [58, 35] on div at bounding box center [53, 33] width 28 height 28
click at [330, 340] on div at bounding box center [334, 342] width 26 height 26
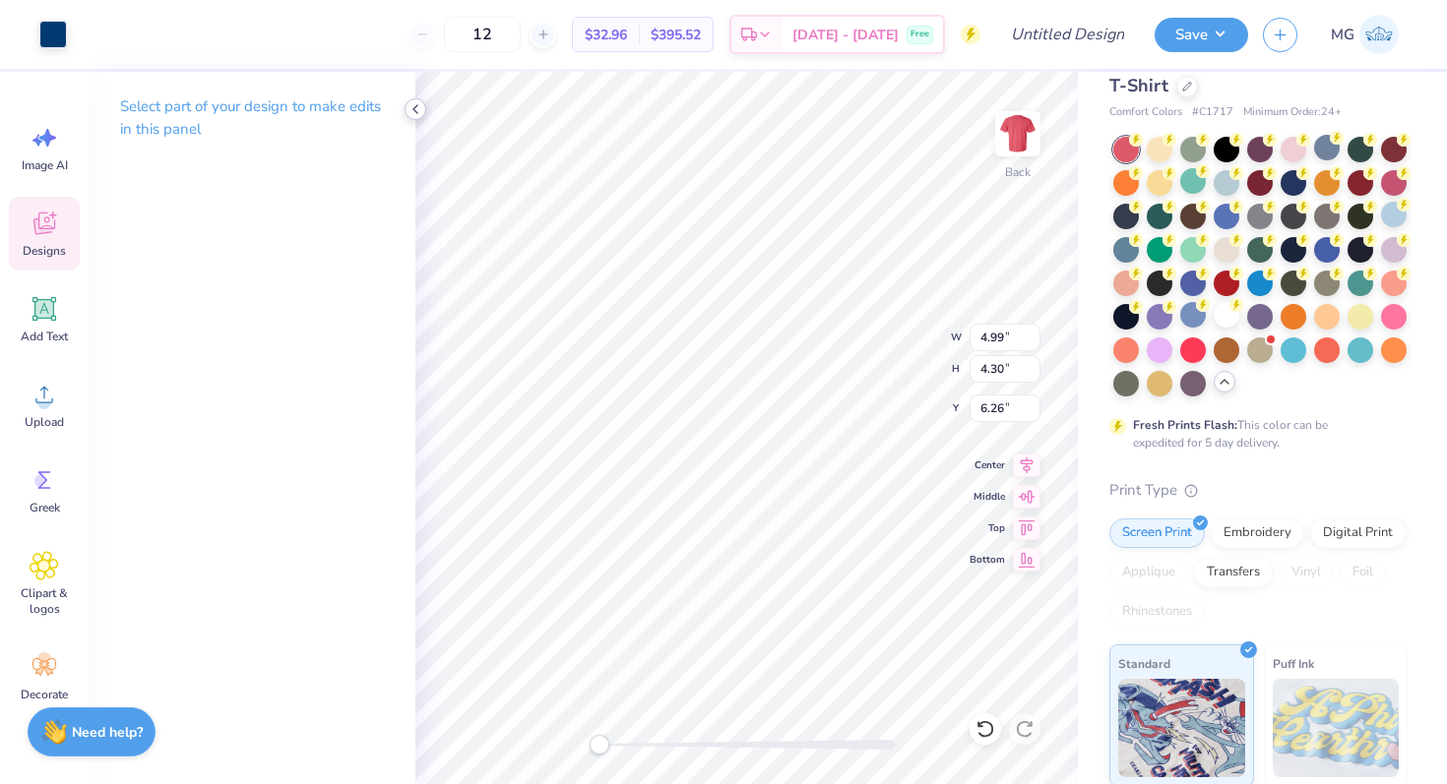
click at [408, 113] on icon at bounding box center [415, 109] width 16 height 16
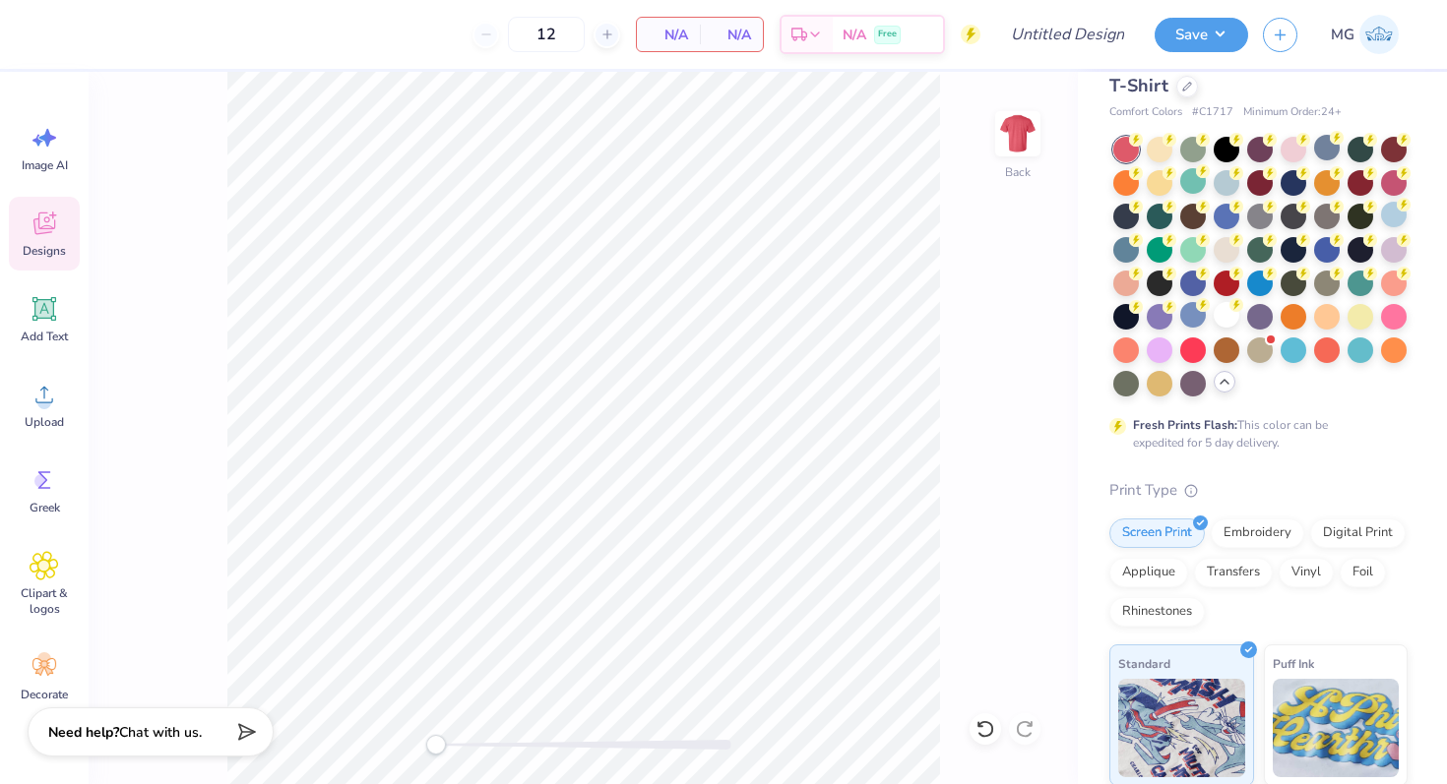
click at [50, 237] on icon at bounding box center [45, 224] width 30 height 30
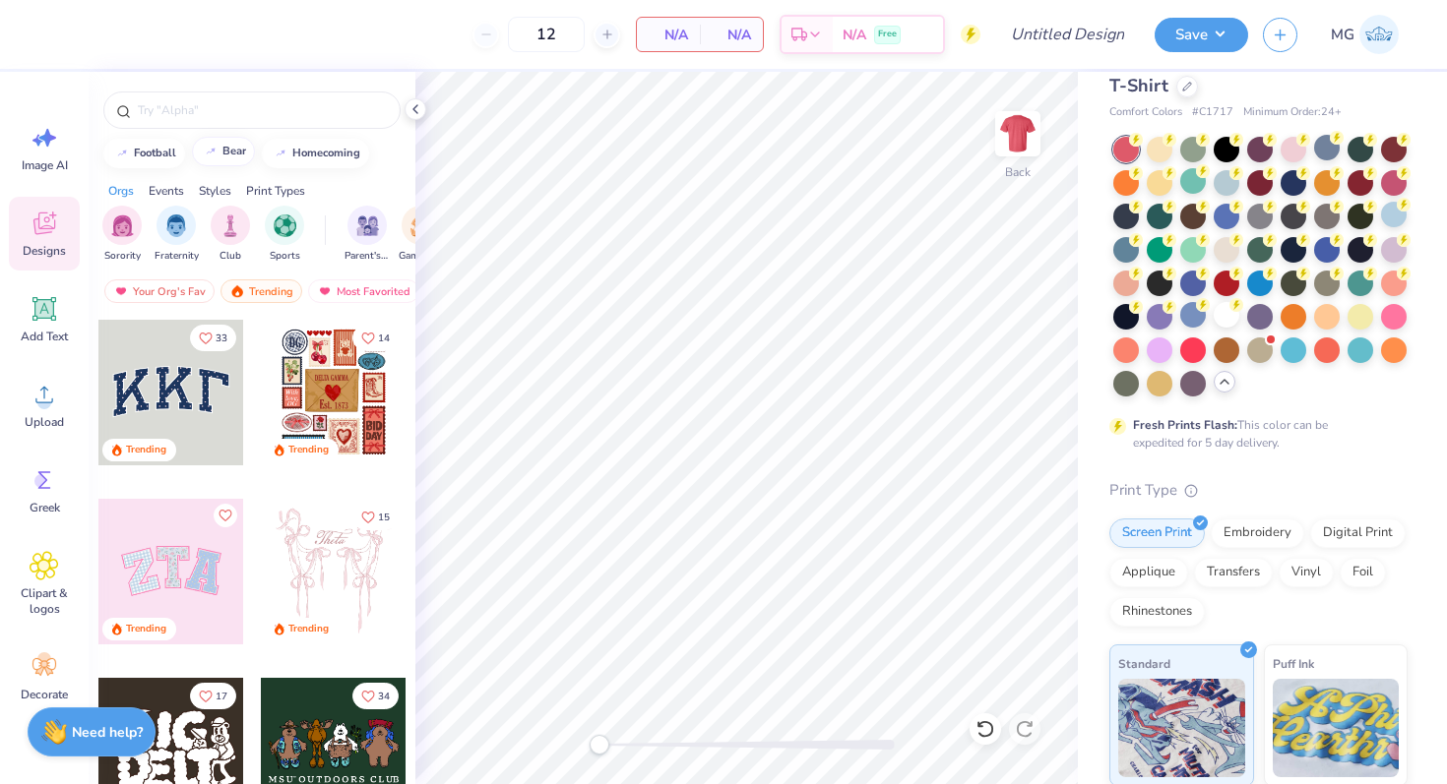
click at [231, 156] on div "bear" at bounding box center [234, 151] width 24 height 11
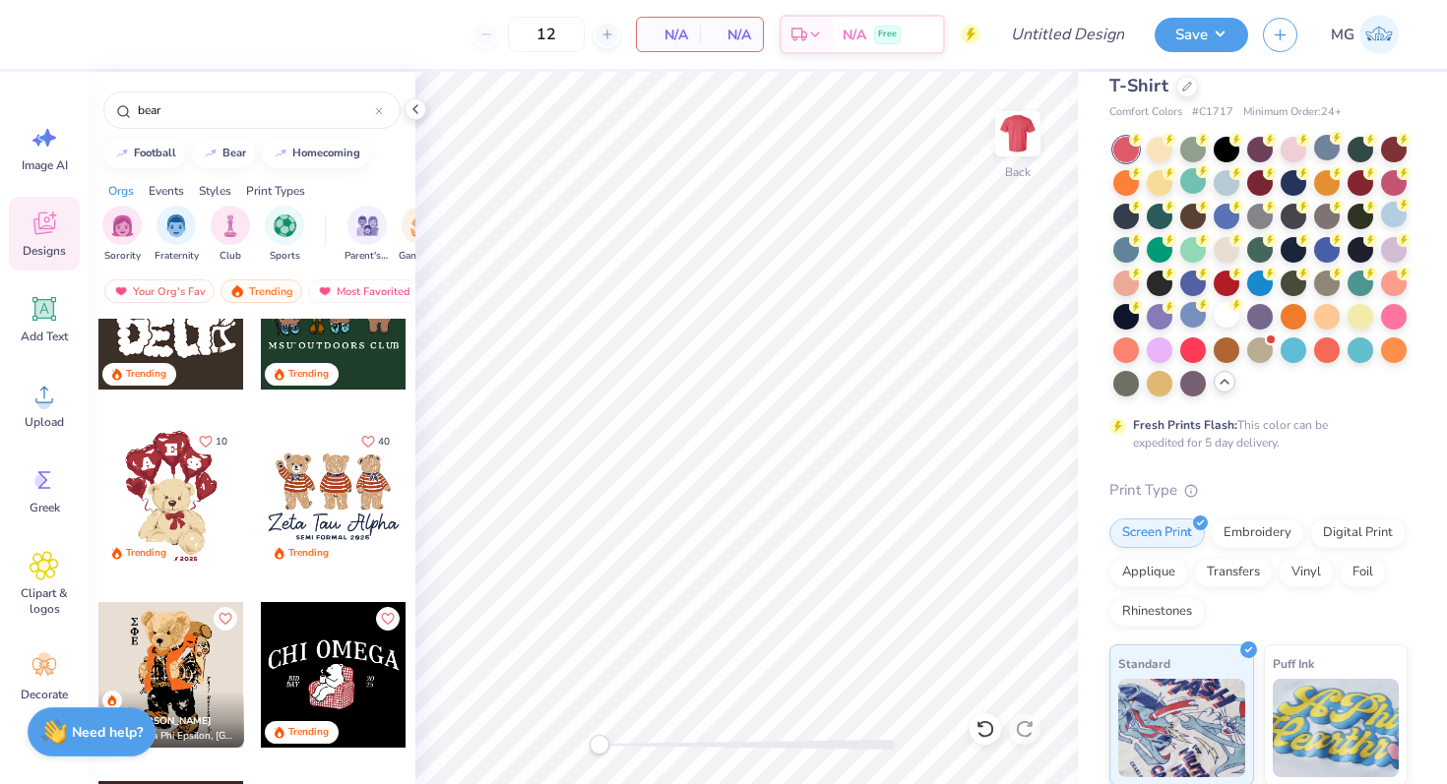
scroll to position [105, 0]
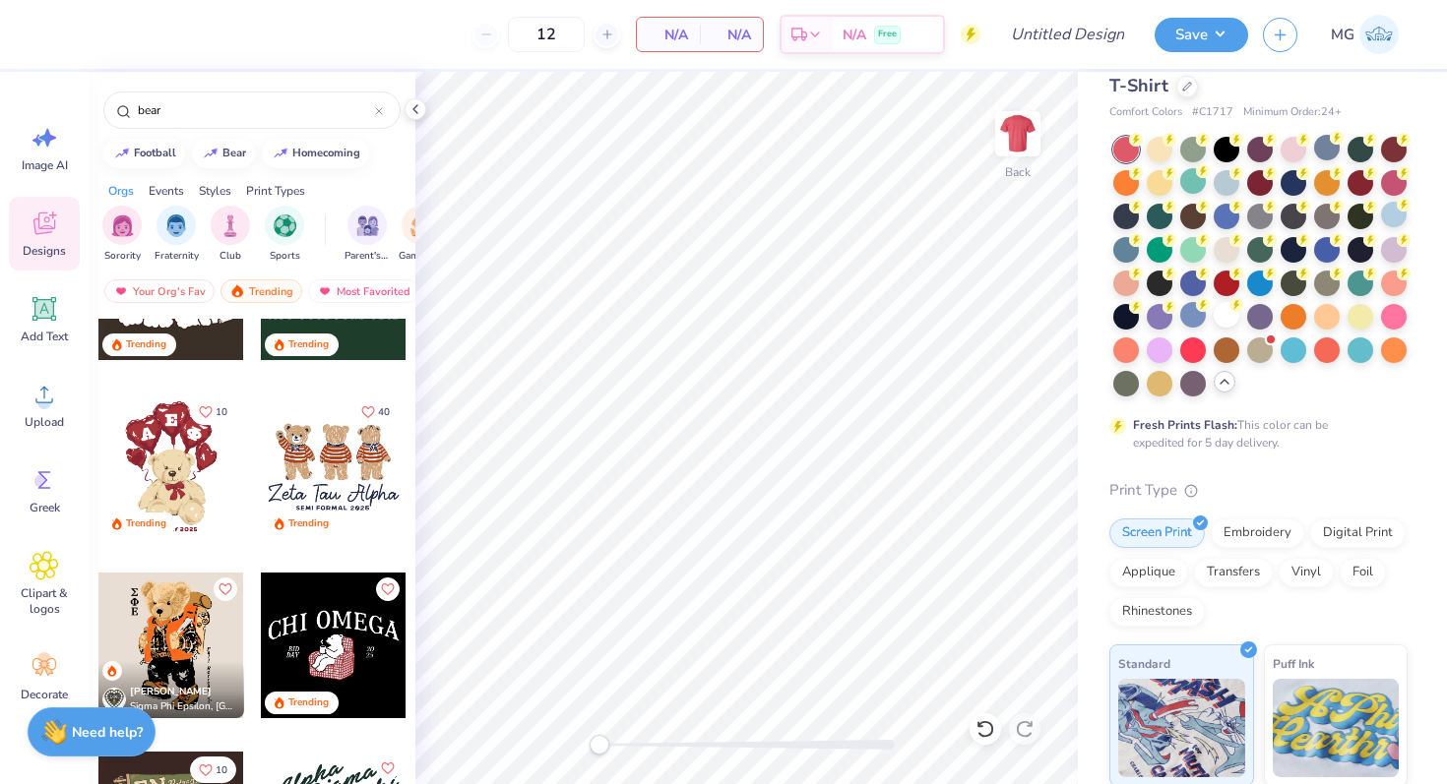
click at [339, 477] on div at bounding box center [334, 467] width 146 height 146
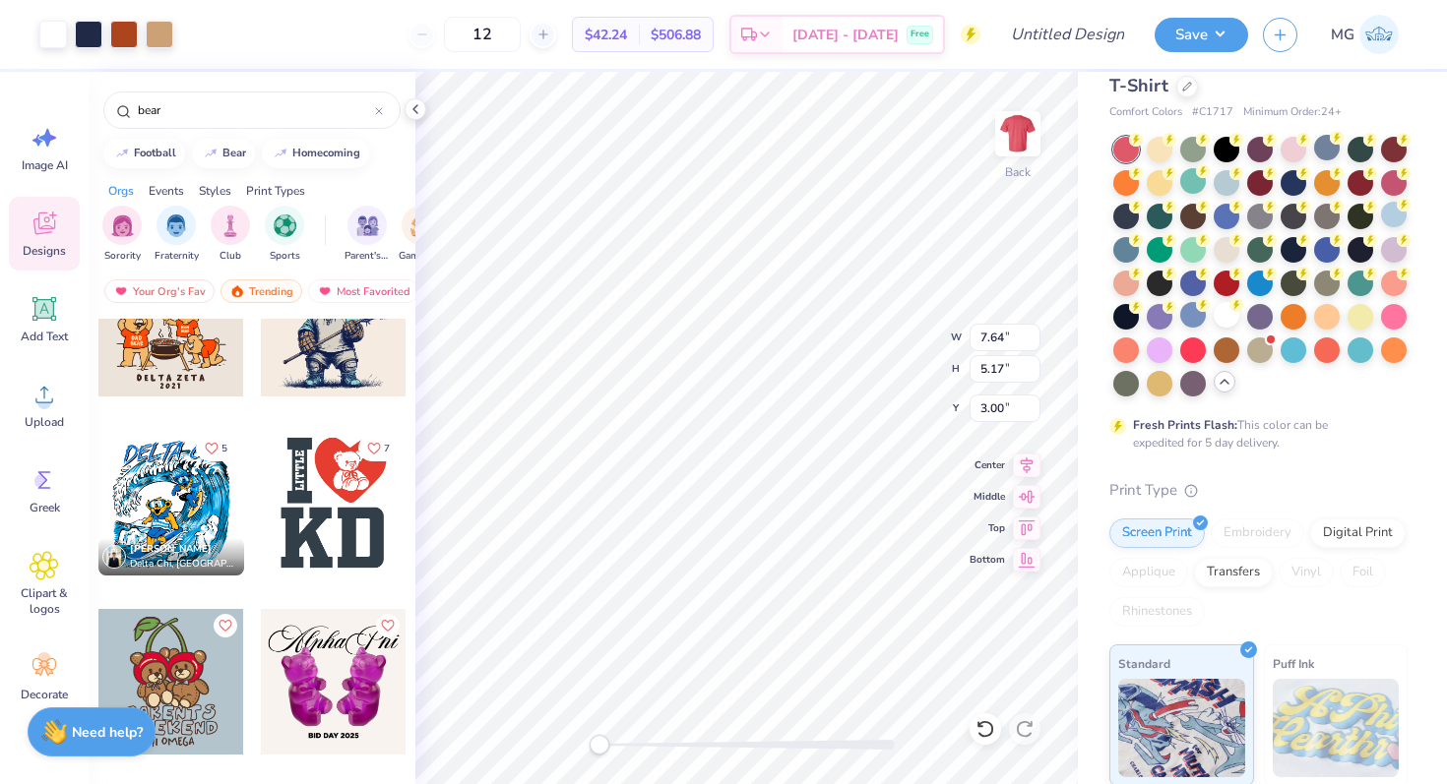
scroll to position [1439, 0]
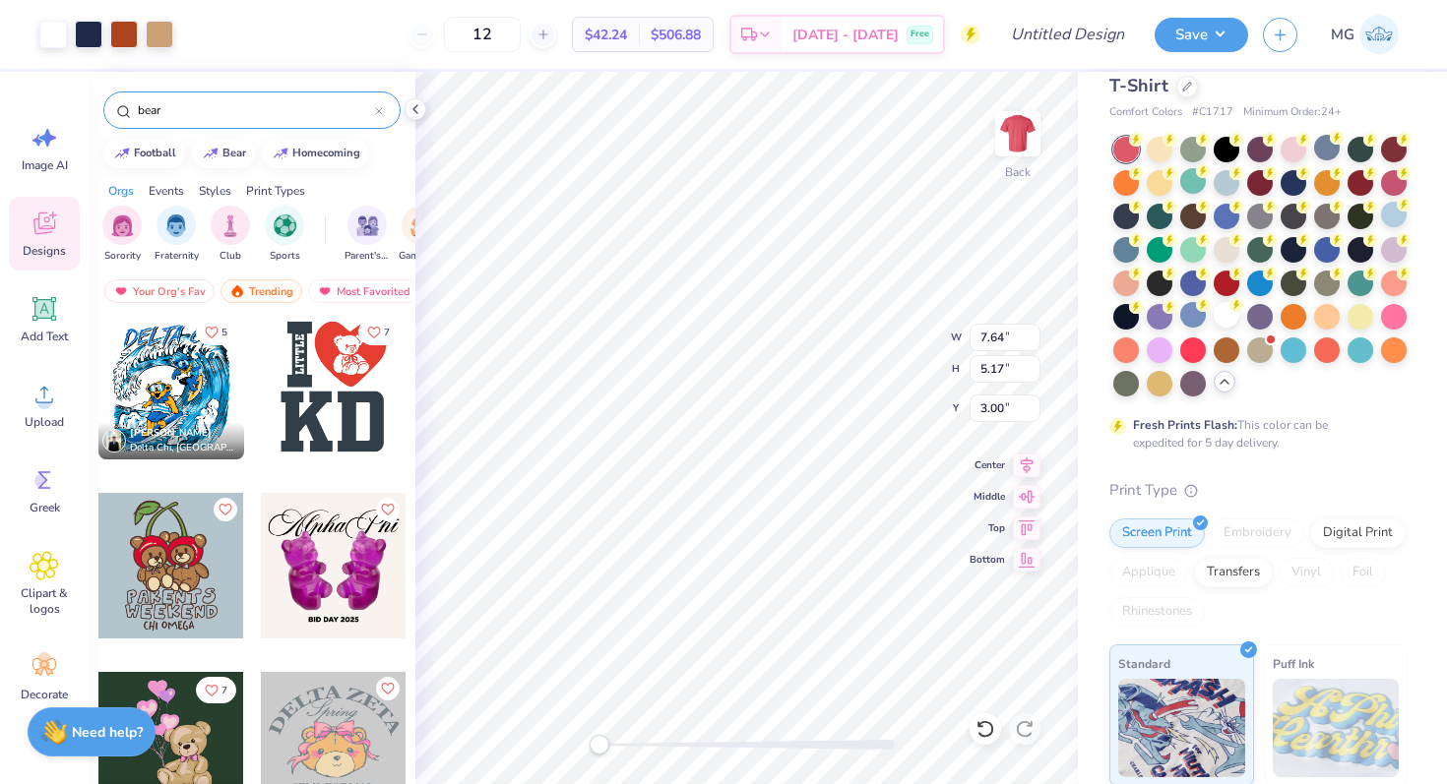
click at [162, 112] on input "bear" at bounding box center [255, 110] width 239 height 20
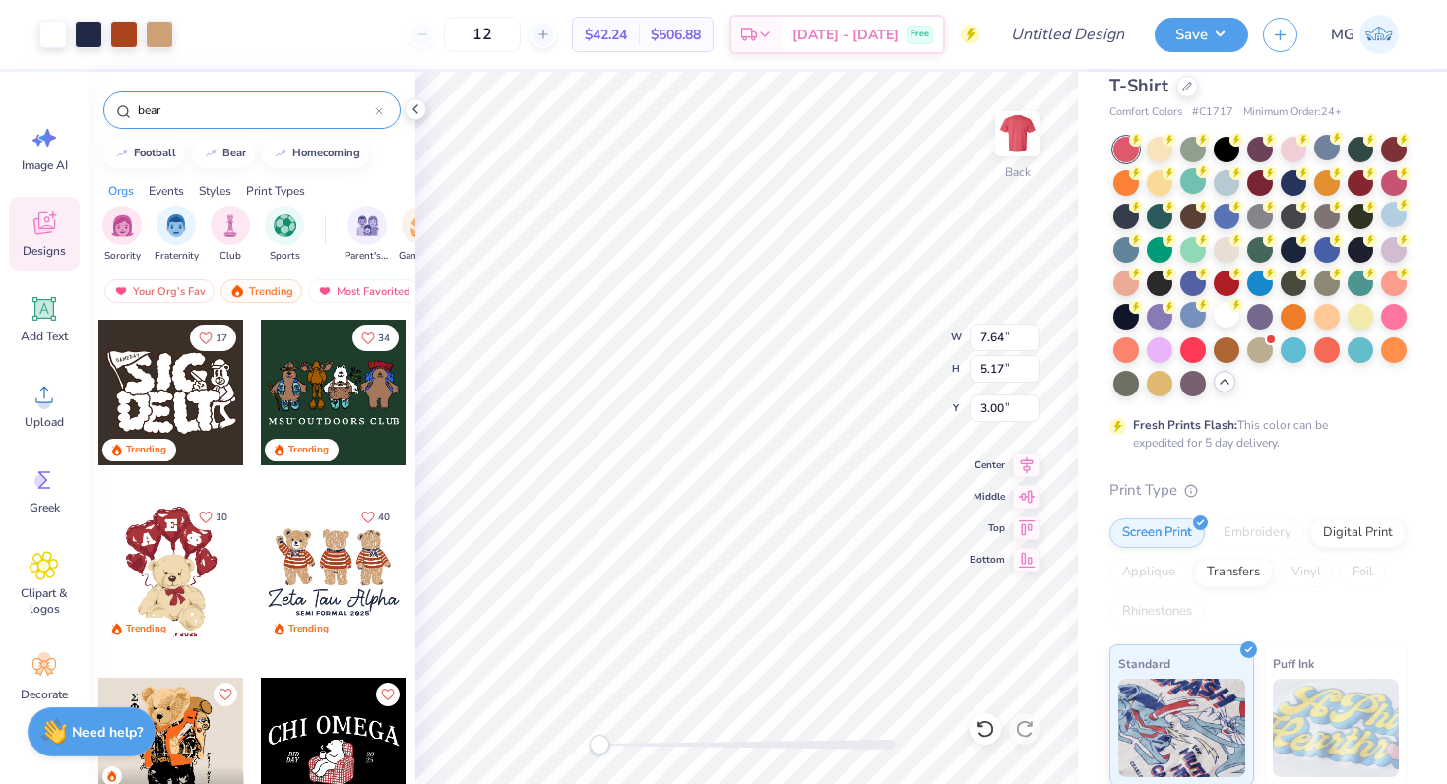
click at [162, 112] on input "bear" at bounding box center [255, 110] width 239 height 20
type input "i love"
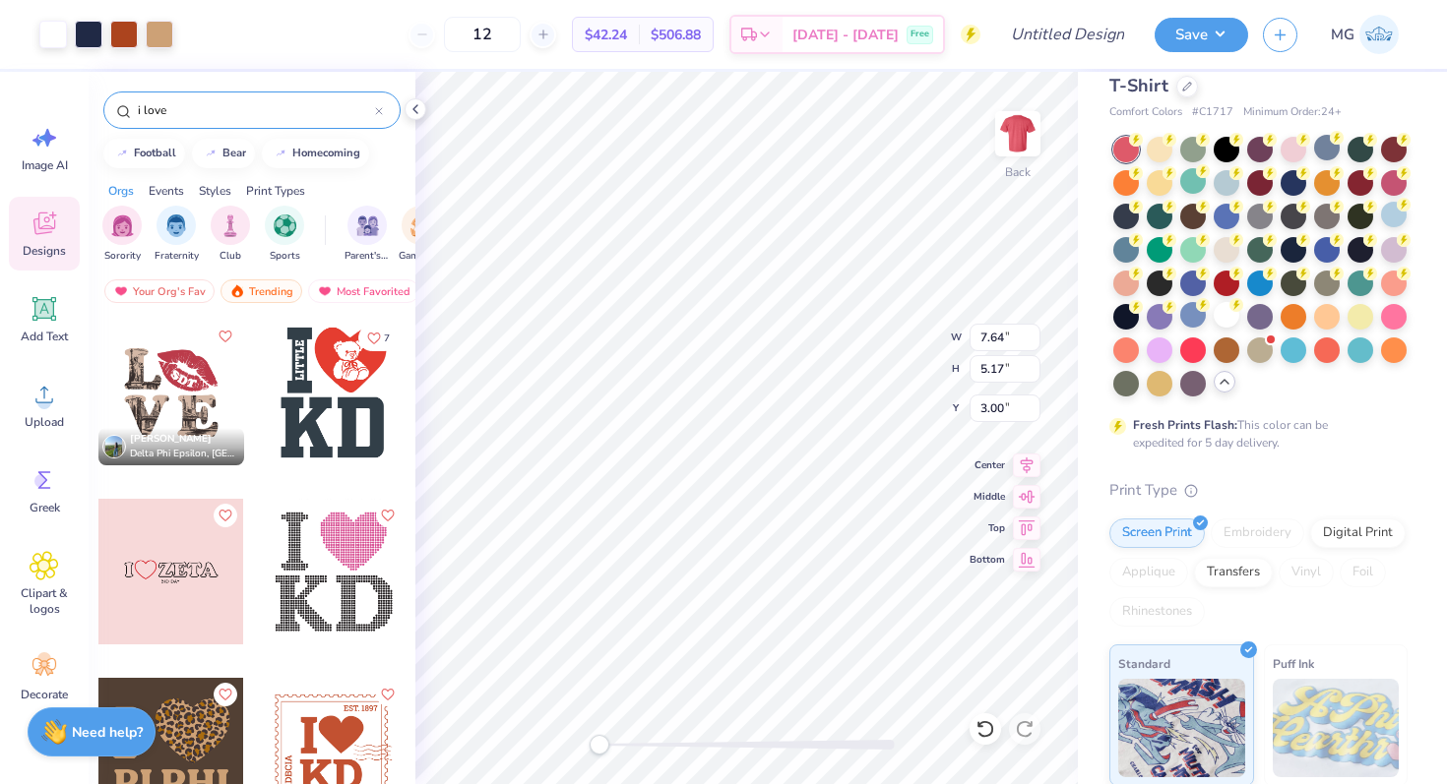
scroll to position [58, 0]
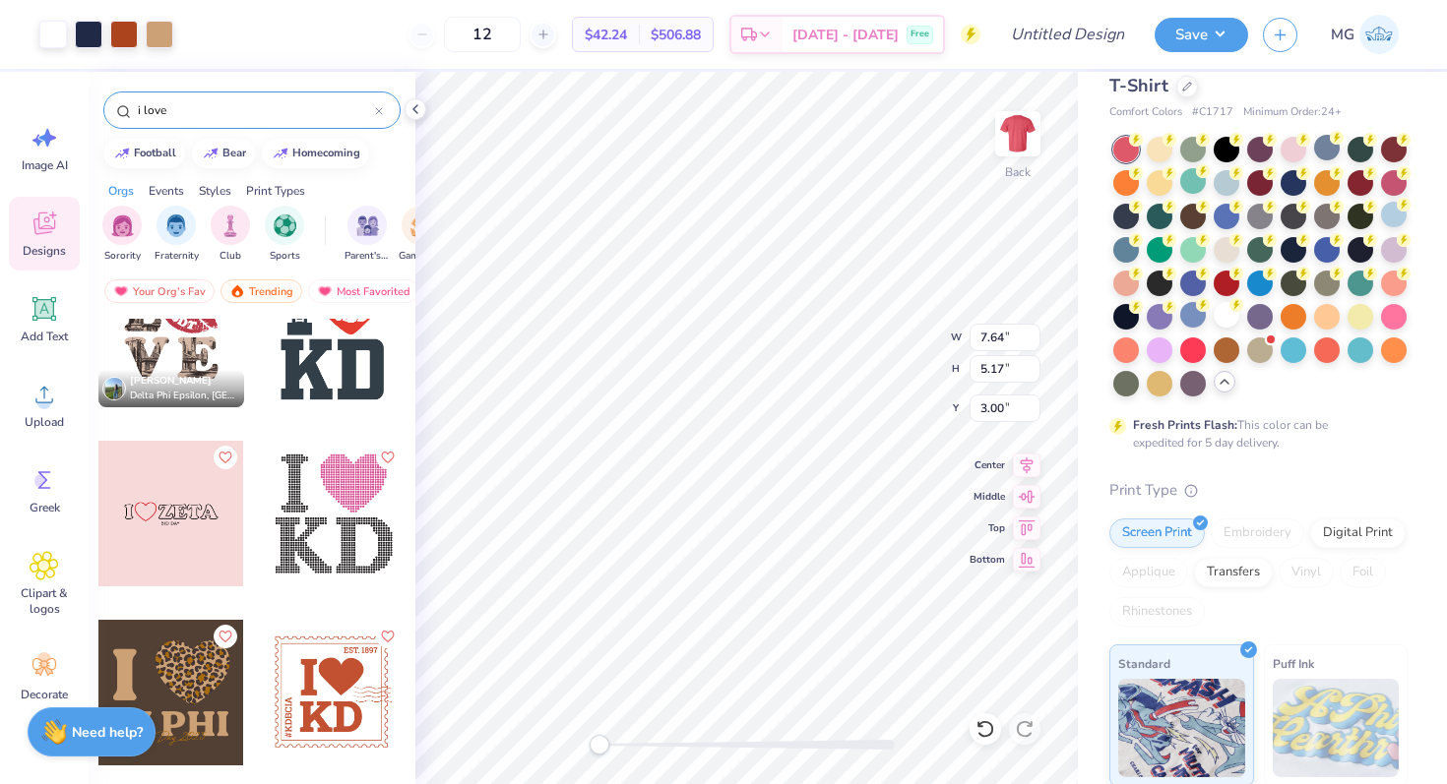
click at [205, 491] on div at bounding box center [171, 514] width 146 height 146
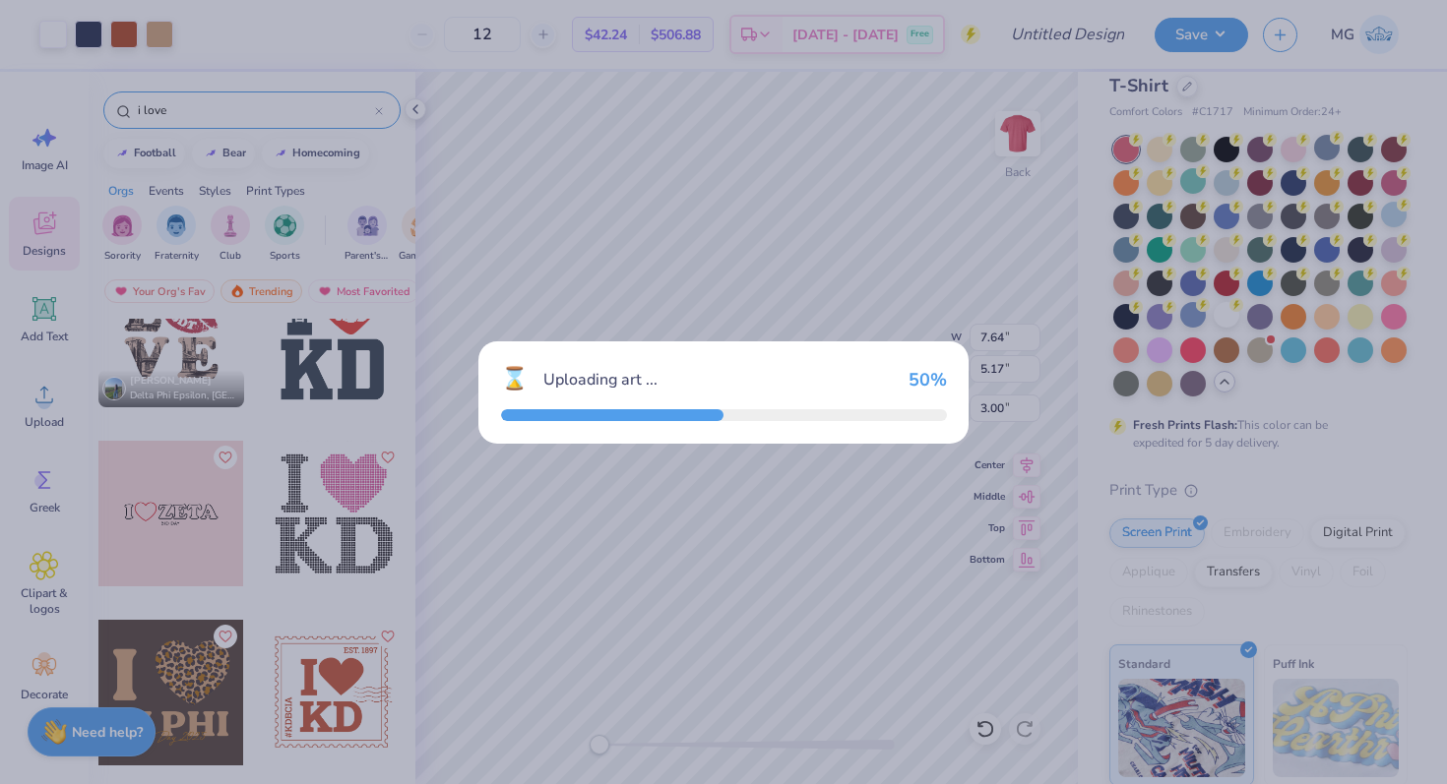
type input "7.08"
type input "1.72"
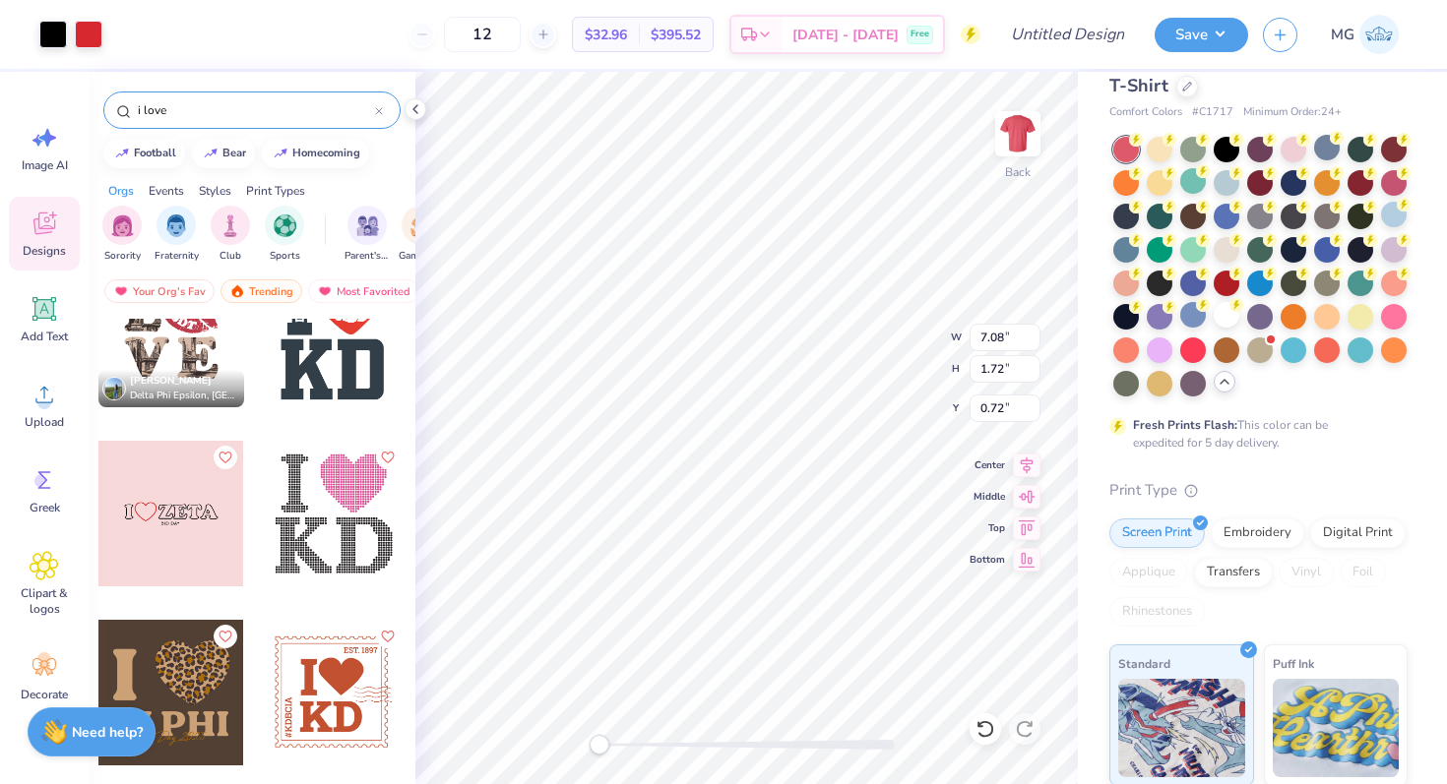
type input "4.51"
type input "1.14"
type input "3.15"
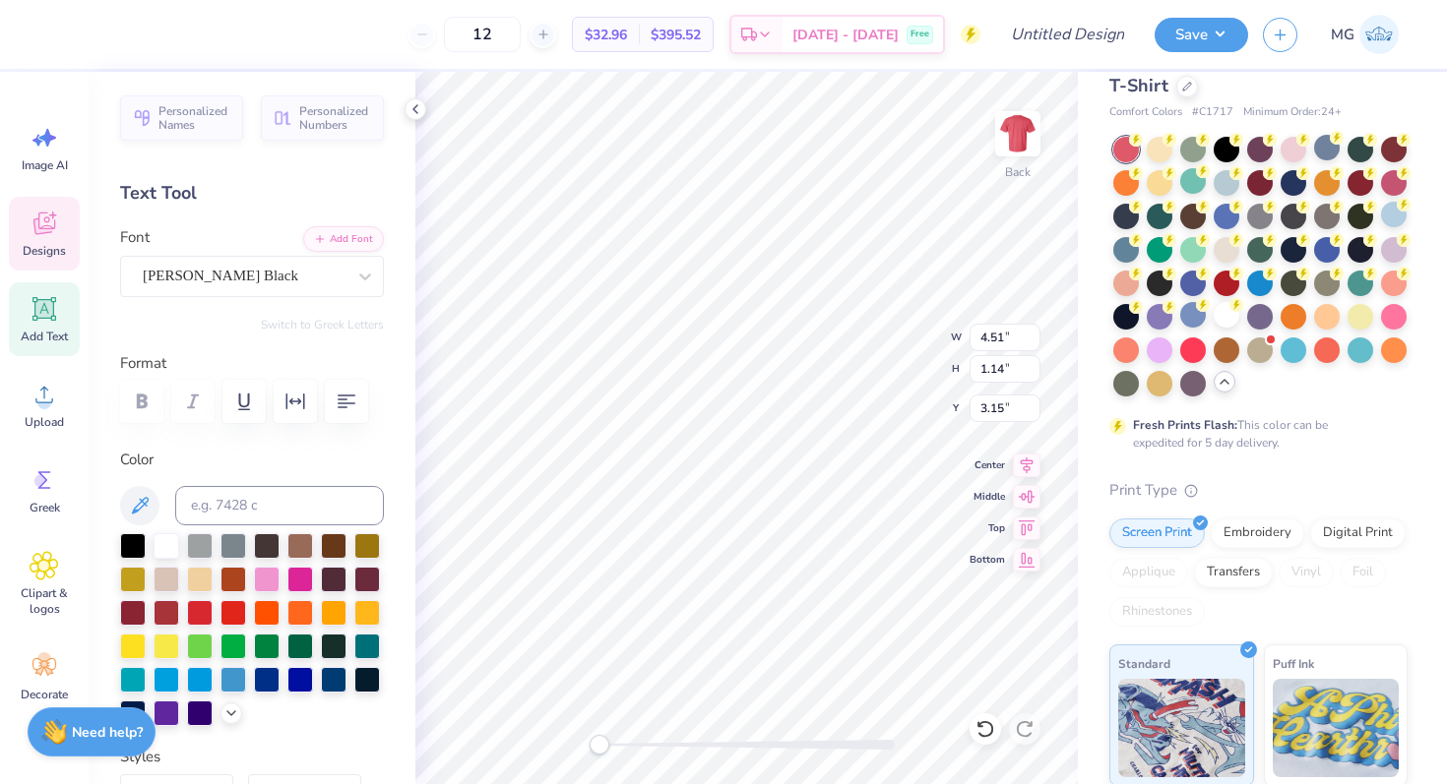
scroll to position [0, 0]
type textarea "Z"
type textarea "g"
type textarea "\"
type textarea "GEMS"
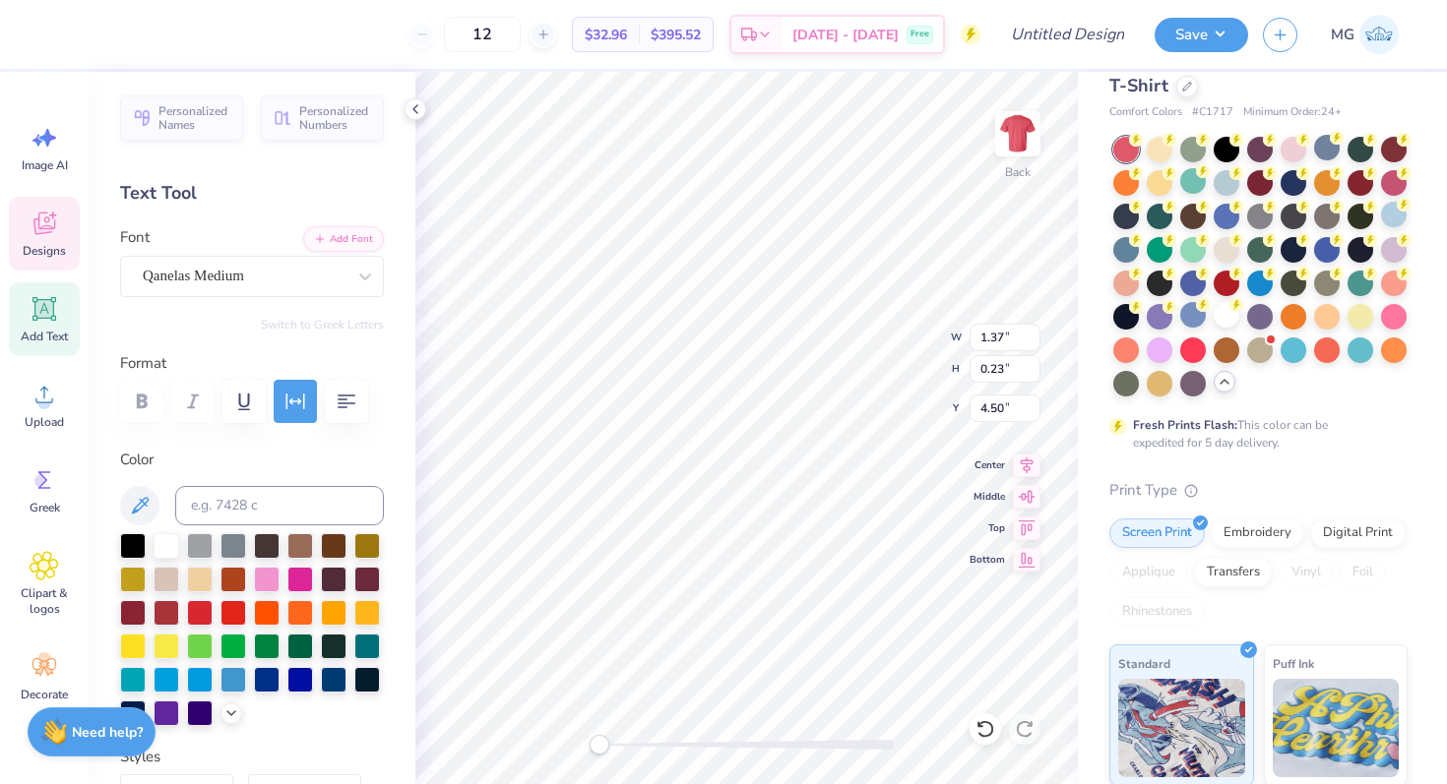
type textarea "B"
type textarea "EST. 2014"
click at [1222, 323] on div at bounding box center [1227, 315] width 26 height 26
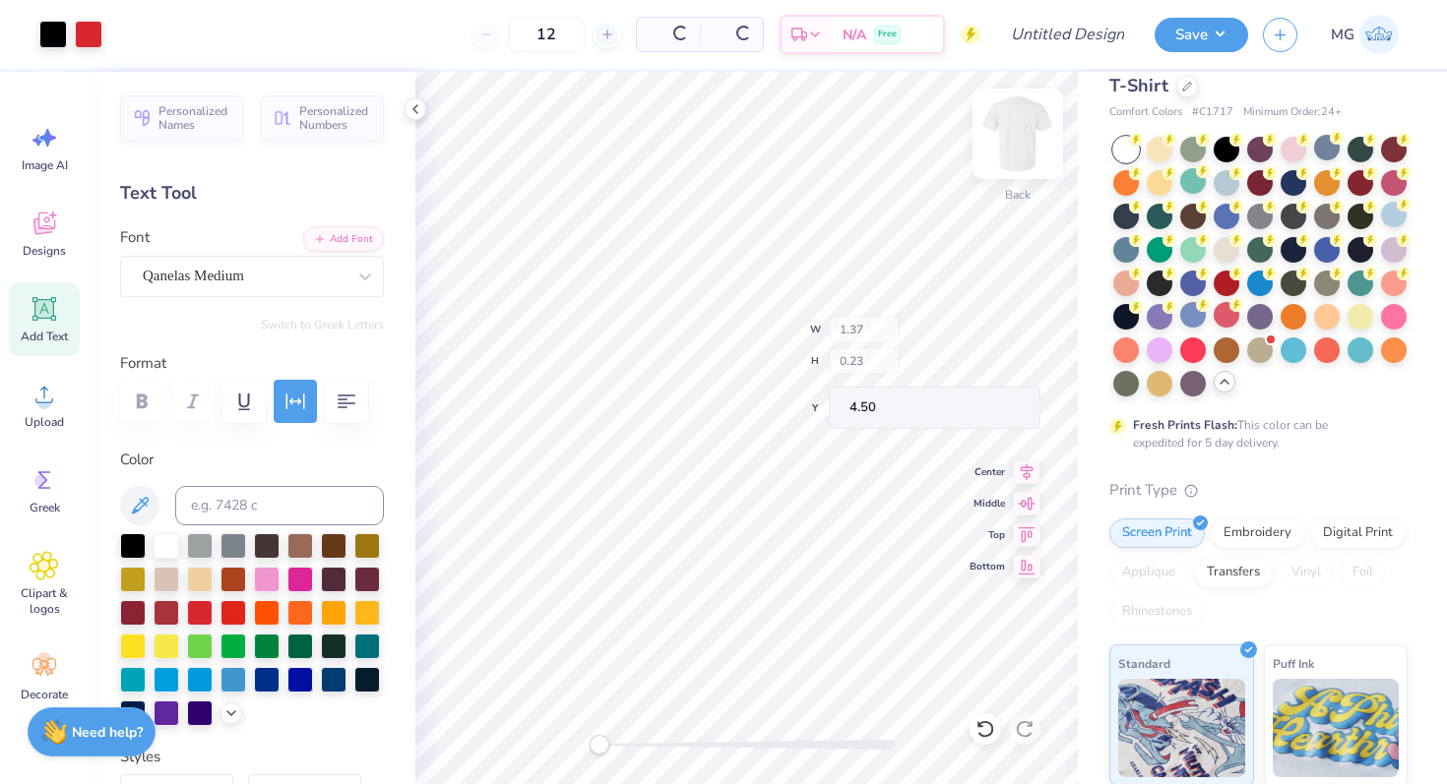
click at [1021, 186] on div "Back" at bounding box center [1018, 195] width 26 height 18
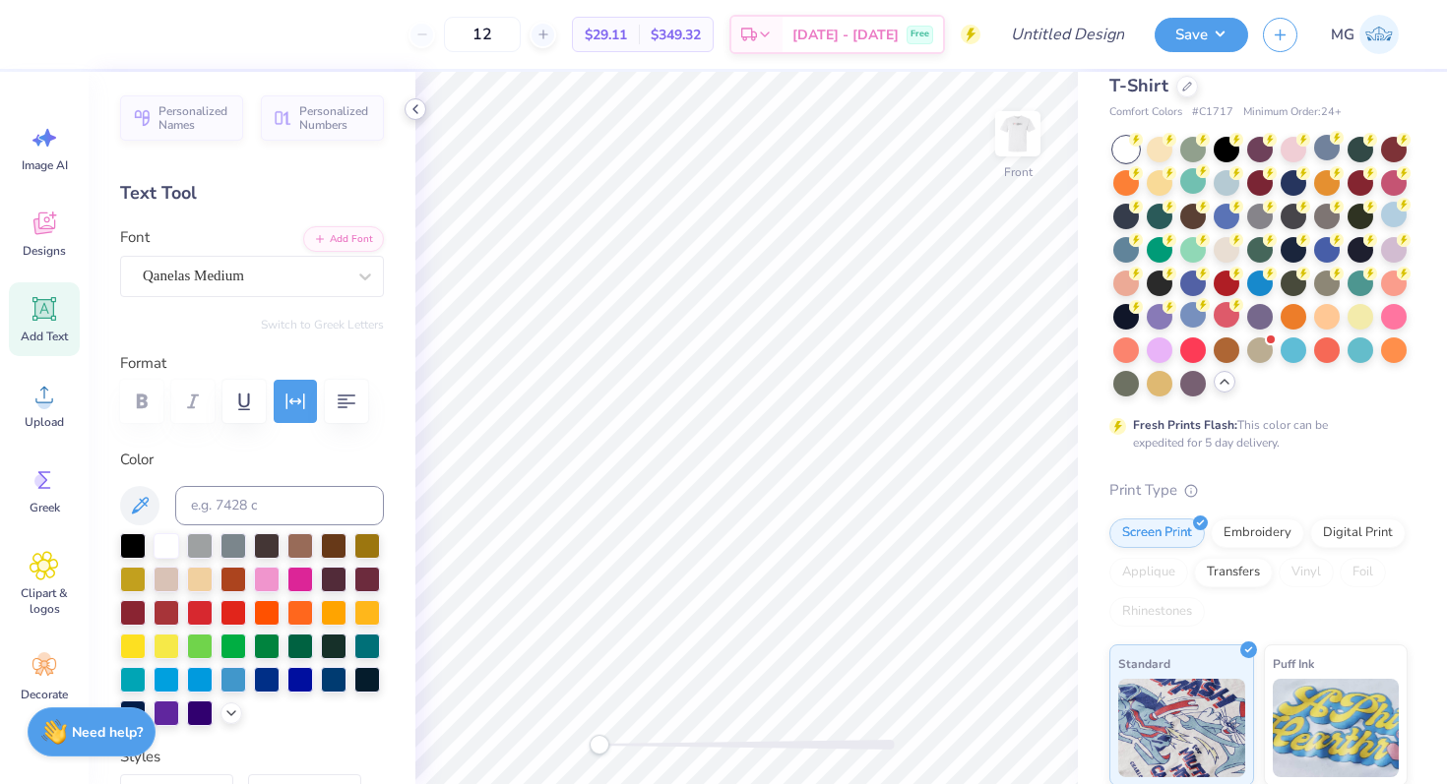
click at [416, 115] on icon at bounding box center [415, 109] width 16 height 16
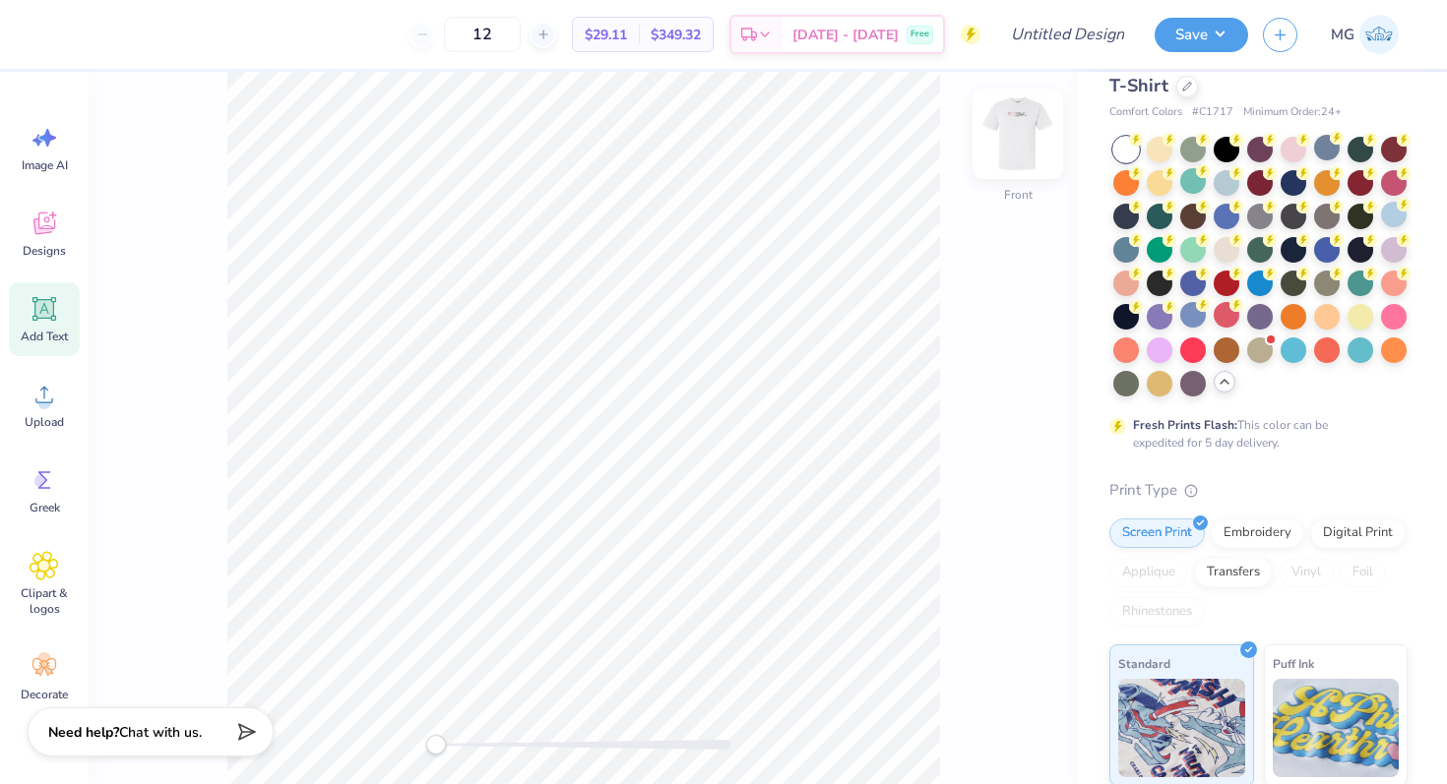
click at [1008, 144] on img at bounding box center [1017, 133] width 79 height 79
